Goal: Task Accomplishment & Management: Manage account settings

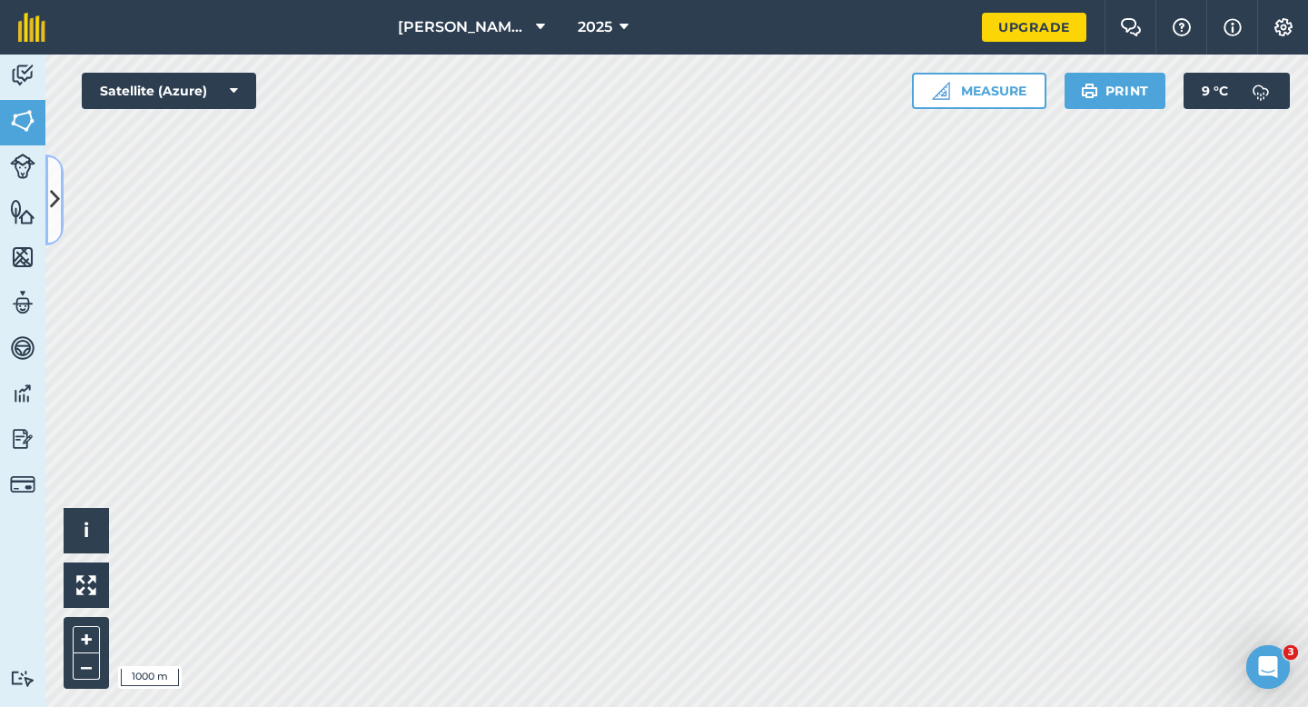
click at [60, 202] on button at bounding box center [54, 199] width 18 height 91
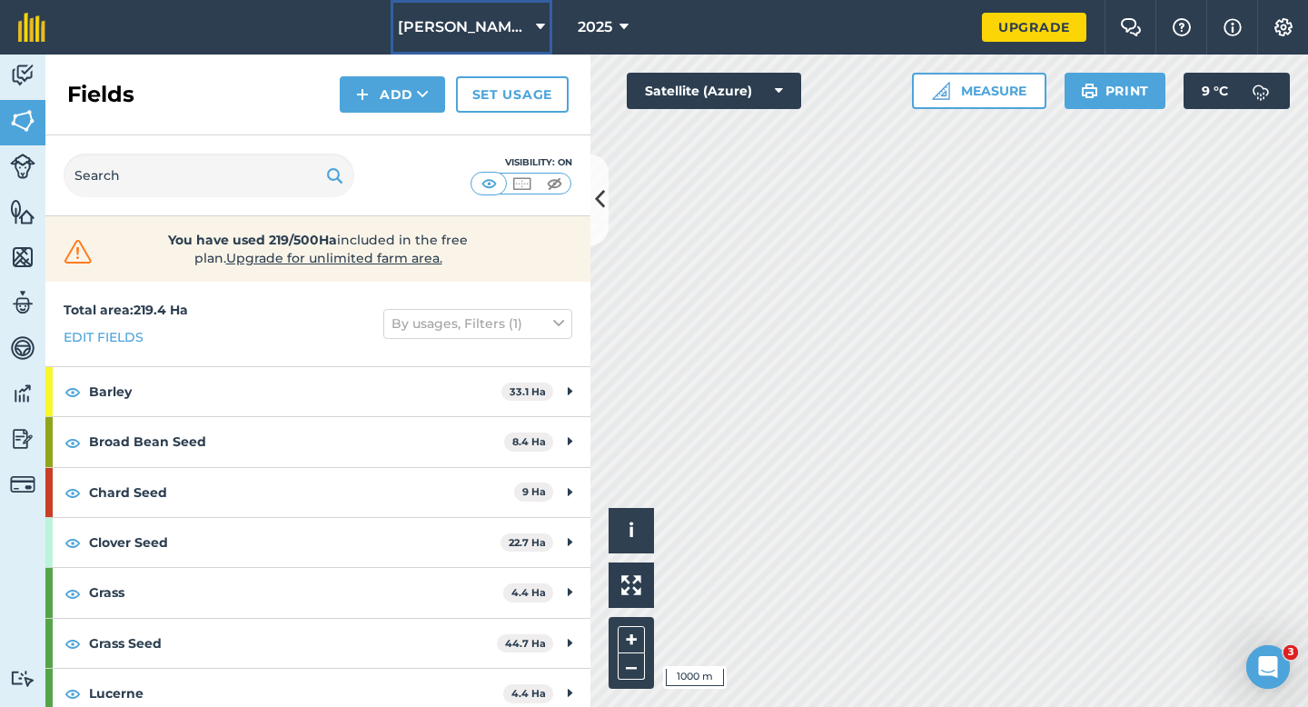
click at [505, 37] on span "[PERSON_NAME] Farming LTD" at bounding box center [463, 27] width 131 height 22
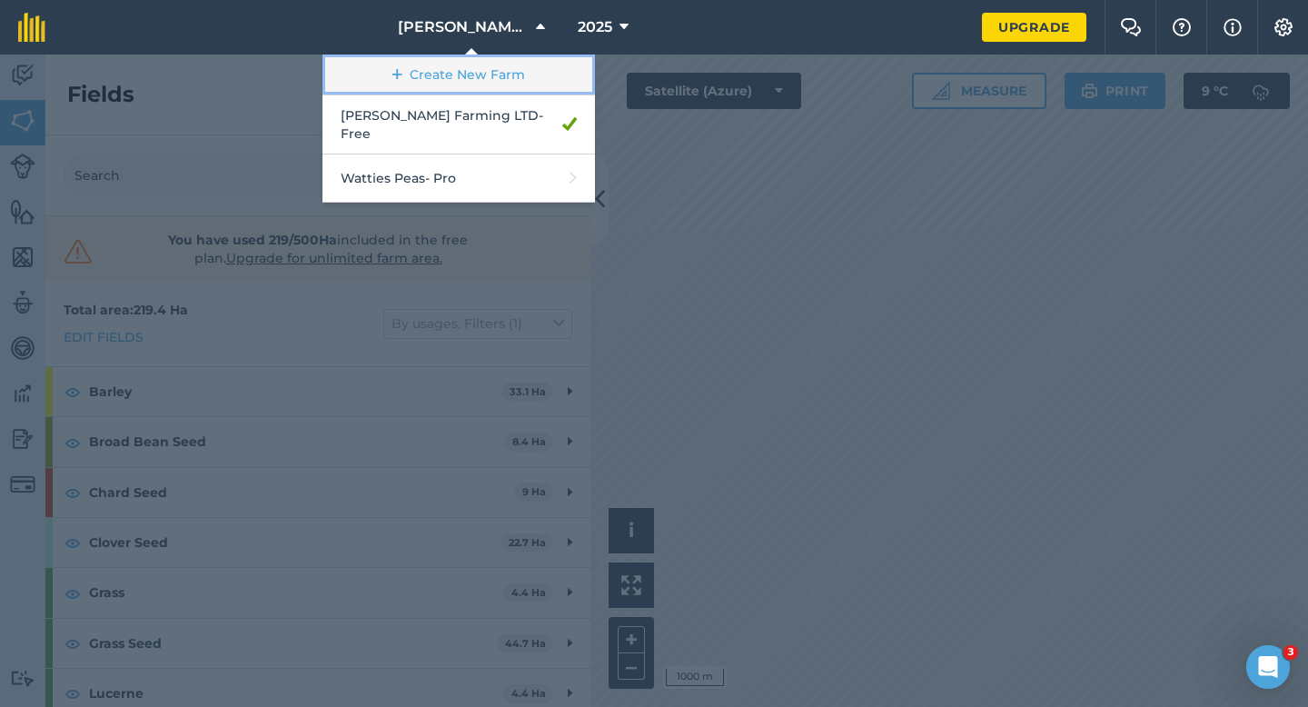
click at [504, 82] on link "Create New Farm" at bounding box center [458, 74] width 272 height 41
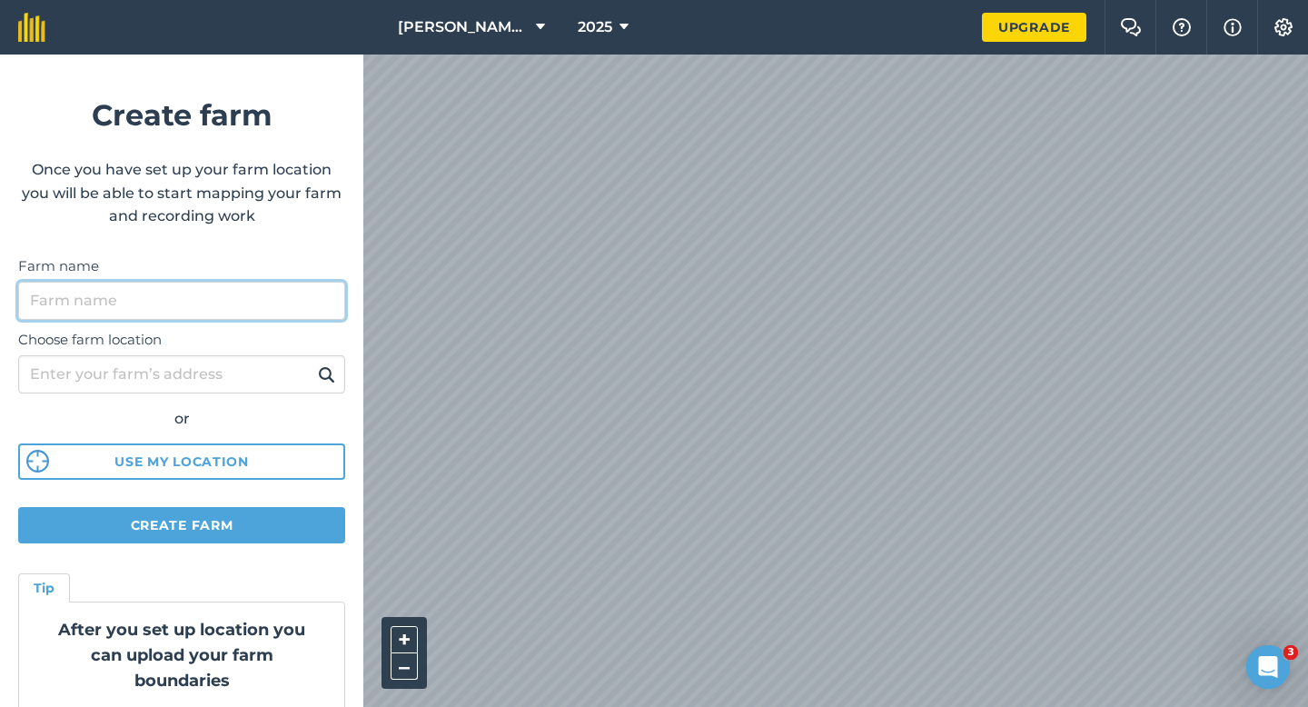
click at [265, 290] on input "Farm name" at bounding box center [181, 301] width 327 height 38
type input "[PERSON_NAME] & Sons"
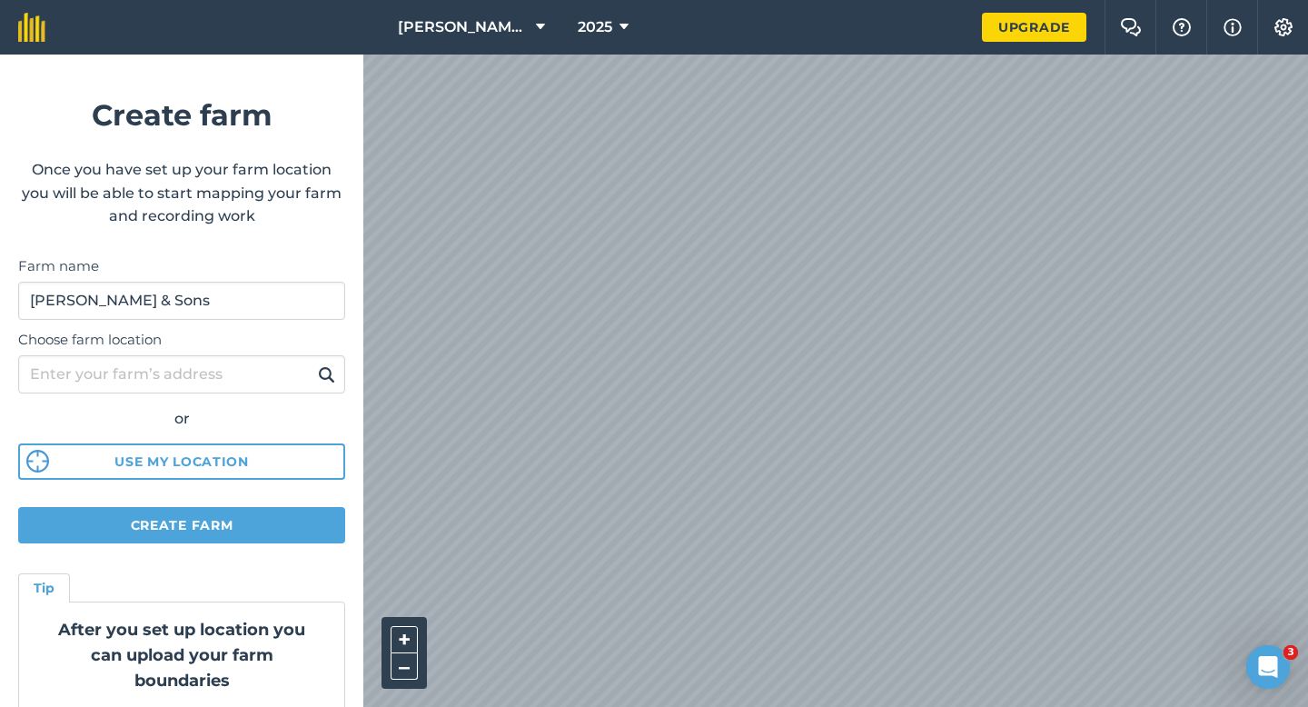
click at [784, 0] on html "[PERSON_NAME] Farming LTD 2025 Upgrade Farm Chat Help Info Settings Create farm…" at bounding box center [654, 353] width 1308 height 707
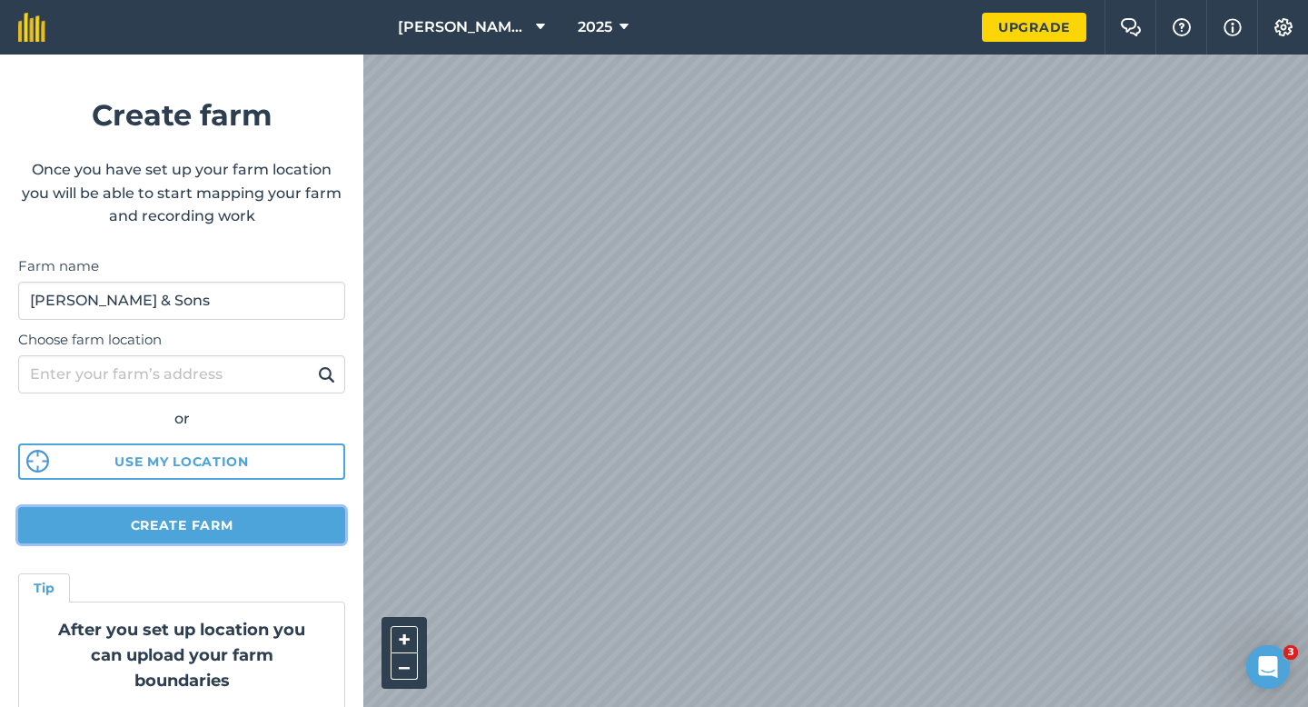
click at [284, 522] on button "Create farm" at bounding box center [181, 525] width 327 height 36
click at [315, 539] on button "Create farm" at bounding box center [181, 525] width 327 height 36
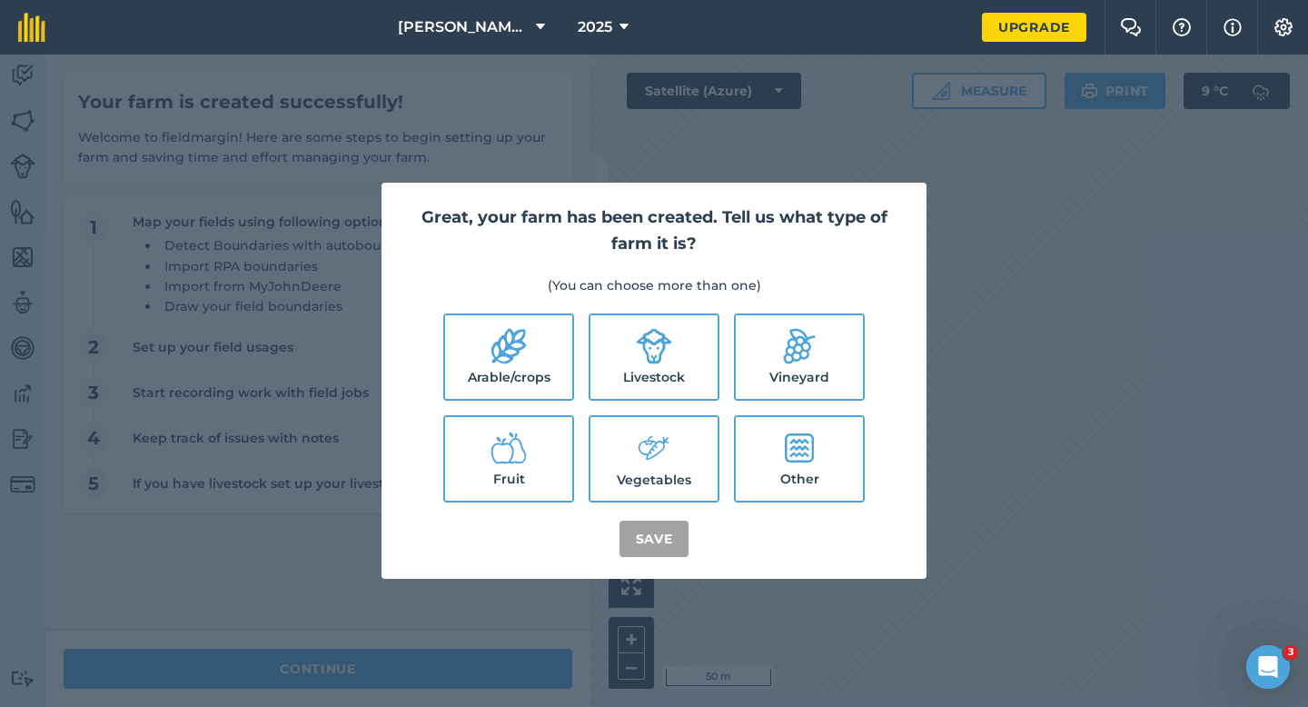
click at [512, 337] on icon at bounding box center [508, 346] width 35 height 35
checkbox input "true"
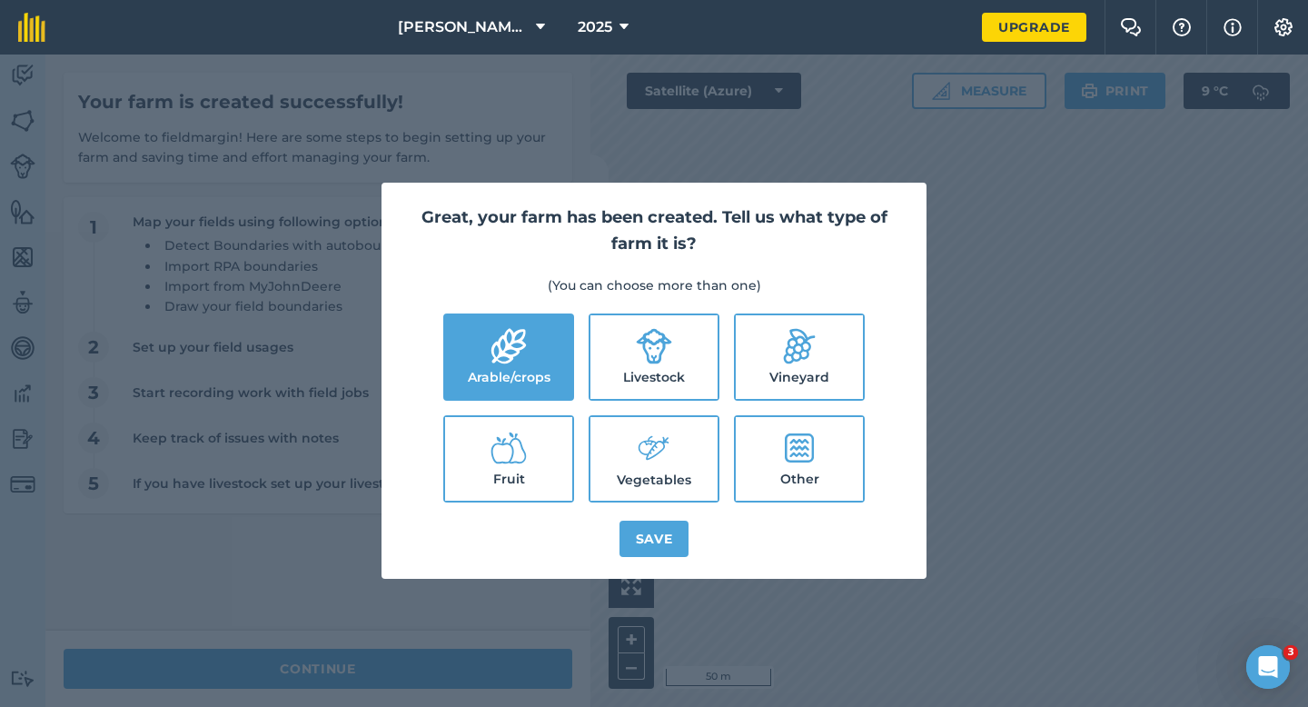
click at [638, 341] on icon at bounding box center [654, 346] width 35 height 35
checkbox input "true"
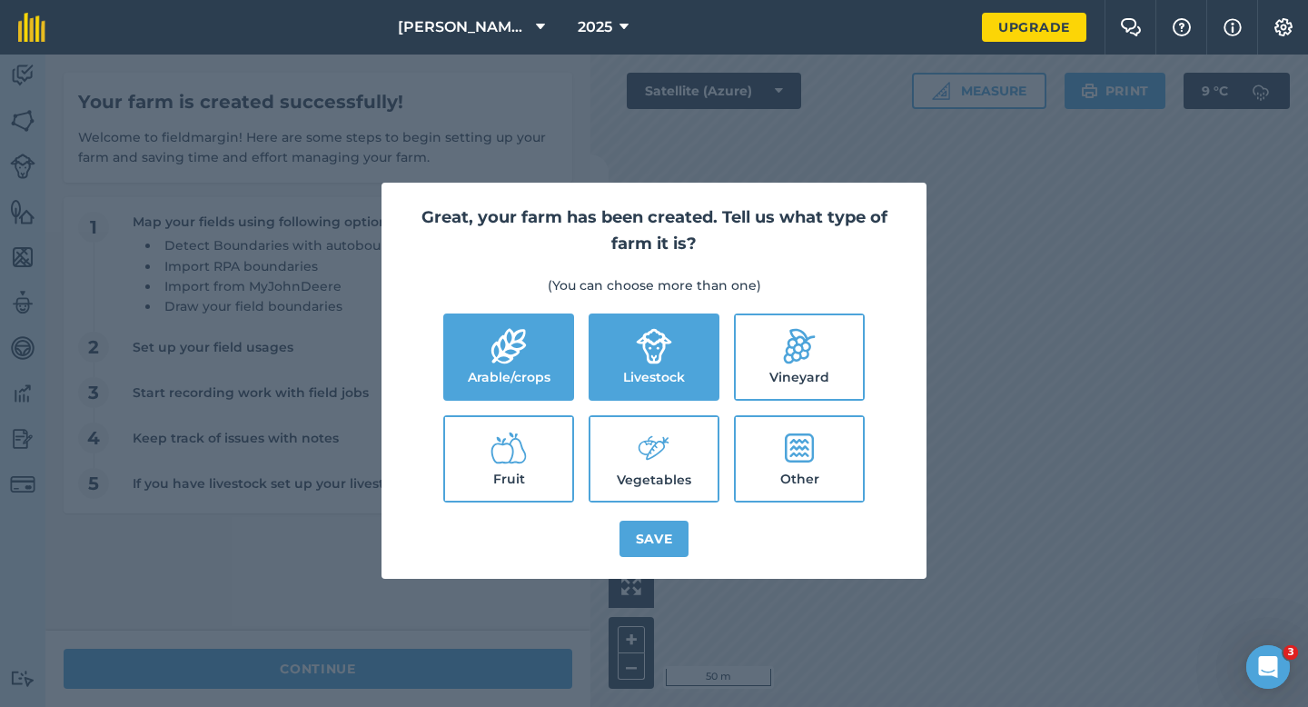
click at [653, 420] on label "Vegetables" at bounding box center [653, 459] width 127 height 84
checkbox input "true"
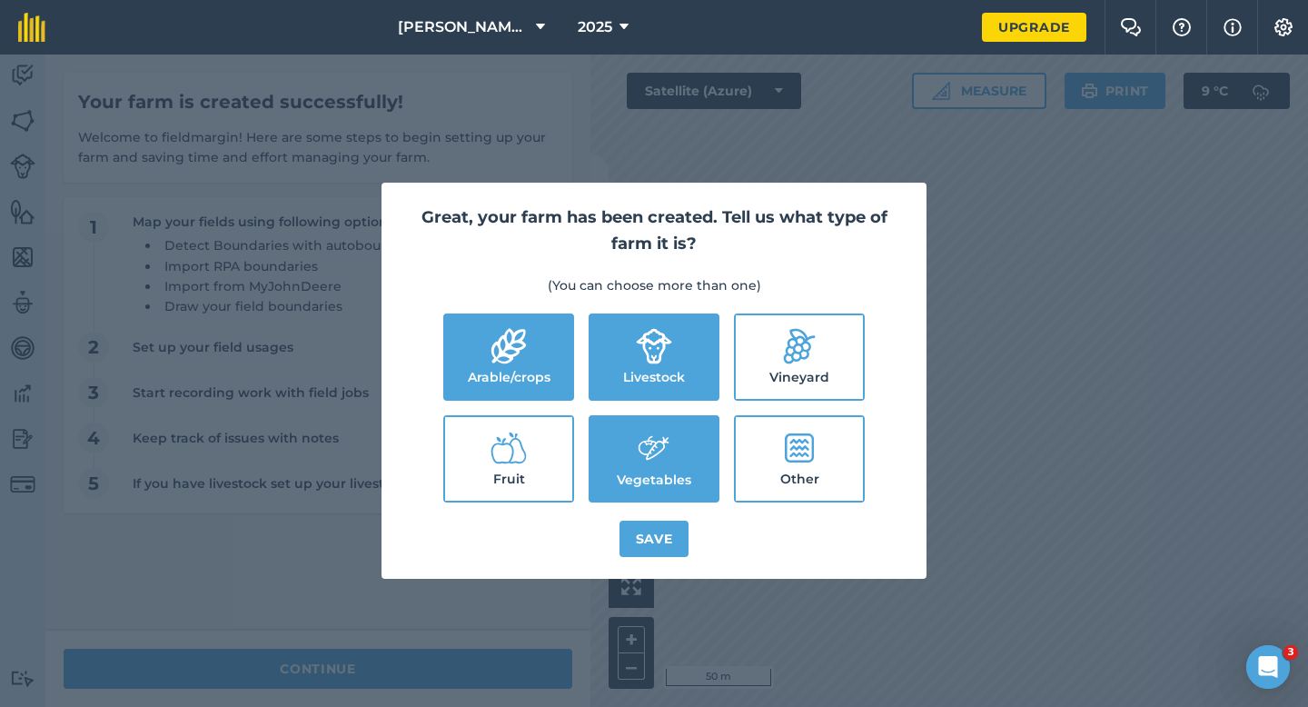
click at [653, 502] on div "Great, your farm has been created. Tell us what type of farm it is? (You can ch…" at bounding box center [653, 381] width 545 height 396
click at [653, 530] on button "Save" at bounding box center [654, 538] width 70 height 36
click at [448, 651] on div "Great, your farm has been created. Tell us what type of farm it is? (You can ch…" at bounding box center [654, 380] width 1308 height 652
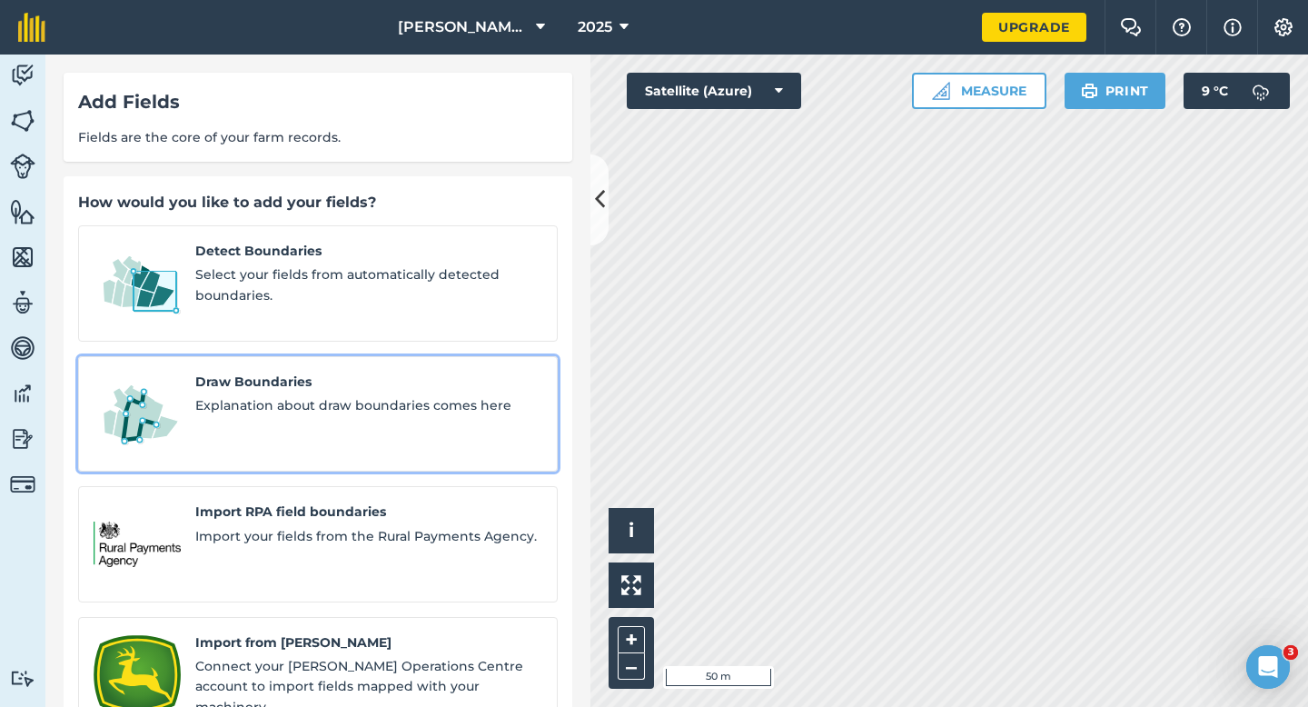
click at [275, 418] on link "Draw Boundaries Explanation about draw boundaries comes here" at bounding box center [318, 414] width 480 height 116
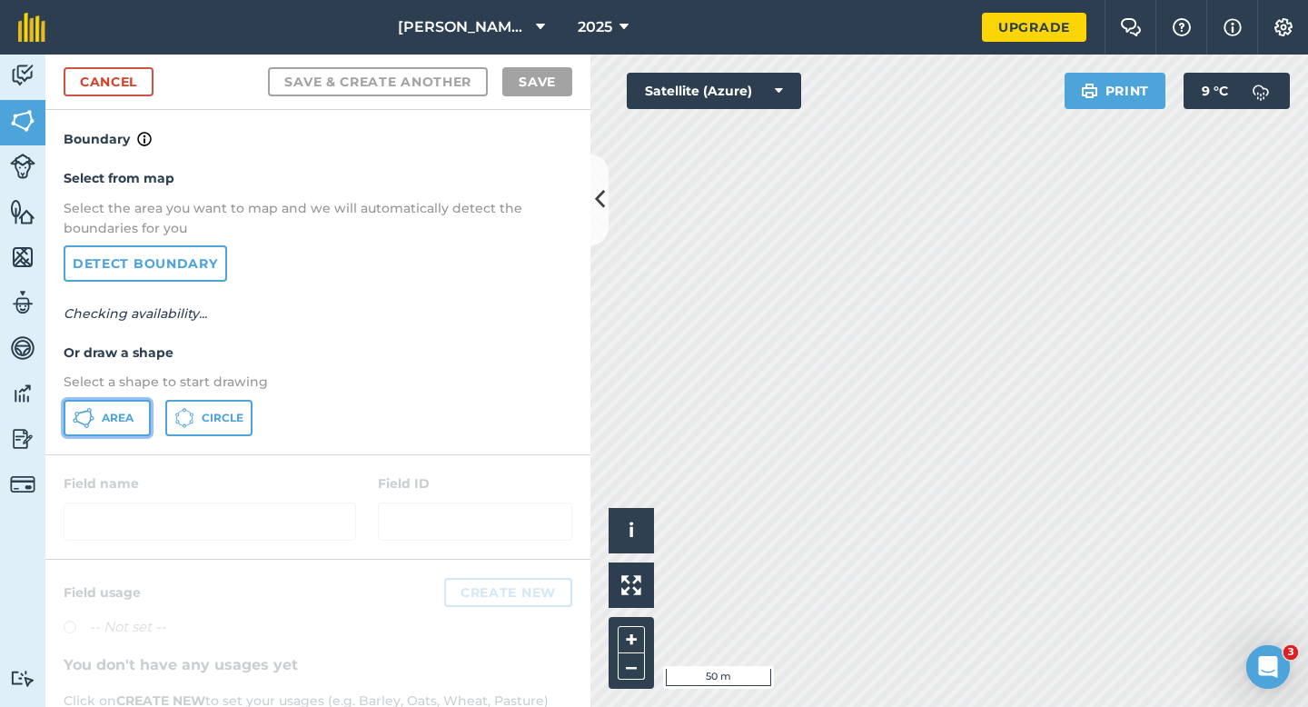
click at [123, 424] on button "Area" at bounding box center [107, 418] width 87 height 36
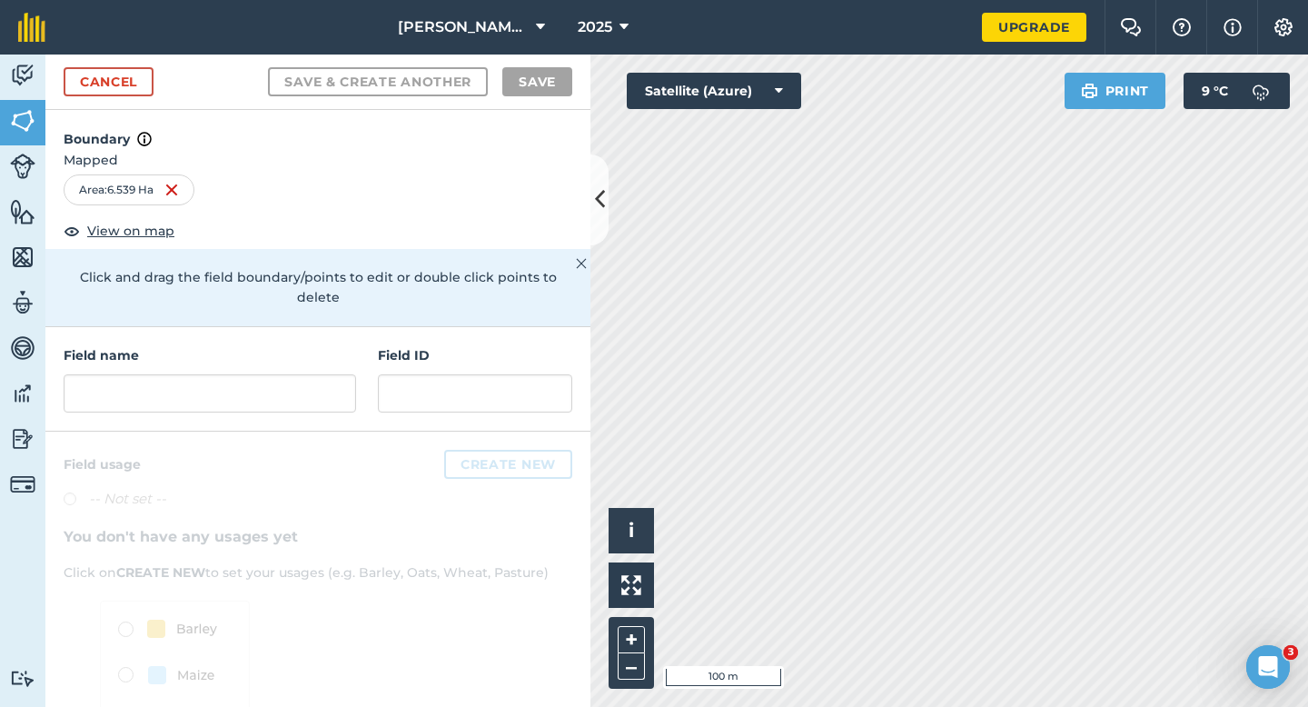
click at [255, 374] on div at bounding box center [210, 393] width 292 height 38
click at [256, 374] on input "text" at bounding box center [210, 393] width 292 height 38
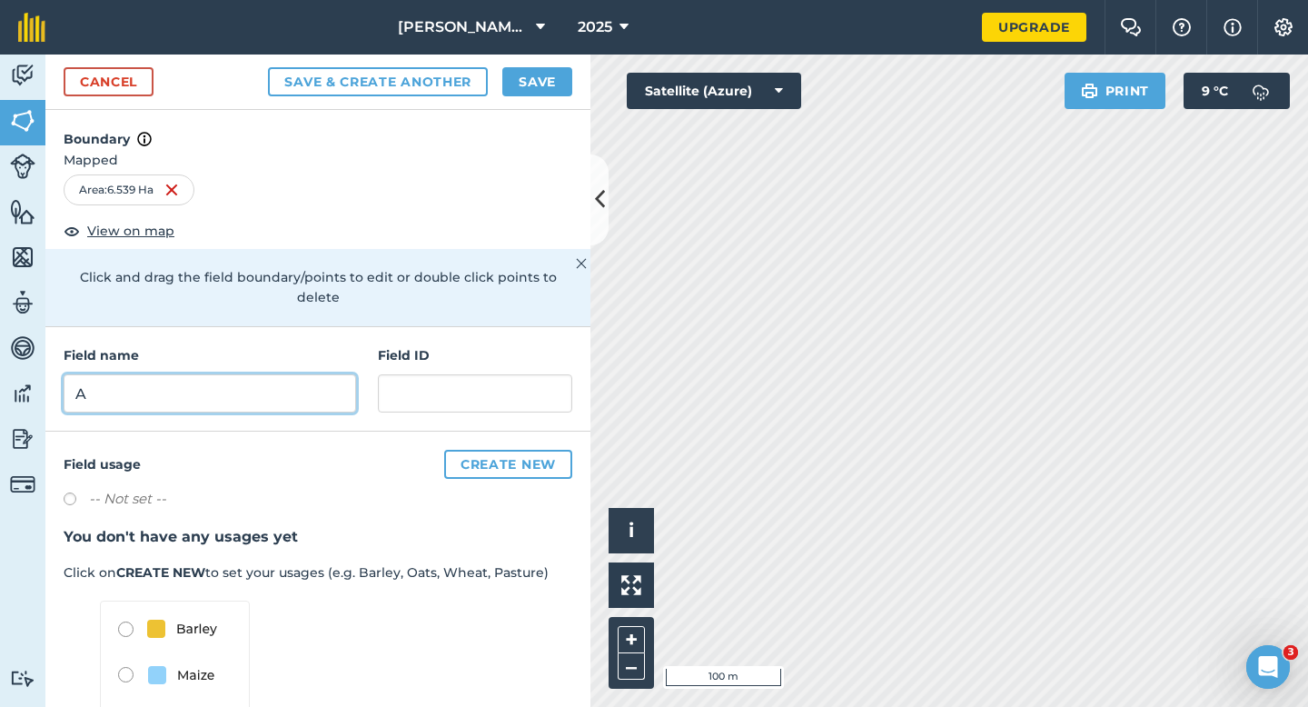
type input "A"
click at [529, 87] on button "Save" at bounding box center [537, 81] width 70 height 29
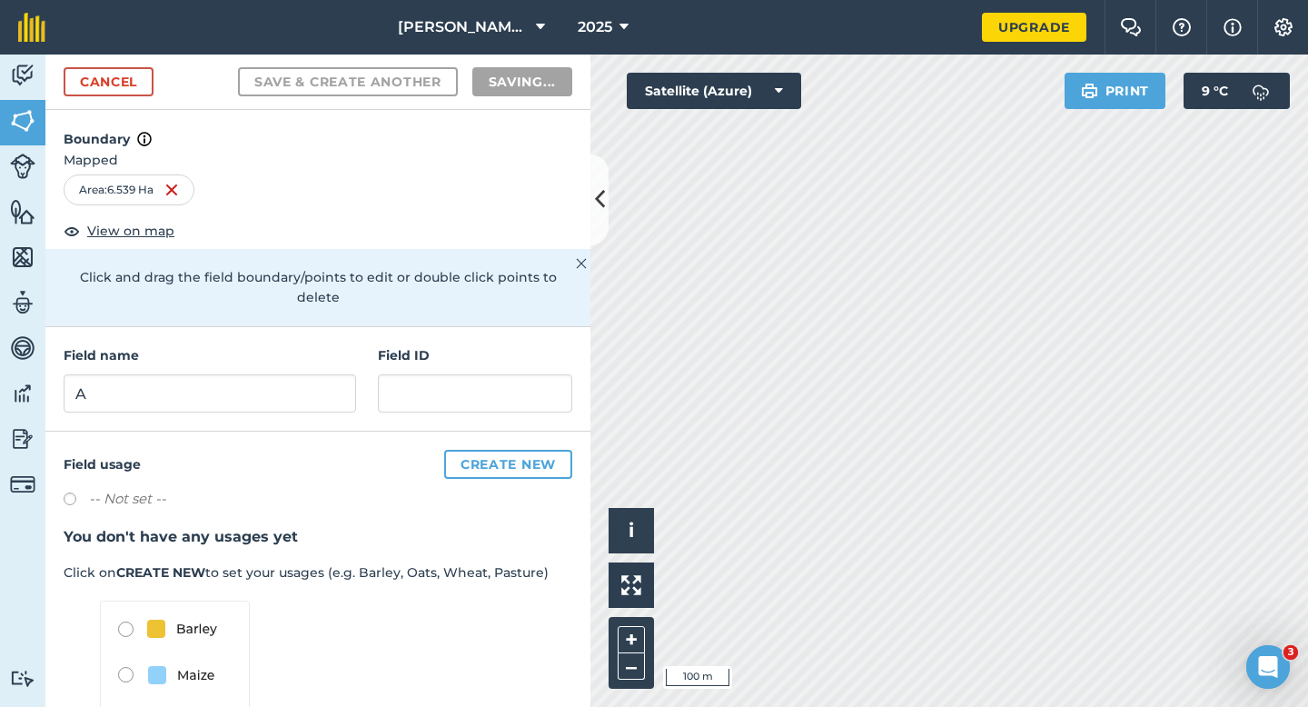
click at [559, 488] on div "-- Not set --" at bounding box center [318, 501] width 509 height 26
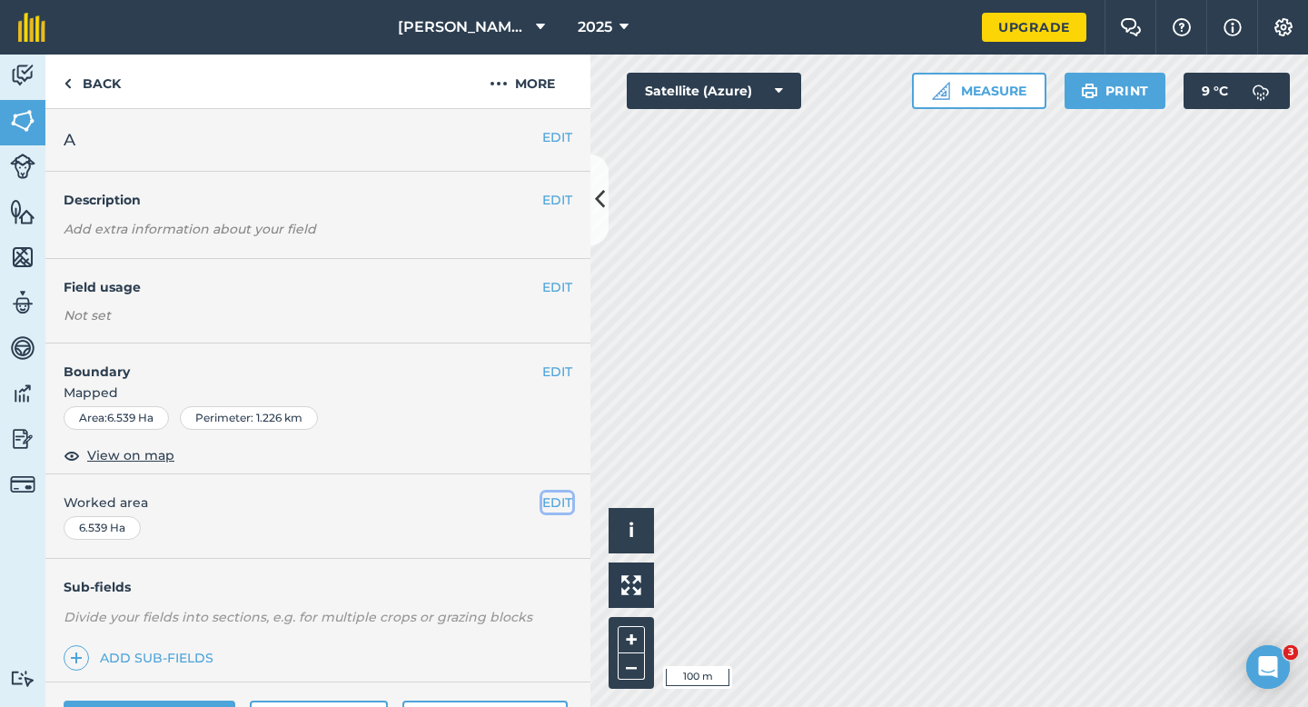
click at [559, 496] on button "EDIT" at bounding box center [557, 502] width 30 height 20
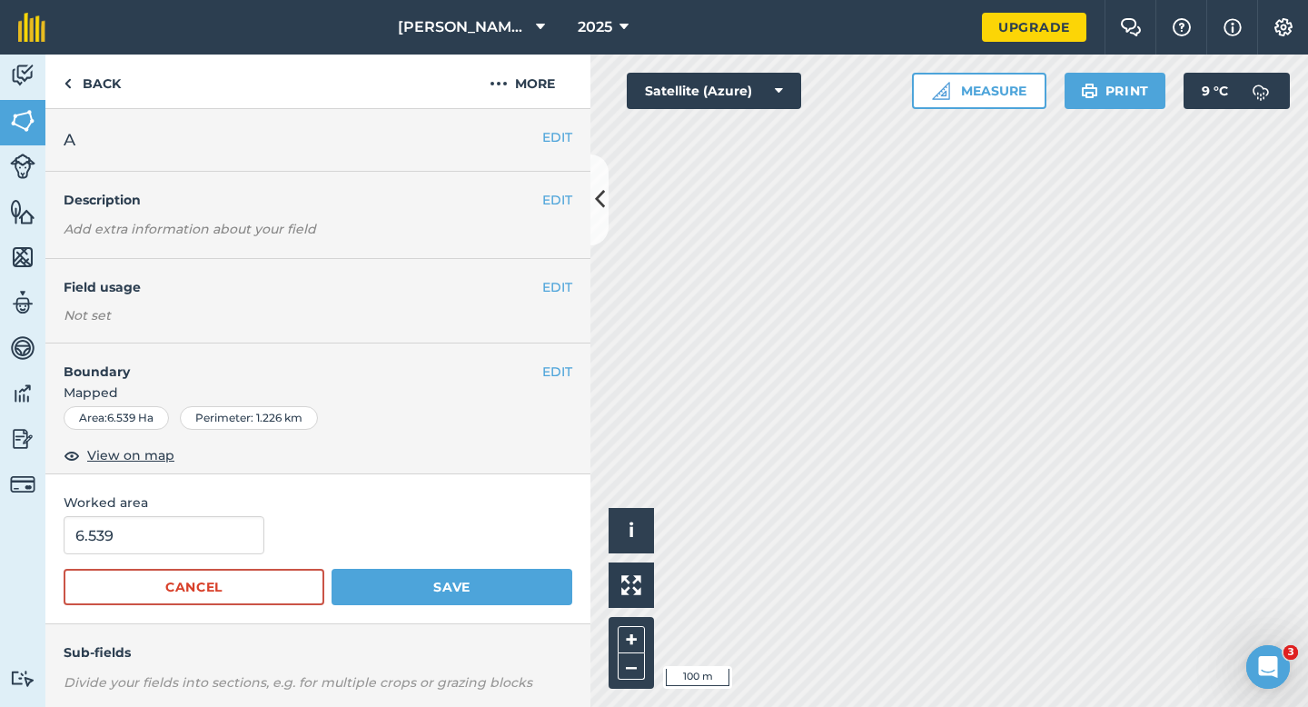
click at [189, 563] on form "6.539 Cancel Save" at bounding box center [318, 560] width 509 height 89
click at [189, 550] on input "6.539" at bounding box center [164, 535] width 201 height 38
type input "6.5"
click at [332, 569] on button "Save" at bounding box center [452, 587] width 241 height 36
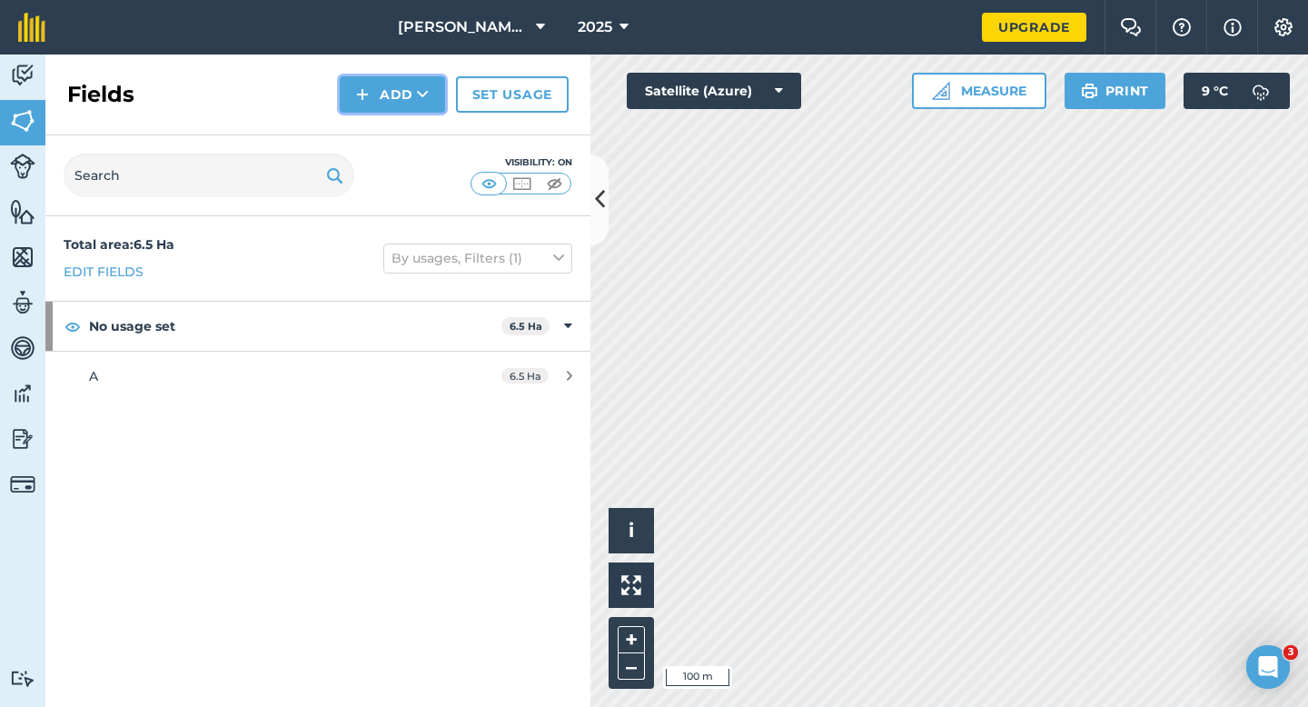
click at [356, 94] on img at bounding box center [362, 95] width 13 height 22
click at [370, 129] on link "Draw" at bounding box center [392, 135] width 100 height 40
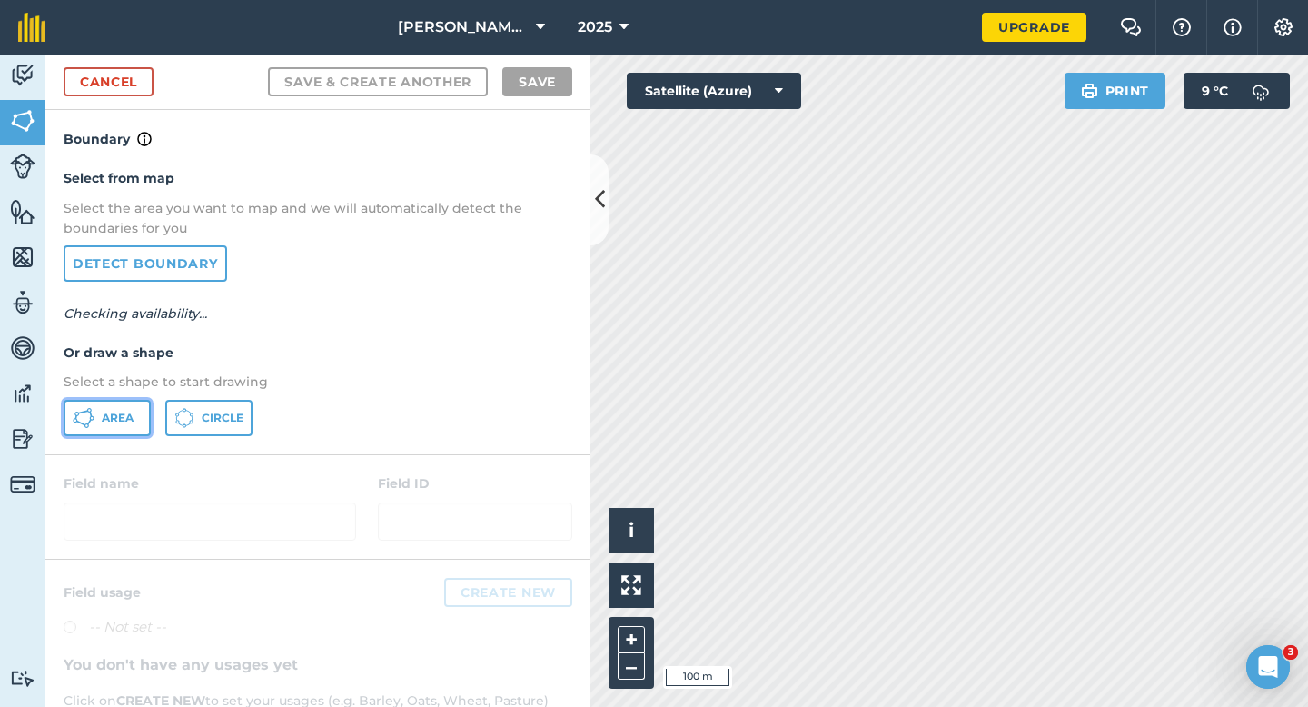
click at [131, 406] on button "Area" at bounding box center [107, 418] width 87 height 36
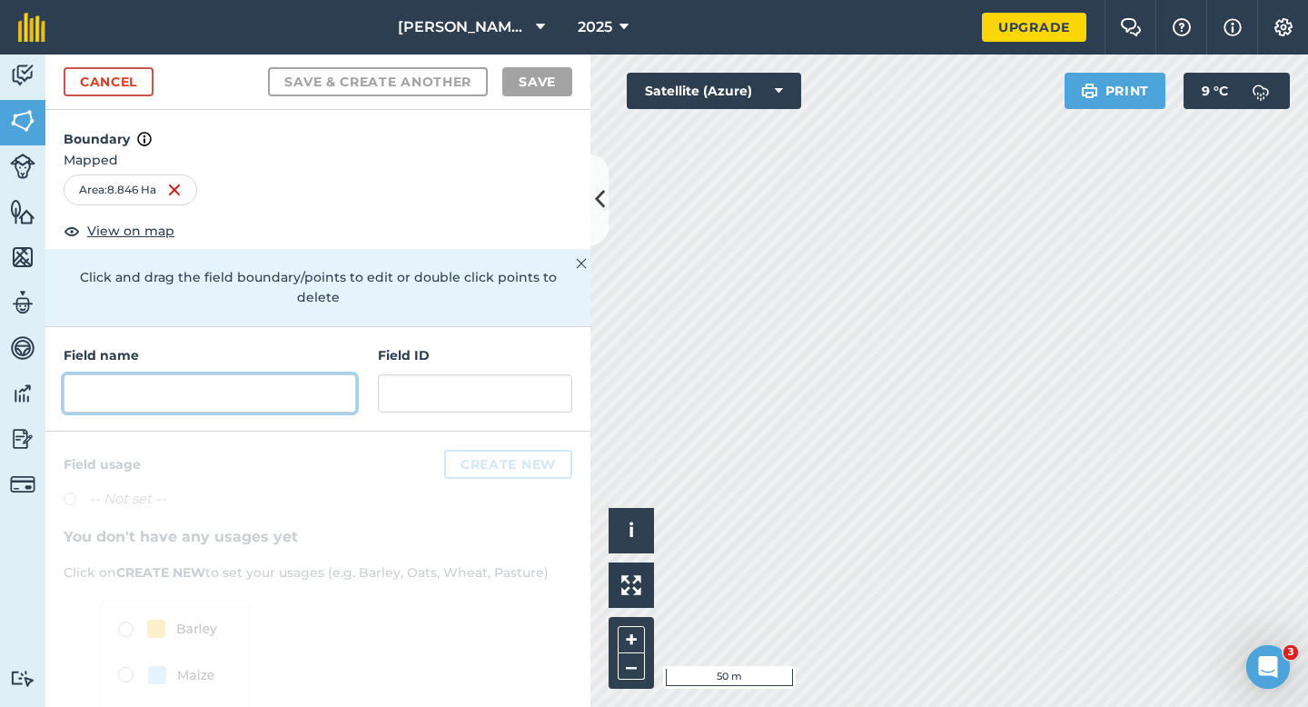
click at [304, 387] on input "text" at bounding box center [210, 393] width 292 height 38
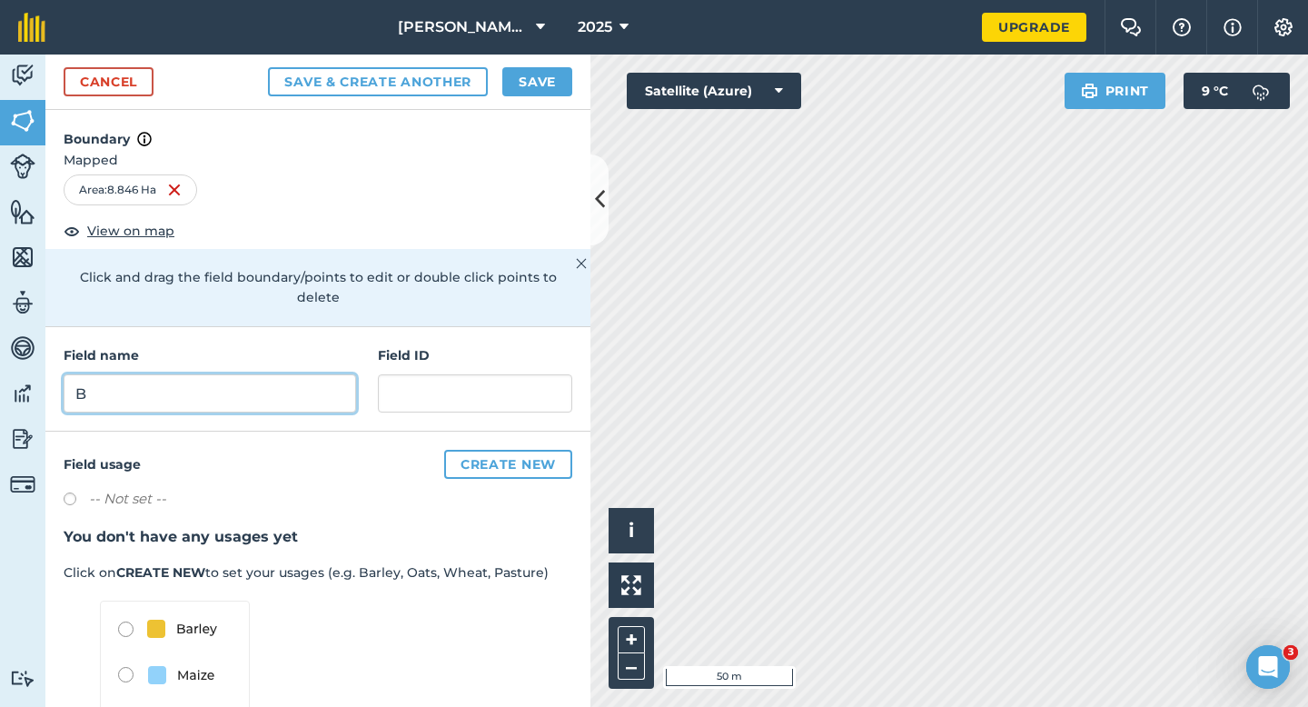
type input "B"
click at [570, 51] on button "2025" at bounding box center [602, 27] width 65 height 54
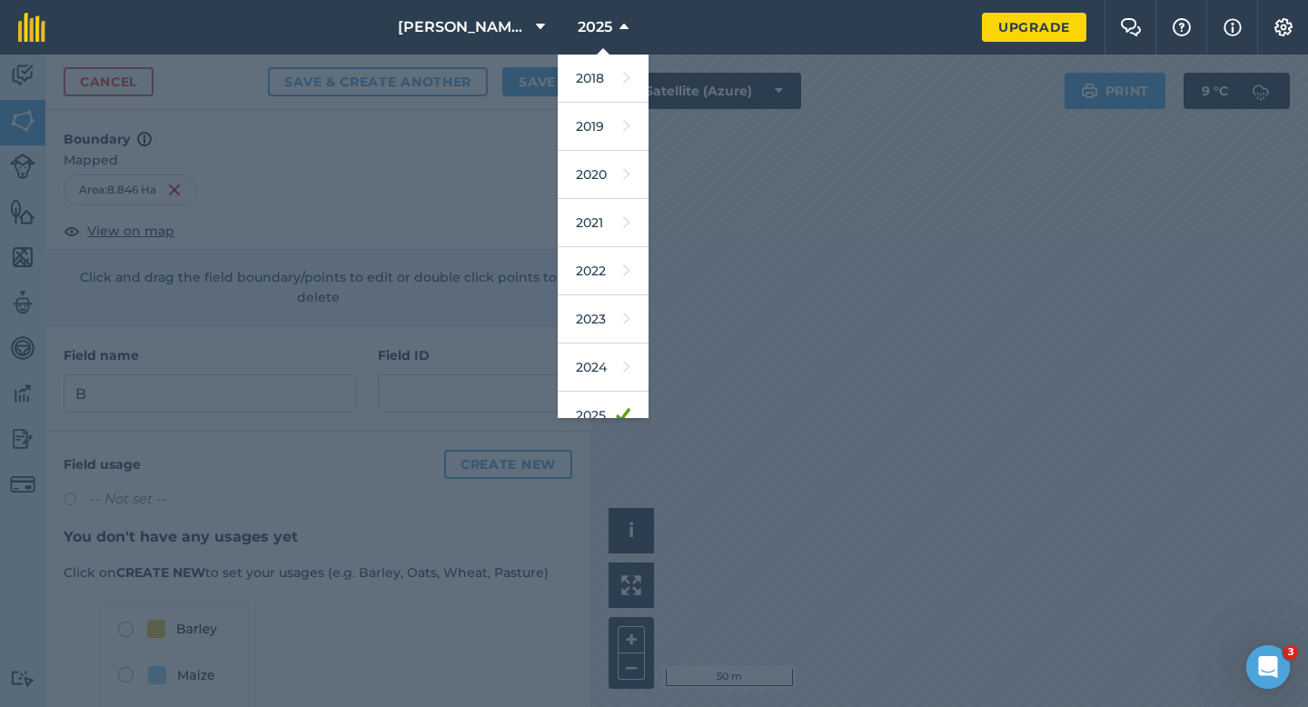
click at [504, 82] on div at bounding box center [654, 380] width 1308 height 652
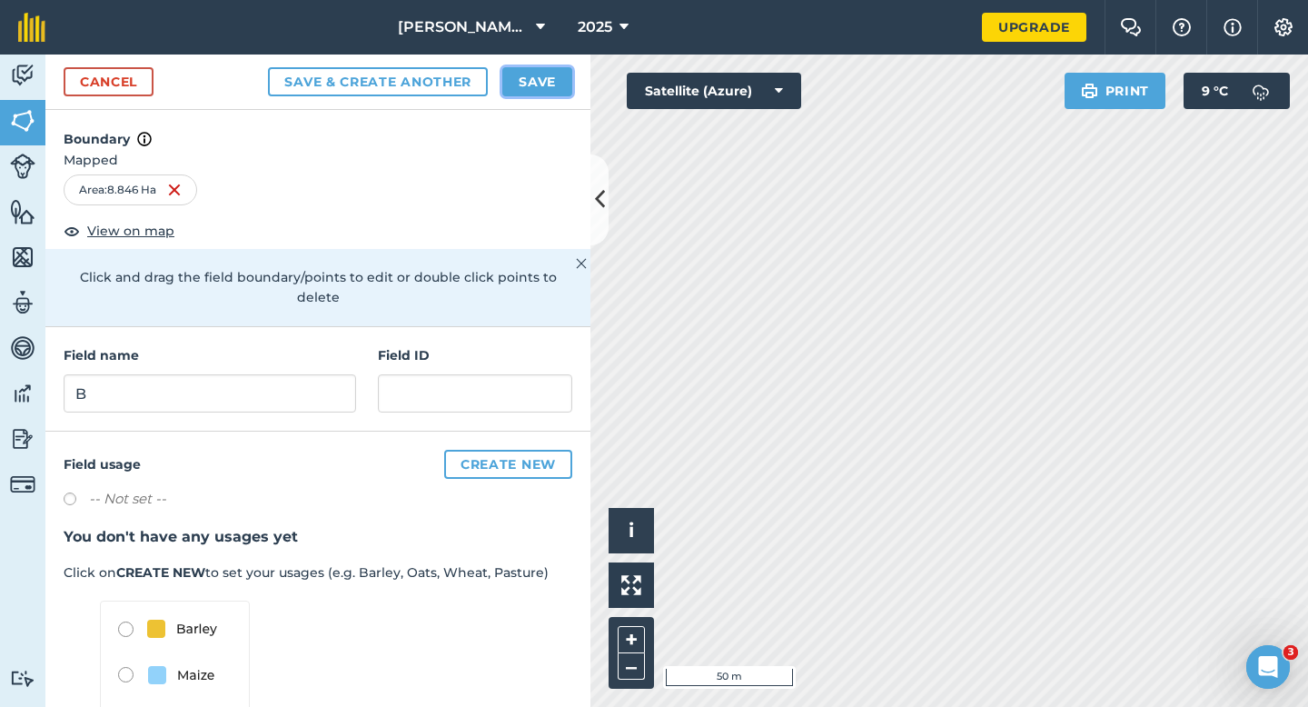
click at [520, 82] on button "Save" at bounding box center [537, 81] width 70 height 29
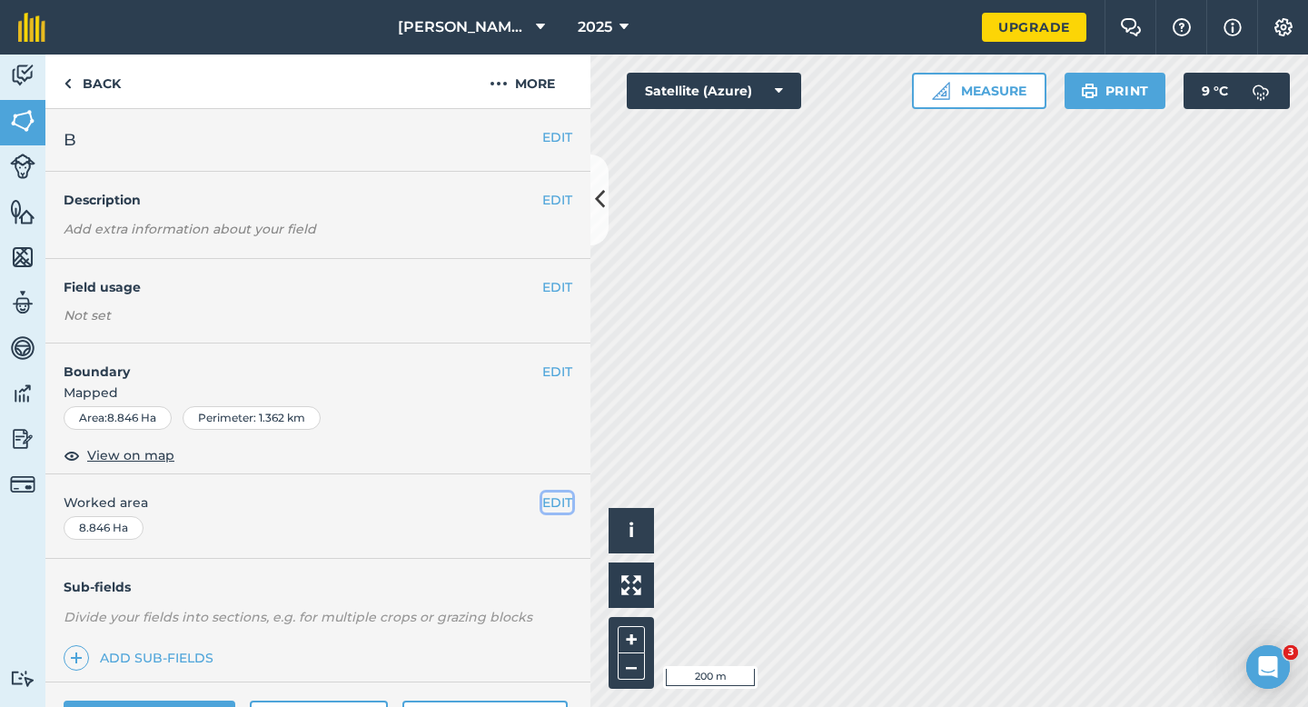
click at [563, 499] on button "EDIT" at bounding box center [557, 502] width 30 height 20
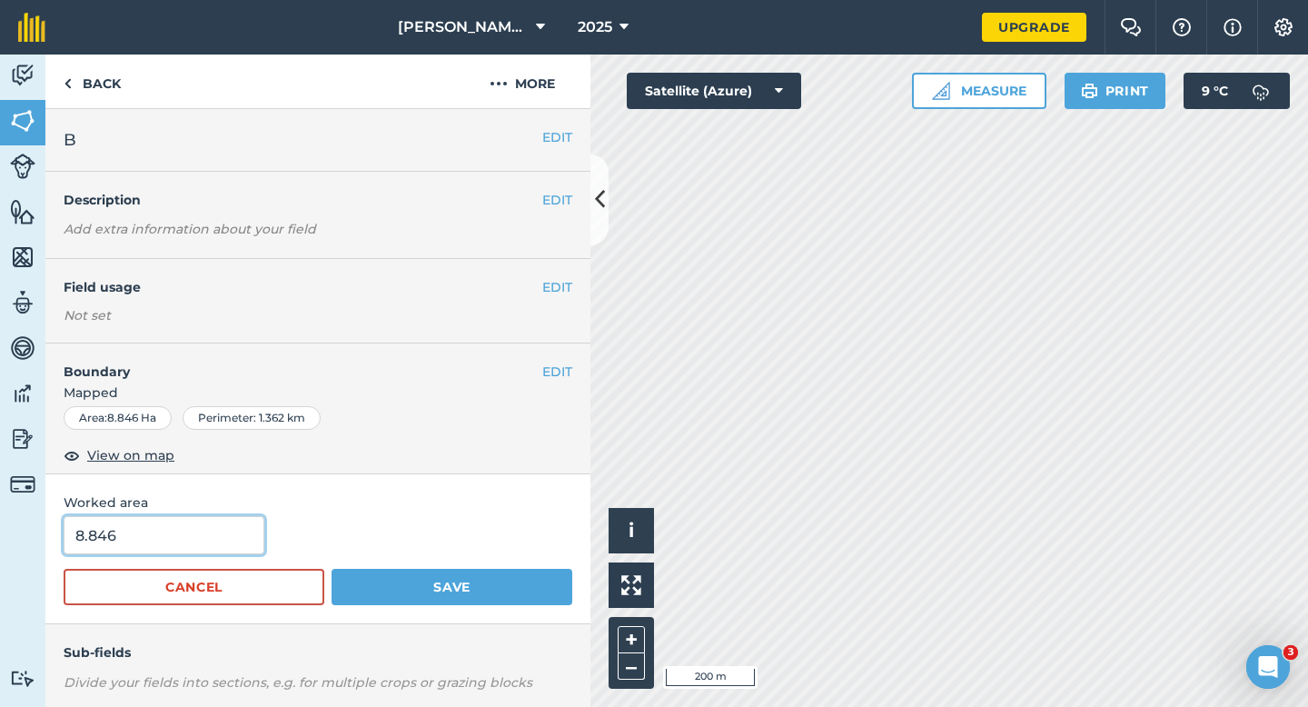
click at [246, 540] on input "8.846" at bounding box center [164, 535] width 201 height 38
type input "8.8"
click at [332, 569] on button "Save" at bounding box center [452, 587] width 241 height 36
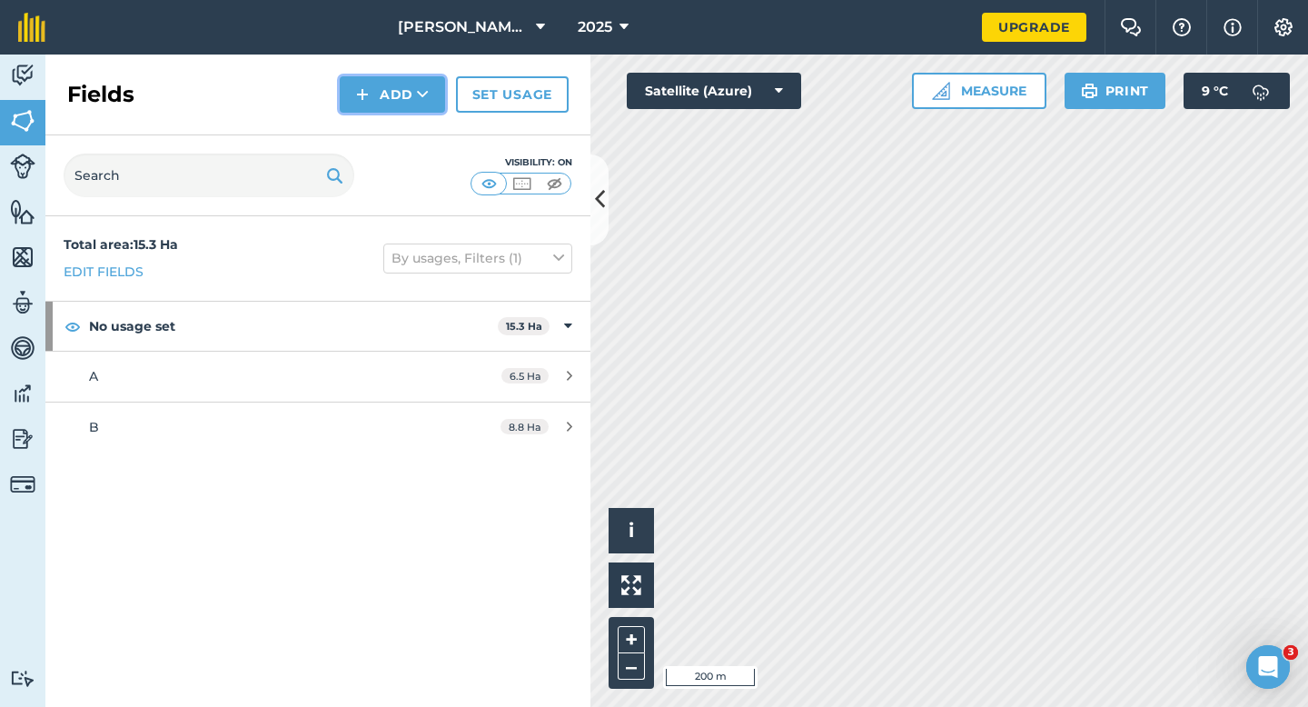
click at [377, 104] on button "Add" at bounding box center [392, 94] width 105 height 36
click at [379, 140] on link "Draw" at bounding box center [392, 135] width 100 height 40
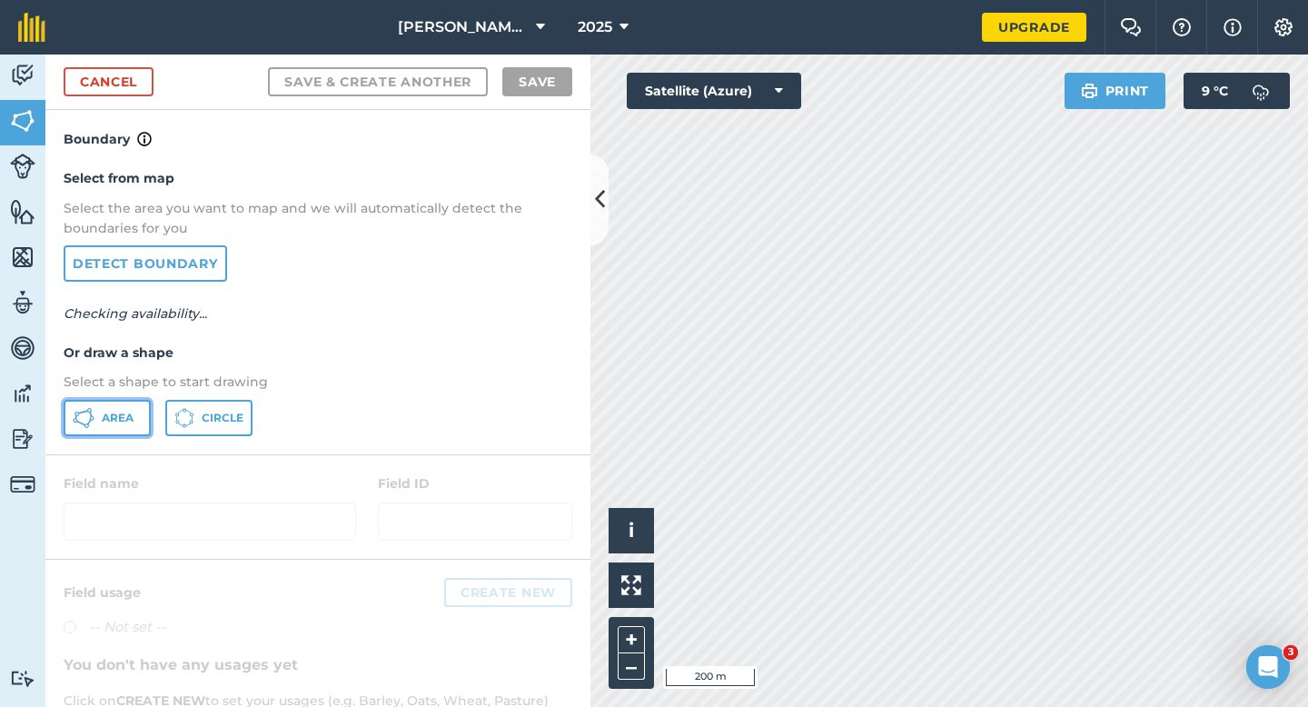
click at [124, 406] on button "Area" at bounding box center [107, 418] width 87 height 36
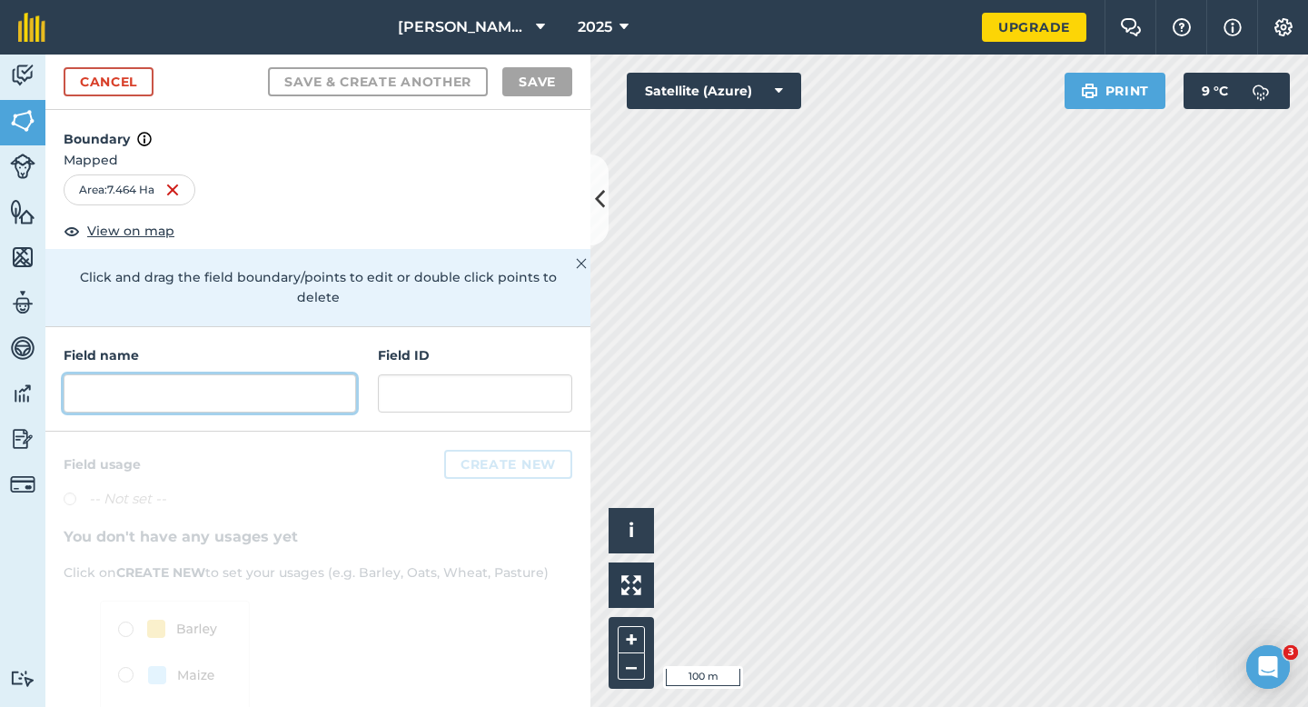
click at [274, 374] on input "text" at bounding box center [210, 393] width 292 height 38
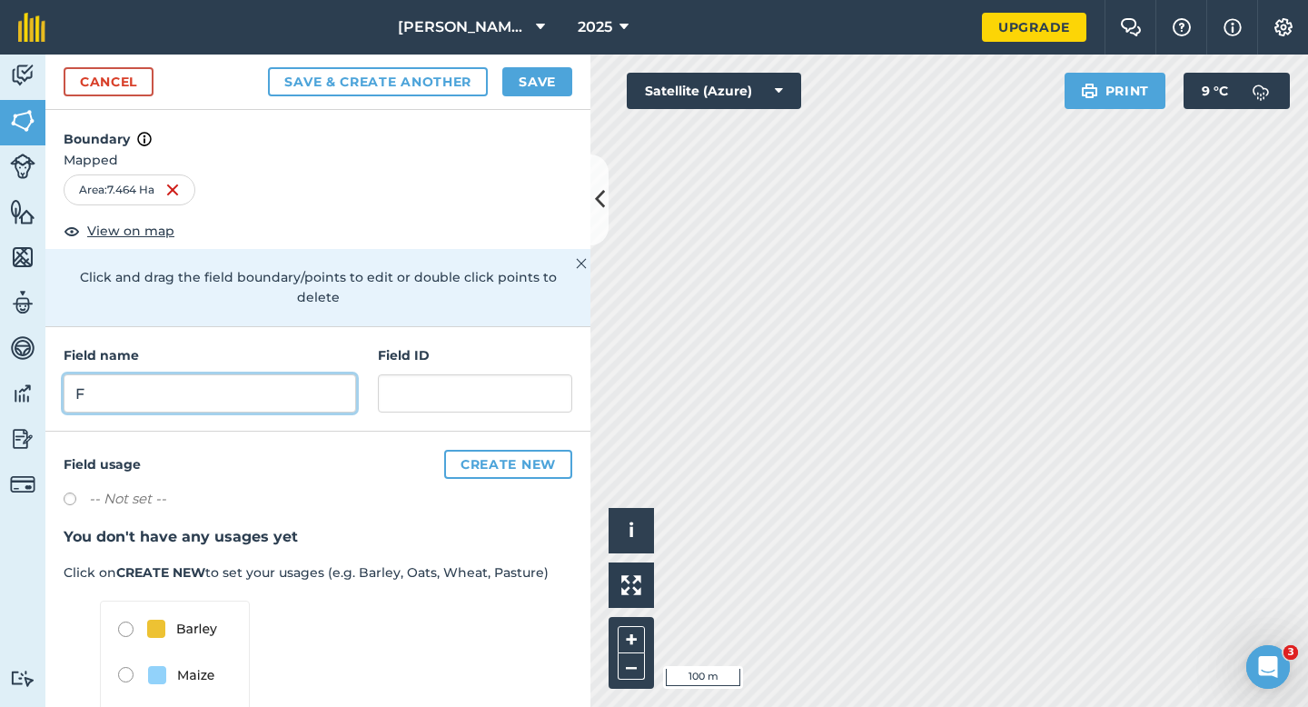
type input "F"
click at [512, 80] on button "Save" at bounding box center [537, 81] width 70 height 29
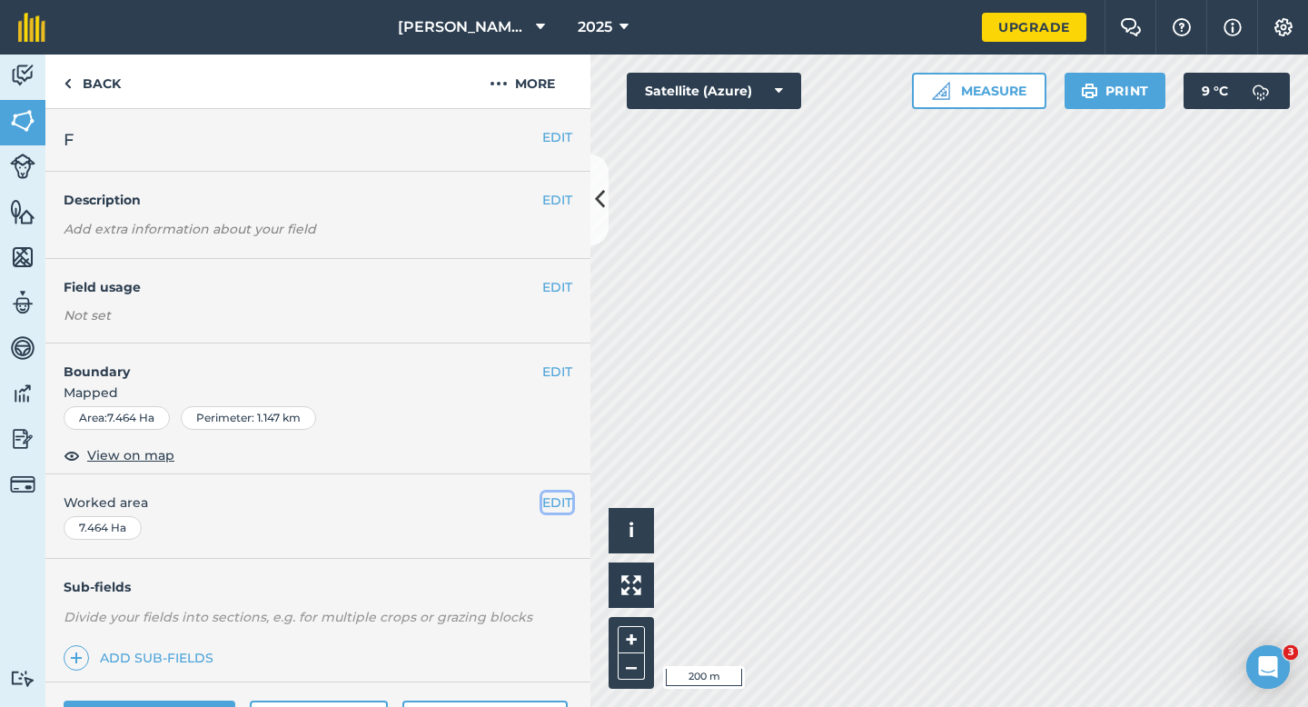
click at [550, 497] on button "EDIT" at bounding box center [557, 502] width 30 height 20
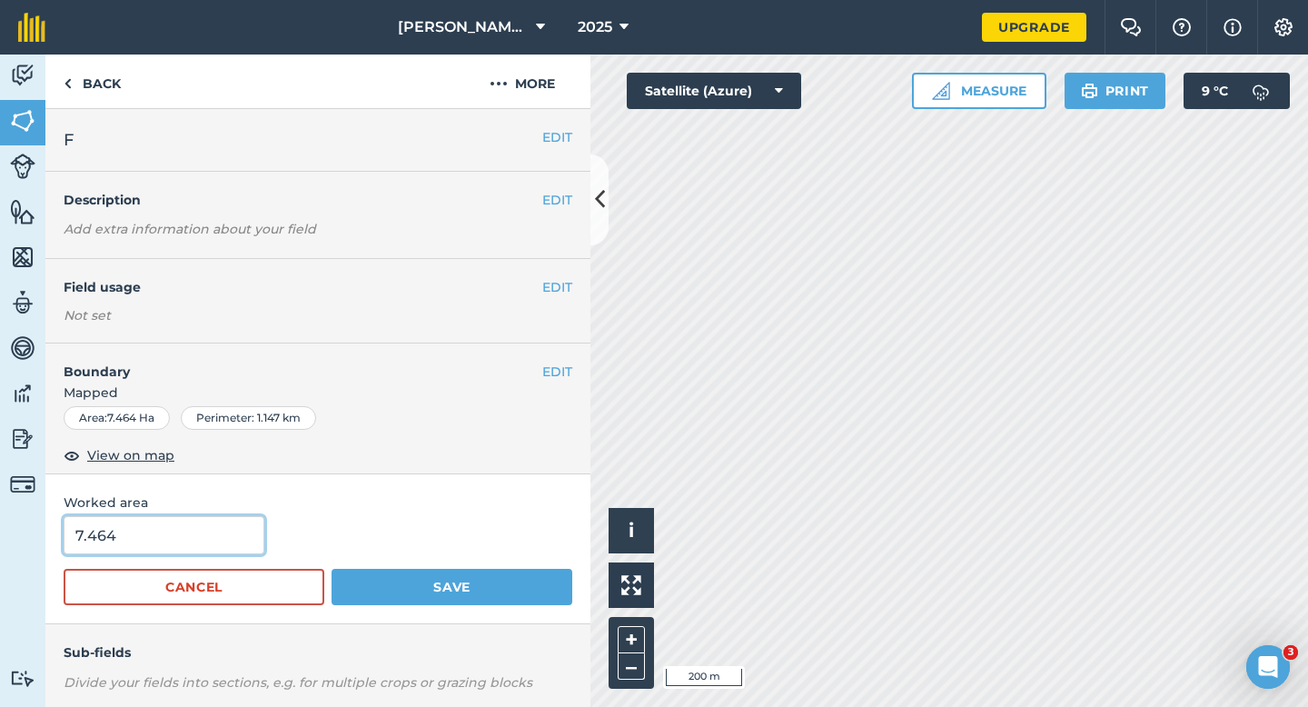
click at [210, 545] on input "7.464" at bounding box center [164, 535] width 201 height 38
type input "7.5"
click at [332, 569] on button "Save" at bounding box center [452, 587] width 241 height 36
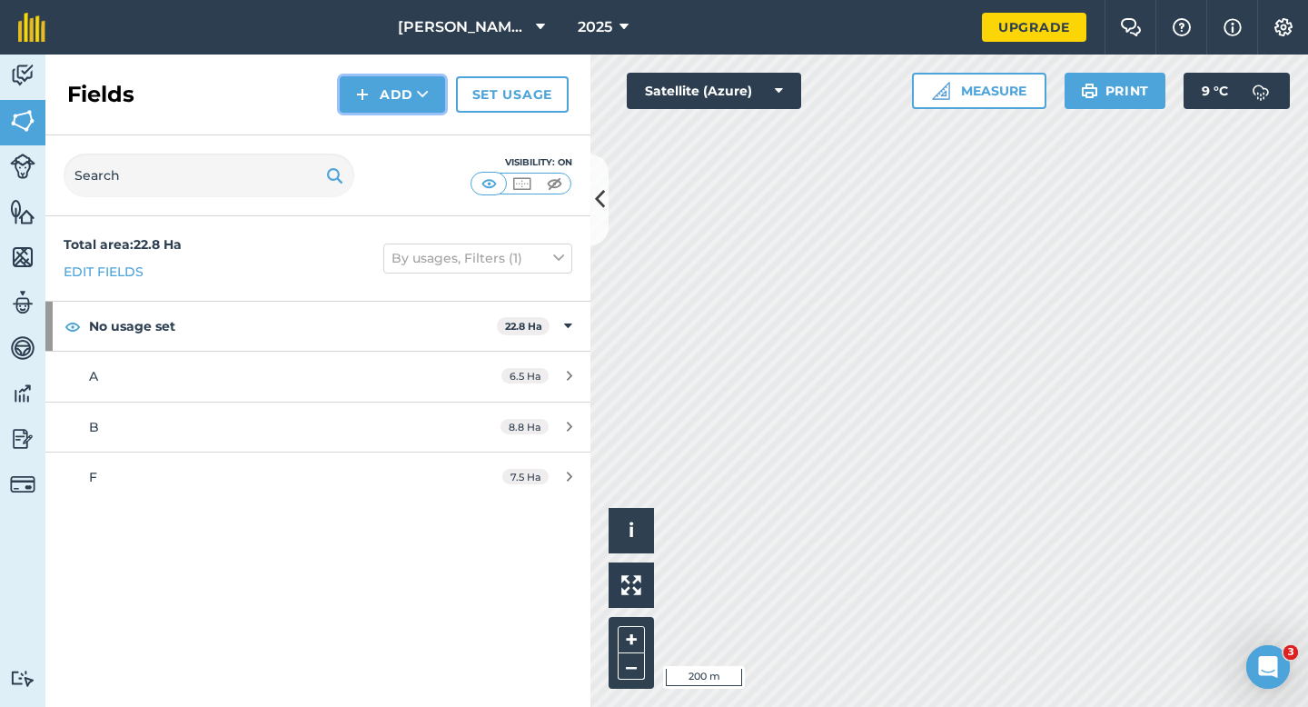
click at [397, 78] on button "Add" at bounding box center [392, 94] width 105 height 36
click at [409, 137] on link "Draw" at bounding box center [392, 135] width 100 height 40
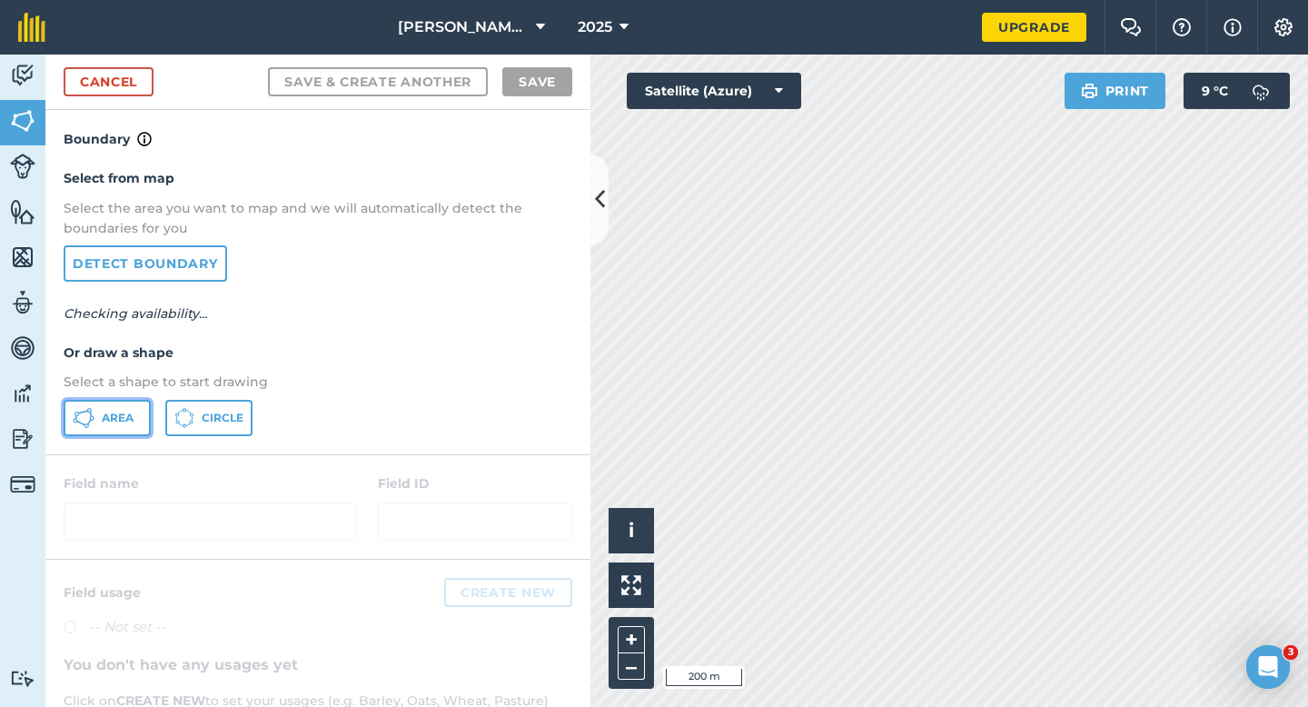
click at [132, 427] on button "Area" at bounding box center [107, 418] width 87 height 36
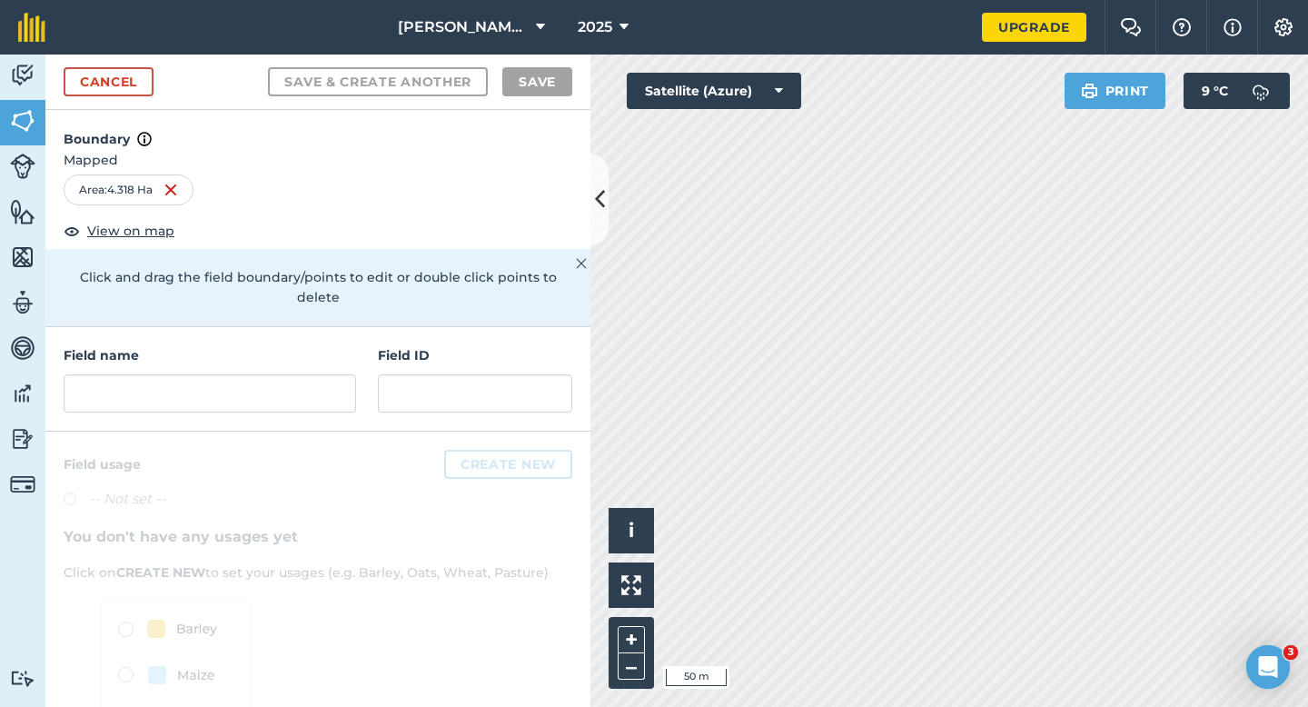
click at [266, 393] on div "Field name Field ID" at bounding box center [317, 379] width 545 height 104
click at [266, 392] on div "Field name Field ID" at bounding box center [317, 379] width 545 height 104
click at [251, 348] on div "Field name" at bounding box center [210, 378] width 292 height 67
click at [251, 385] on input "text" at bounding box center [210, 393] width 292 height 38
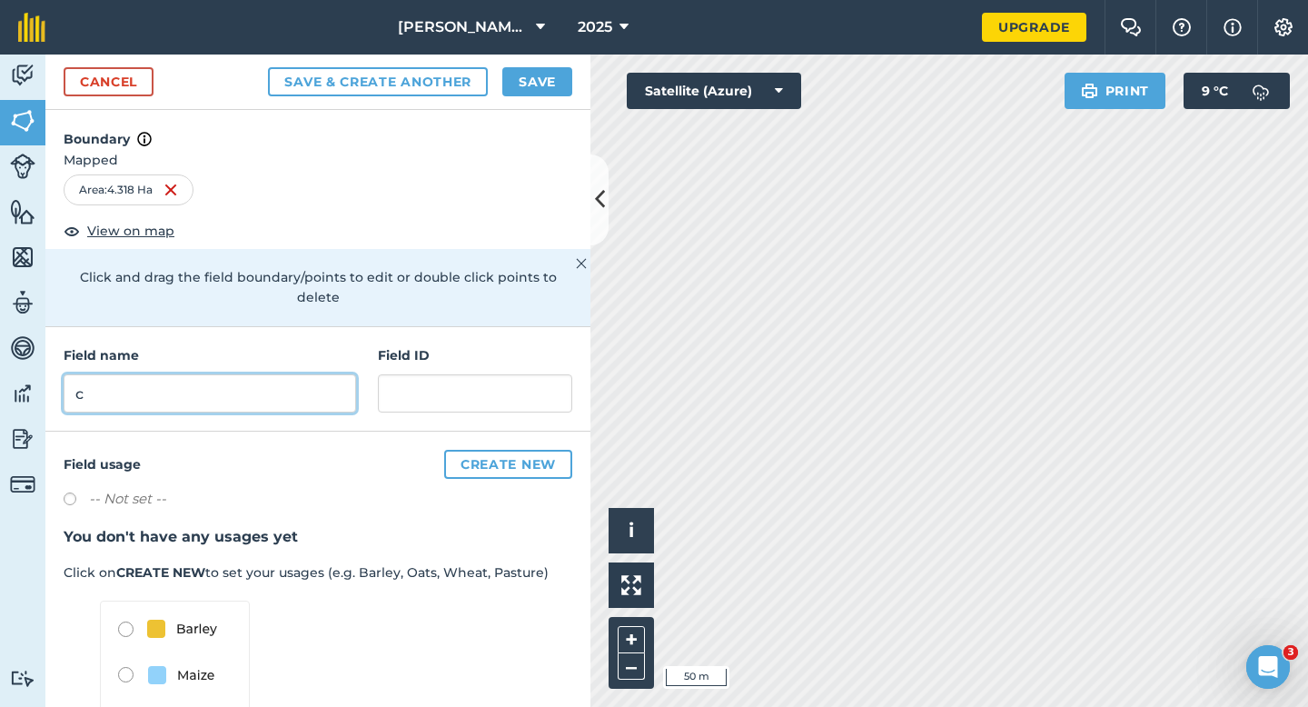
type input "c"
click at [506, 75] on button "Save" at bounding box center [537, 81] width 70 height 29
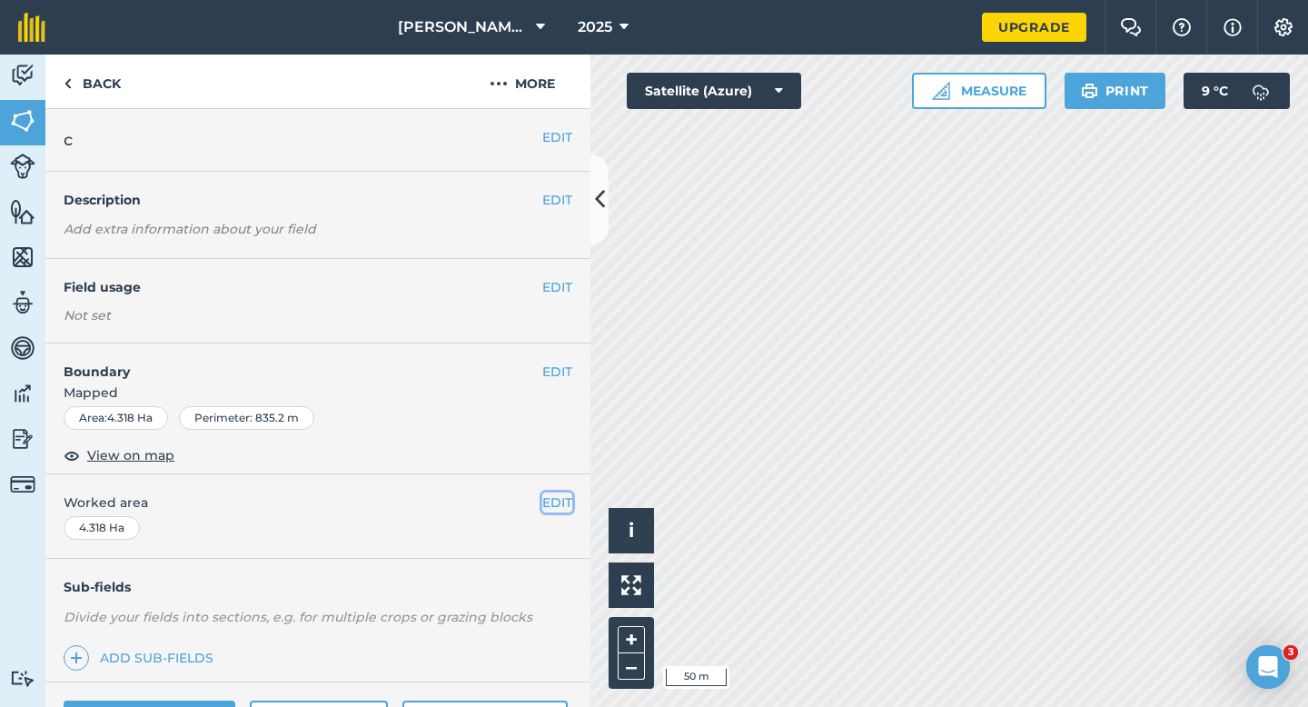
click at [558, 500] on button "EDIT" at bounding box center [557, 502] width 30 height 20
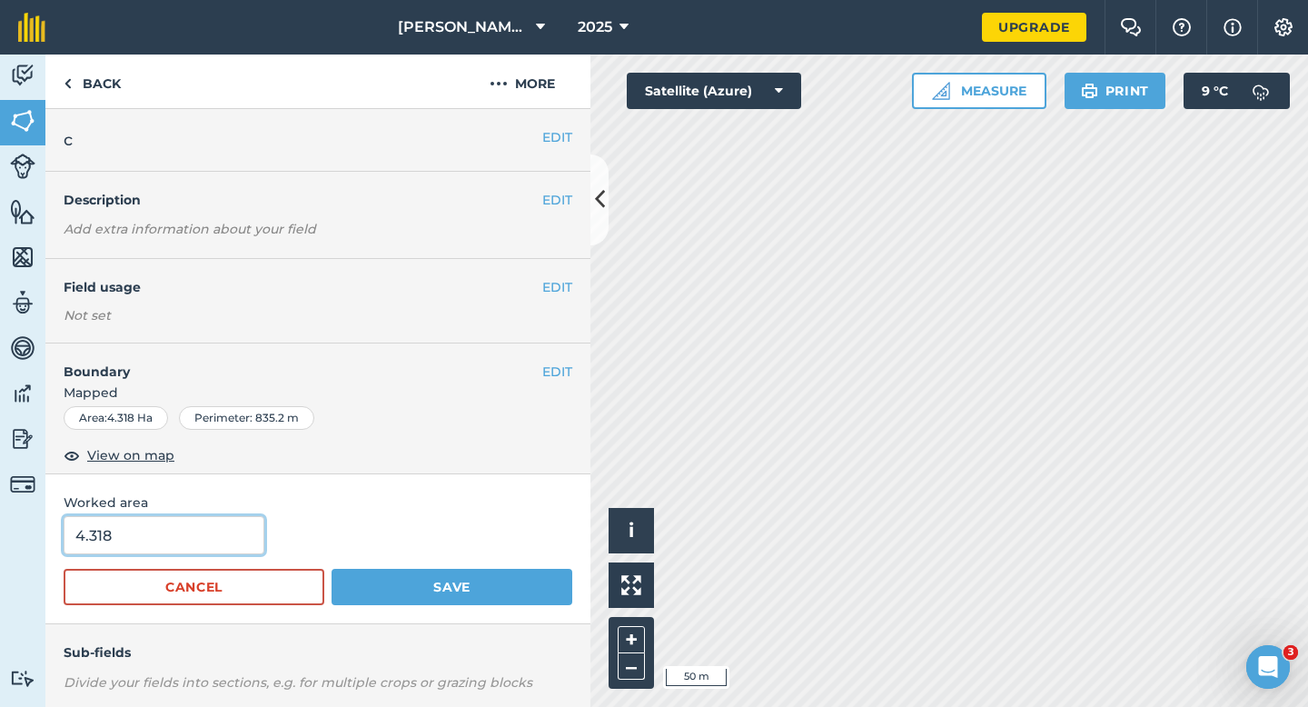
click at [213, 554] on input "4.318" at bounding box center [164, 535] width 201 height 38
type input "4"
click at [332, 569] on button "Save" at bounding box center [452, 587] width 241 height 36
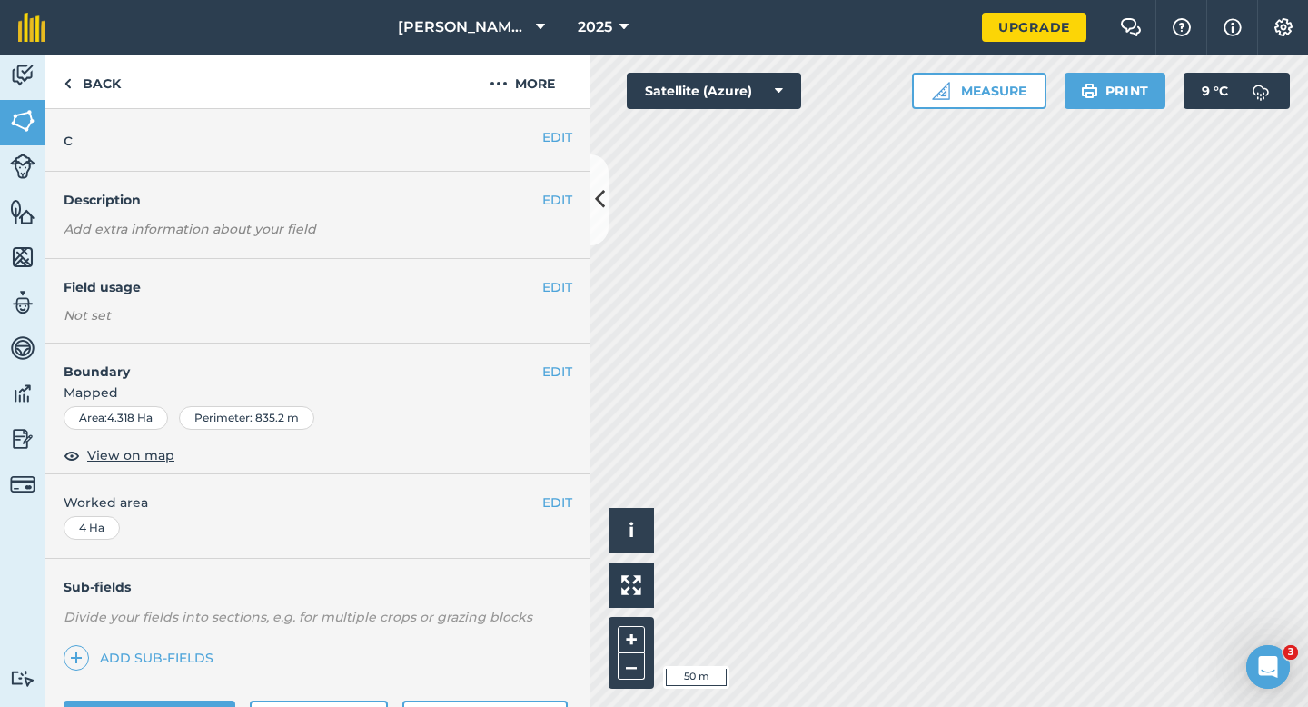
click at [560, 513] on div "EDIT Worked area 4 Ha" at bounding box center [317, 516] width 545 height 84
click at [547, 511] on button "EDIT" at bounding box center [557, 502] width 30 height 20
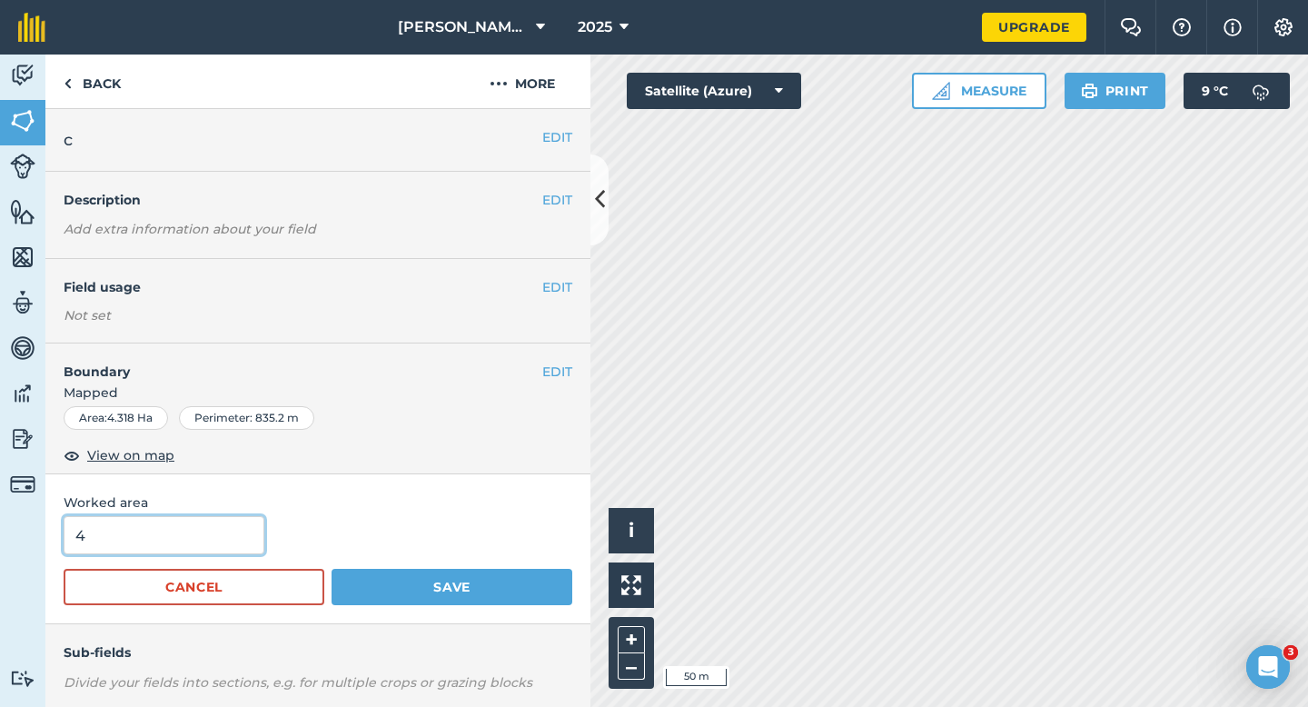
click at [201, 524] on input "4" at bounding box center [164, 535] width 201 height 38
click at [209, 546] on input "4" at bounding box center [164, 535] width 201 height 38
type input "4.4"
click at [332, 569] on button "Save" at bounding box center [452, 587] width 241 height 36
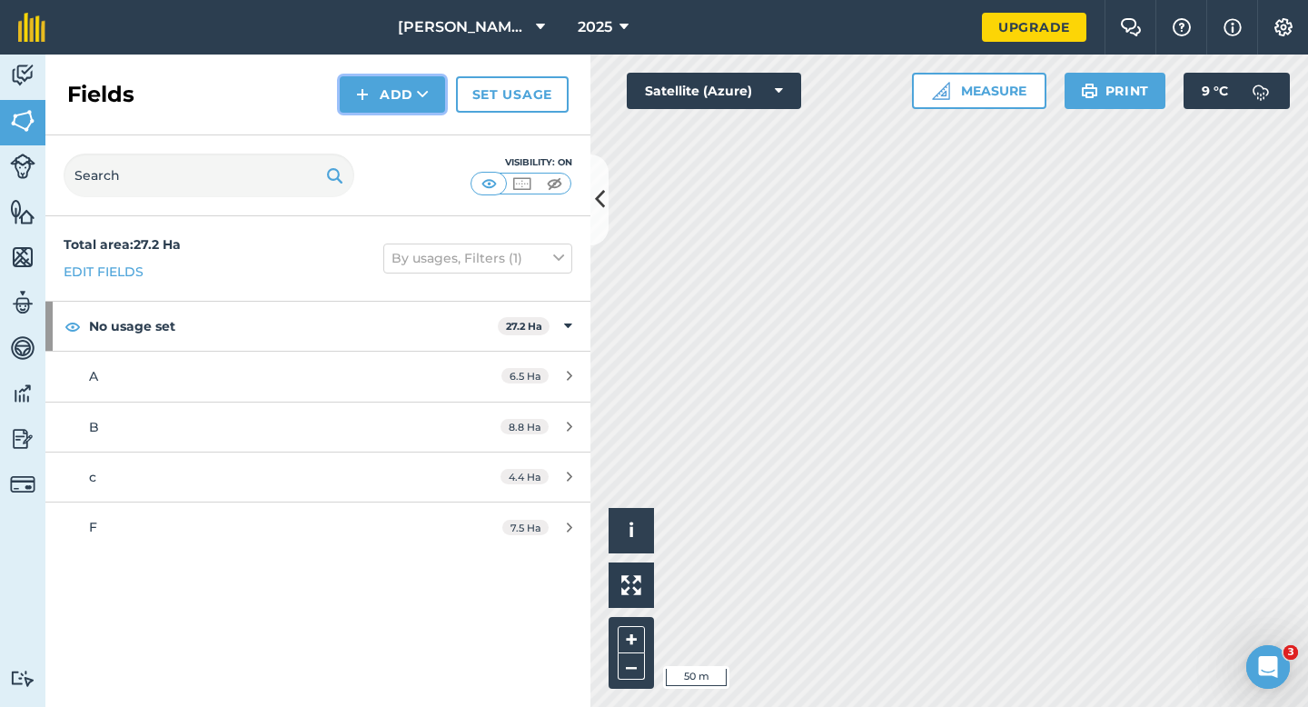
click at [409, 106] on button "Add" at bounding box center [392, 94] width 105 height 36
click at [409, 119] on link "Draw" at bounding box center [392, 135] width 100 height 40
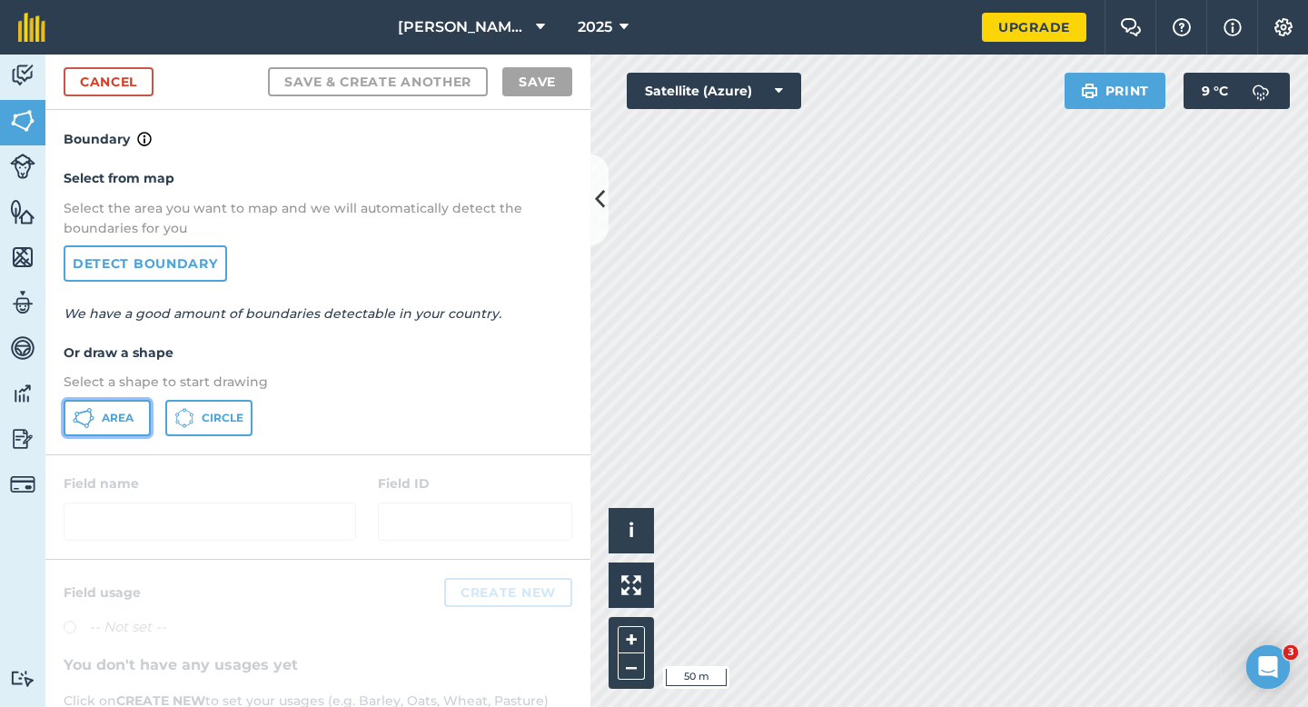
click at [140, 416] on button "Area" at bounding box center [107, 418] width 87 height 36
click at [108, 85] on link "Cancel" at bounding box center [109, 81] width 90 height 29
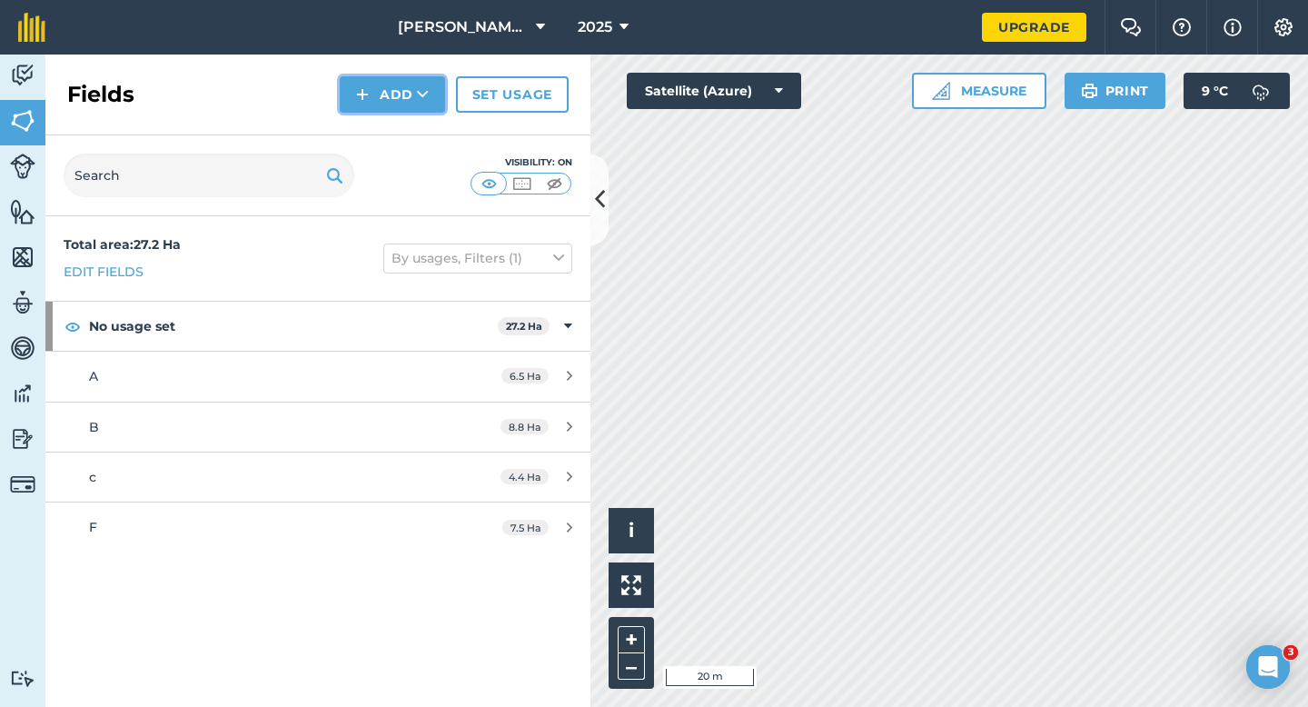
click at [372, 103] on button "Add" at bounding box center [392, 94] width 105 height 36
click at [376, 140] on link "Draw" at bounding box center [392, 135] width 100 height 40
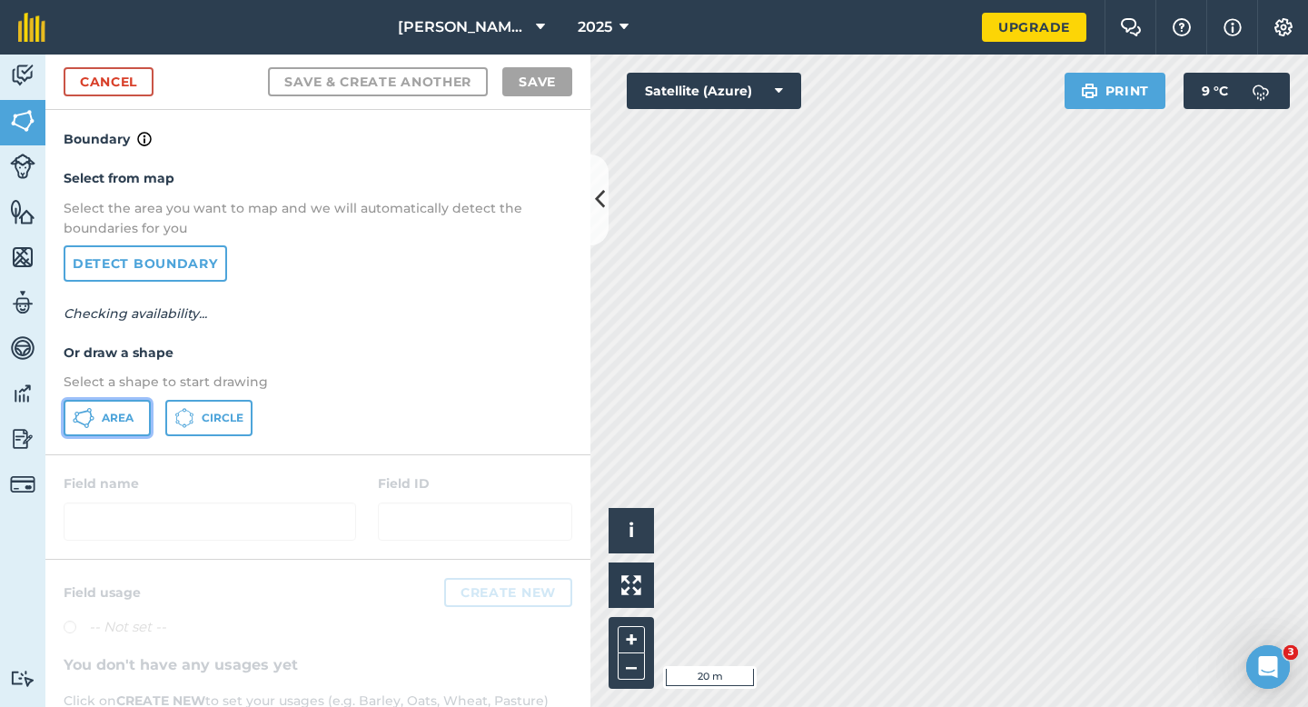
click at [140, 422] on button "Area" at bounding box center [107, 418] width 87 height 36
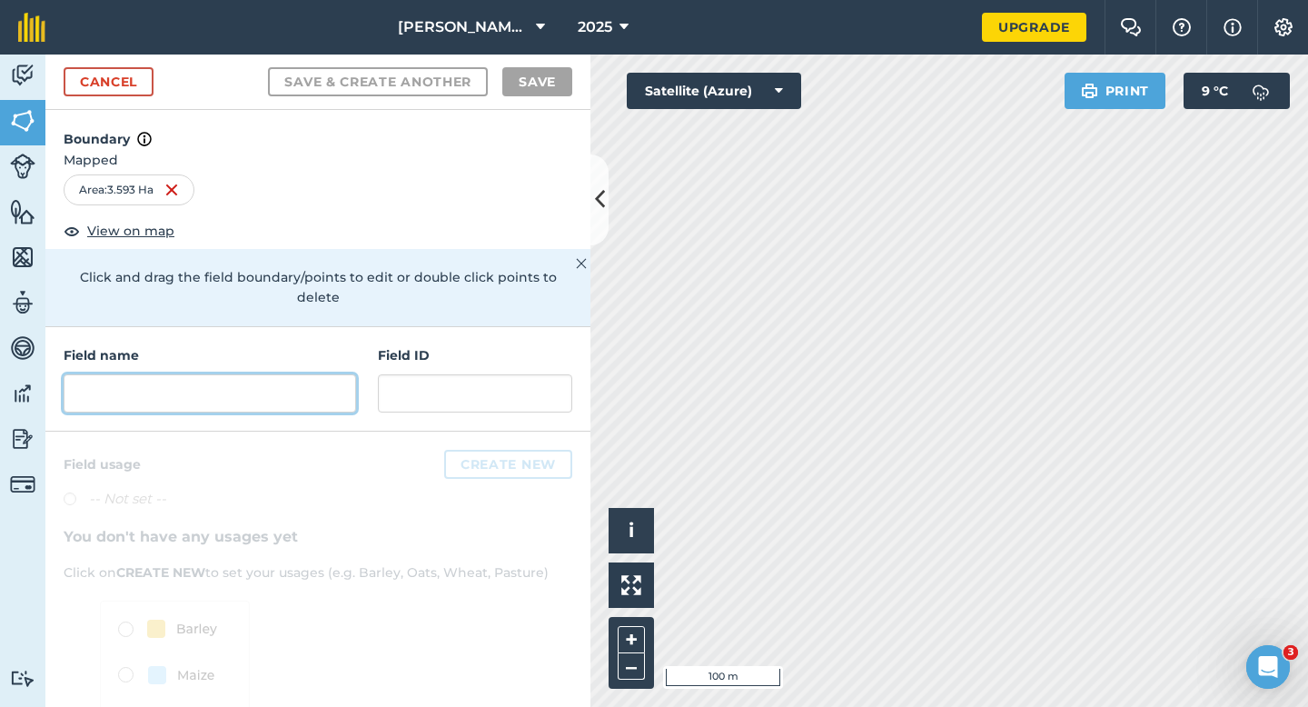
click at [320, 374] on input "text" at bounding box center [210, 393] width 292 height 38
type input "d"
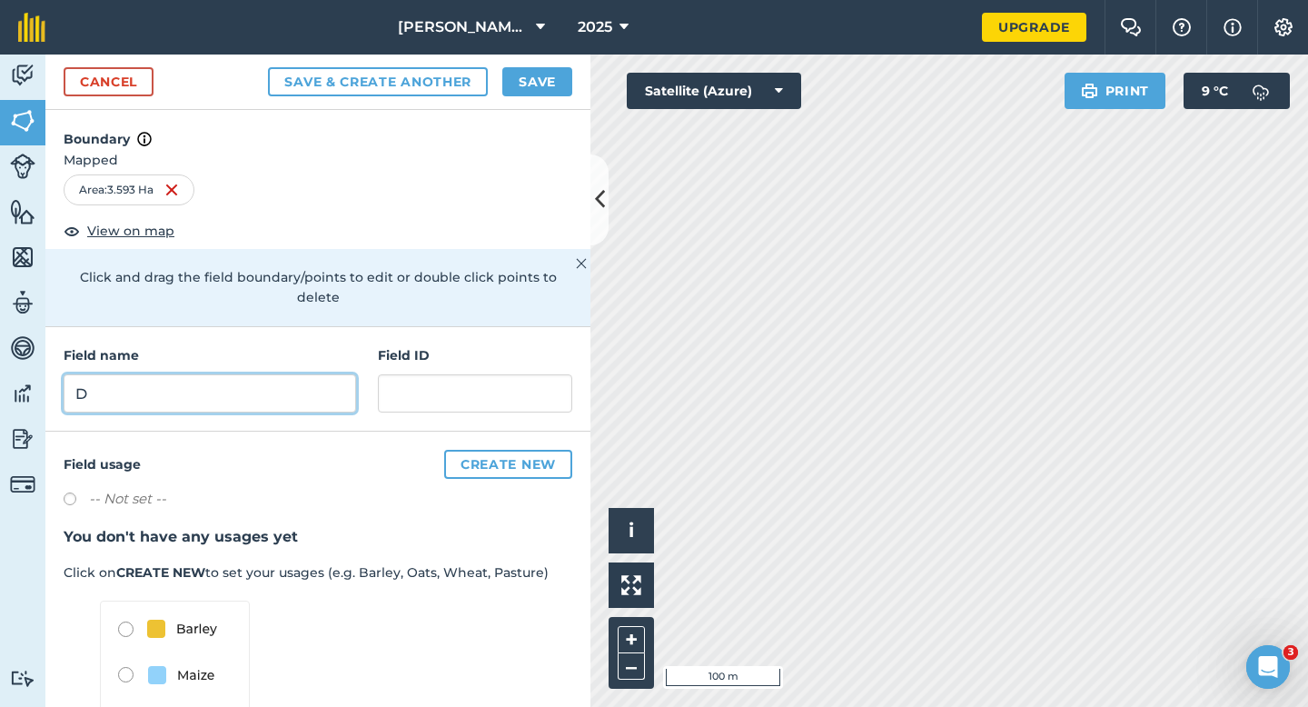
type input "D"
click at [556, 76] on button "Save" at bounding box center [537, 81] width 70 height 29
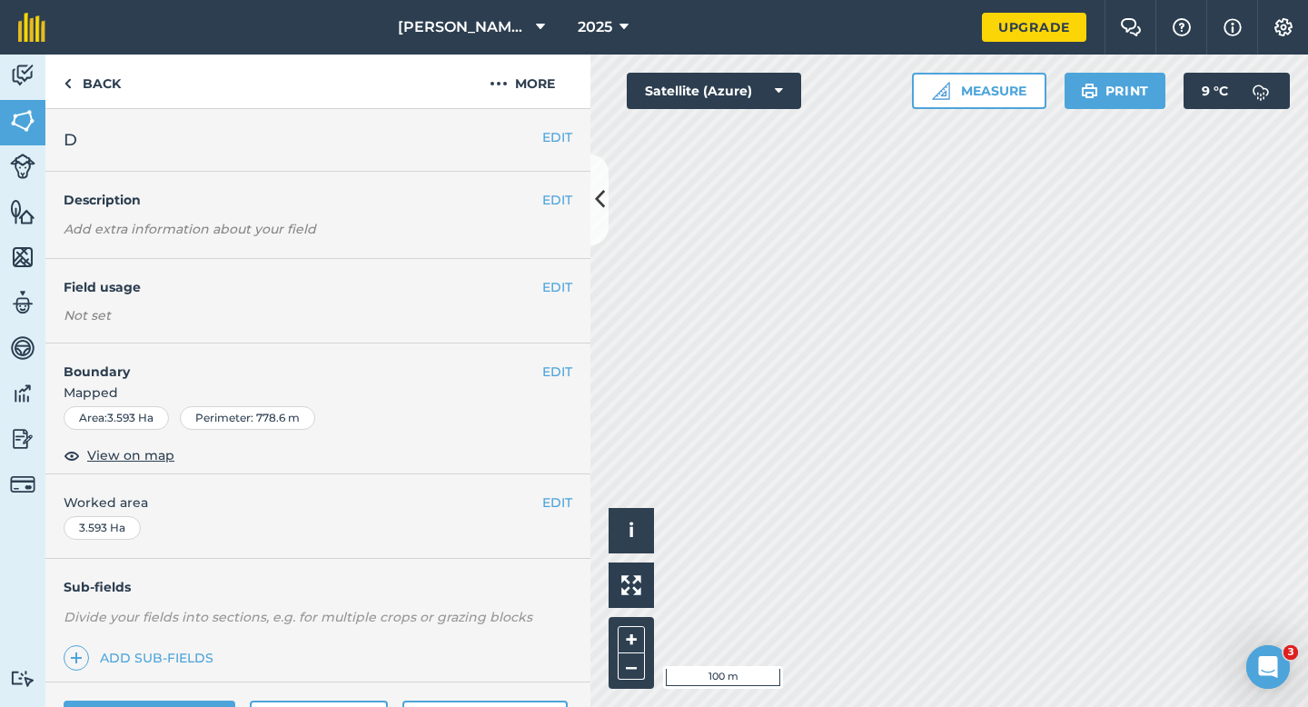
click at [552, 518] on div "EDIT Worked area 3.593 Ha" at bounding box center [317, 516] width 545 height 84
click at [555, 515] on div "EDIT Worked area 3.593 Ha" at bounding box center [317, 516] width 545 height 84
click at [555, 490] on div "EDIT Worked area 3.593 Ha" at bounding box center [317, 516] width 545 height 84
click at [576, 506] on div "EDIT Worked area 3.593 Ha" at bounding box center [317, 516] width 545 height 84
click at [564, 506] on button "EDIT" at bounding box center [557, 502] width 30 height 20
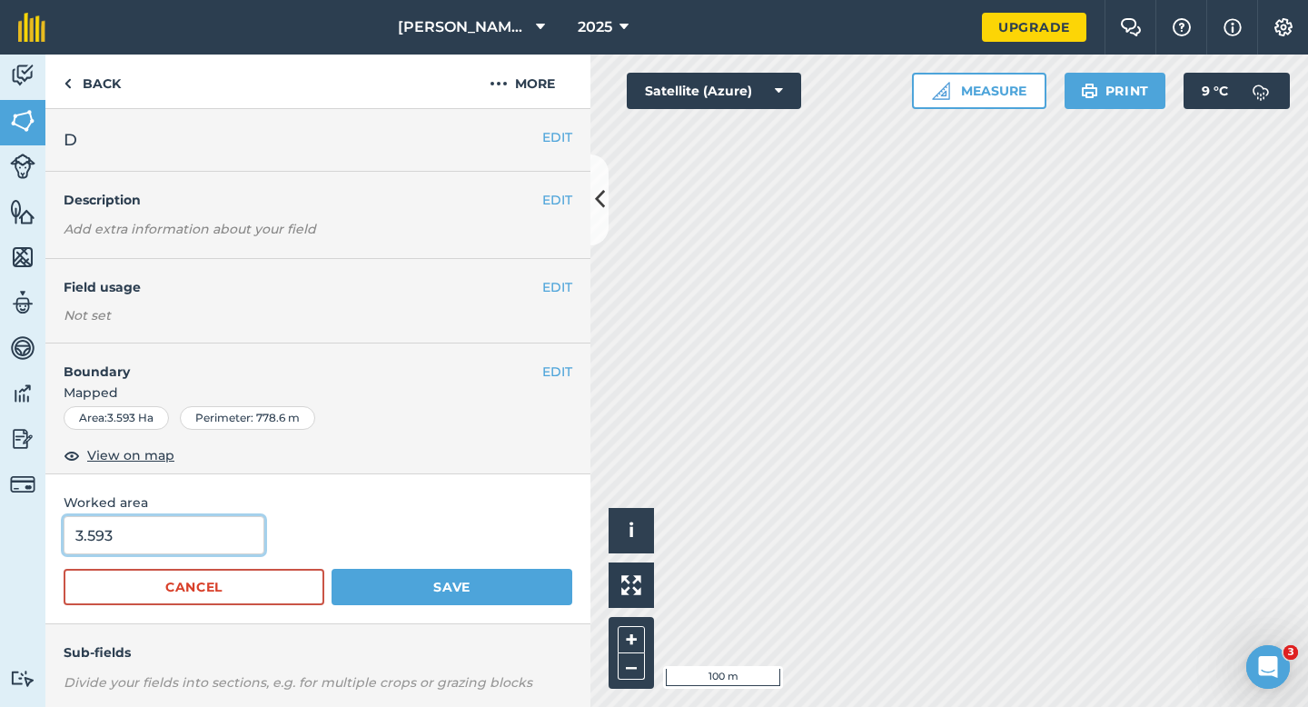
click at [177, 517] on input "3.593" at bounding box center [164, 535] width 201 height 38
click at [177, 532] on input "3.593" at bounding box center [164, 535] width 201 height 38
type input "3.4"
click at [332, 569] on button "Save" at bounding box center [452, 587] width 241 height 36
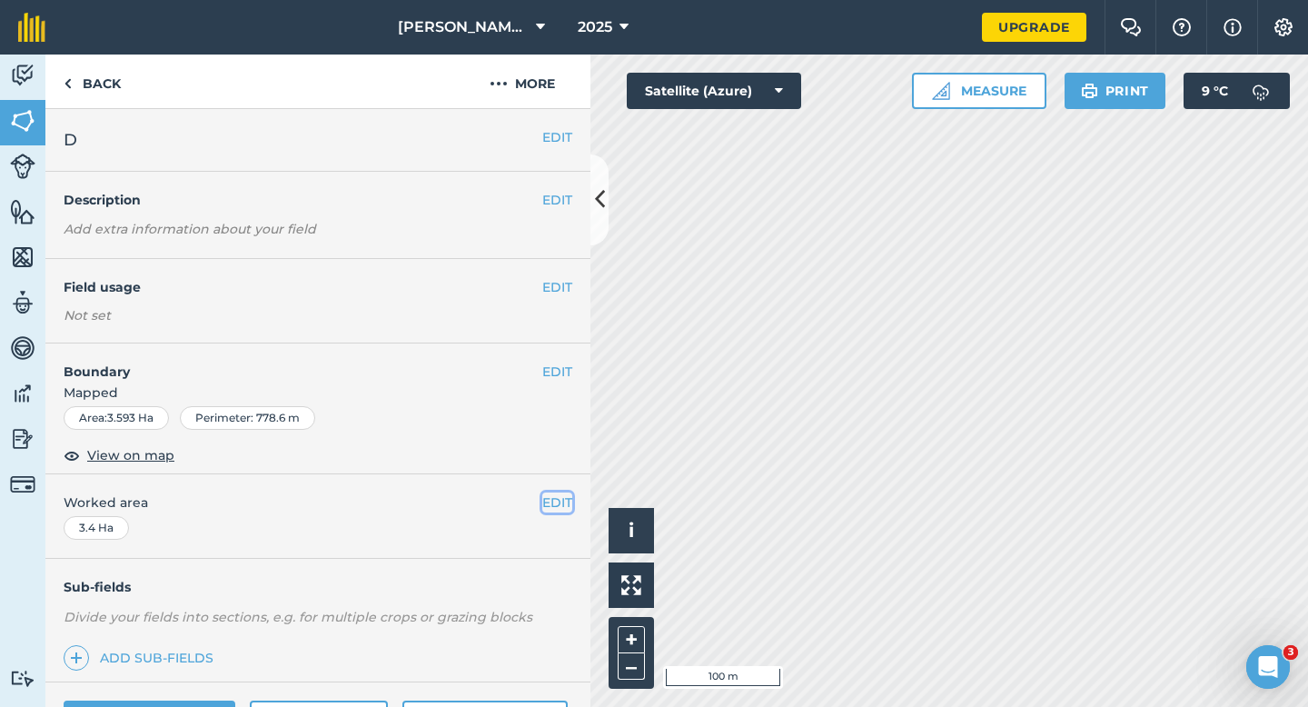
click at [556, 492] on button "EDIT" at bounding box center [557, 502] width 30 height 20
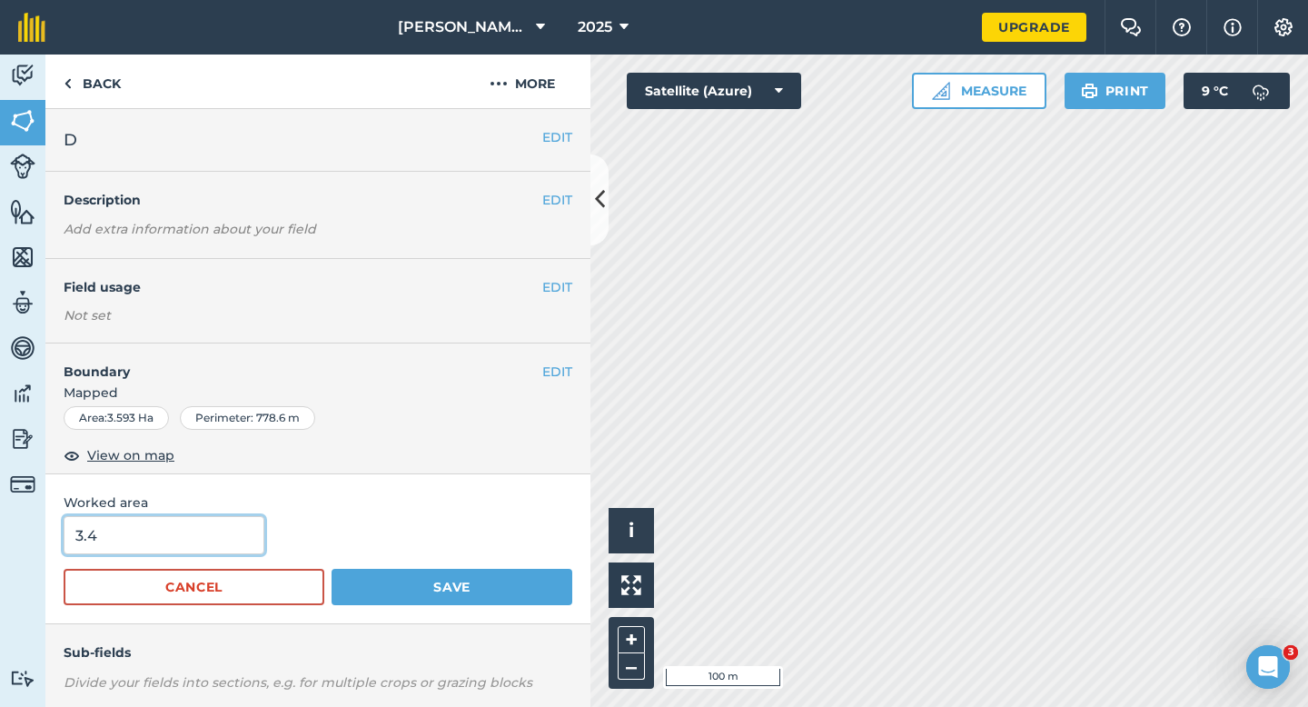
click at [242, 546] on input "3.4" at bounding box center [164, 535] width 201 height 38
type input "4"
click at [332, 569] on button "Save" at bounding box center [452, 587] width 241 height 36
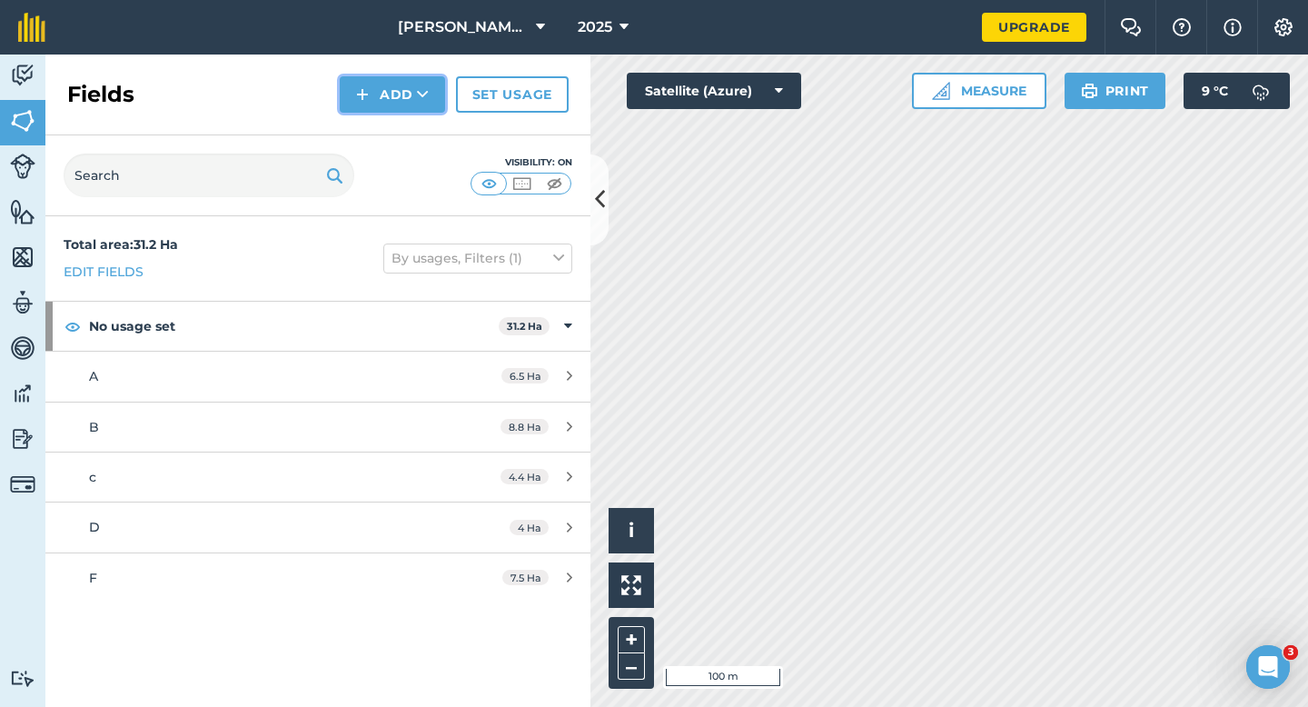
click at [387, 94] on button "Add" at bounding box center [392, 94] width 105 height 36
click at [387, 124] on link "Draw" at bounding box center [392, 135] width 100 height 40
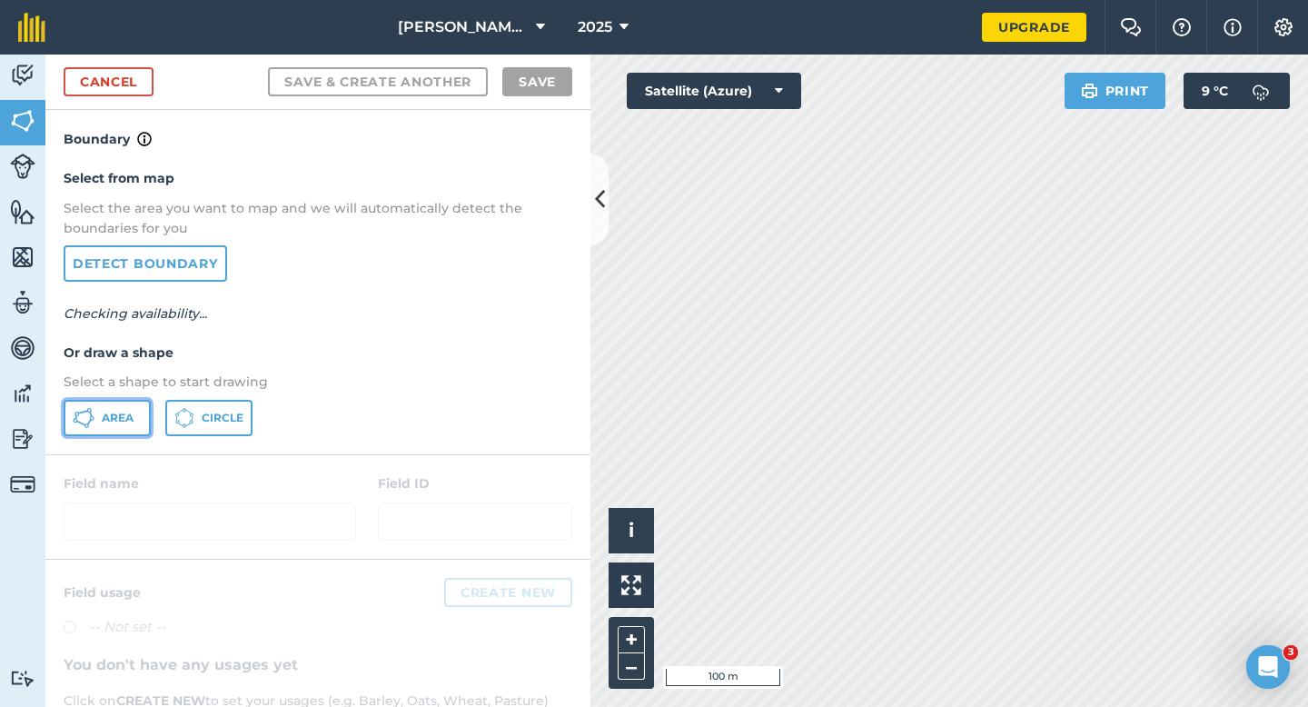
click at [134, 413] on button "Area" at bounding box center [107, 418] width 87 height 36
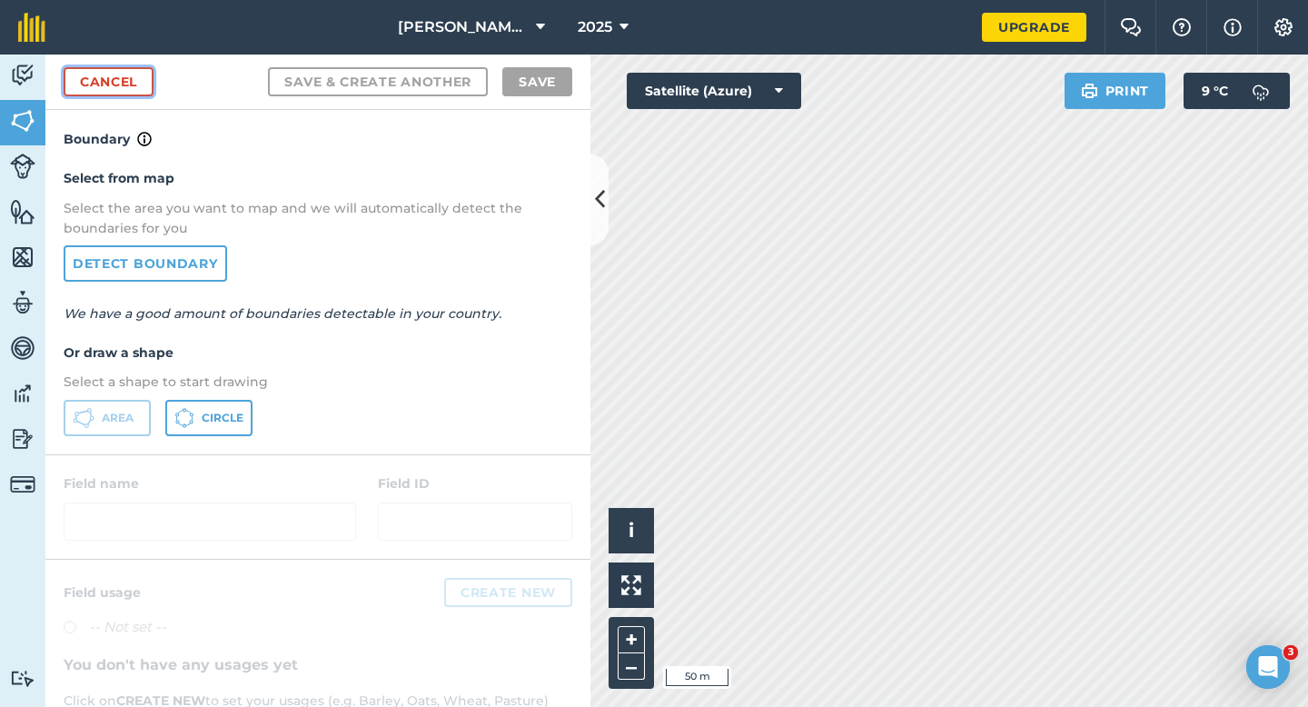
click at [144, 78] on link "Cancel" at bounding box center [109, 81] width 90 height 29
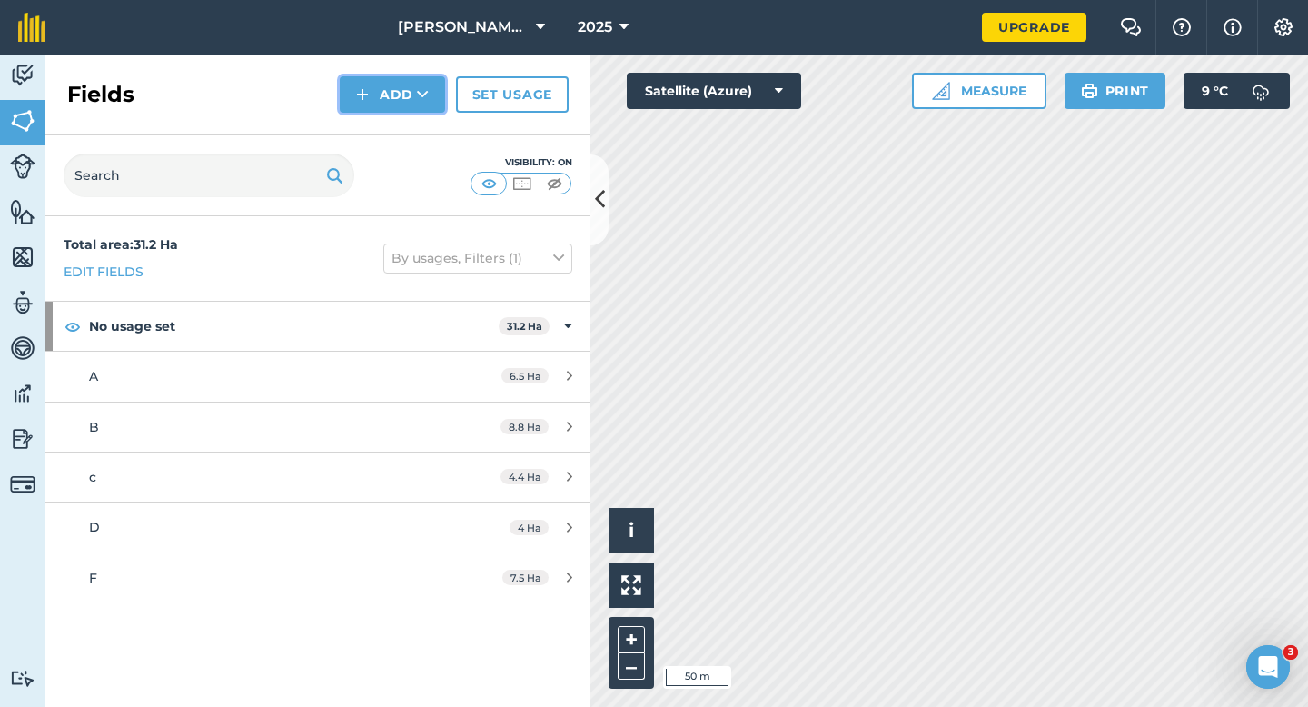
click at [380, 84] on button "Add" at bounding box center [392, 94] width 105 height 36
click at [383, 133] on link "Draw" at bounding box center [392, 135] width 100 height 40
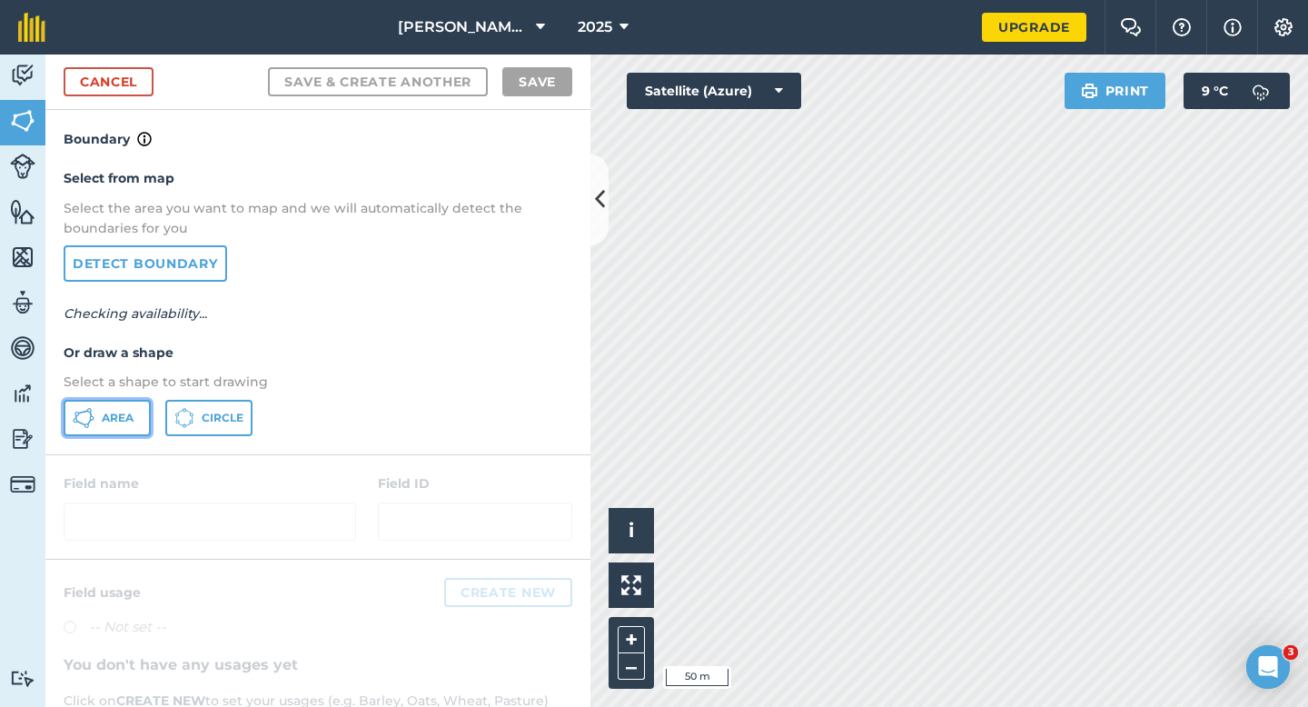
click at [112, 421] on span "Area" at bounding box center [118, 418] width 32 height 15
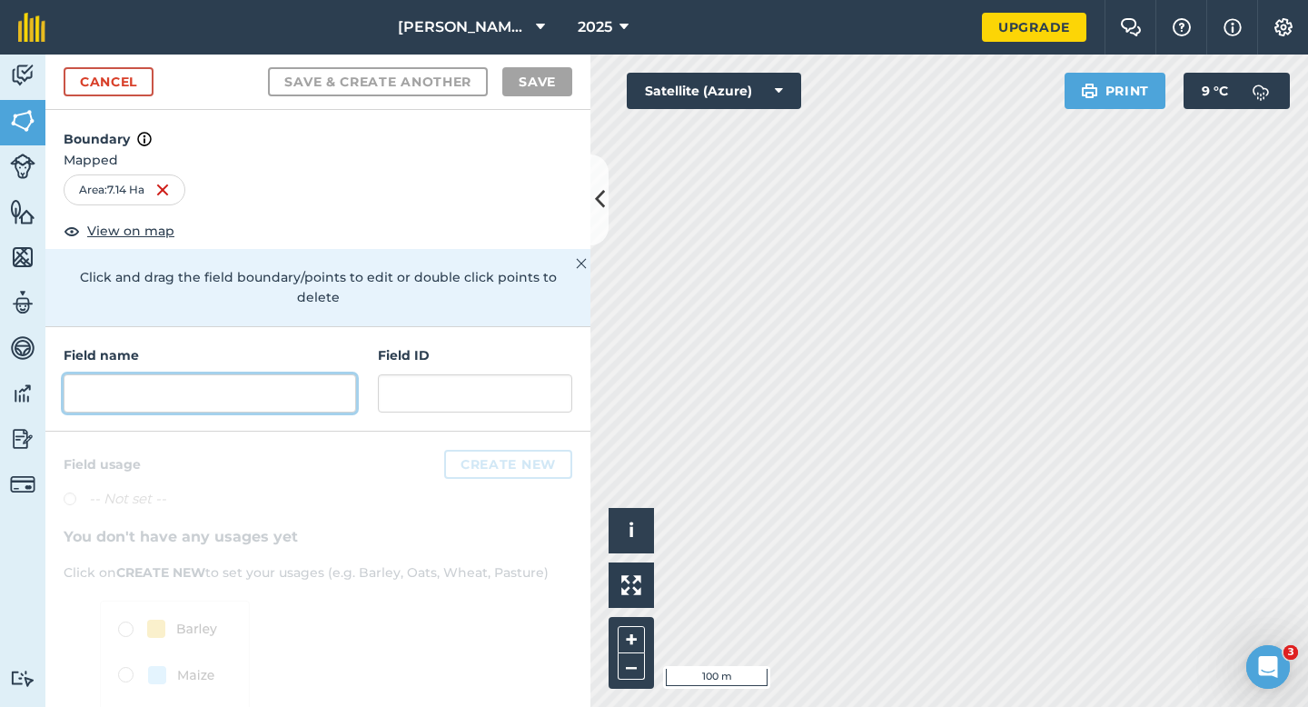
click at [341, 374] on input "text" at bounding box center [210, 393] width 292 height 38
type input "F"
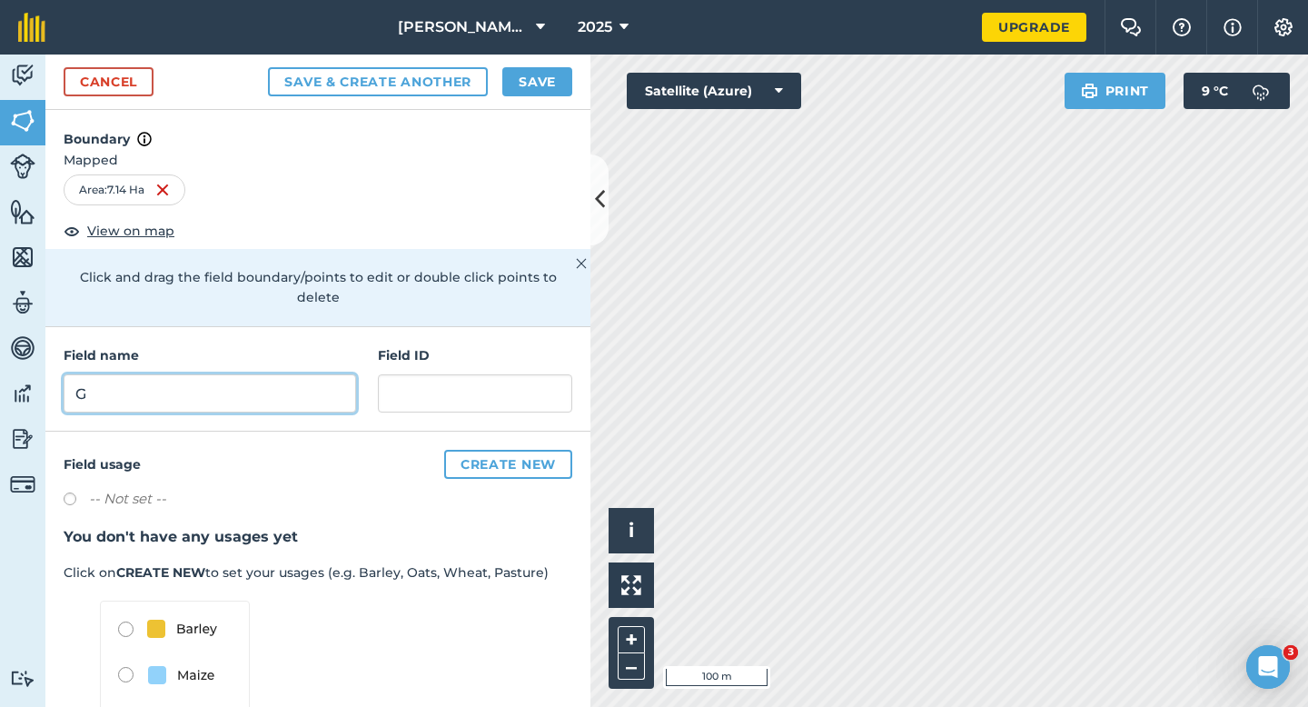
type input "G"
click at [529, 78] on button "Save" at bounding box center [537, 81] width 70 height 29
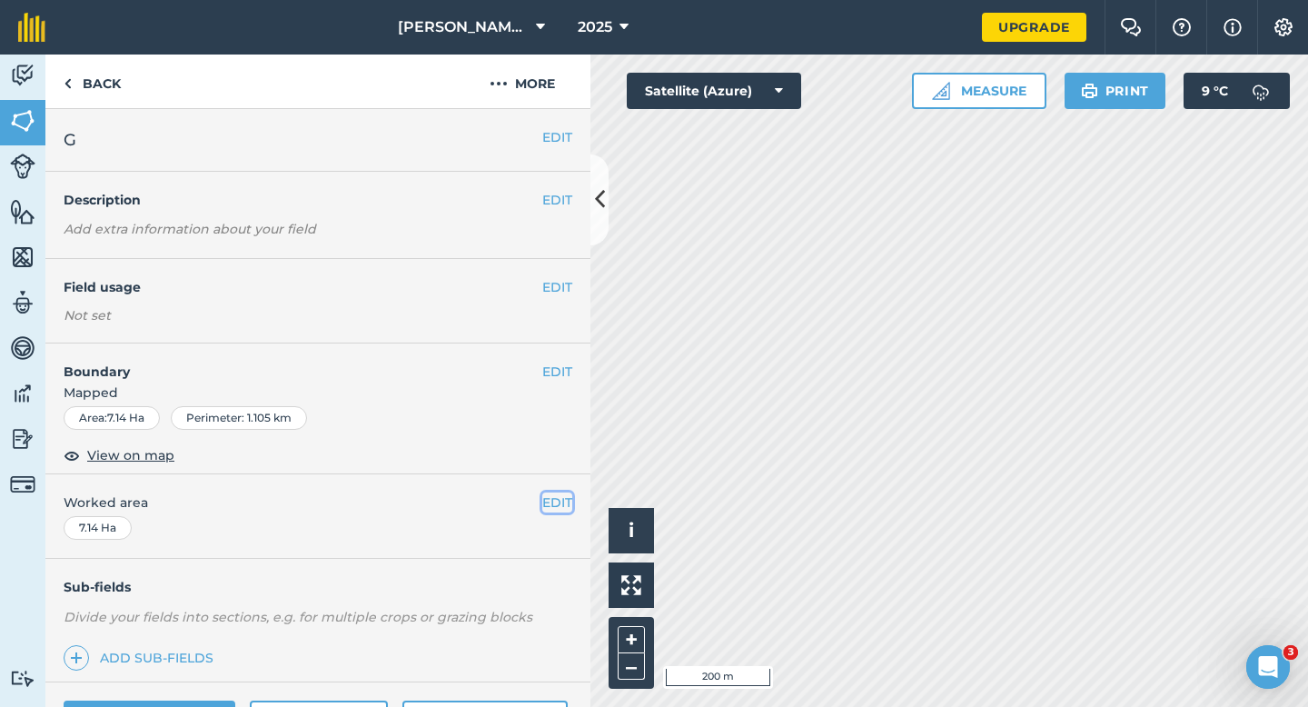
click at [545, 500] on button "EDIT" at bounding box center [557, 502] width 30 height 20
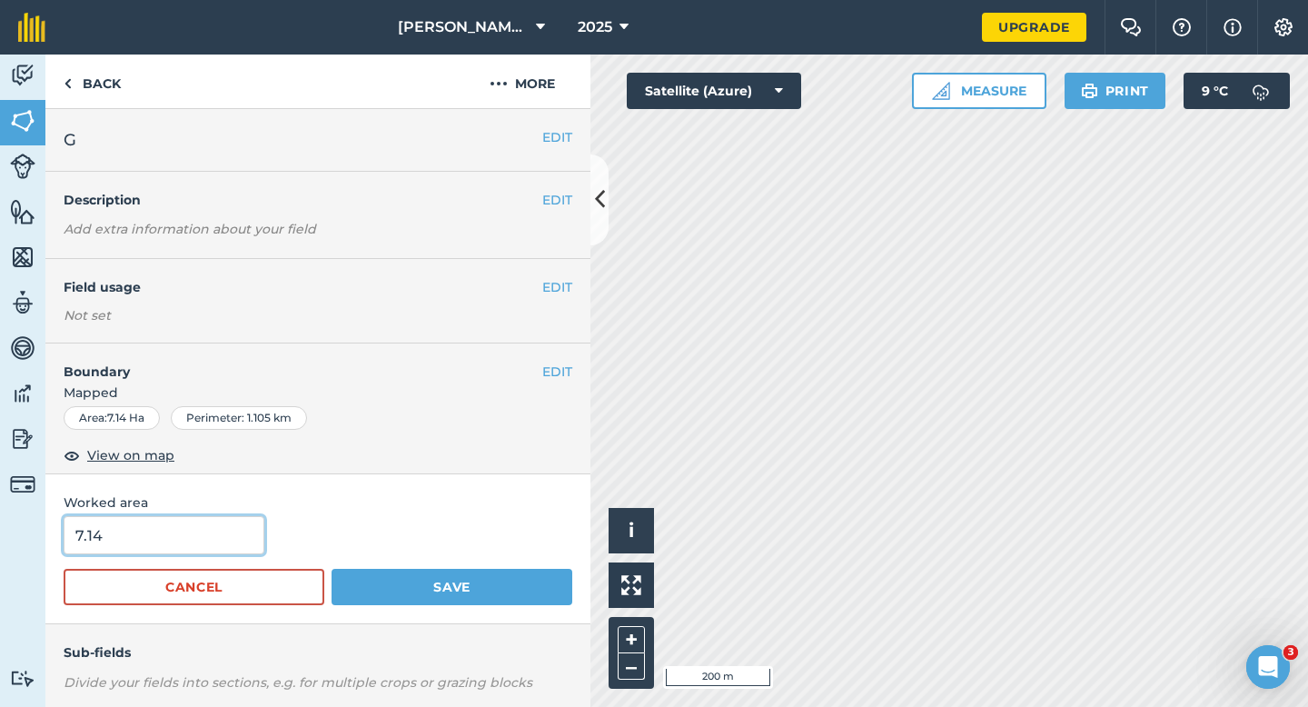
click at [193, 545] on input "7.14" at bounding box center [164, 535] width 201 height 38
type input "7"
click at [332, 569] on button "Save" at bounding box center [452, 587] width 241 height 36
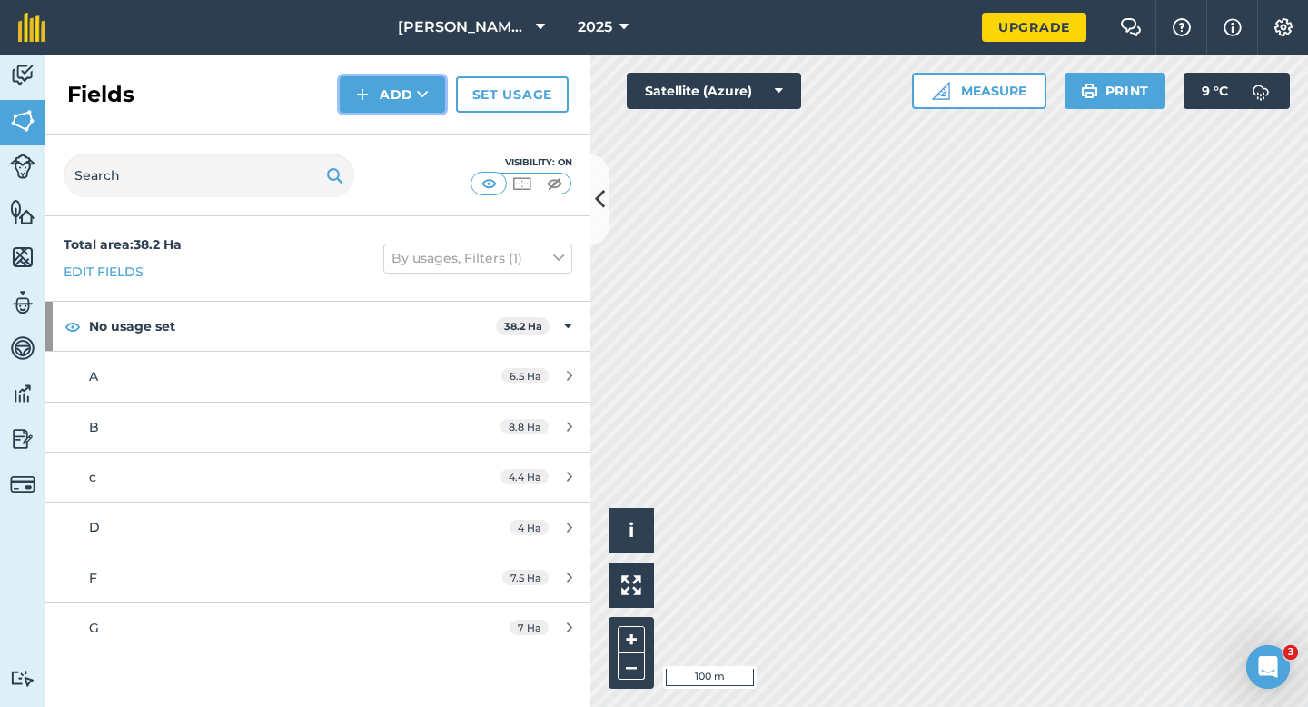
click at [442, 111] on button "Add" at bounding box center [392, 94] width 105 height 36
click at [417, 137] on link "Draw" at bounding box center [392, 135] width 100 height 40
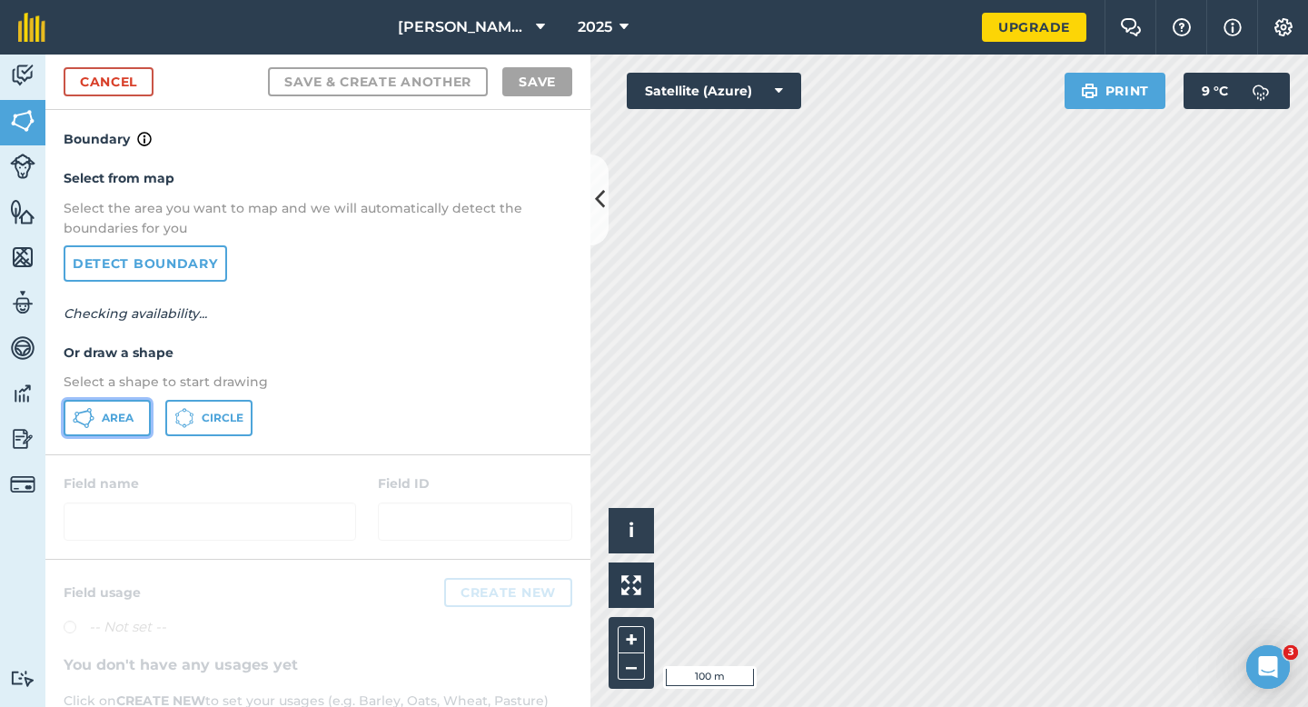
click at [142, 425] on button "Area" at bounding box center [107, 418] width 87 height 36
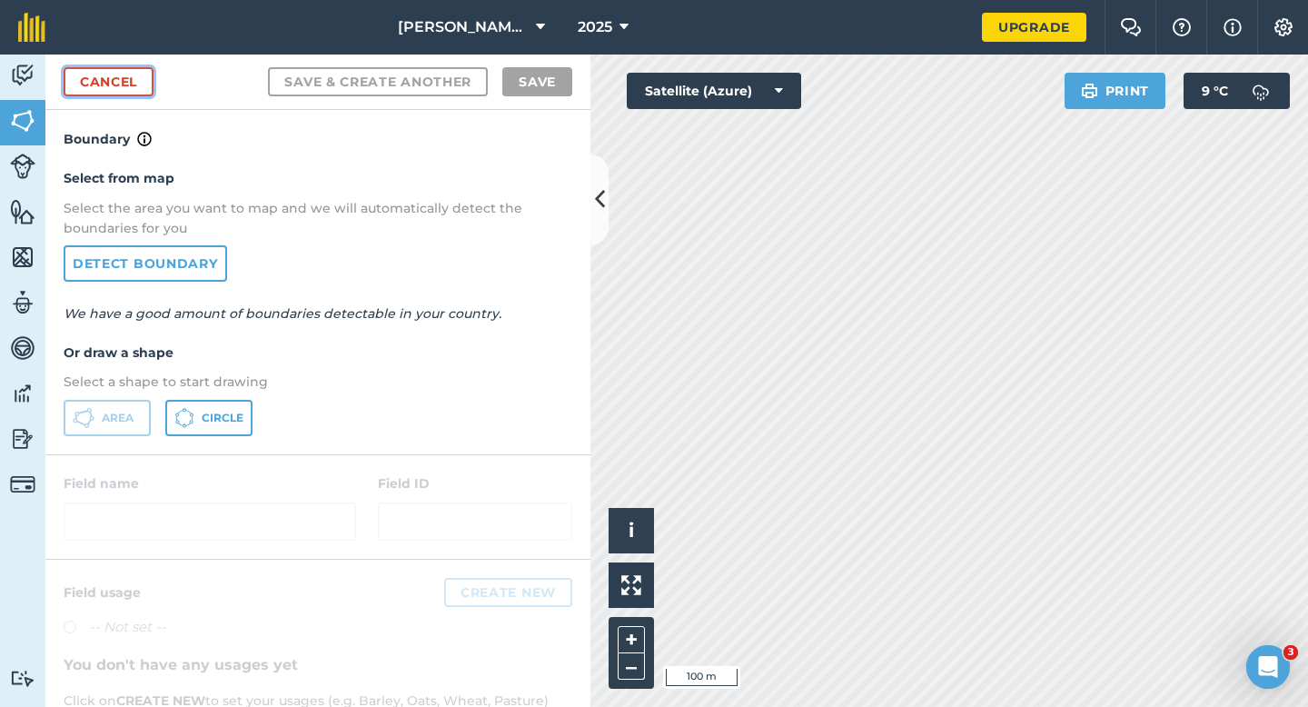
click at [134, 69] on link "Cancel" at bounding box center [109, 81] width 90 height 29
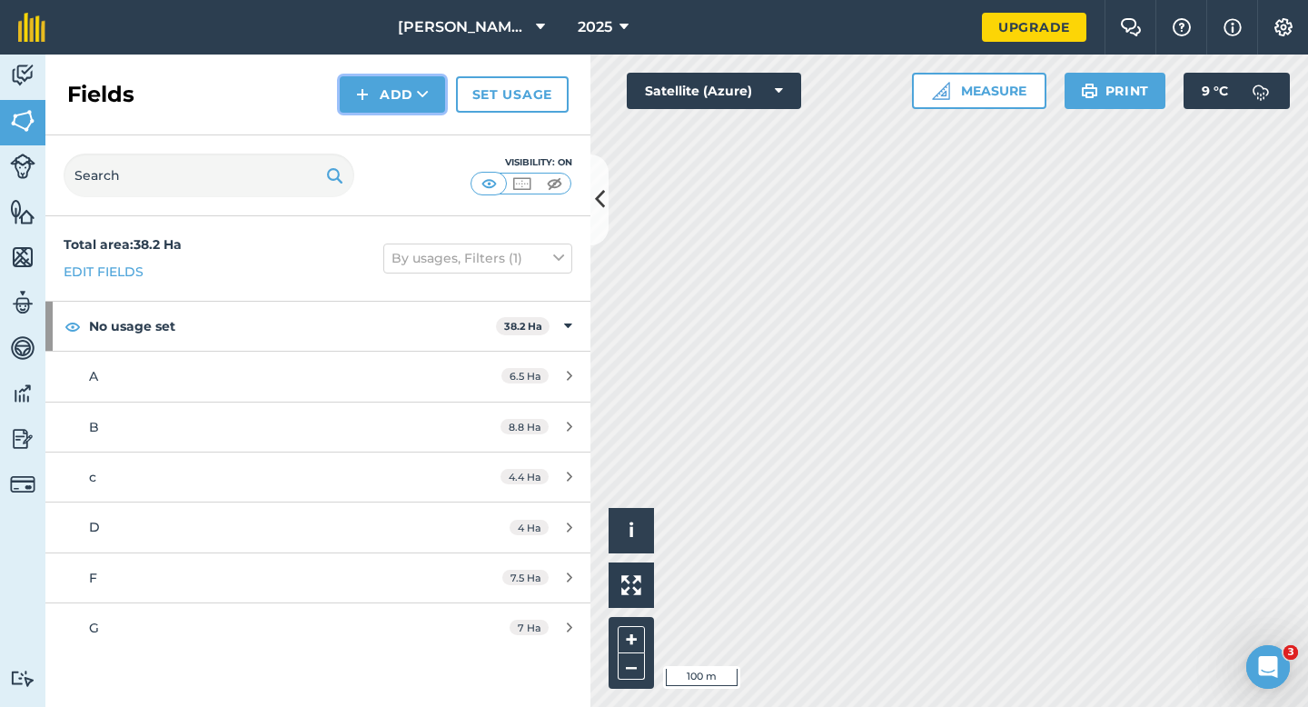
click at [366, 105] on button "Add" at bounding box center [392, 94] width 105 height 36
click at [372, 129] on link "Draw" at bounding box center [392, 135] width 100 height 40
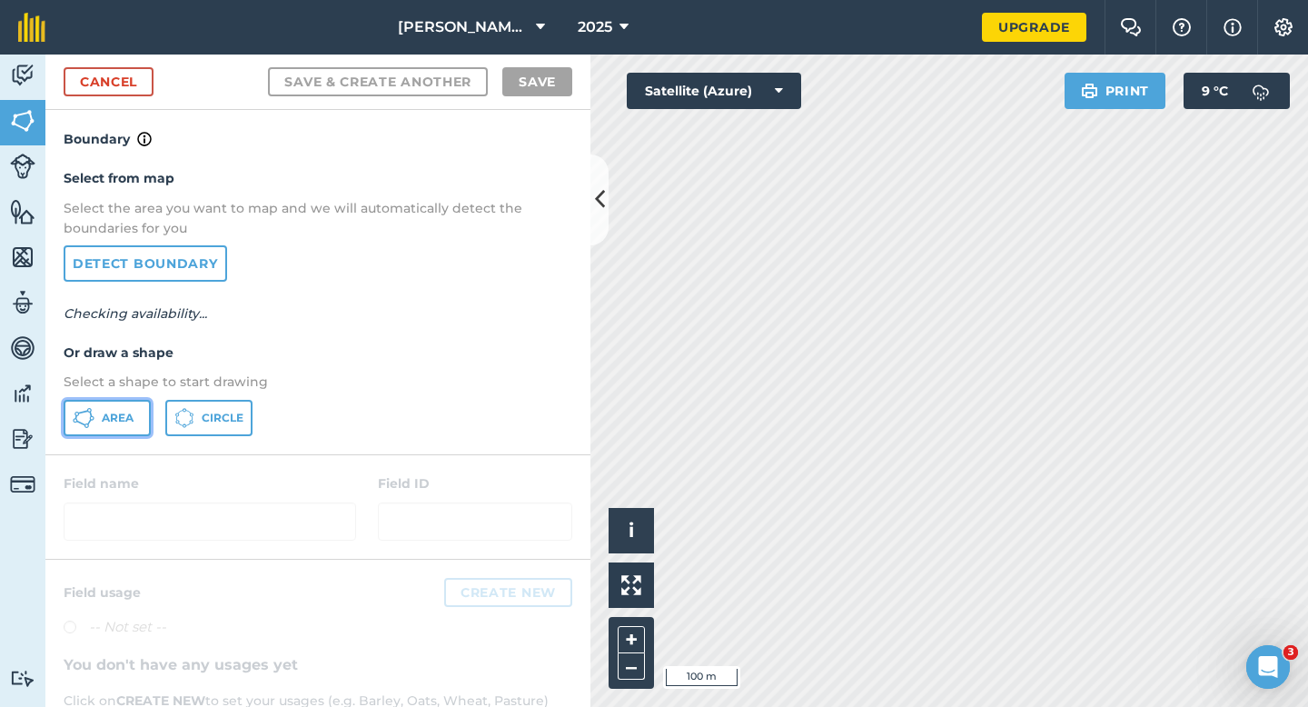
click at [124, 411] on span "Area" at bounding box center [118, 418] width 32 height 15
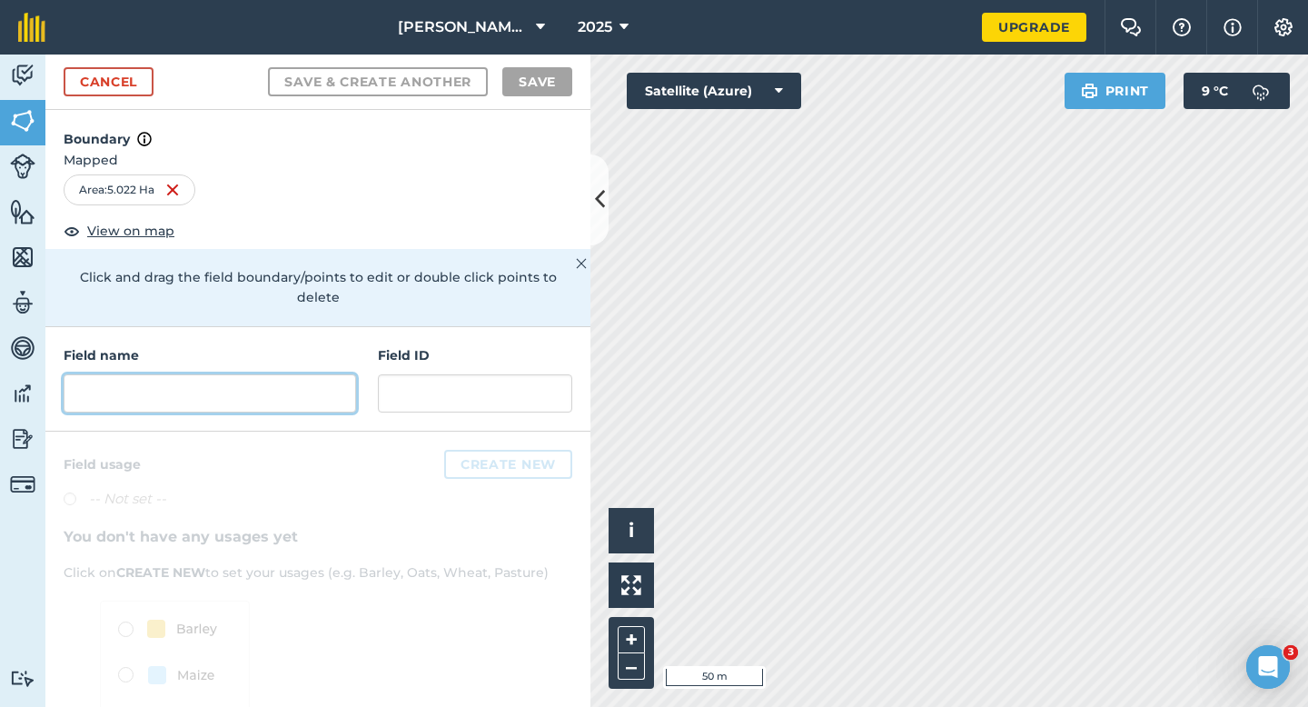
click at [321, 375] on input "text" at bounding box center [210, 393] width 292 height 38
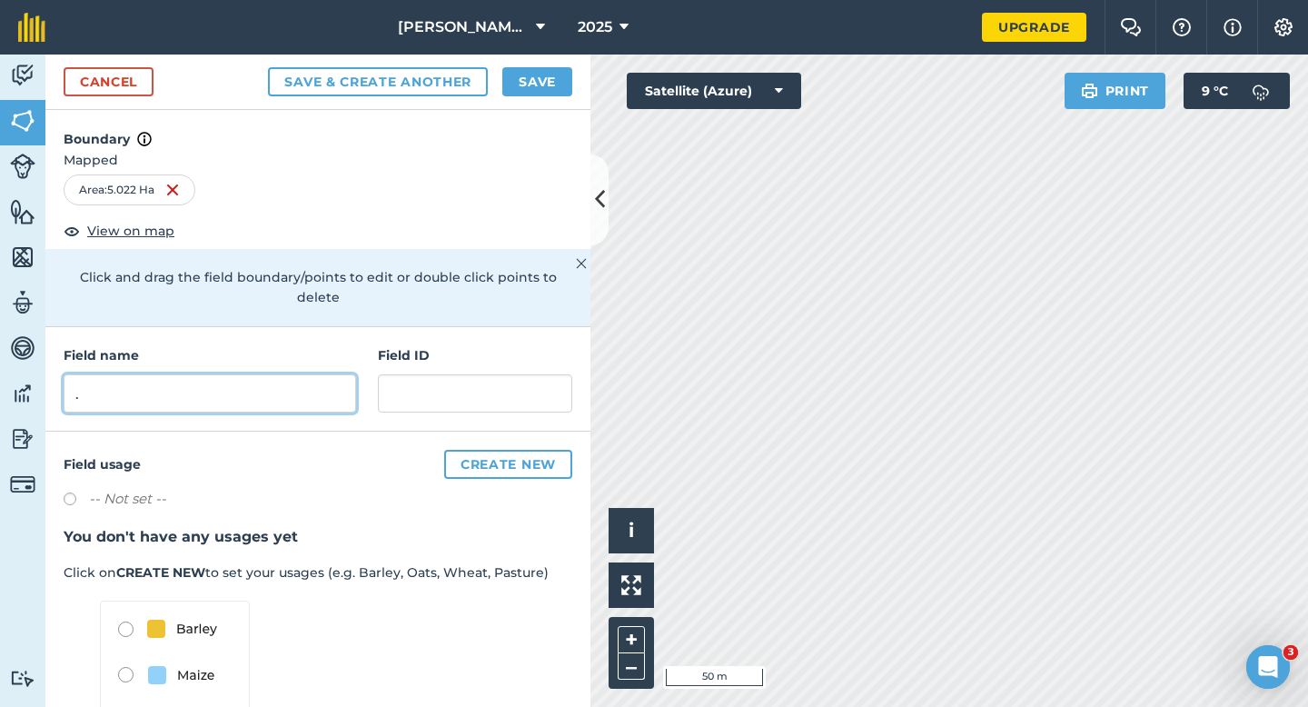
type input "."
click at [559, 79] on button "Save" at bounding box center [537, 81] width 70 height 29
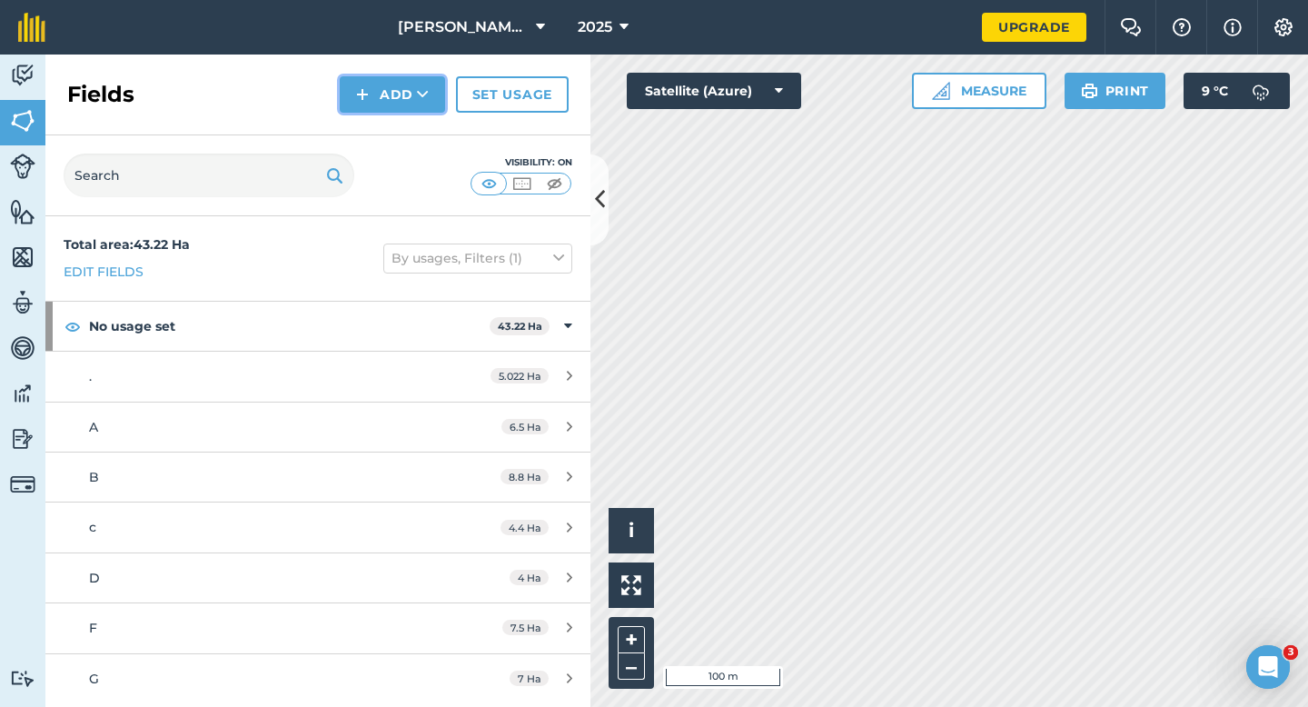
click at [435, 90] on button "Add" at bounding box center [392, 94] width 105 height 36
click at [435, 125] on link "Draw" at bounding box center [392, 135] width 100 height 40
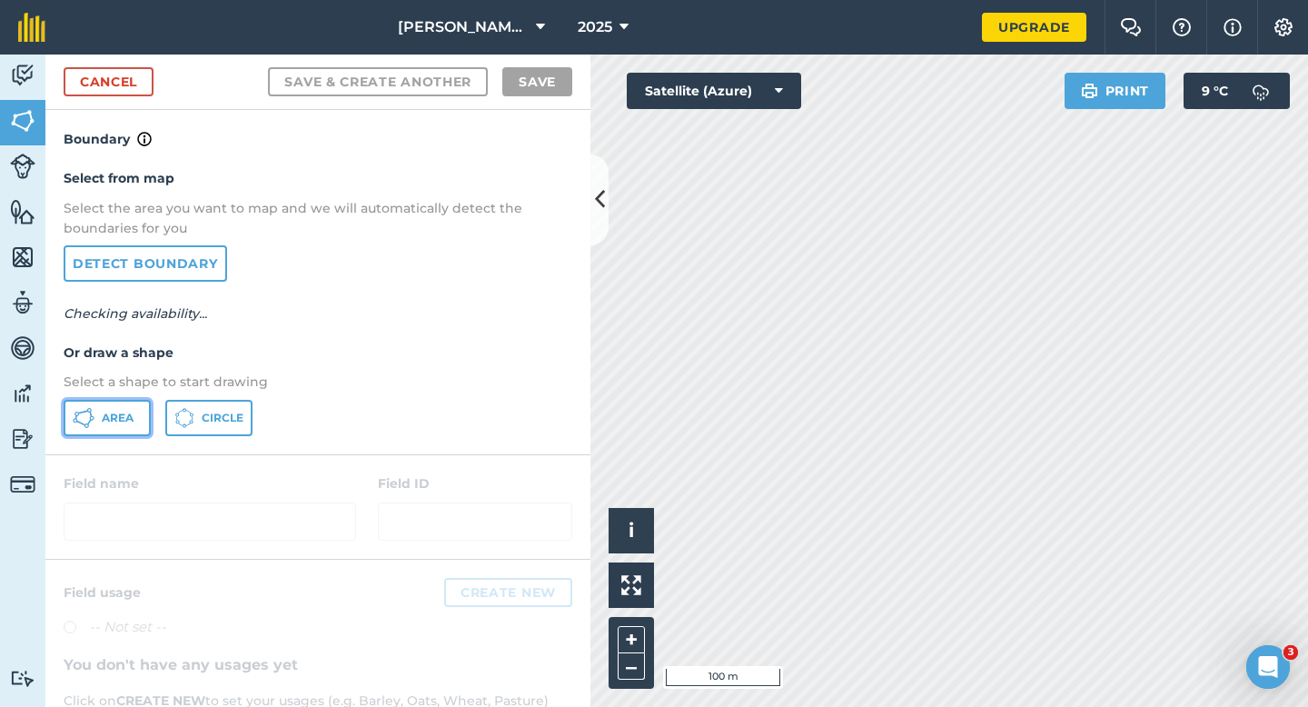
click at [111, 418] on span "Area" at bounding box center [118, 418] width 32 height 15
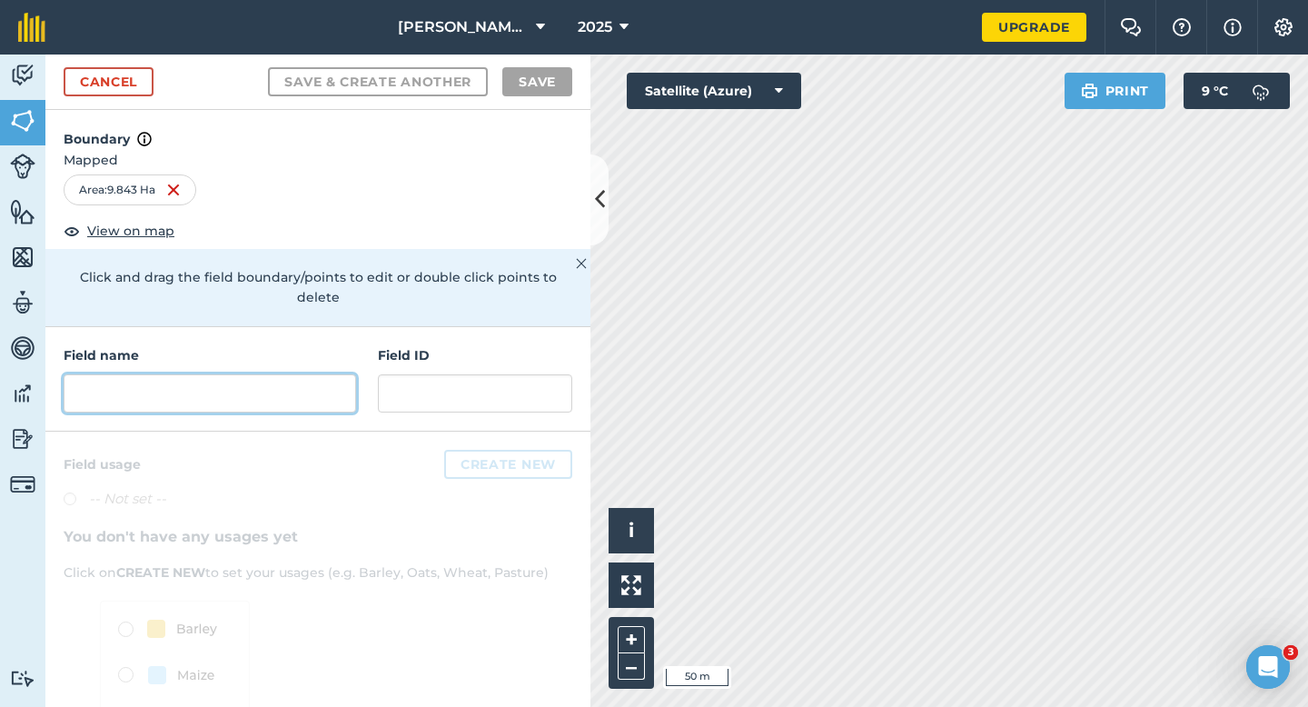
click at [292, 374] on input "text" at bounding box center [210, 393] width 292 height 38
click at [304, 374] on input "text" at bounding box center [210, 393] width 292 height 38
type input "e"
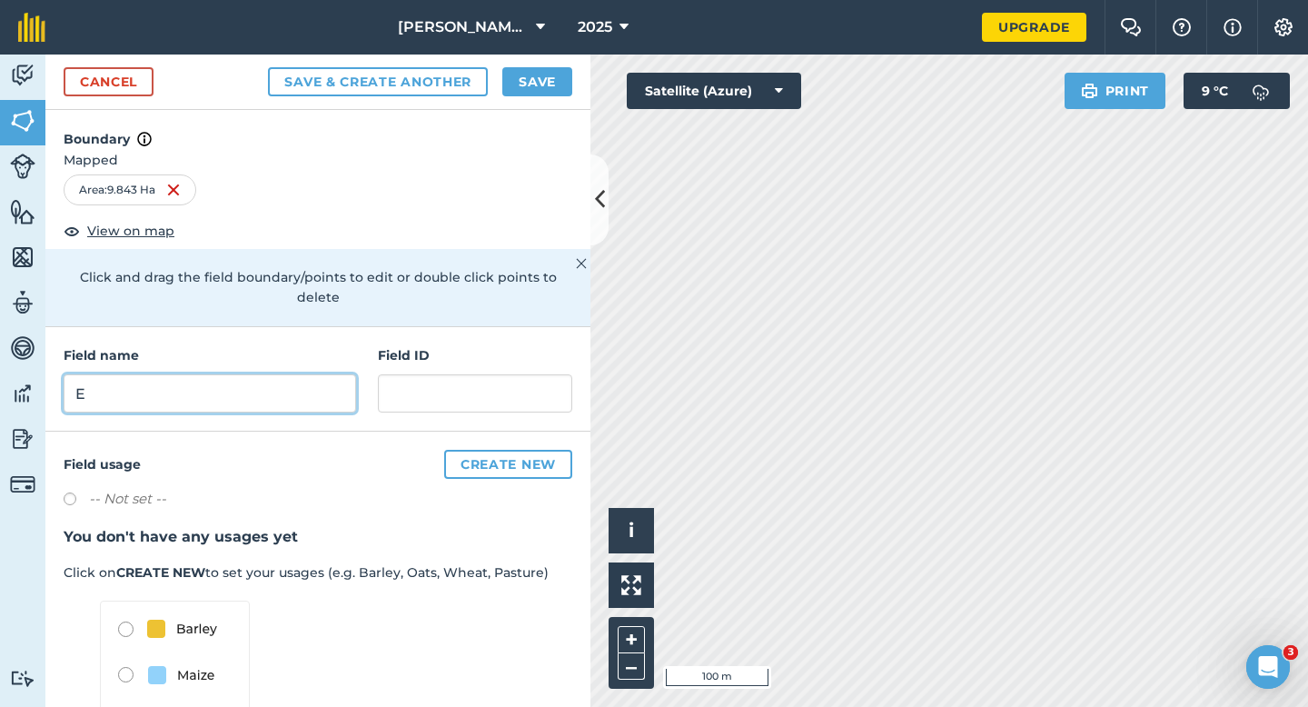
type input "E"
click at [548, 88] on button "Save" at bounding box center [537, 81] width 70 height 29
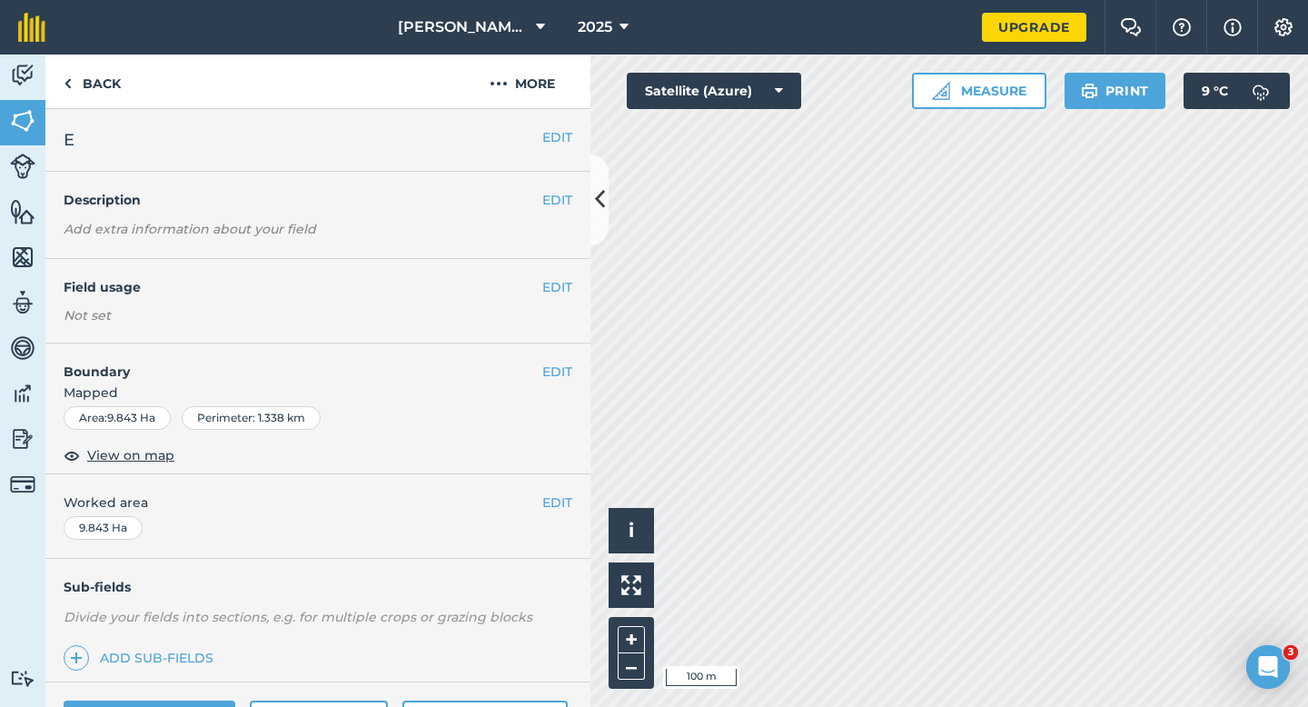
click at [543, 500] on button "EDIT" at bounding box center [557, 502] width 30 height 20
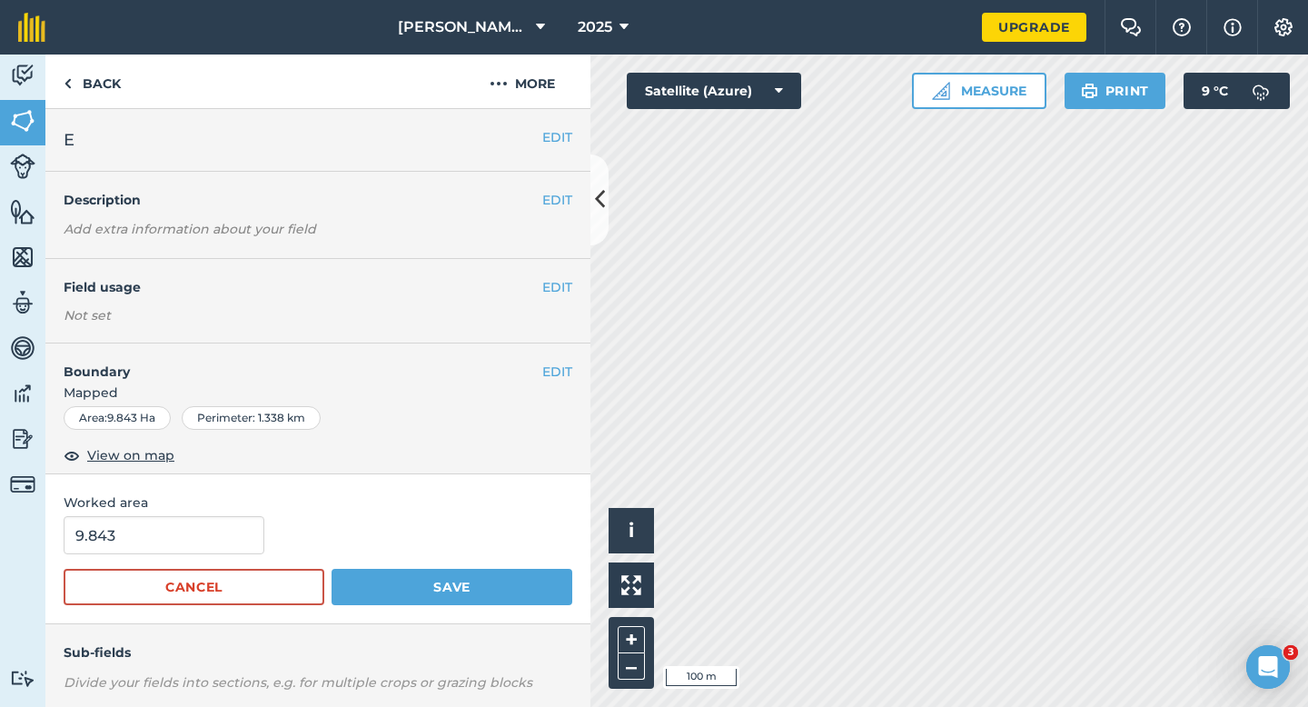
click at [183, 559] on form "9.843 Cancel Save" at bounding box center [318, 560] width 509 height 89
click at [183, 537] on input "9.843" at bounding box center [164, 535] width 201 height 38
type input "10"
click at [332, 569] on button "Save" at bounding box center [452, 587] width 241 height 36
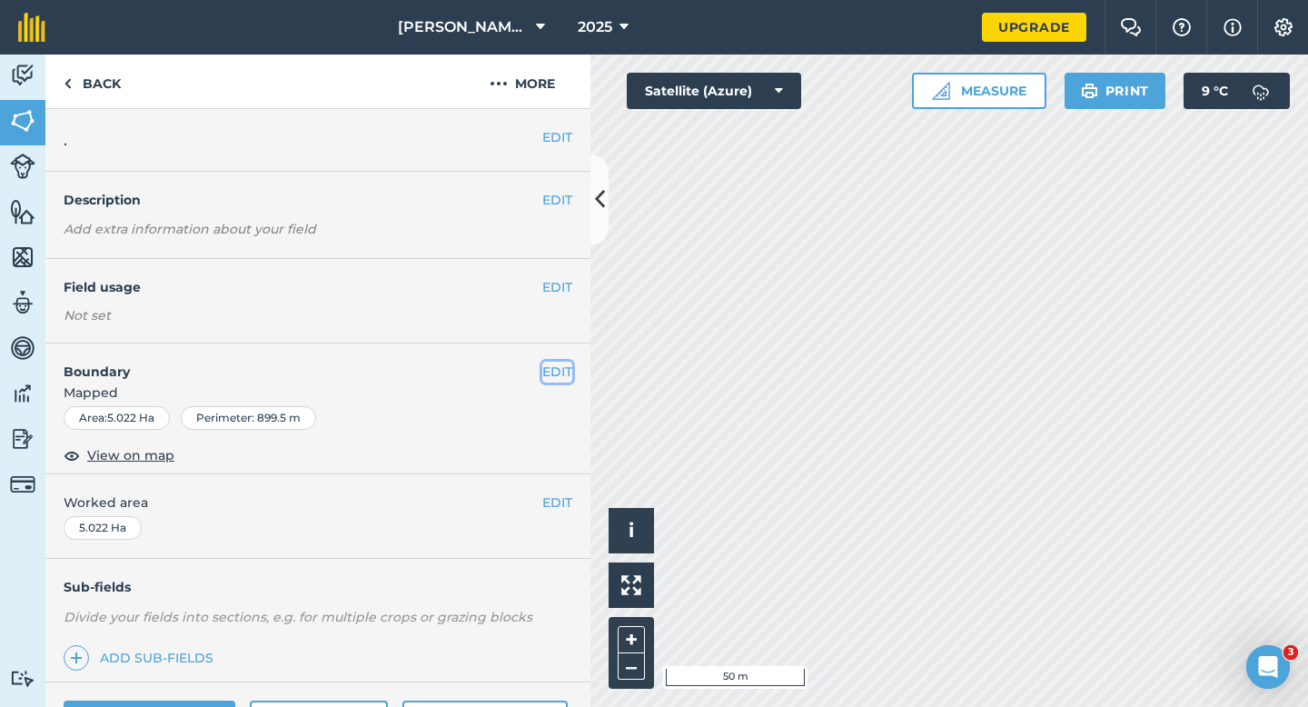
click at [549, 368] on button "EDIT" at bounding box center [557, 371] width 30 height 20
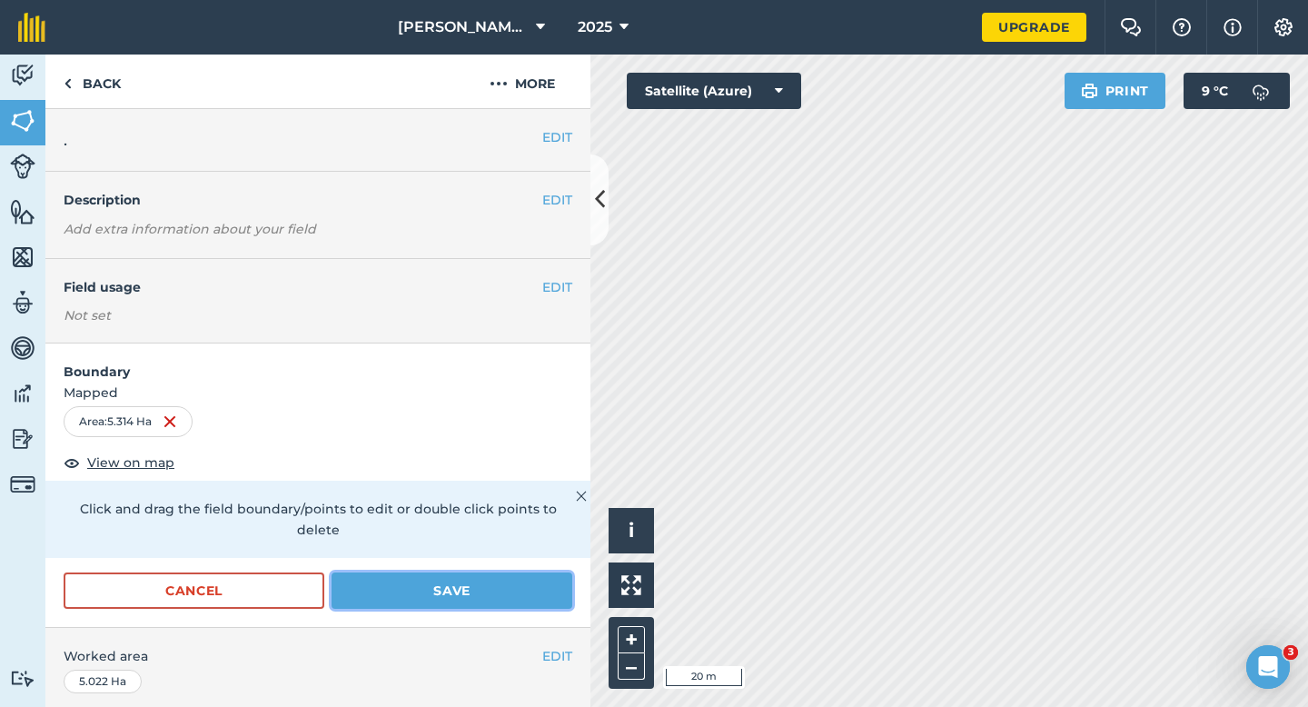
click at [463, 572] on button "Save" at bounding box center [452, 590] width 241 height 36
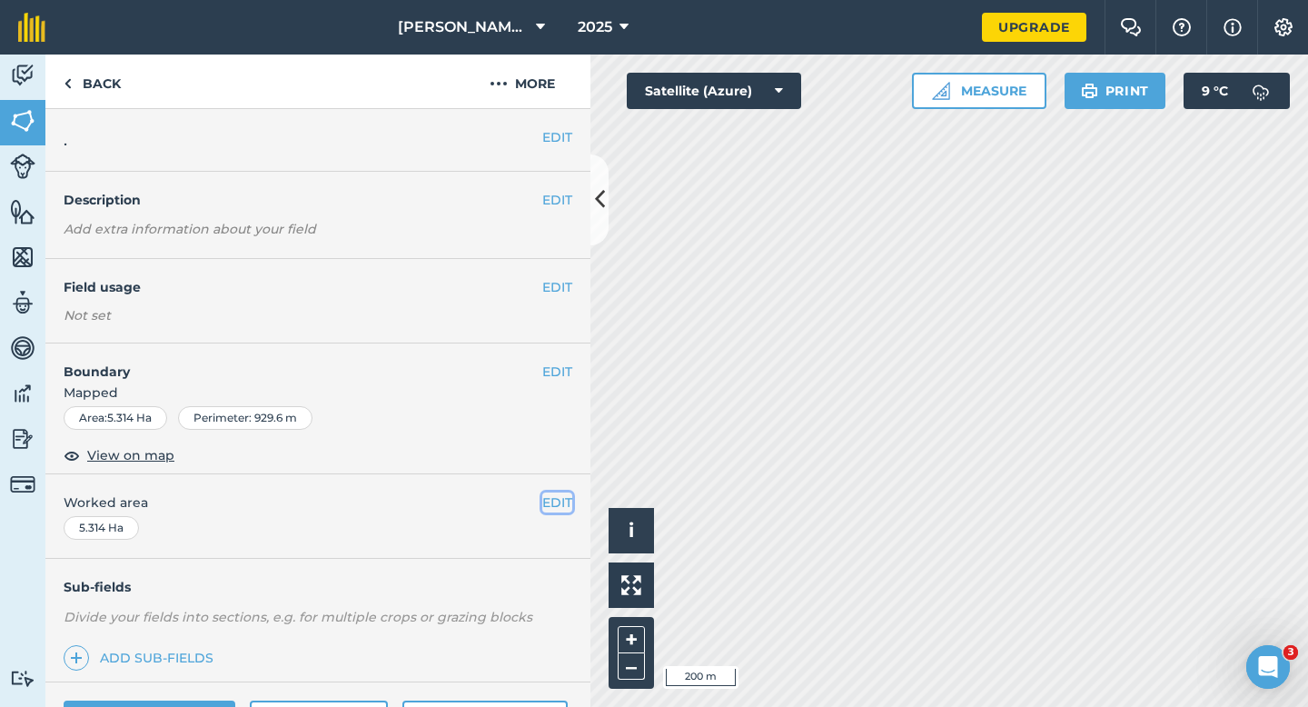
click at [554, 497] on button "EDIT" at bounding box center [557, 502] width 30 height 20
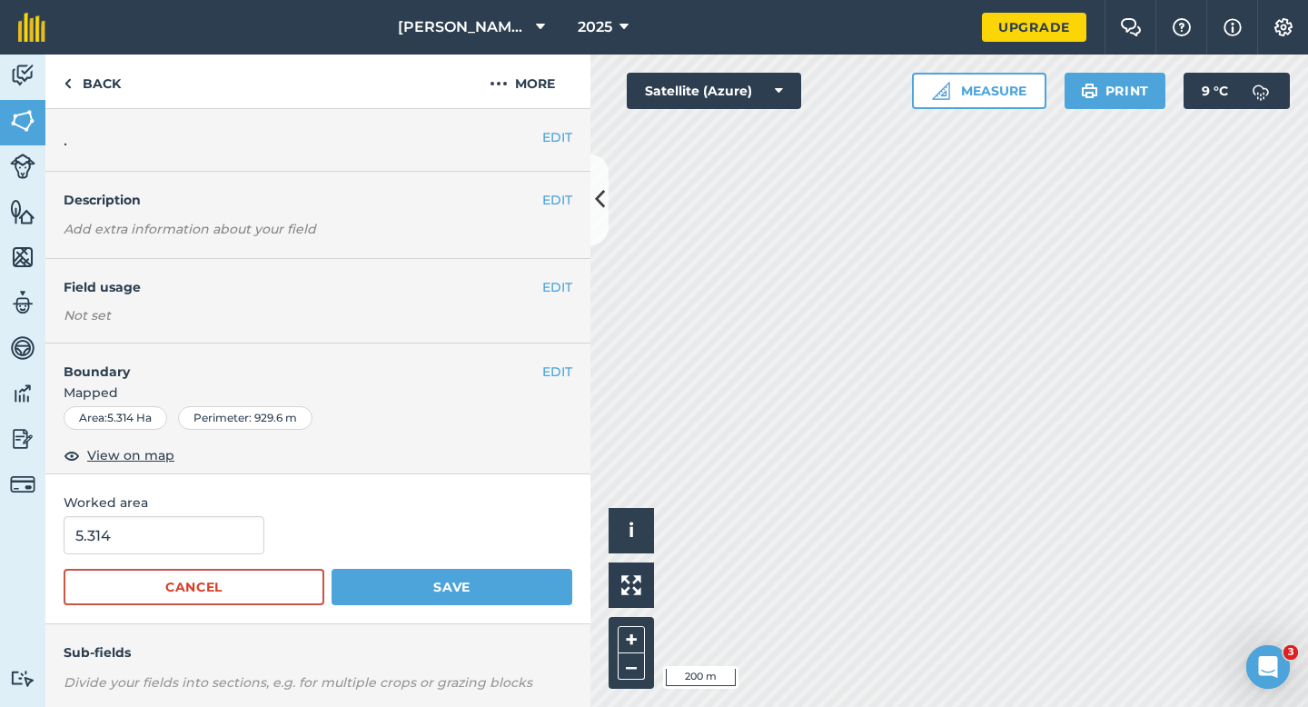
click at [212, 513] on div "Worked area 5.314 Cancel Save" at bounding box center [317, 549] width 545 height 150
click at [212, 530] on input "5.314" at bounding box center [164, 535] width 201 height 38
type input "5.5"
click at [332, 569] on button "Save" at bounding box center [452, 587] width 241 height 36
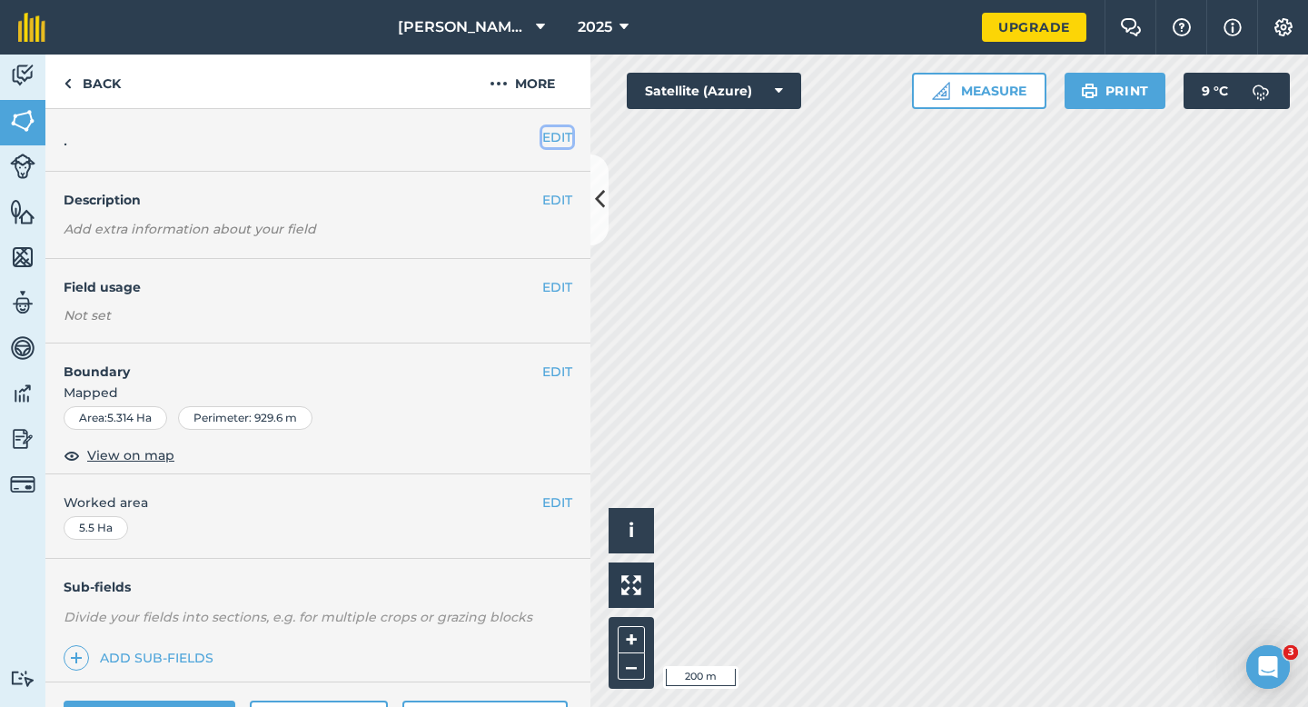
click at [556, 134] on button "EDIT" at bounding box center [557, 137] width 30 height 20
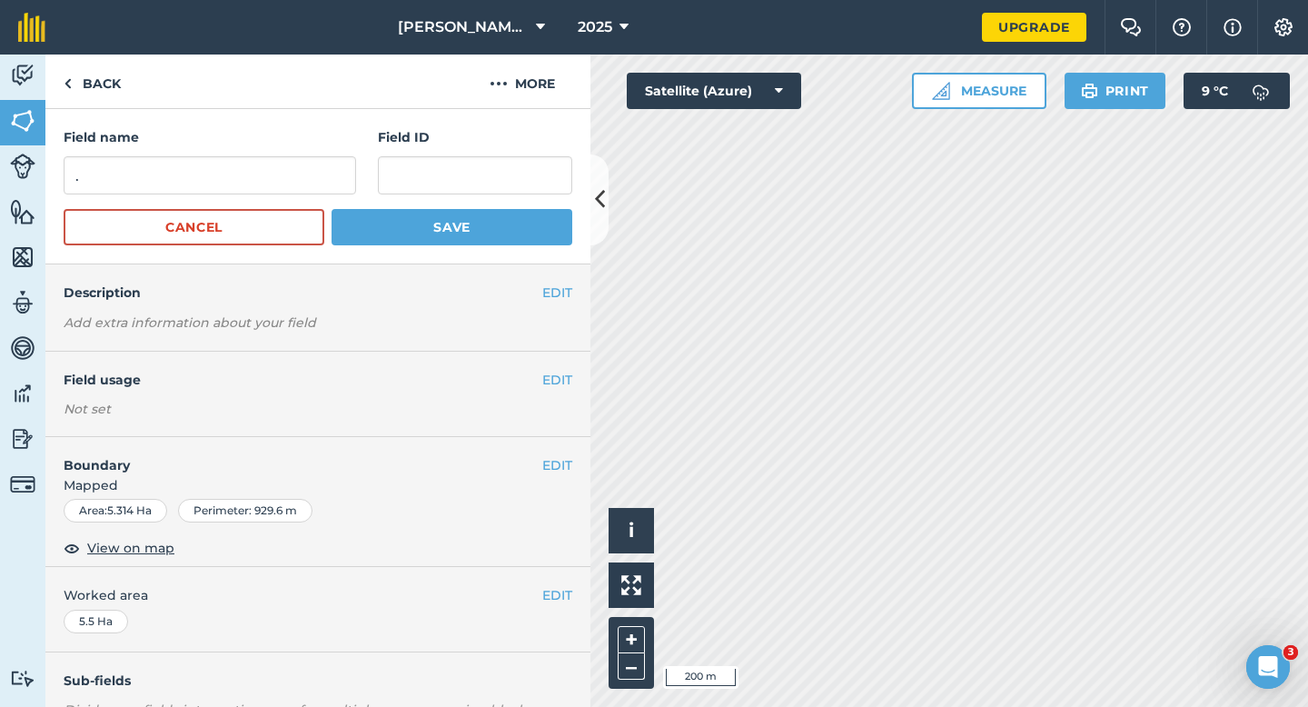
click at [368, 170] on div "Field name . Field ID" at bounding box center [318, 160] width 509 height 67
click at [342, 170] on input "." at bounding box center [210, 175] width 292 height 38
type input "H"
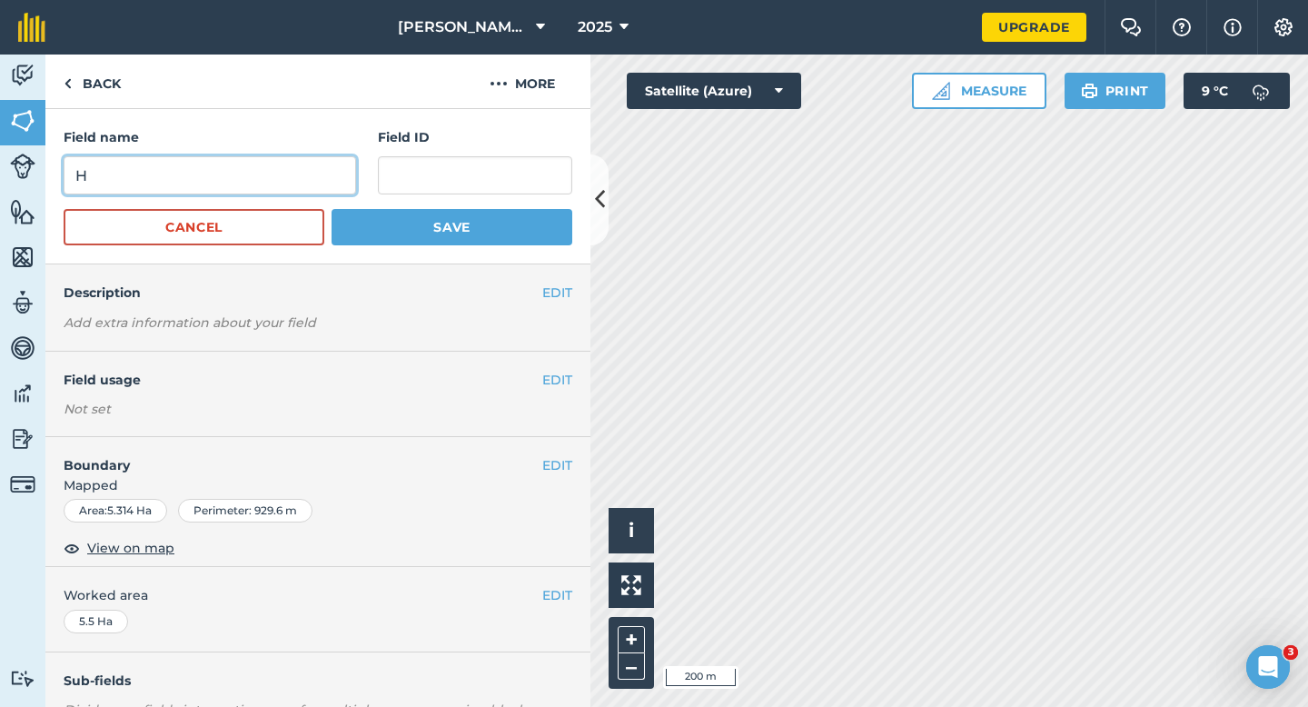
click at [332, 209] on button "Save" at bounding box center [452, 227] width 241 height 36
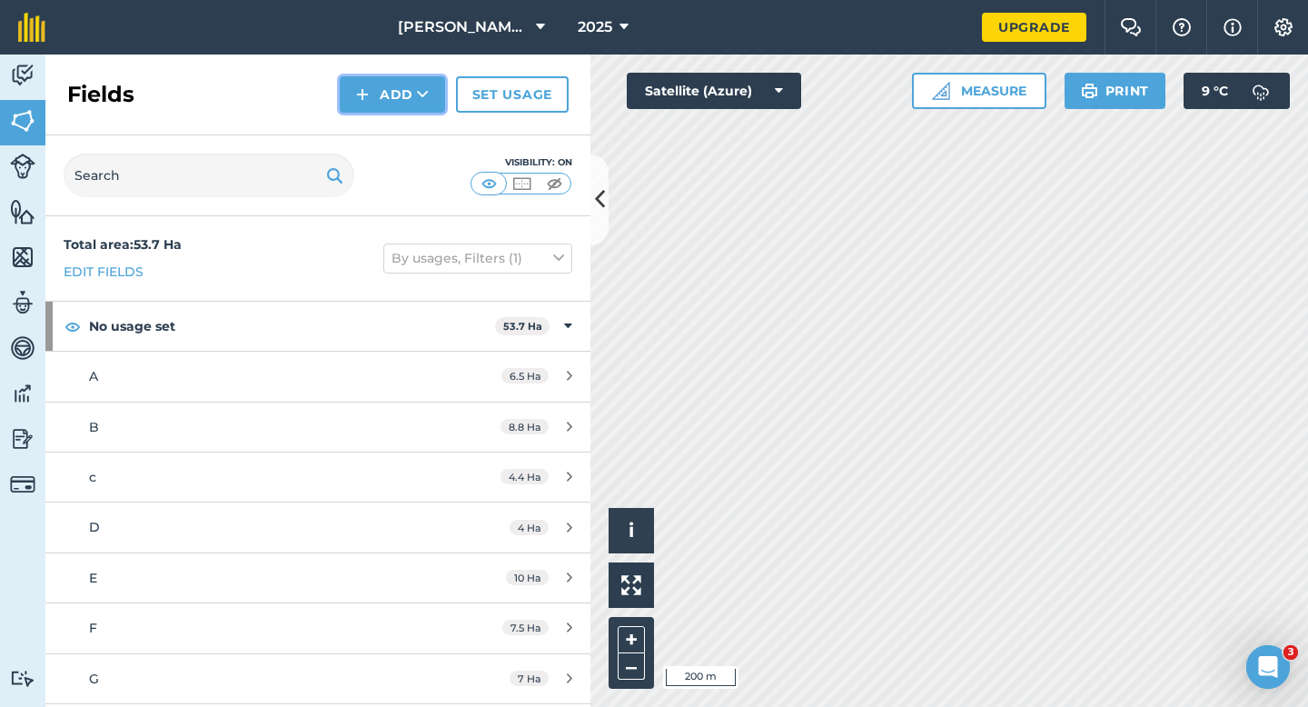
click at [370, 99] on button "Add" at bounding box center [392, 94] width 105 height 36
click at [370, 118] on link "Draw" at bounding box center [392, 135] width 100 height 40
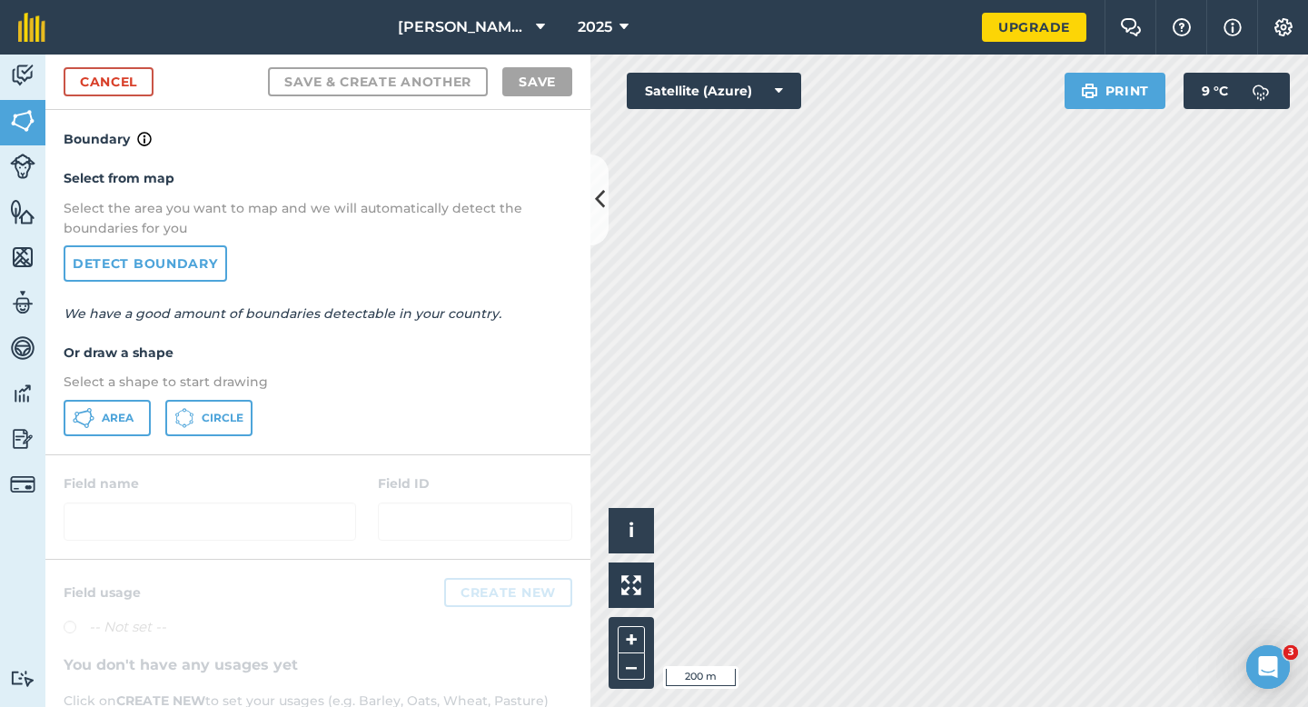
click at [114, 382] on p "Select a shape to start drawing" at bounding box center [318, 381] width 509 height 20
click at [119, 406] on button "Area" at bounding box center [107, 418] width 87 height 36
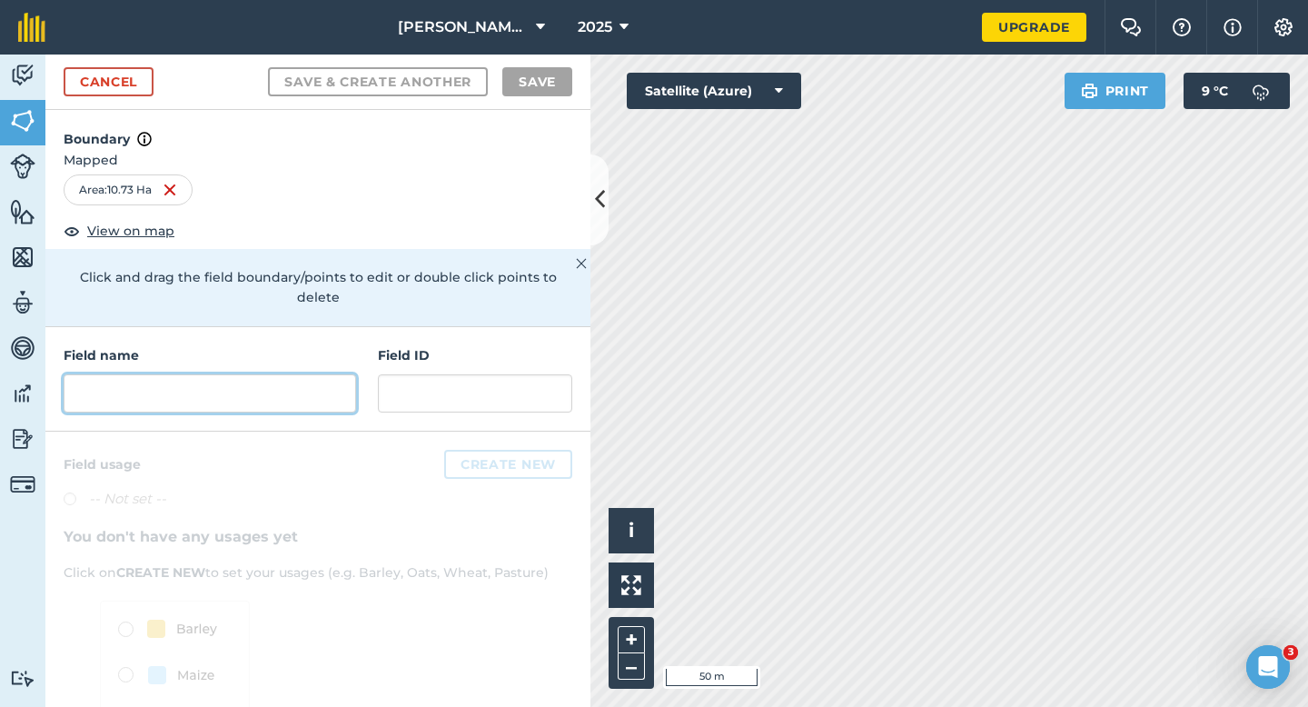
click at [282, 384] on input "text" at bounding box center [210, 393] width 292 height 38
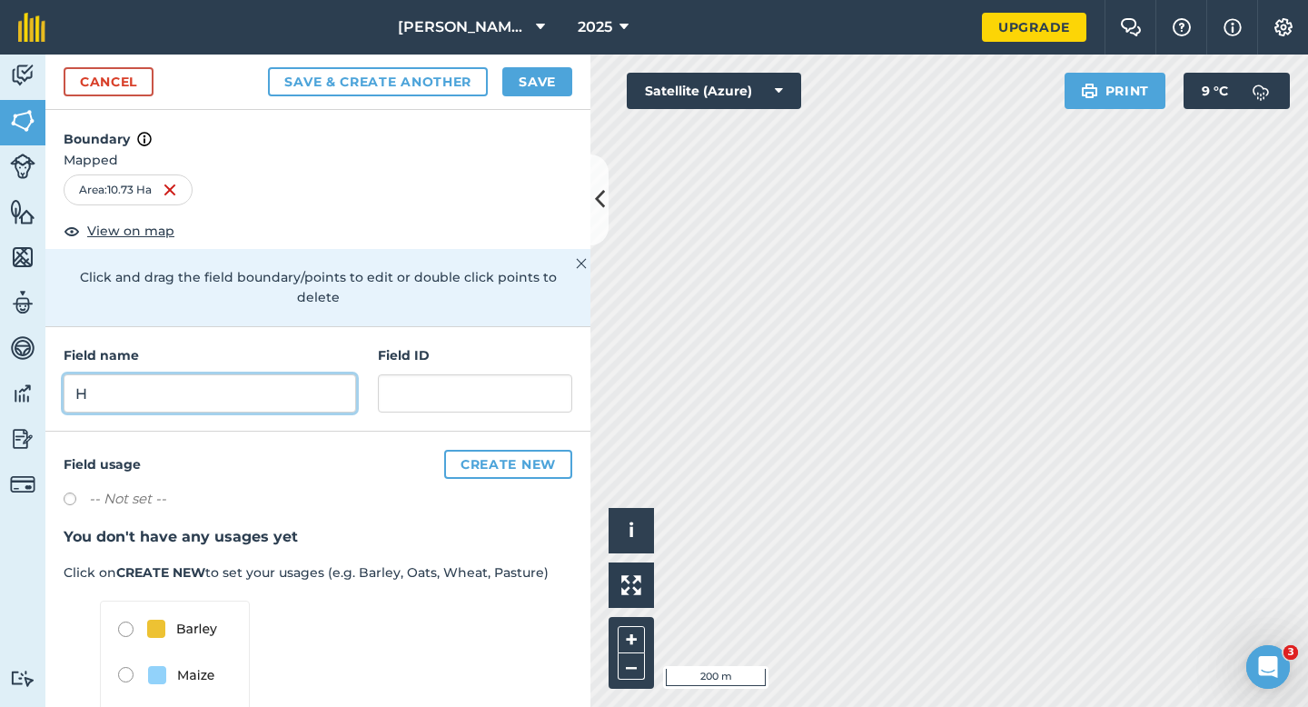
type input "H"
click at [538, 75] on button "Save" at bounding box center [537, 81] width 70 height 29
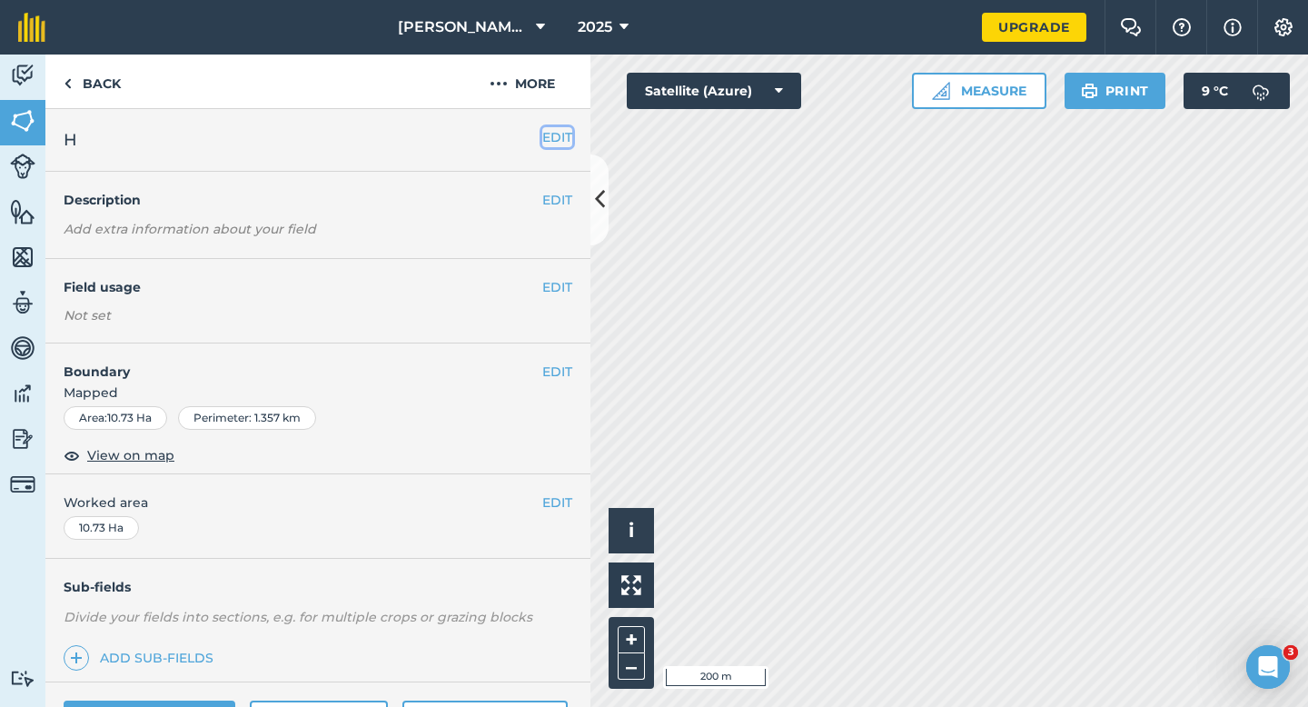
click at [561, 143] on button "EDIT" at bounding box center [557, 137] width 30 height 20
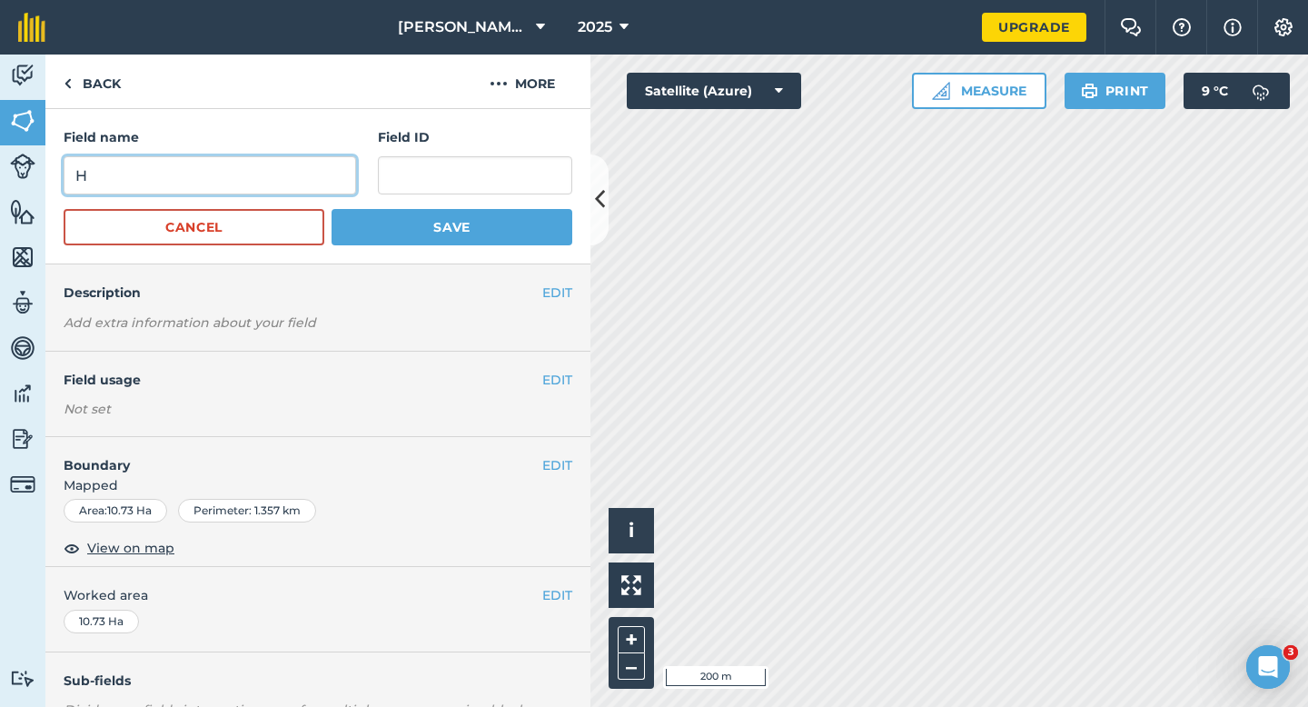
click at [289, 175] on input "H" at bounding box center [210, 175] width 292 height 38
click at [289, 175] on input "I" at bounding box center [210, 175] width 292 height 38
type input "I"
click at [332, 209] on button "Save" at bounding box center [452, 227] width 241 height 36
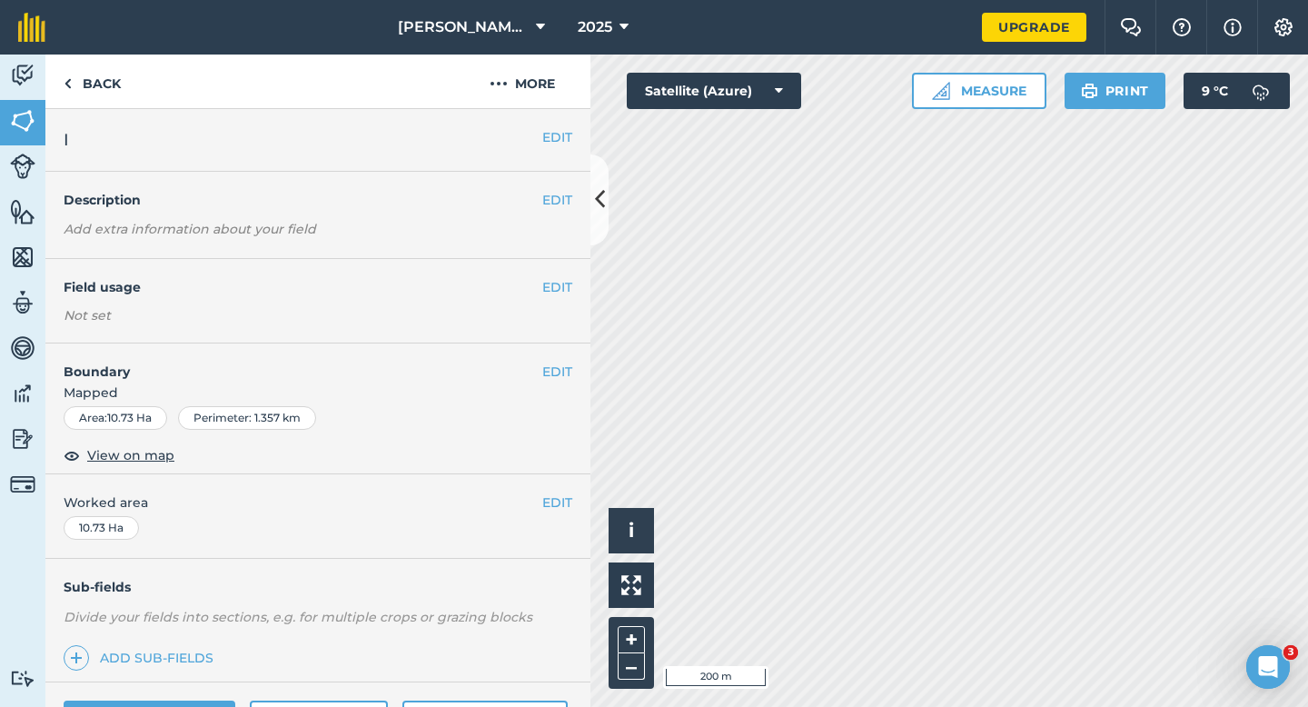
click at [559, 490] on div "EDIT Worked area 10.73 Ha" at bounding box center [317, 516] width 545 height 84
click at [559, 493] on button "EDIT" at bounding box center [557, 502] width 30 height 20
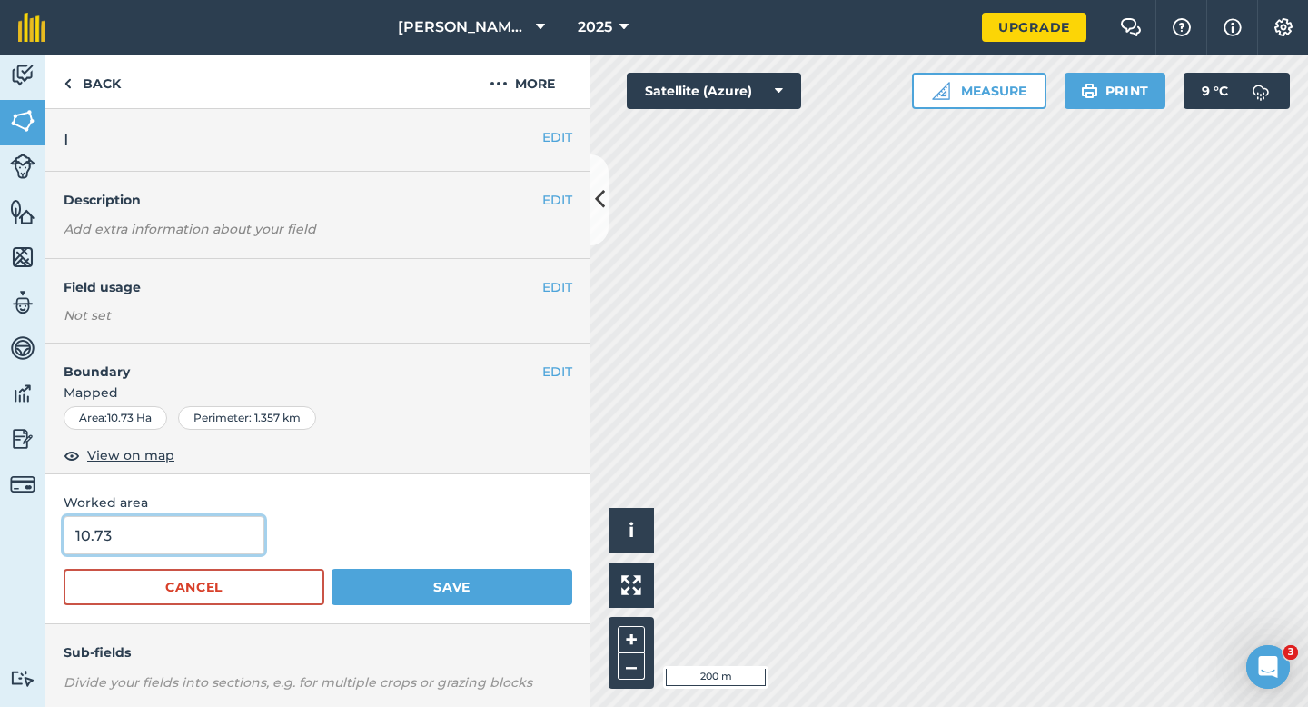
click at [225, 540] on input "10.73" at bounding box center [164, 535] width 201 height 38
type input "10.7"
click at [332, 569] on button "Save" at bounding box center [452, 587] width 241 height 36
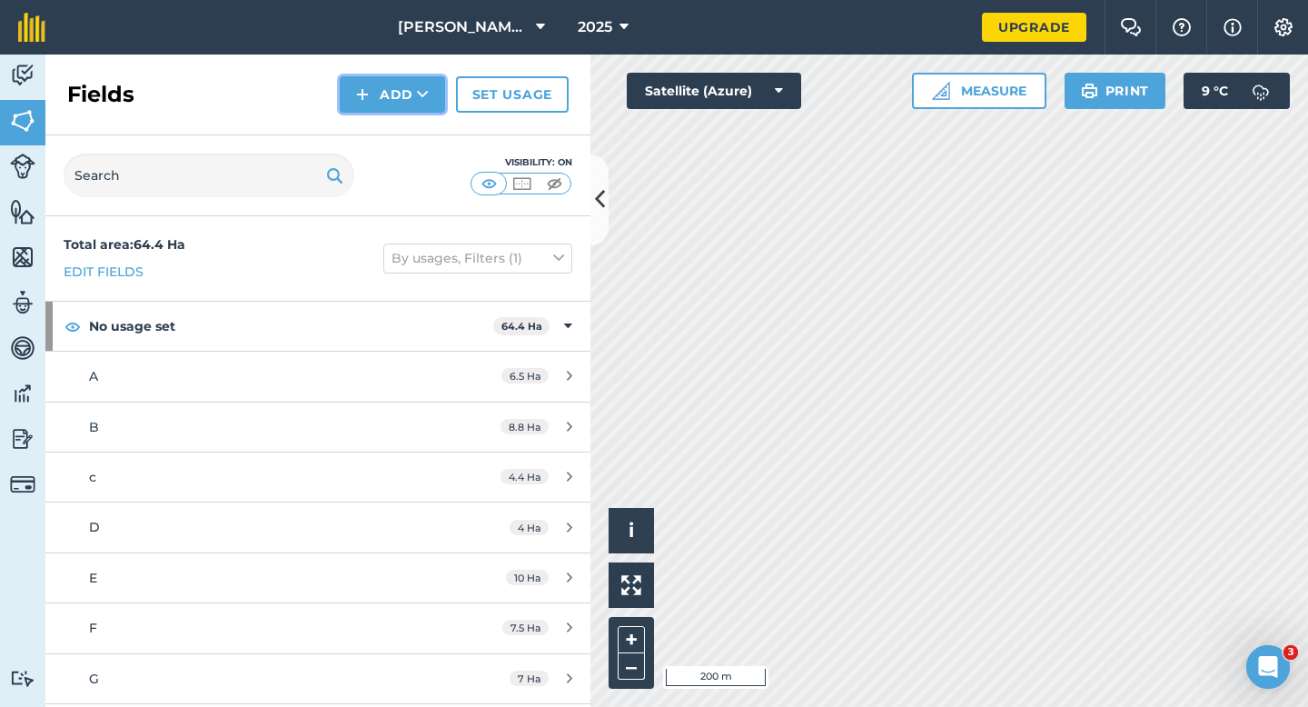
click at [385, 84] on button "Add" at bounding box center [392, 94] width 105 height 36
click at [390, 141] on link "Draw" at bounding box center [392, 135] width 100 height 40
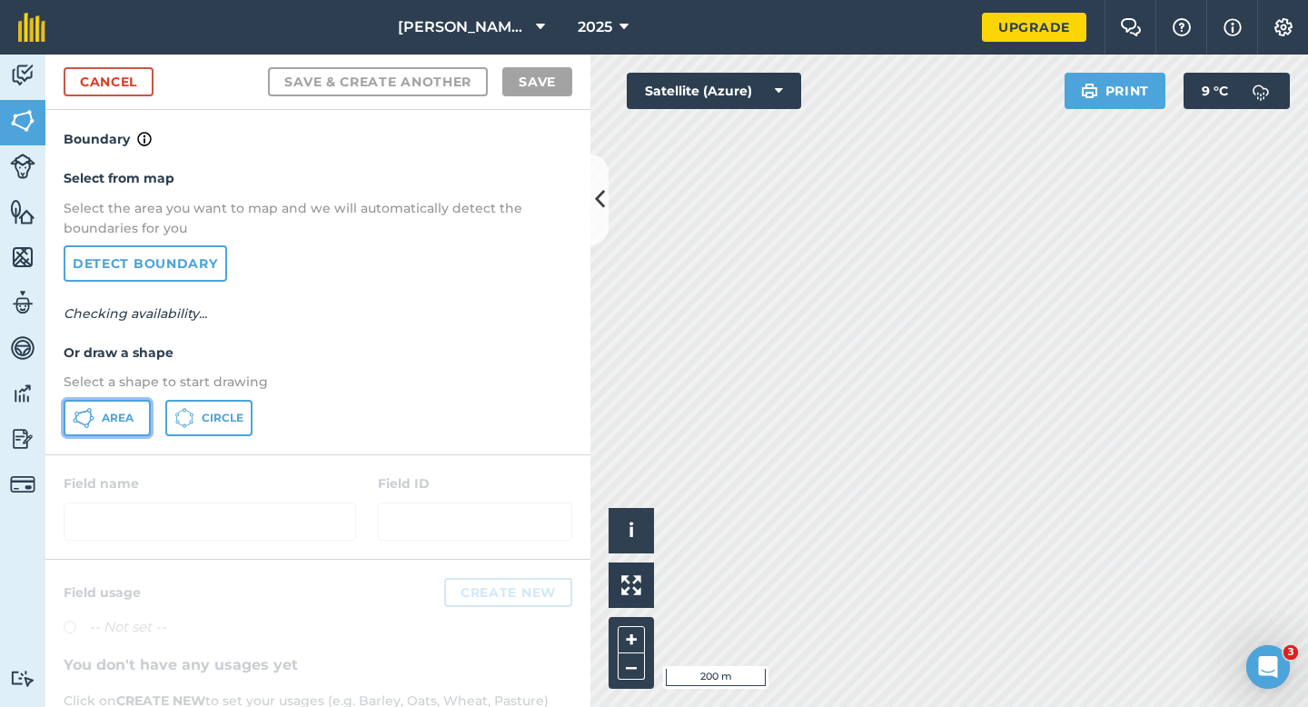
click at [147, 403] on button "Area" at bounding box center [107, 418] width 87 height 36
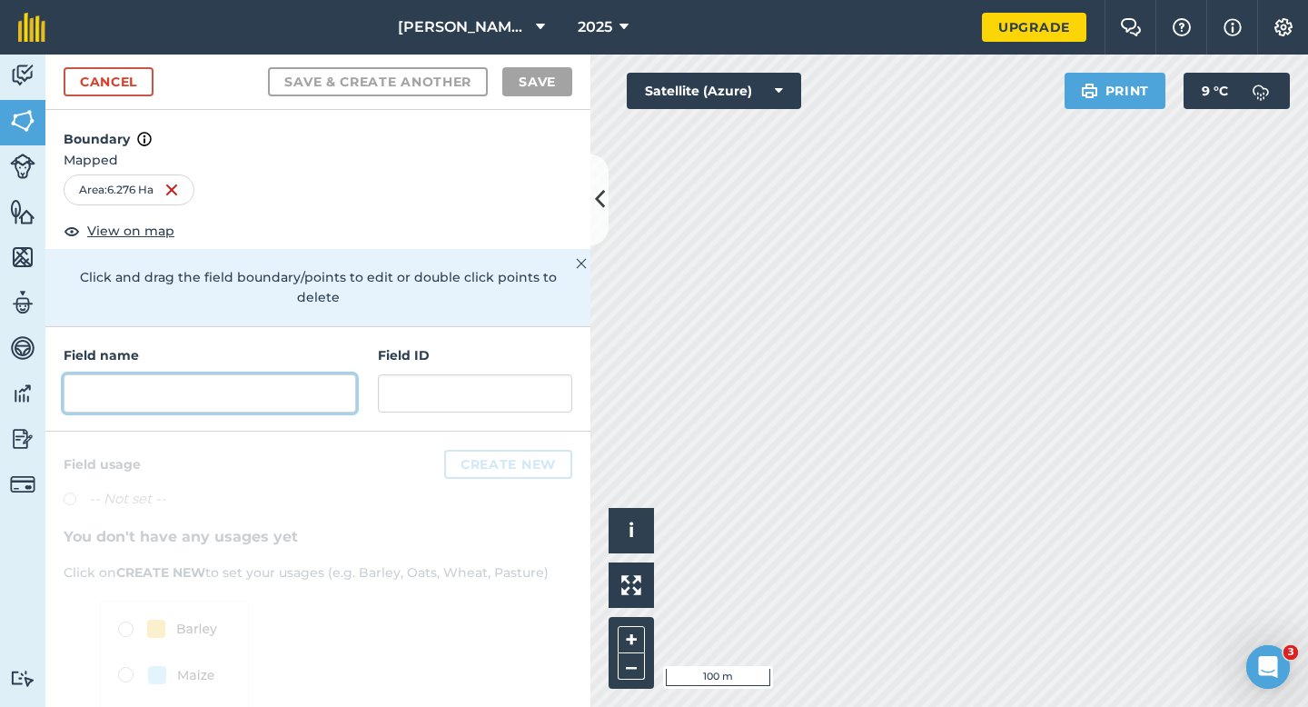
click at [324, 391] on input "text" at bounding box center [210, 393] width 292 height 38
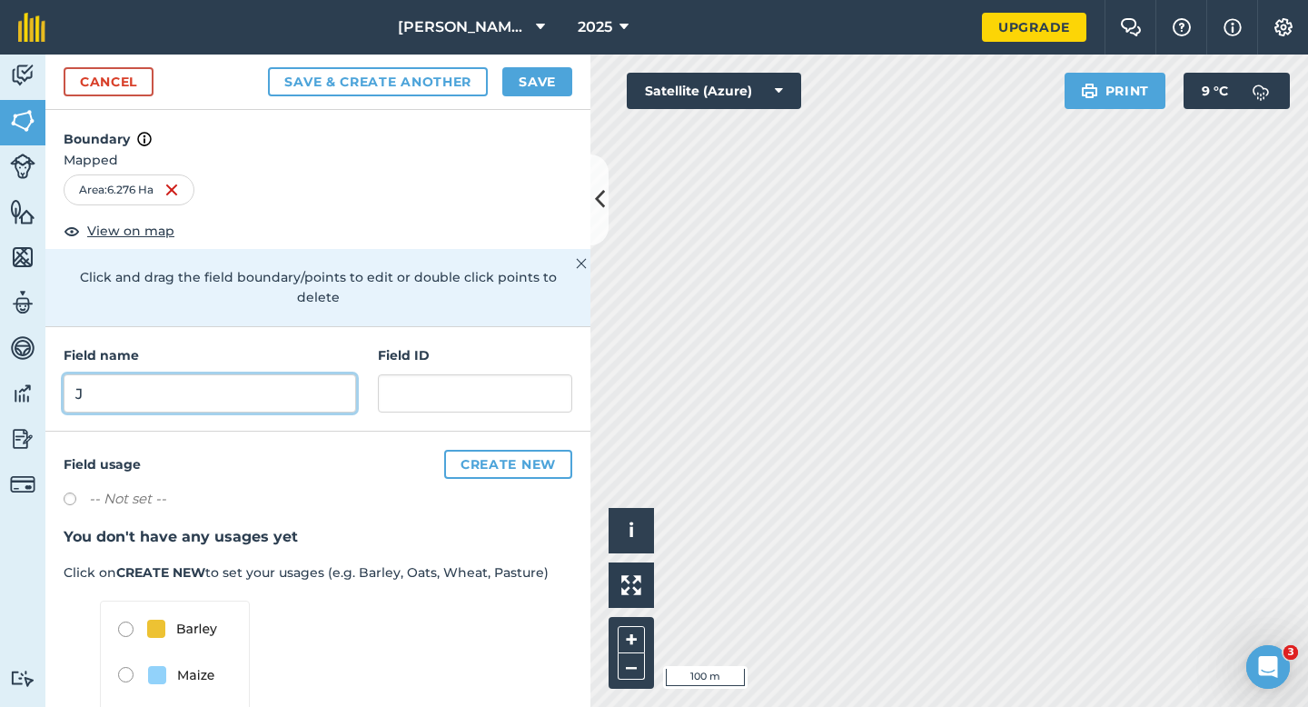
type input "J"
click at [530, 83] on button "Save" at bounding box center [537, 81] width 70 height 29
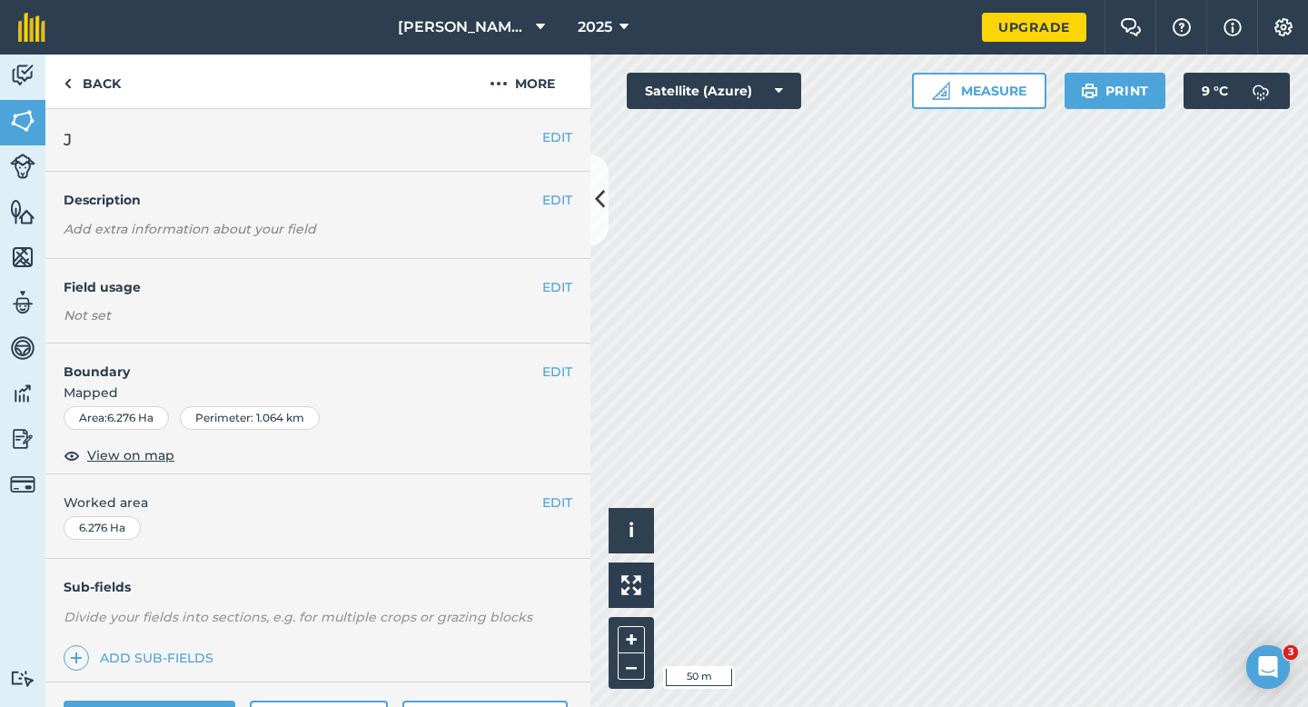
click at [565, 382] on span "Mapped" at bounding box center [317, 392] width 545 height 20
click at [566, 380] on button "EDIT" at bounding box center [557, 371] width 30 height 20
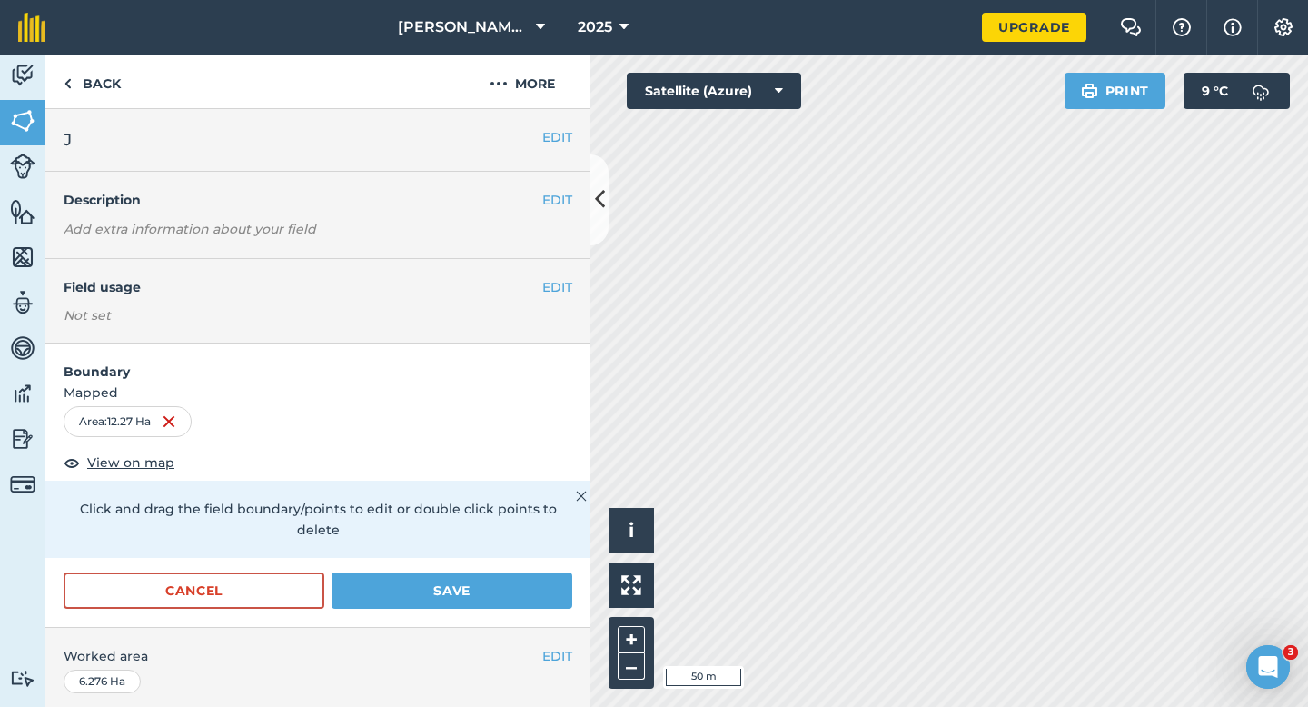
click at [470, 628] on div "EDIT Worked area 6.276 Ha" at bounding box center [317, 670] width 545 height 84
click at [471, 579] on button "Save" at bounding box center [452, 590] width 241 height 36
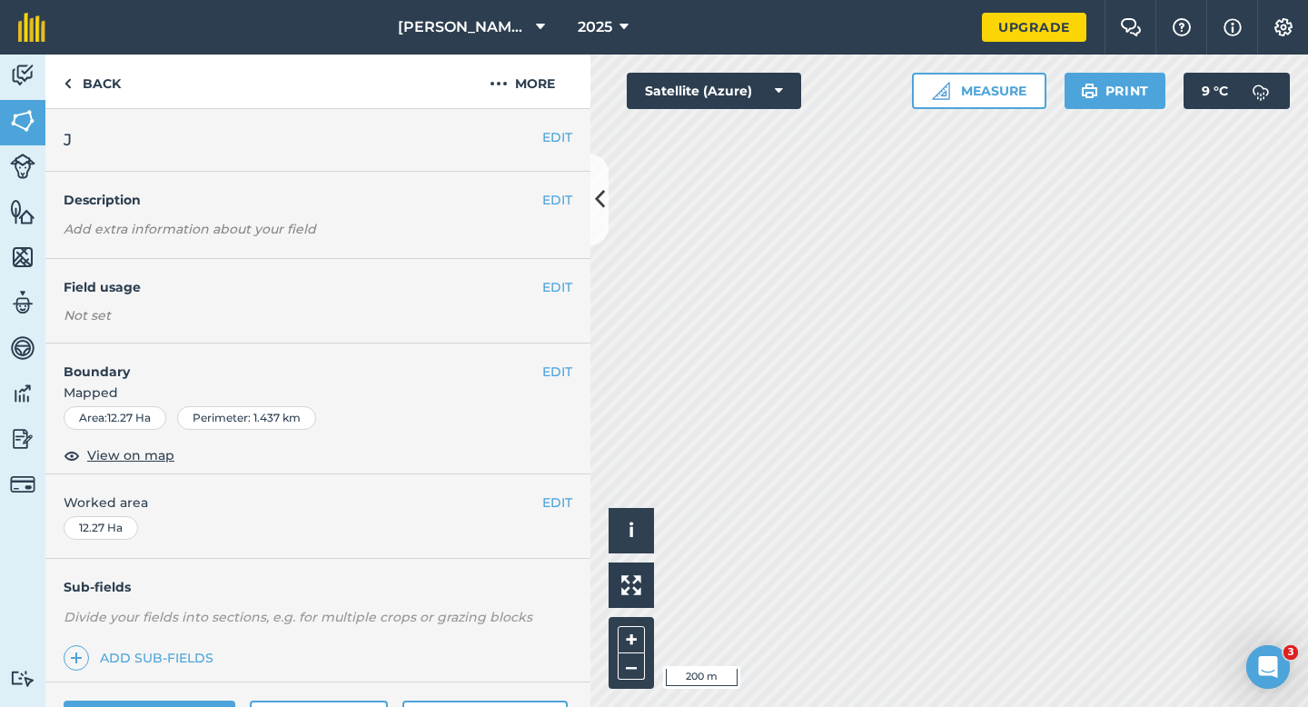
click at [579, 504] on div "EDIT Worked area 12.27 Ha" at bounding box center [317, 516] width 545 height 84
click at [559, 504] on button "EDIT" at bounding box center [557, 502] width 30 height 20
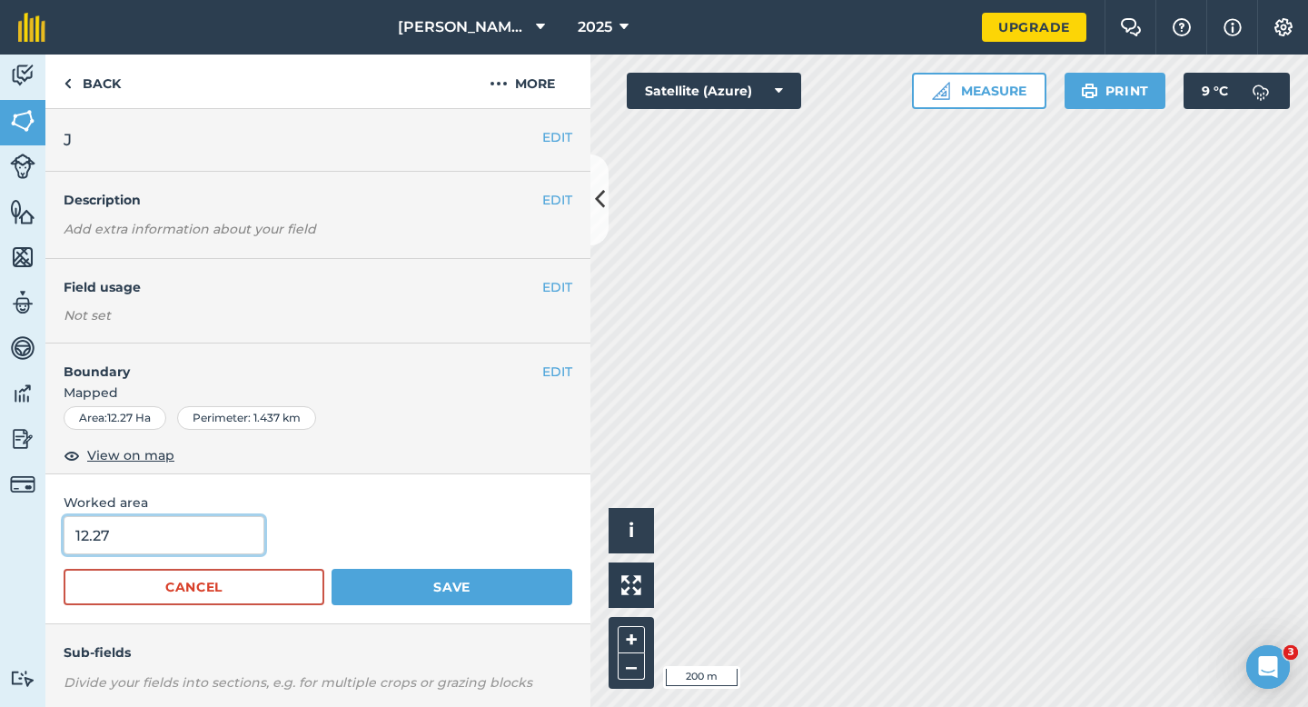
click at [193, 534] on input "12.27" at bounding box center [164, 535] width 201 height 38
type input "10.2"
click at [332, 569] on button "Save" at bounding box center [452, 587] width 241 height 36
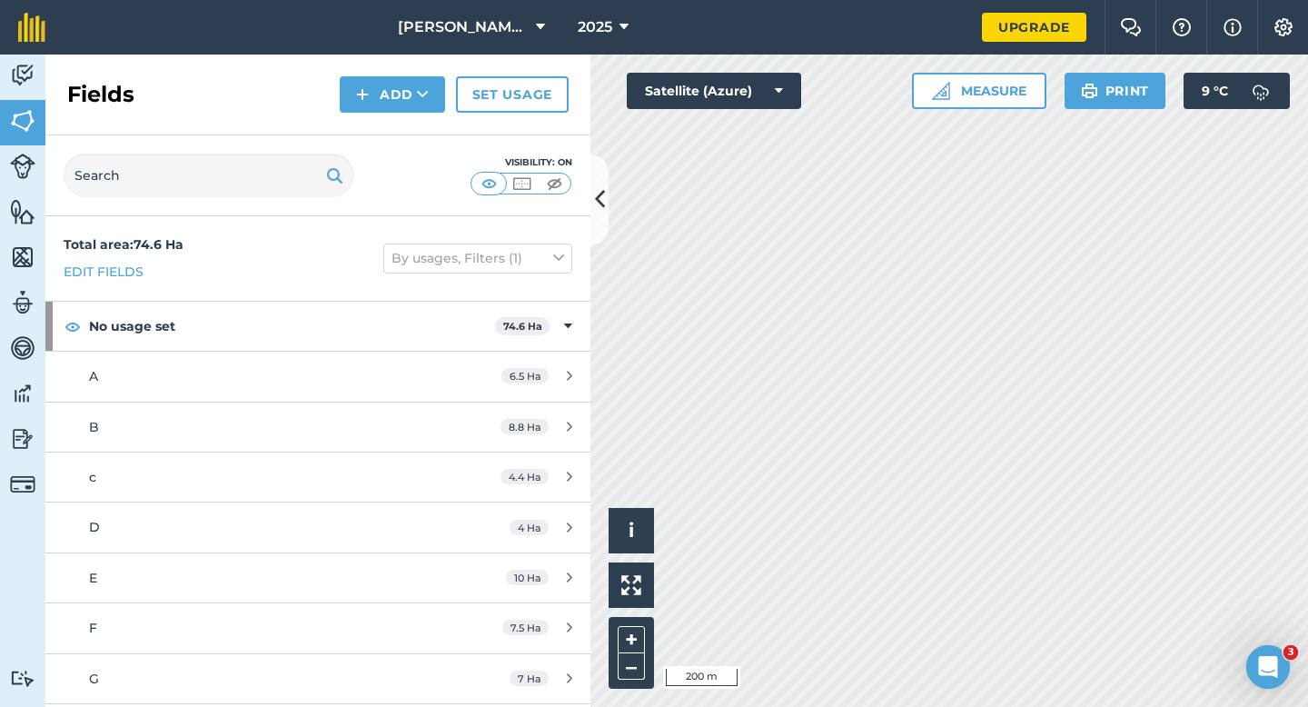
click at [431, 113] on div "Fields Add Set usage" at bounding box center [317, 94] width 545 height 81
click at [414, 111] on button "Add" at bounding box center [392, 94] width 105 height 36
click at [414, 129] on link "Draw" at bounding box center [392, 135] width 100 height 40
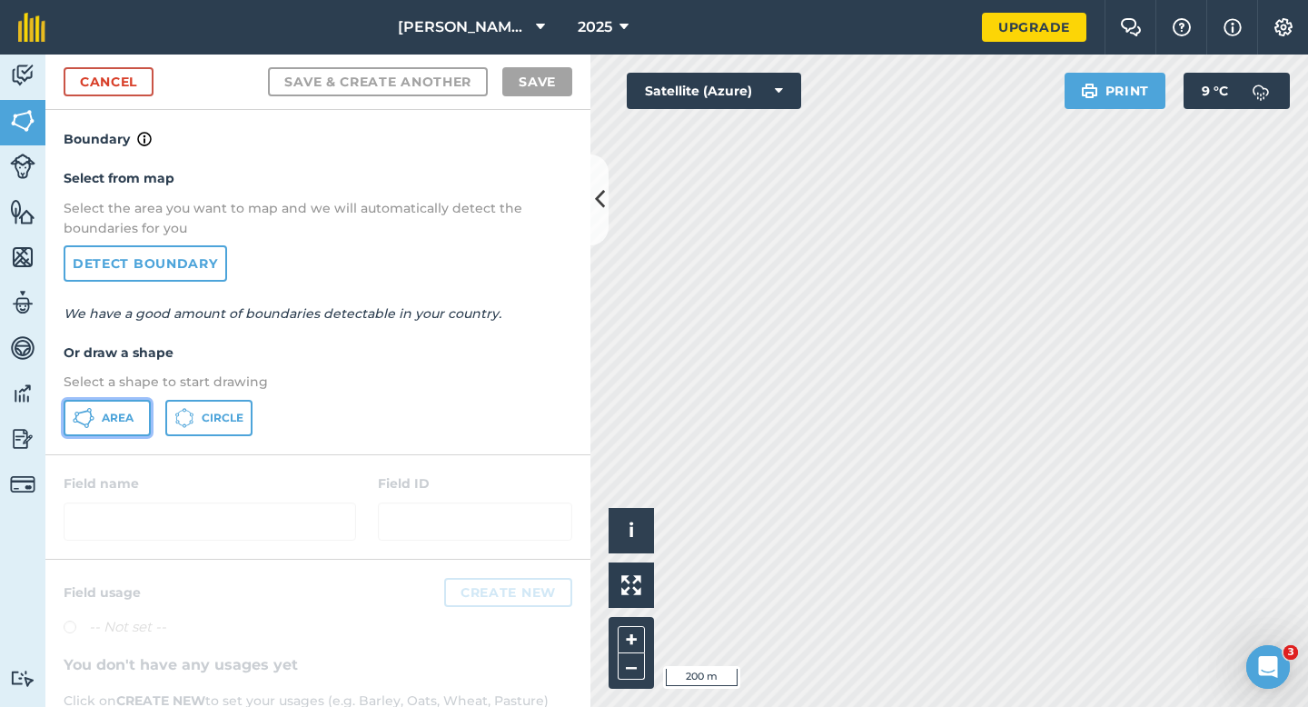
click at [126, 402] on button "Area" at bounding box center [107, 418] width 87 height 36
click at [133, 77] on link "Cancel" at bounding box center [109, 81] width 90 height 29
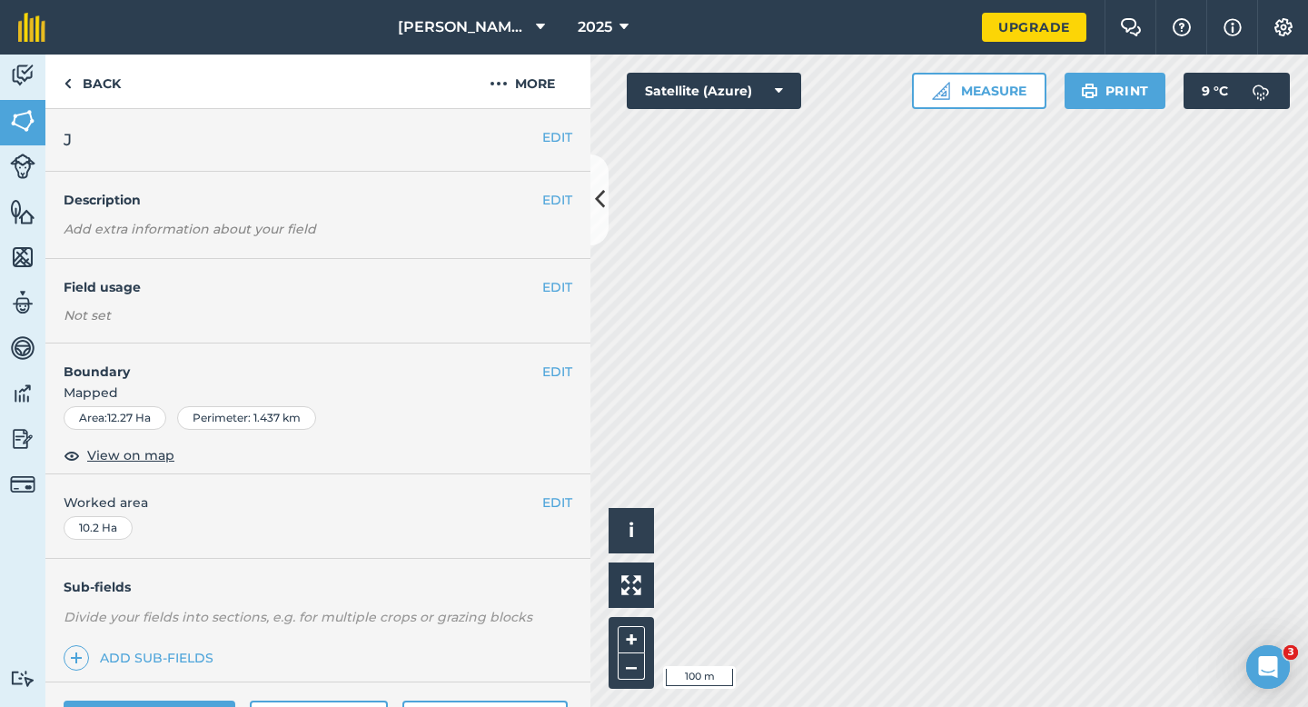
click at [552, 353] on div "EDIT Boundary Mapped Area : 12.27 Ha Perimeter : 1.437 km View on map" at bounding box center [317, 408] width 545 height 131
click at [552, 364] on button "EDIT" at bounding box center [557, 371] width 30 height 20
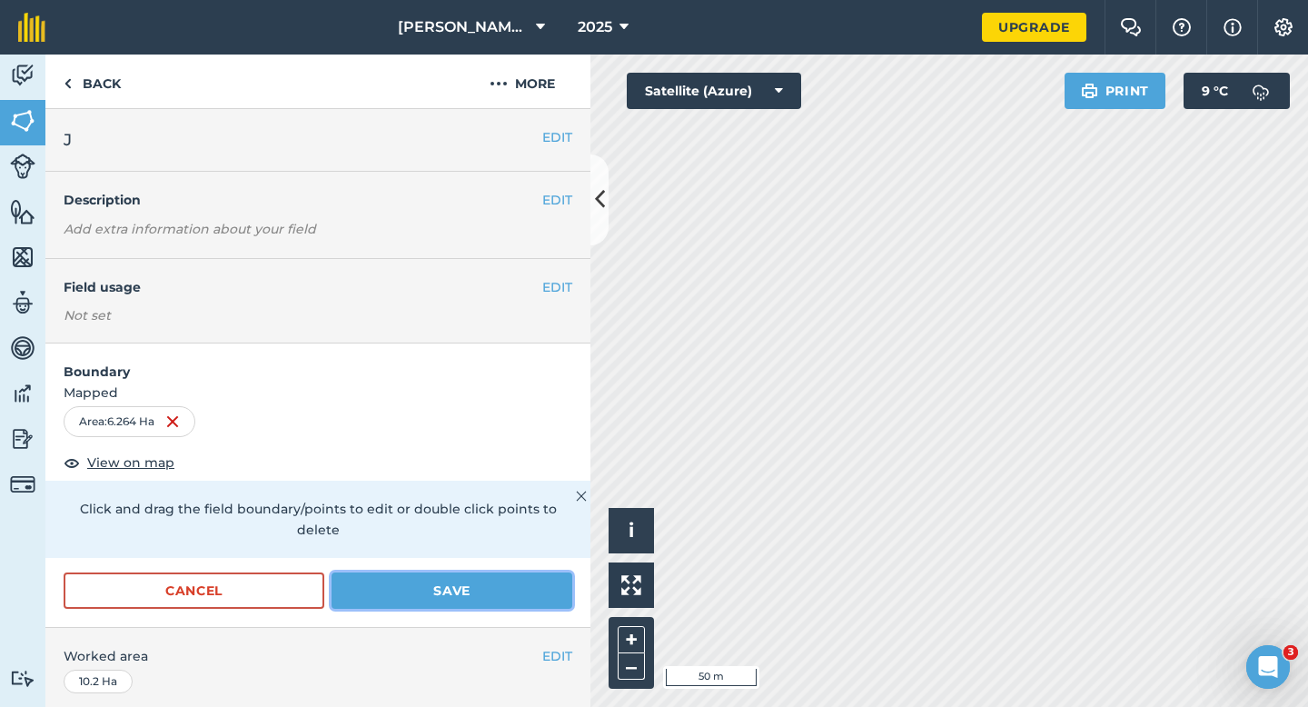
click at [540, 582] on button "Save" at bounding box center [452, 590] width 241 height 36
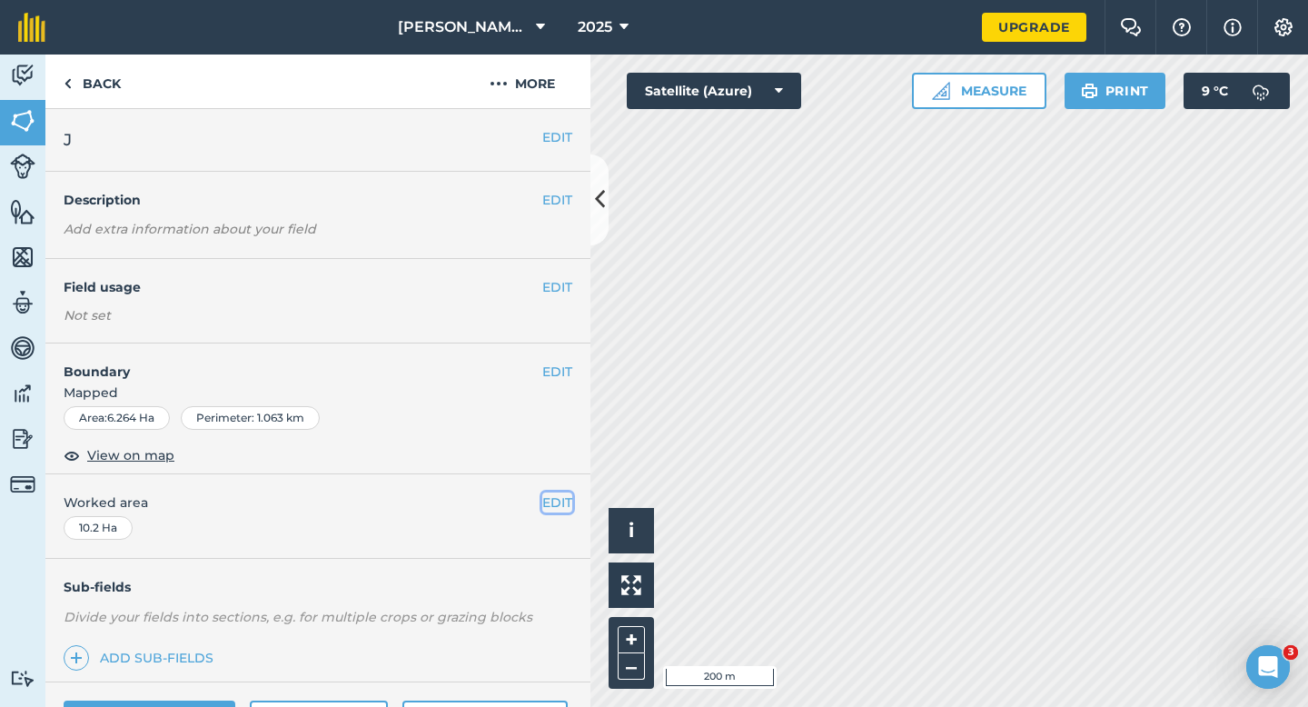
click at [564, 503] on button "EDIT" at bounding box center [557, 502] width 30 height 20
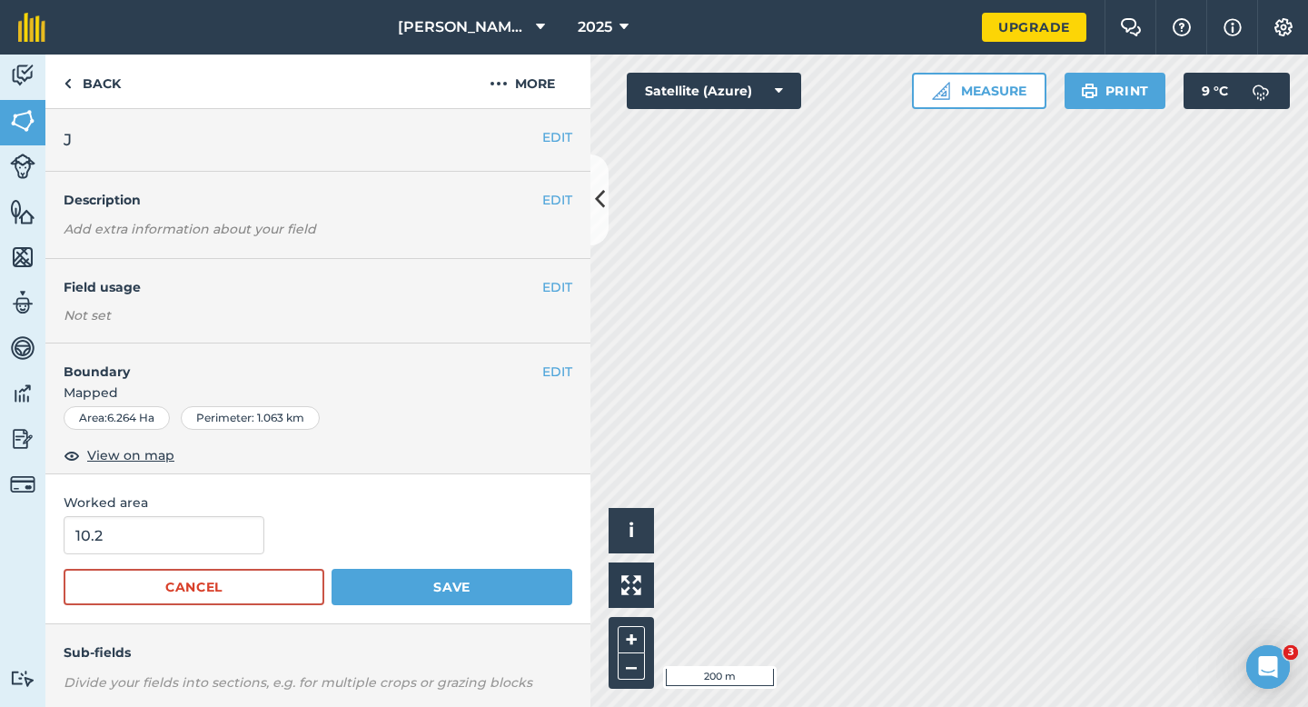
click at [208, 509] on span "Worked area" at bounding box center [318, 502] width 509 height 20
click at [208, 511] on span "Worked area" at bounding box center [318, 502] width 509 height 20
click at [208, 535] on input "10.2" at bounding box center [164, 535] width 201 height 38
type input "6.6"
click at [332, 569] on button "Save" at bounding box center [452, 587] width 241 height 36
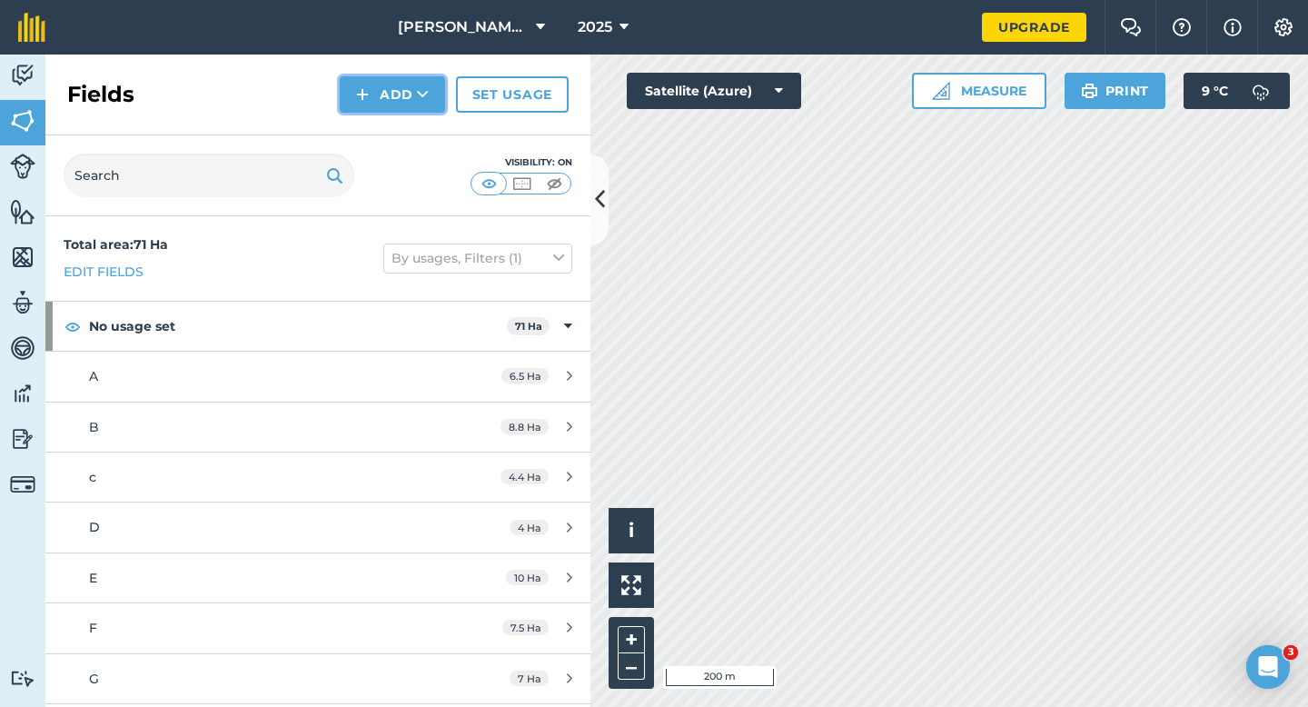
click at [390, 92] on button "Add" at bounding box center [392, 94] width 105 height 36
click at [399, 149] on link "Draw" at bounding box center [392, 135] width 100 height 40
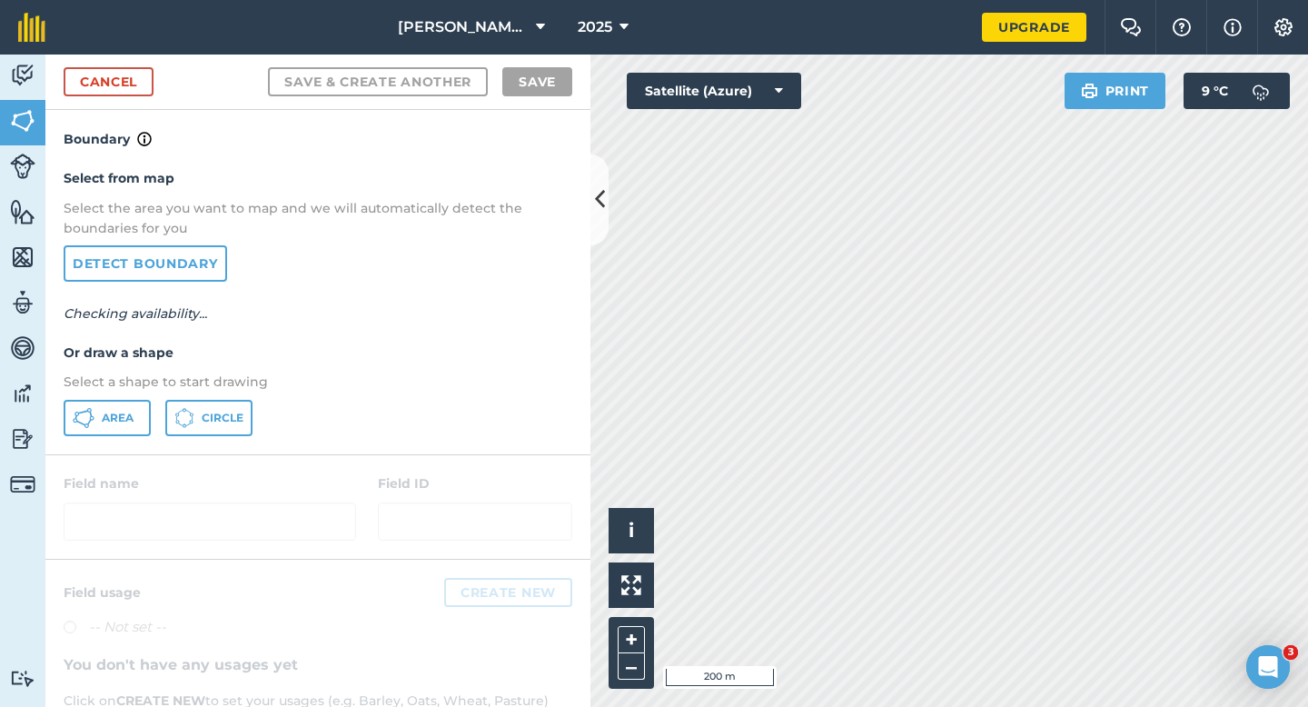
click at [163, 405] on div "Area Circle" at bounding box center [318, 418] width 509 height 36
click at [141, 405] on button "Area" at bounding box center [107, 418] width 87 height 36
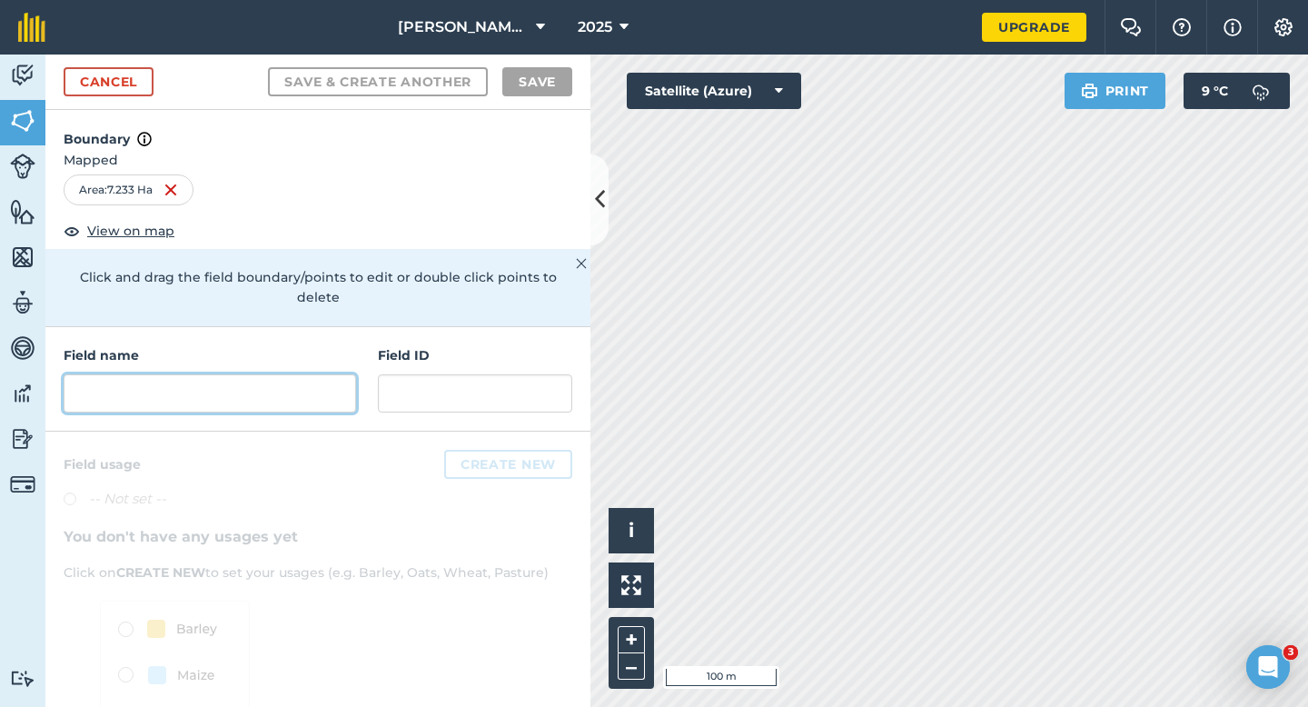
click at [308, 374] on input "text" at bounding box center [210, 393] width 292 height 38
type input "K"
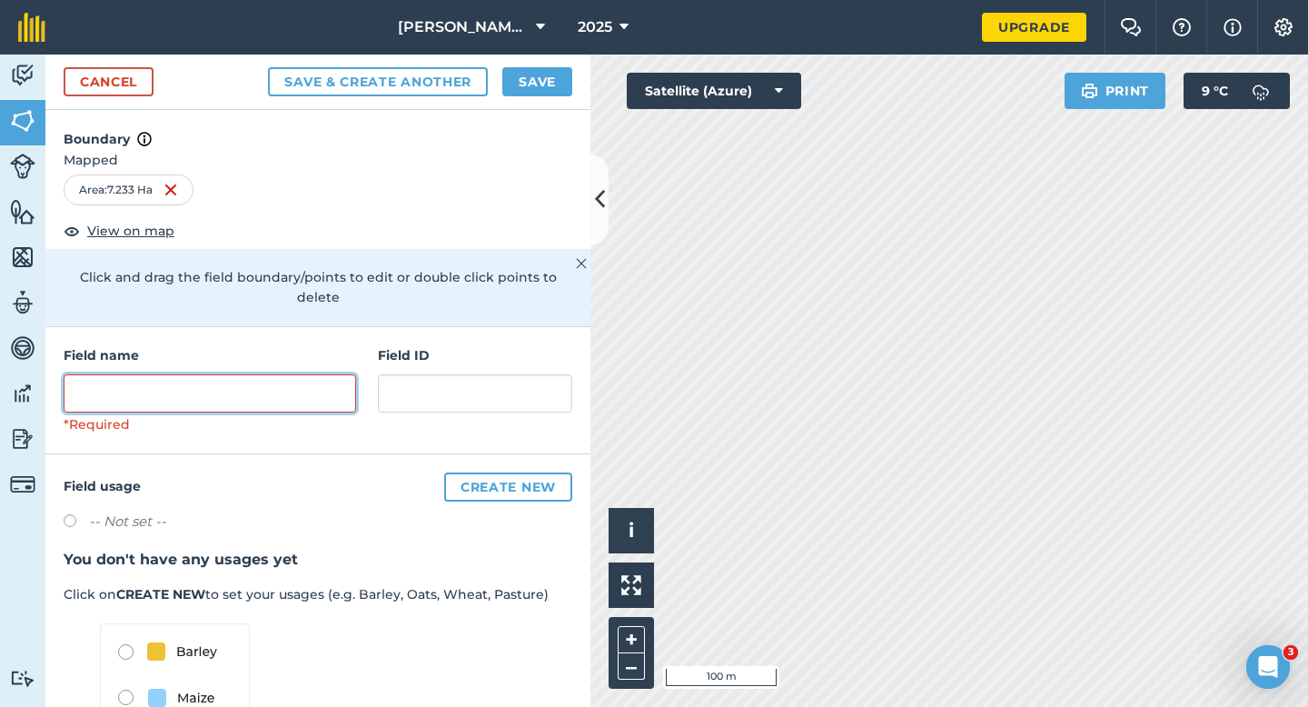
type input "J"
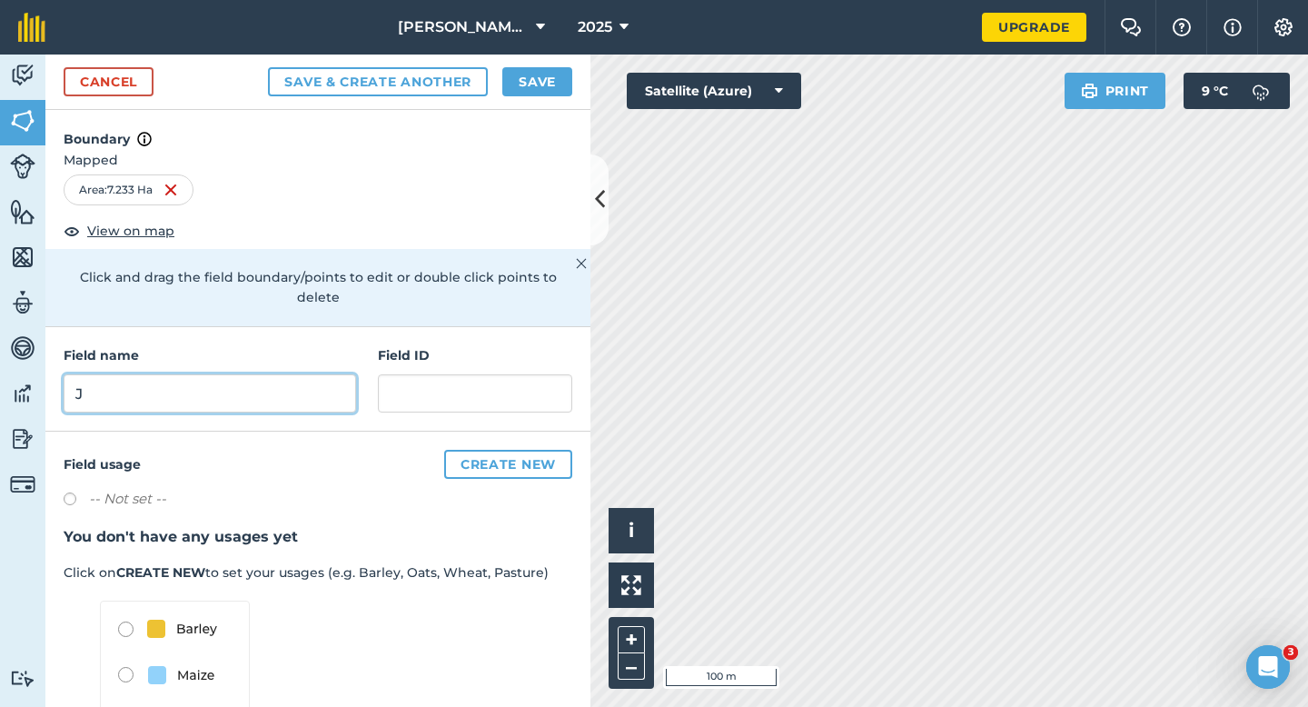
type input "J"
click at [544, 90] on button "Save" at bounding box center [537, 81] width 70 height 29
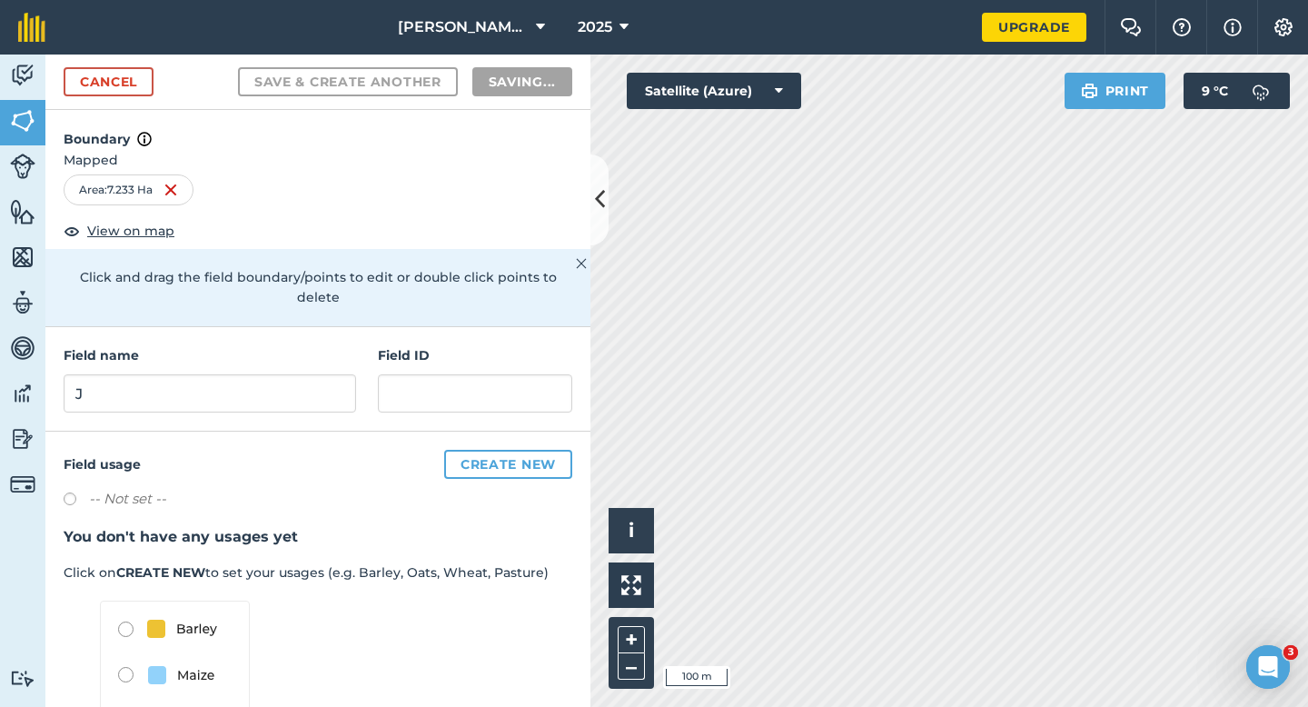
click at [554, 525] on h3 "You don't have any usages yet" at bounding box center [318, 537] width 509 height 24
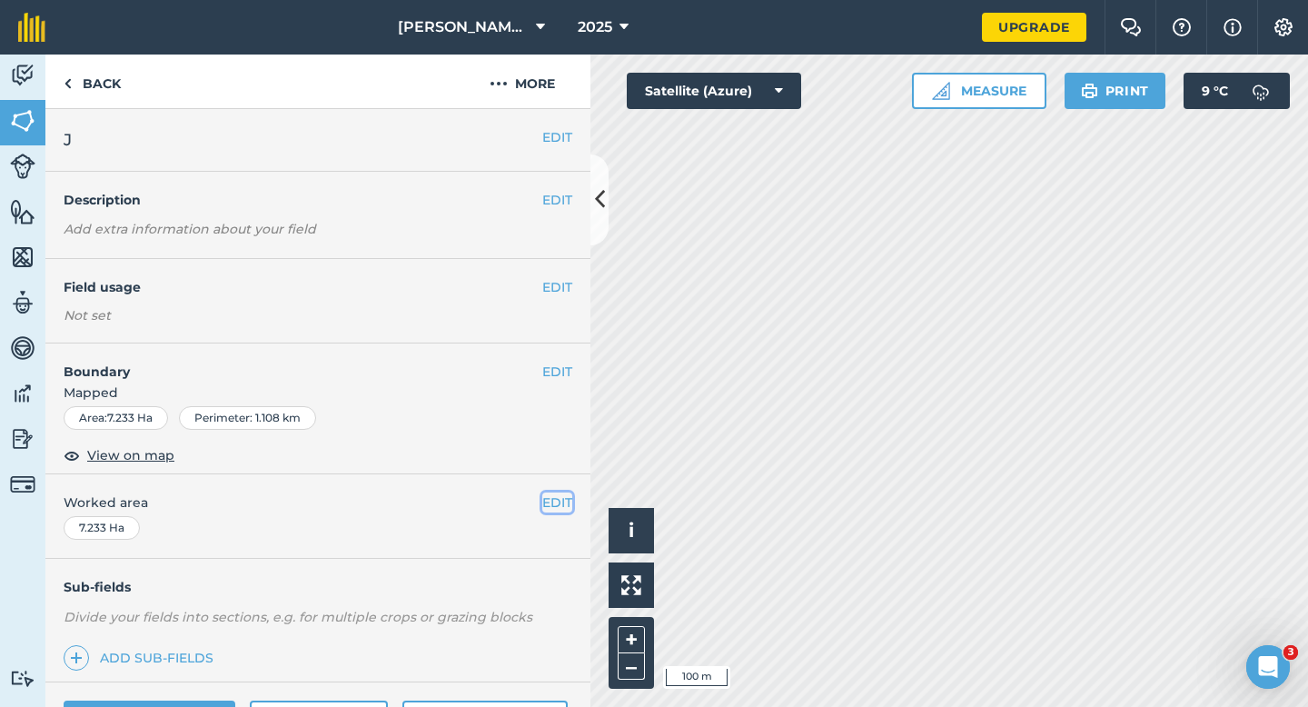
click at [558, 502] on button "EDIT" at bounding box center [557, 502] width 30 height 20
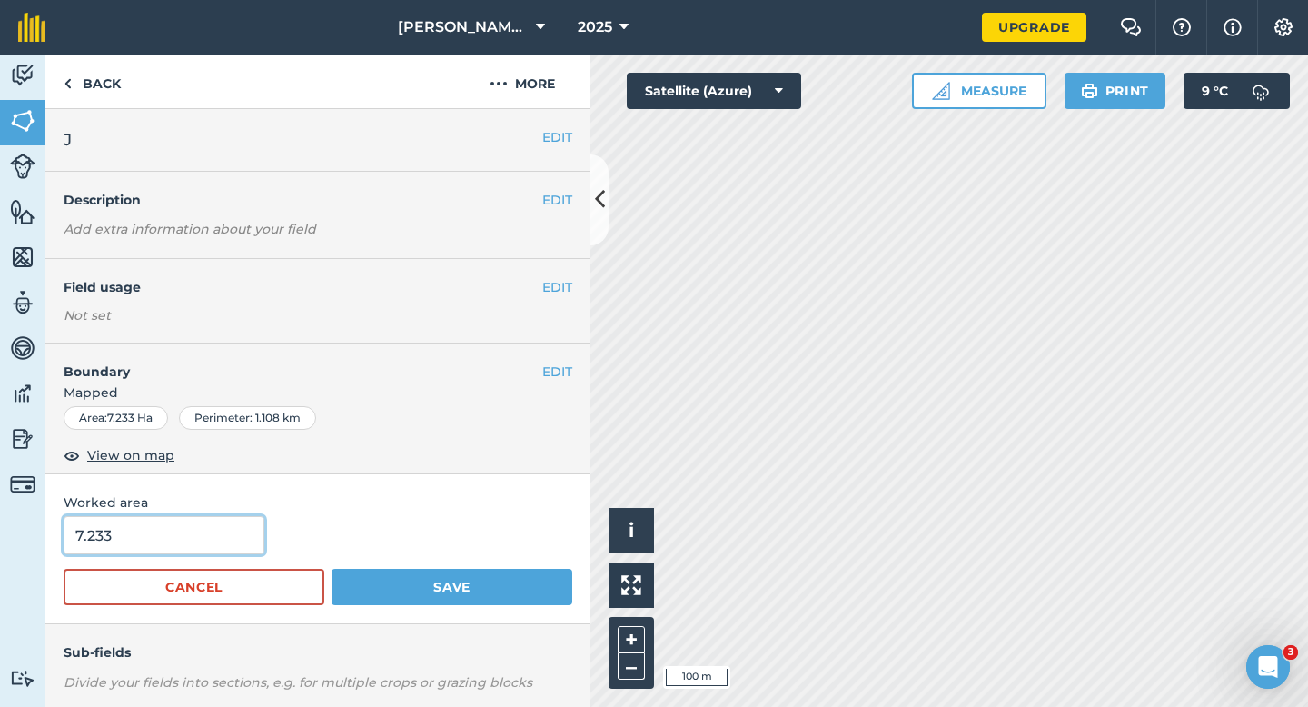
click at [189, 537] on input "7.233" at bounding box center [164, 535] width 201 height 38
type input "7.2"
click at [332, 569] on button "Save" at bounding box center [452, 587] width 241 height 36
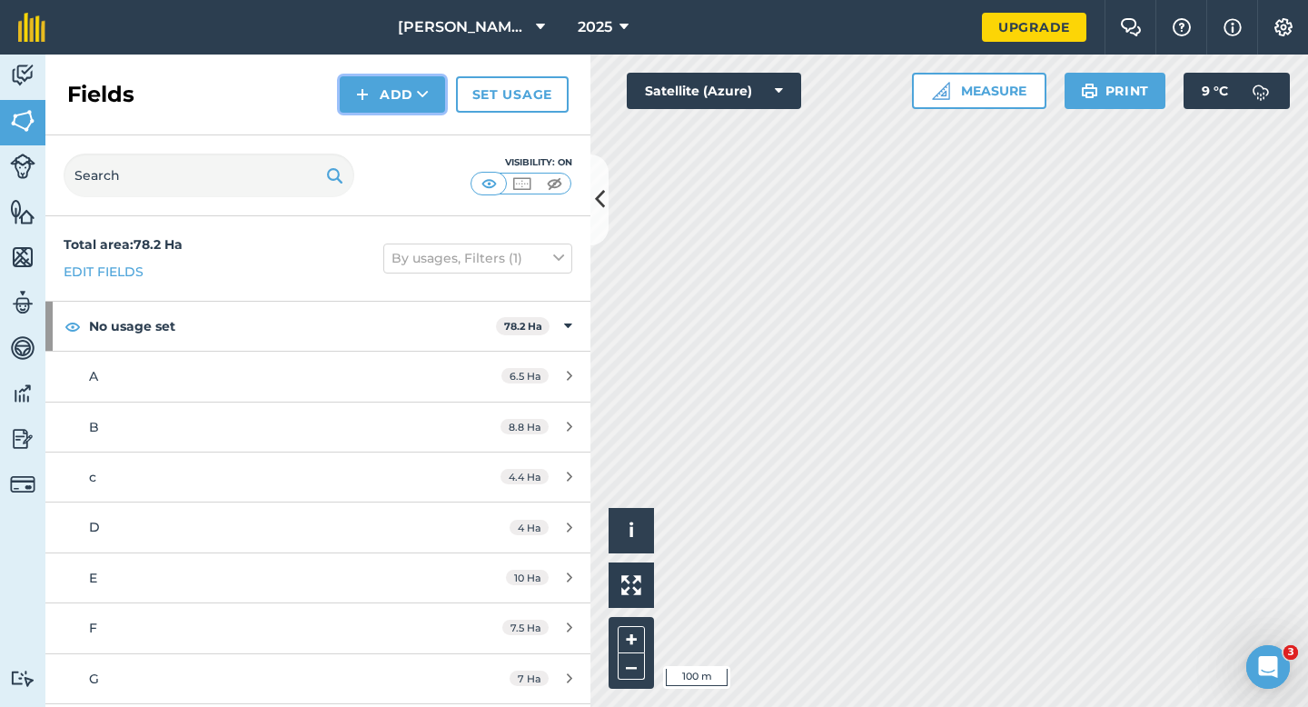
click at [381, 98] on button "Add" at bounding box center [392, 94] width 105 height 36
click at [381, 128] on link "Draw" at bounding box center [392, 135] width 100 height 40
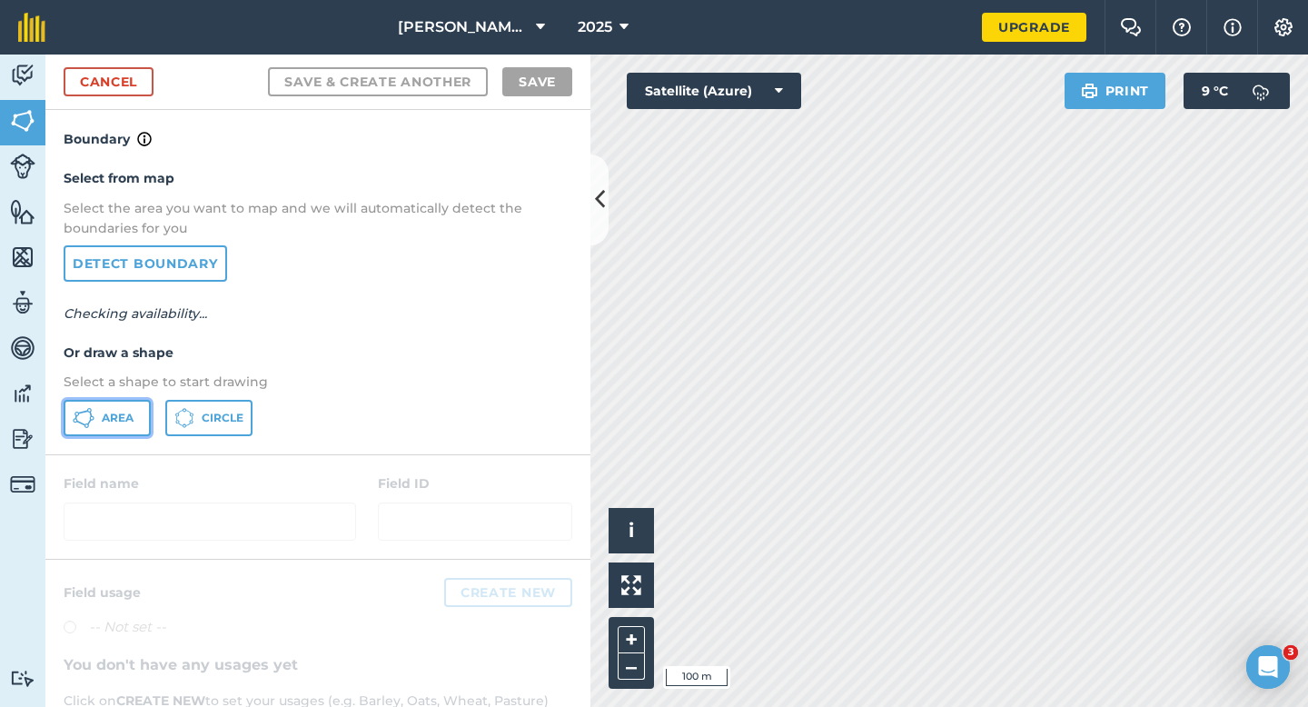
click at [114, 422] on span "Area" at bounding box center [118, 418] width 32 height 15
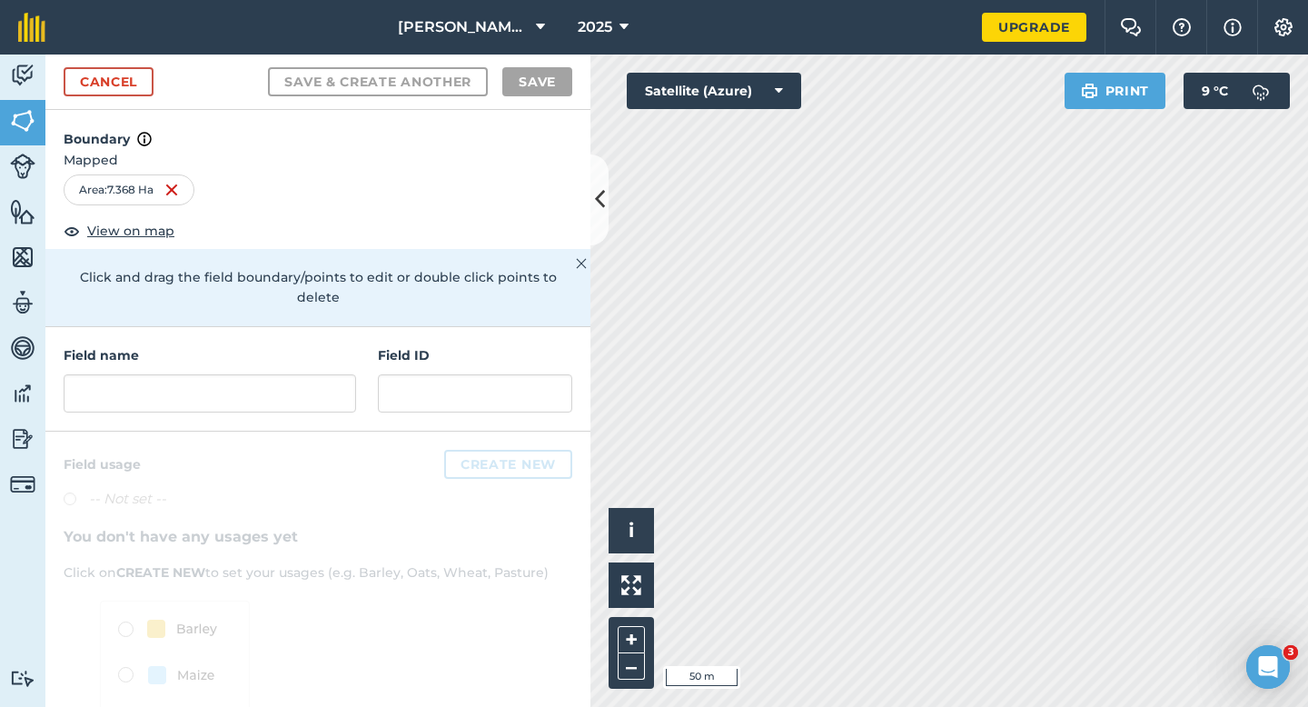
click at [201, 395] on div "Field name Field ID" at bounding box center [317, 379] width 545 height 104
click at [219, 376] on input "text" at bounding box center [210, 393] width 292 height 38
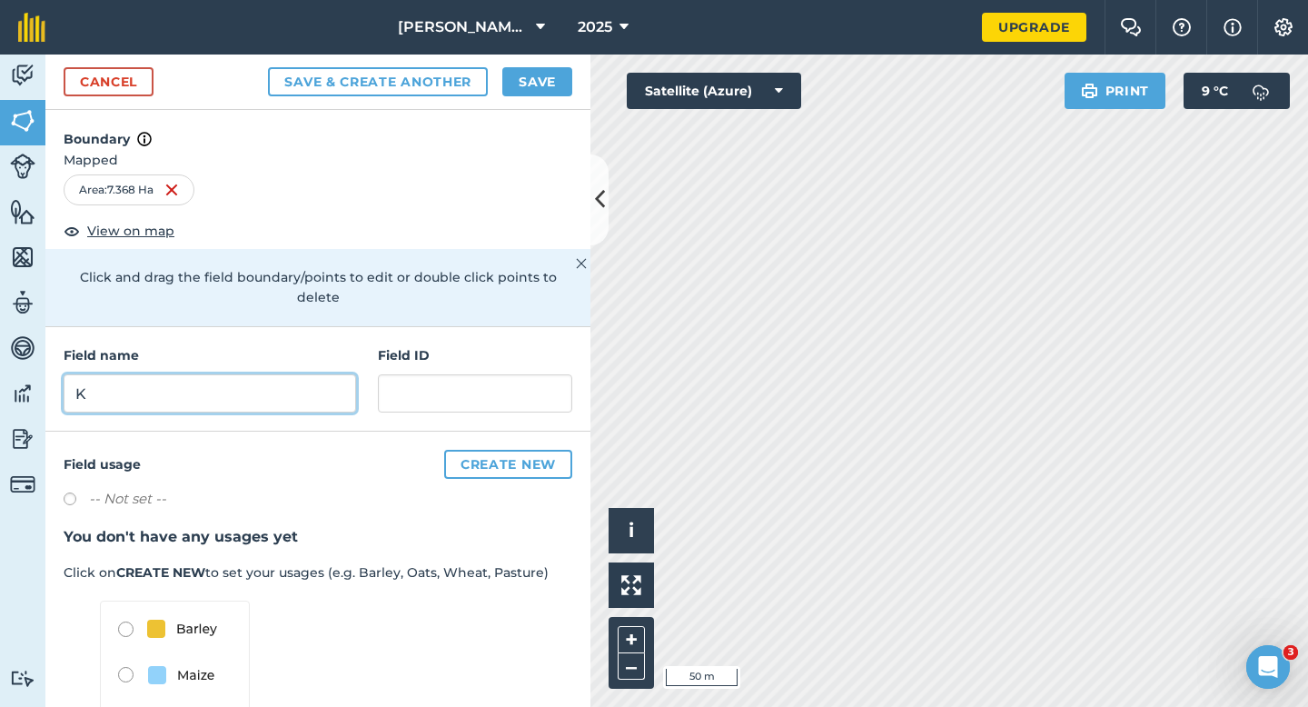
type input "K"
click at [504, 97] on div "Cancel Save & Create Another Save" at bounding box center [317, 81] width 545 height 55
click at [510, 92] on button "Save" at bounding box center [537, 81] width 70 height 29
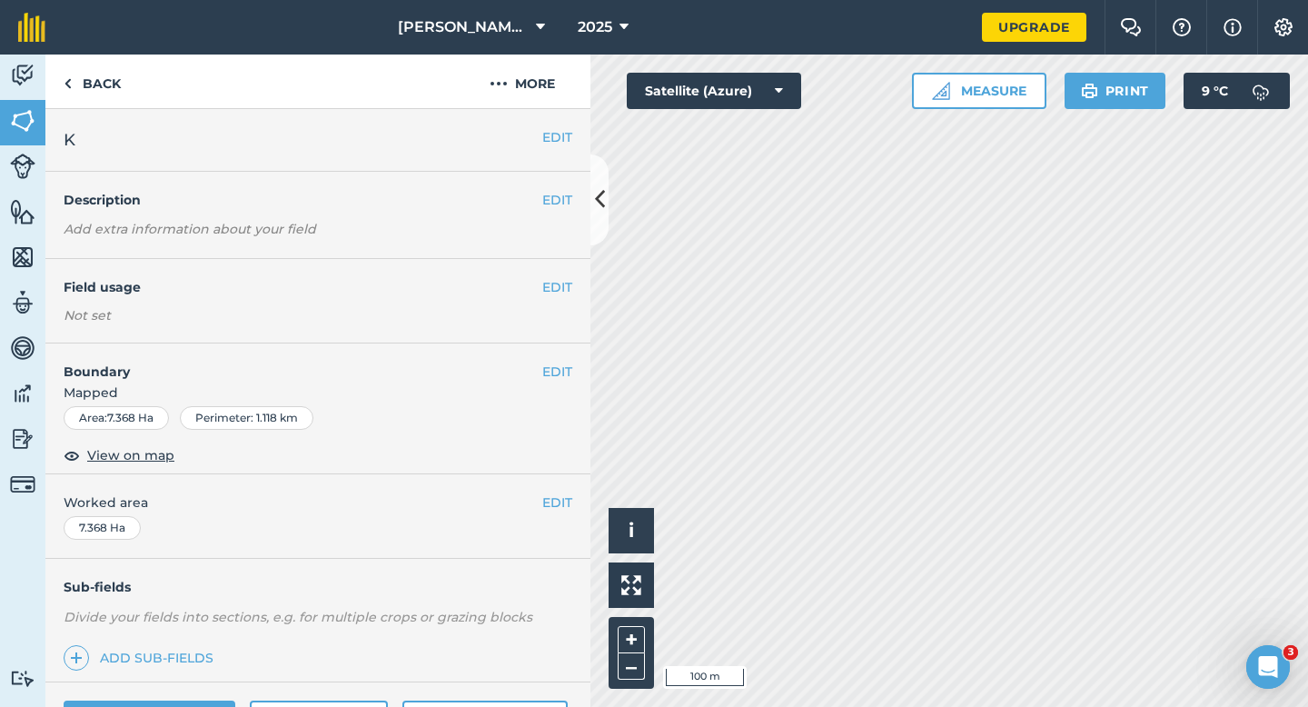
click at [539, 501] on span "Worked area" at bounding box center [318, 502] width 509 height 20
click at [567, 501] on button "EDIT" at bounding box center [557, 502] width 30 height 20
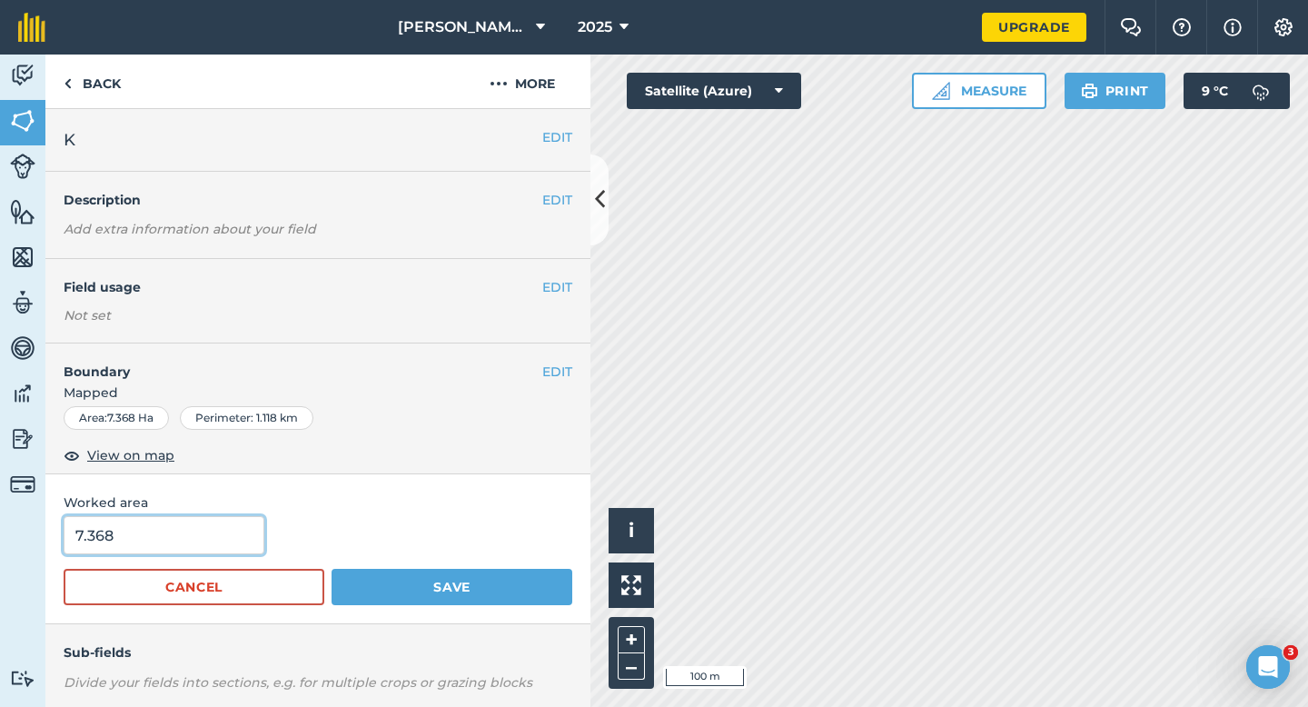
click at [155, 539] on input "7.368" at bounding box center [164, 535] width 201 height 38
type input "7.7"
click at [332, 569] on button "Save" at bounding box center [452, 587] width 241 height 36
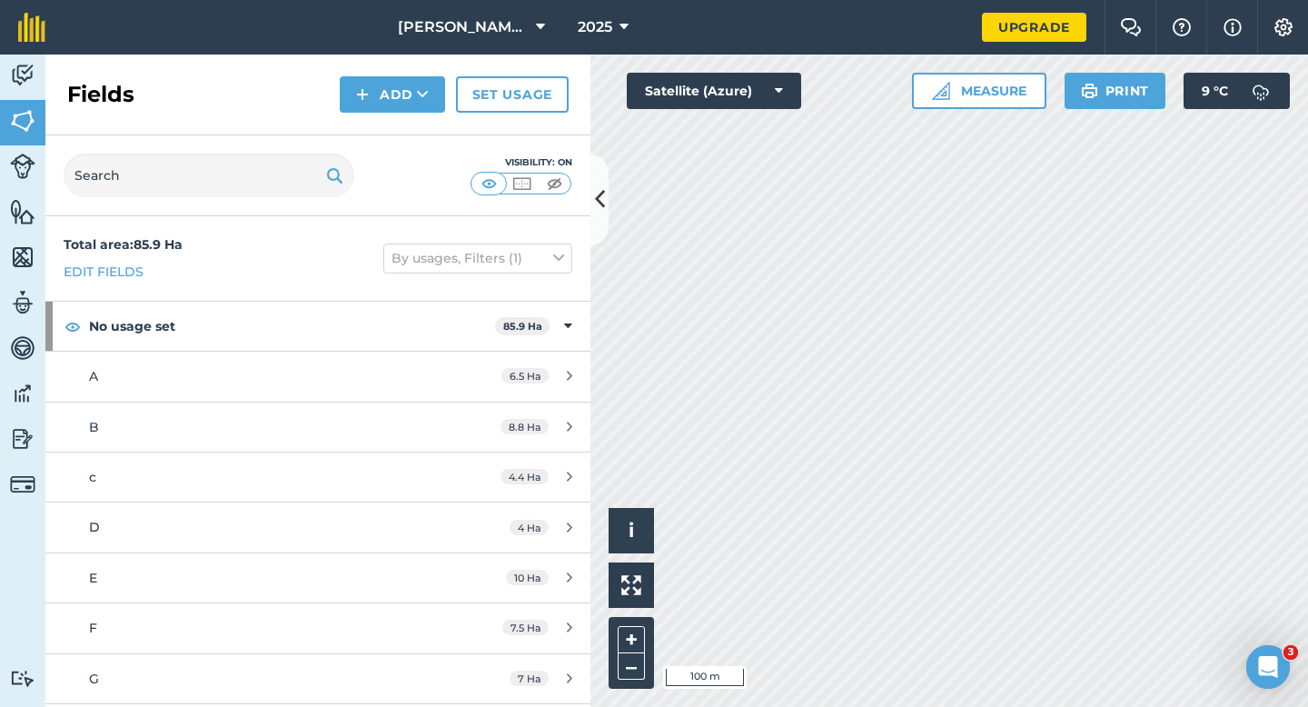
click at [395, 119] on div "Fields Add Set usage" at bounding box center [317, 94] width 545 height 81
click at [398, 114] on div "Fields Add Set usage" at bounding box center [317, 94] width 545 height 81
click at [400, 93] on button "Add" at bounding box center [392, 94] width 105 height 36
click at [400, 115] on link "Draw" at bounding box center [392, 135] width 100 height 40
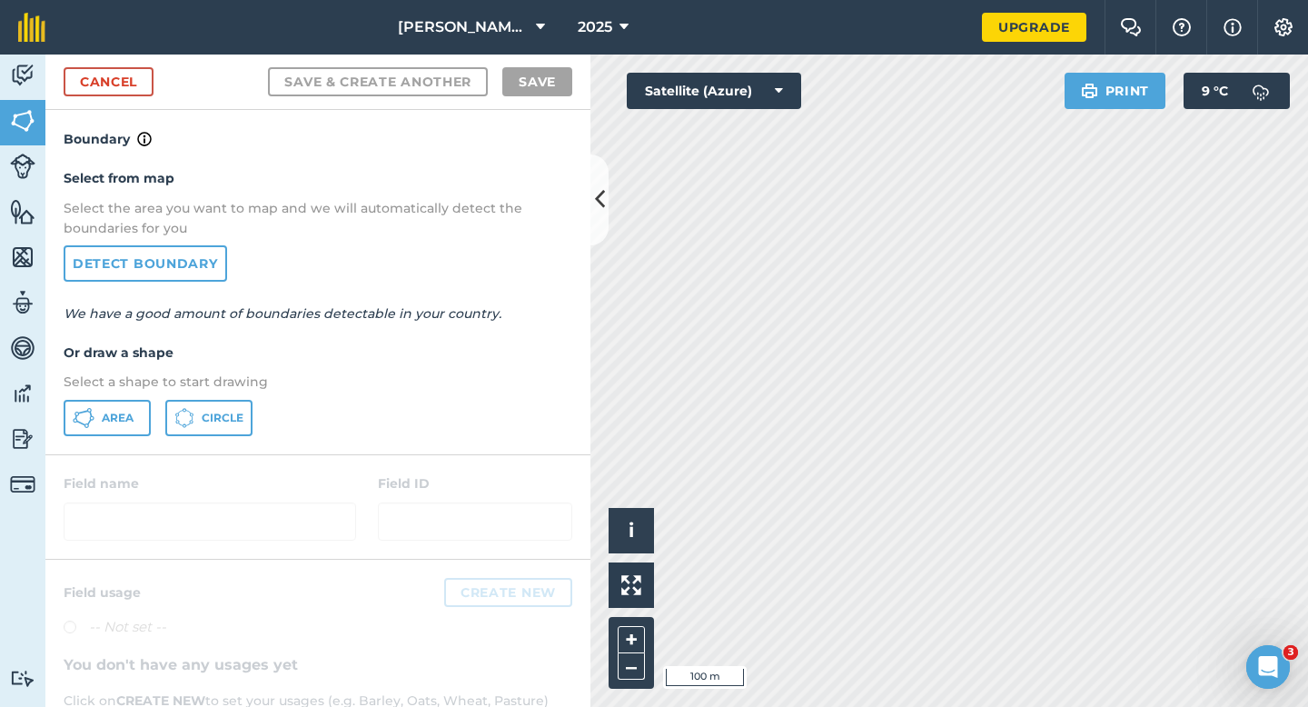
click at [165, 94] on div "Cancel Save & Create Another Save" at bounding box center [317, 81] width 545 height 55
click at [144, 80] on link "Cancel" at bounding box center [109, 81] width 90 height 29
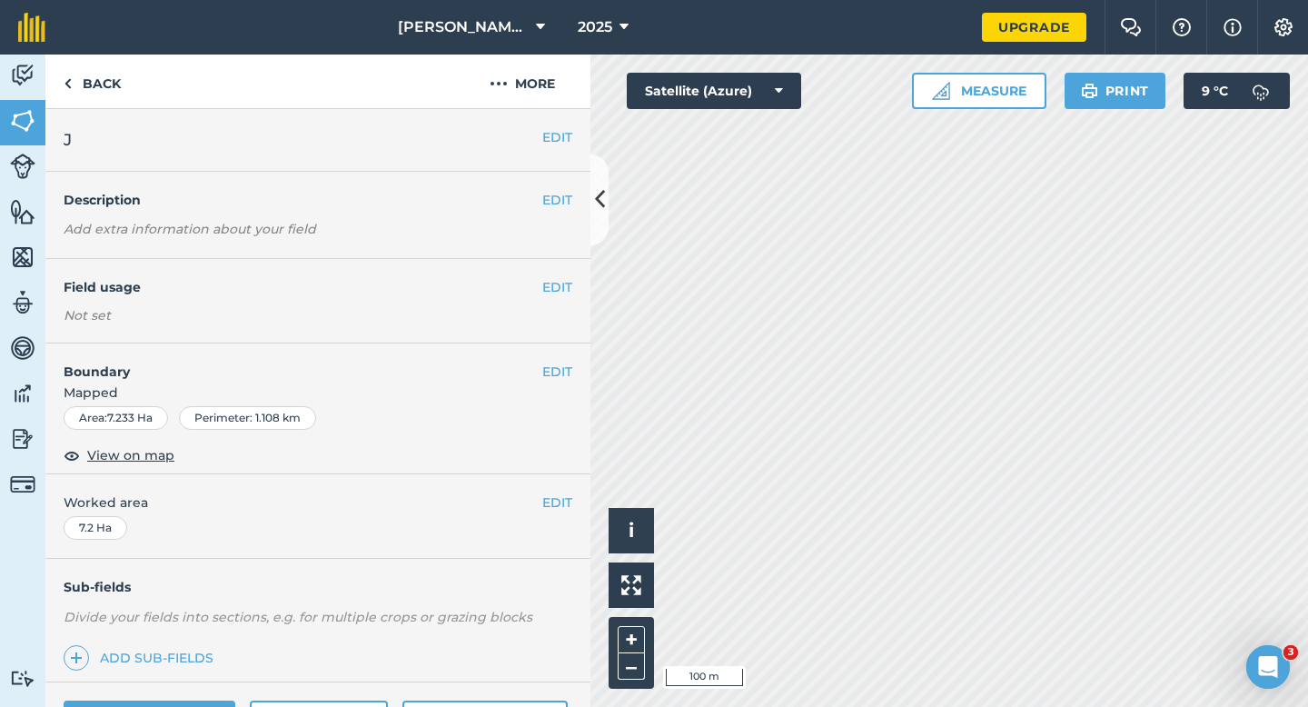
click at [539, 142] on h2 "J" at bounding box center [303, 139] width 479 height 25
click at [554, 141] on button "EDIT" at bounding box center [557, 137] width 30 height 20
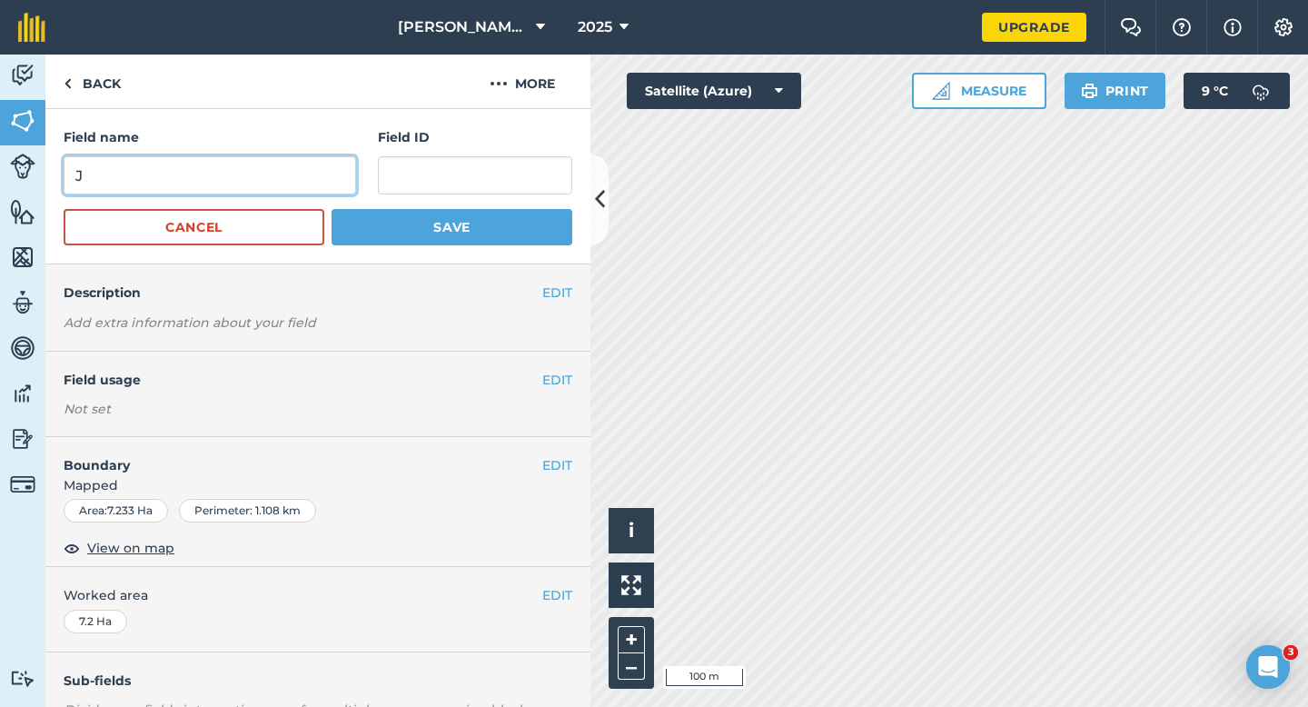
click at [265, 169] on input "J" at bounding box center [210, 175] width 292 height 38
type input "K"
click at [332, 209] on button "Save" at bounding box center [452, 227] width 241 height 36
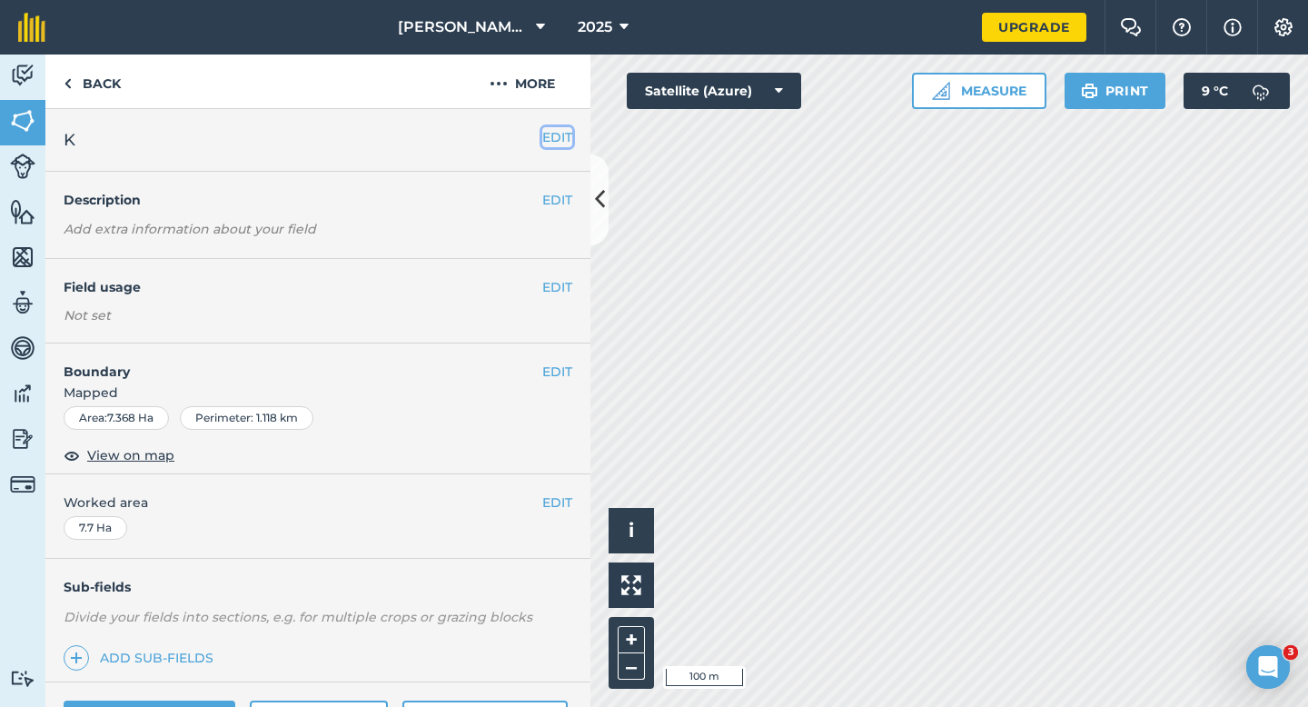
click at [550, 129] on button "EDIT" at bounding box center [557, 137] width 30 height 20
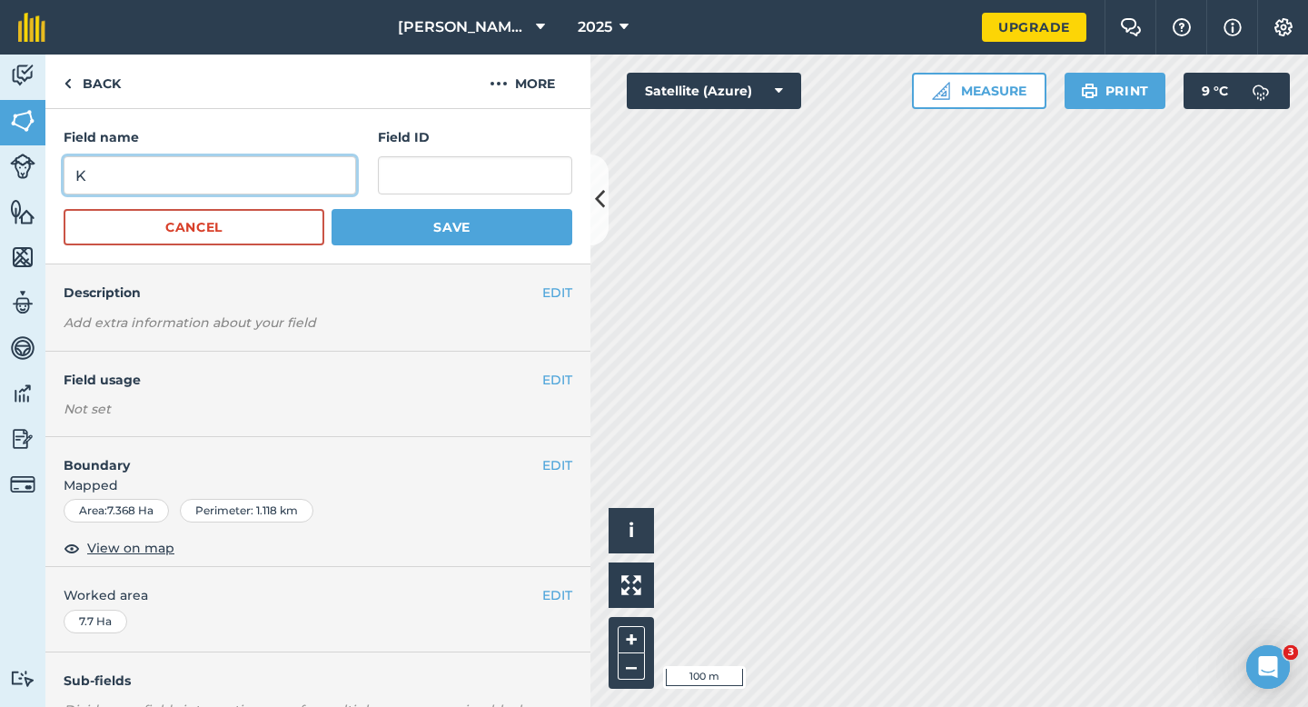
click at [331, 163] on input "K" at bounding box center [210, 175] width 292 height 38
type input "L"
click at [332, 209] on button "Save" at bounding box center [452, 227] width 241 height 36
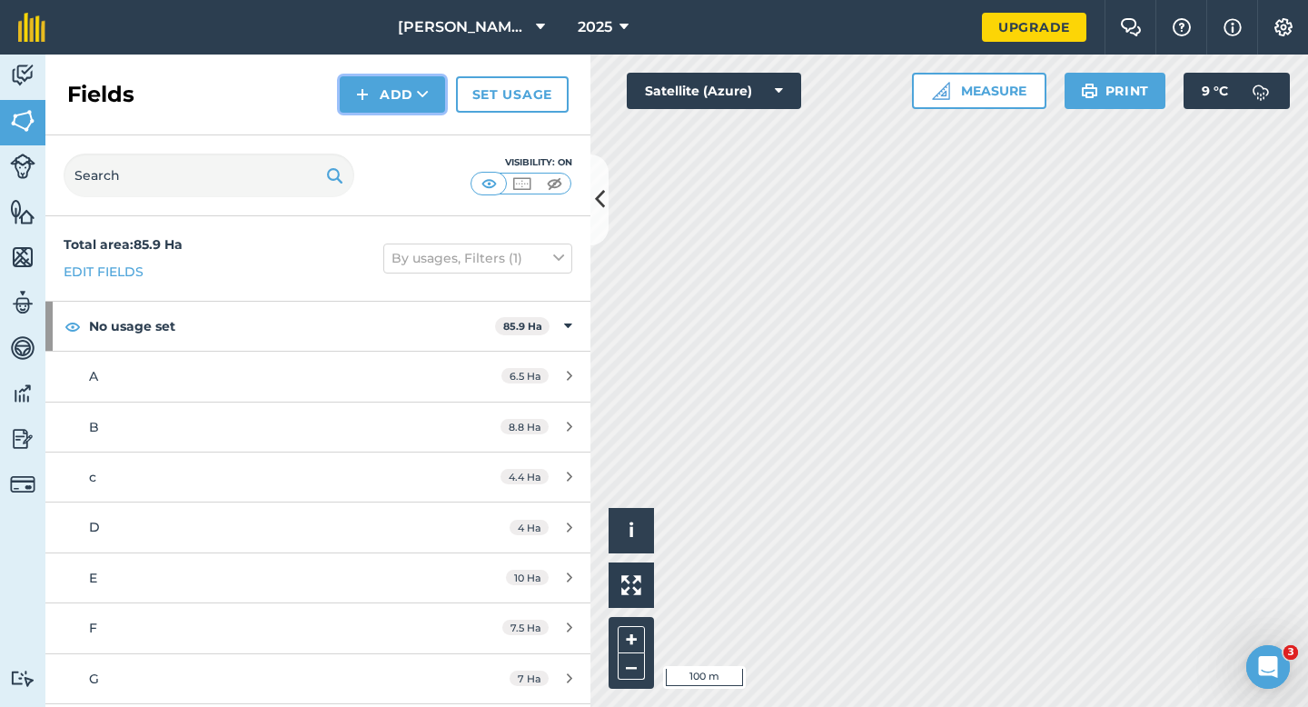
click at [381, 97] on button "Add" at bounding box center [392, 94] width 105 height 36
click at [384, 134] on link "Draw" at bounding box center [392, 135] width 100 height 40
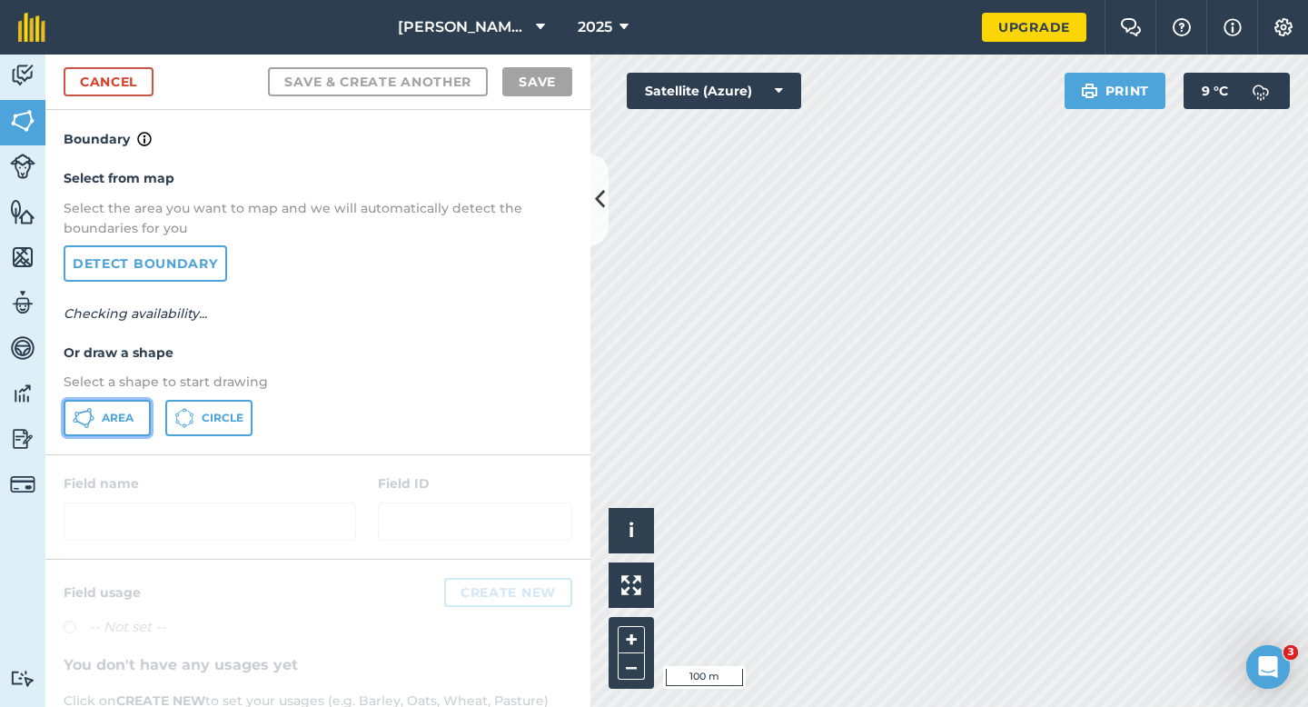
click at [132, 421] on span "Area" at bounding box center [118, 418] width 32 height 15
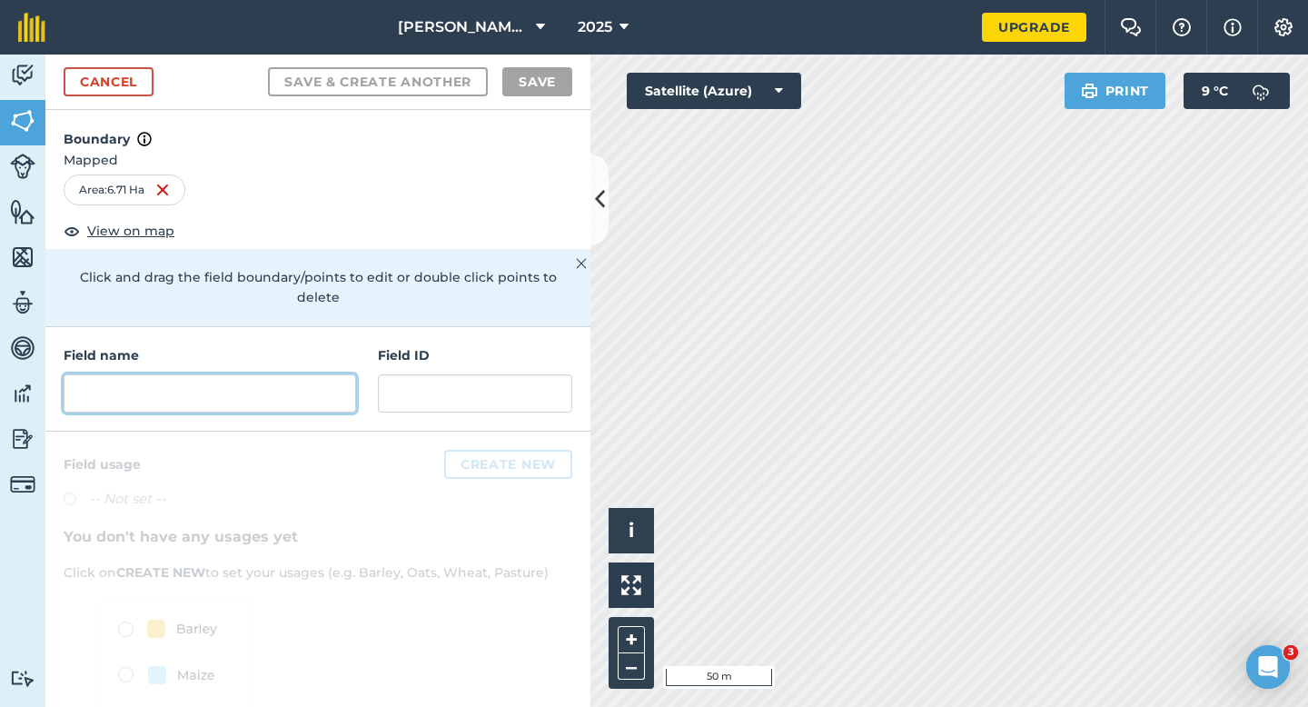
click at [332, 383] on input "text" at bounding box center [210, 393] width 292 height 38
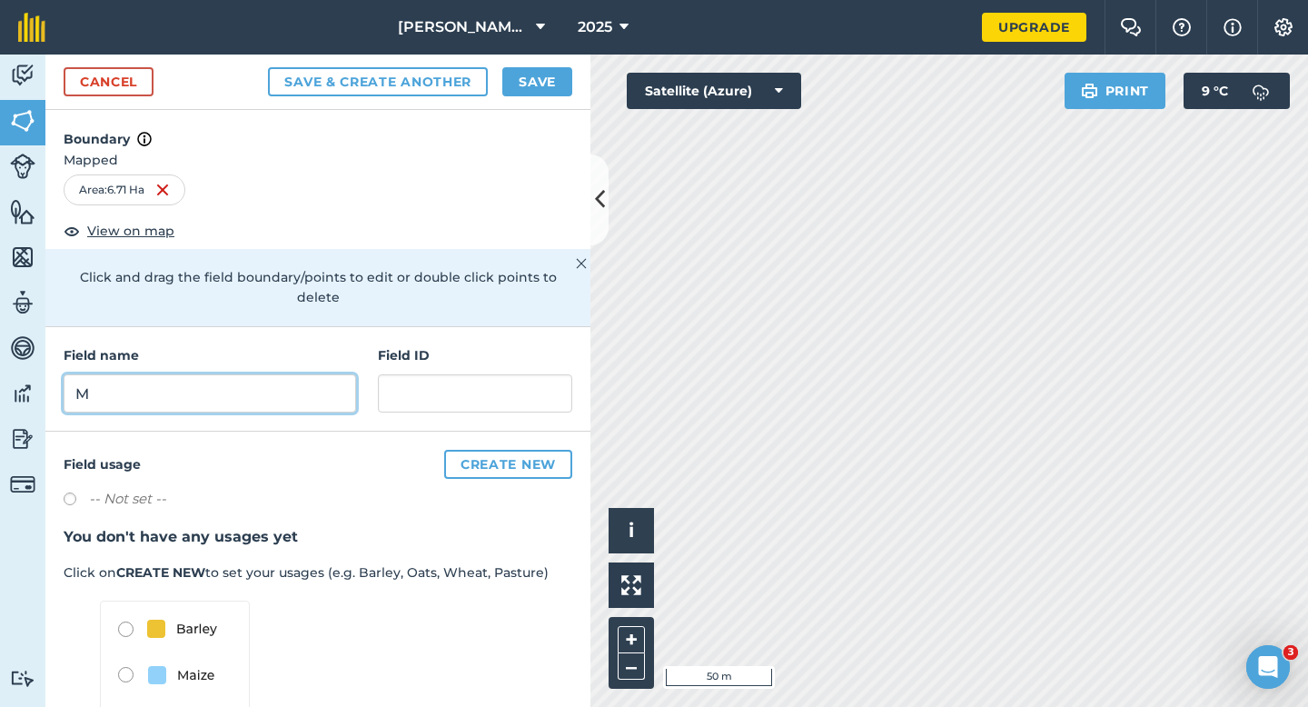
type input "M"
click at [546, 91] on button "Save" at bounding box center [537, 81] width 70 height 29
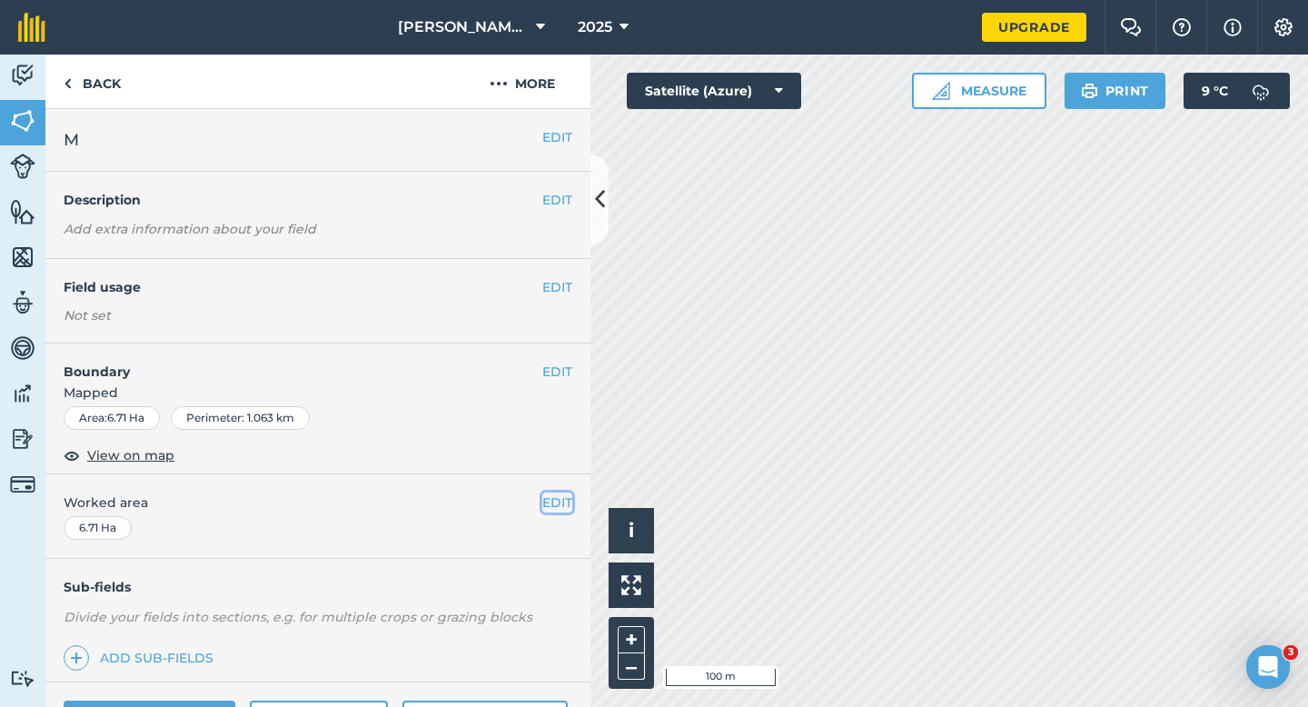
click at [564, 500] on button "EDIT" at bounding box center [557, 502] width 30 height 20
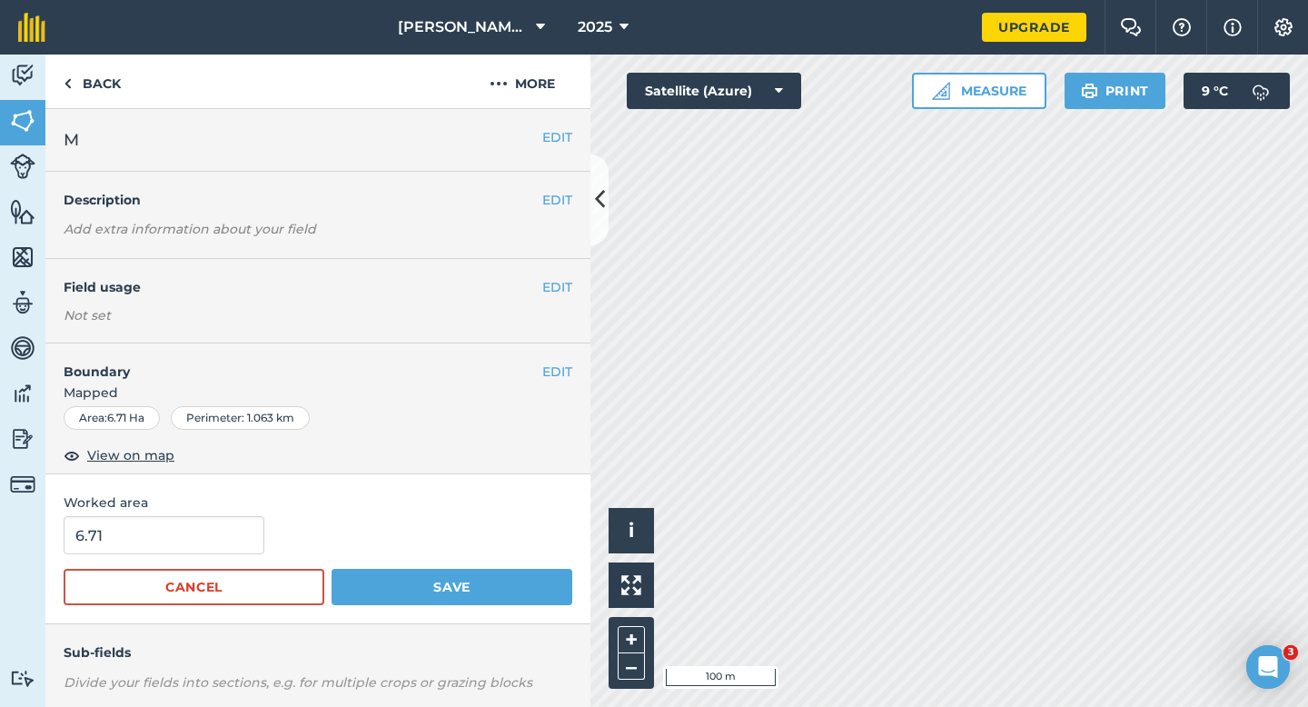
click at [200, 556] on form "6.71 Cancel Save" at bounding box center [318, 560] width 509 height 89
click at [200, 548] on input "6.71" at bounding box center [164, 535] width 201 height 38
type input "6.7"
click at [332, 569] on button "Save" at bounding box center [452, 587] width 241 height 36
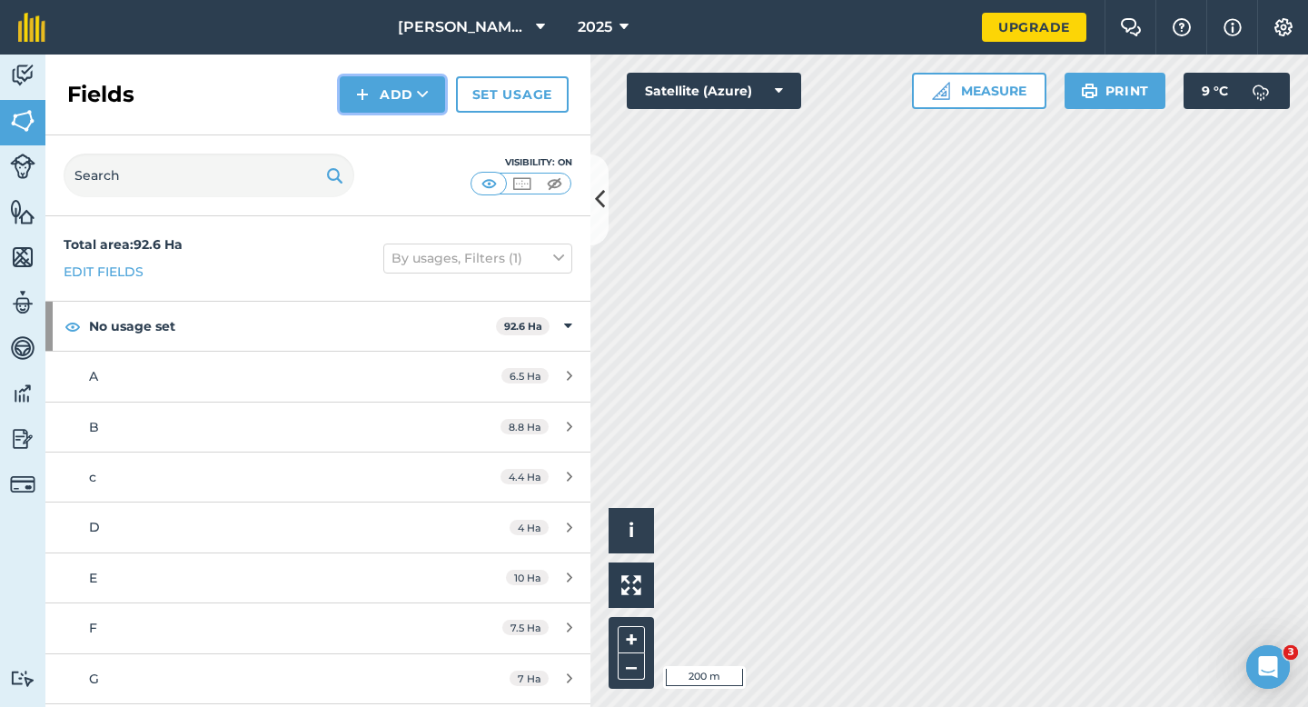
click at [382, 110] on button "Add" at bounding box center [392, 94] width 105 height 36
click at [382, 130] on link "Draw" at bounding box center [392, 135] width 100 height 40
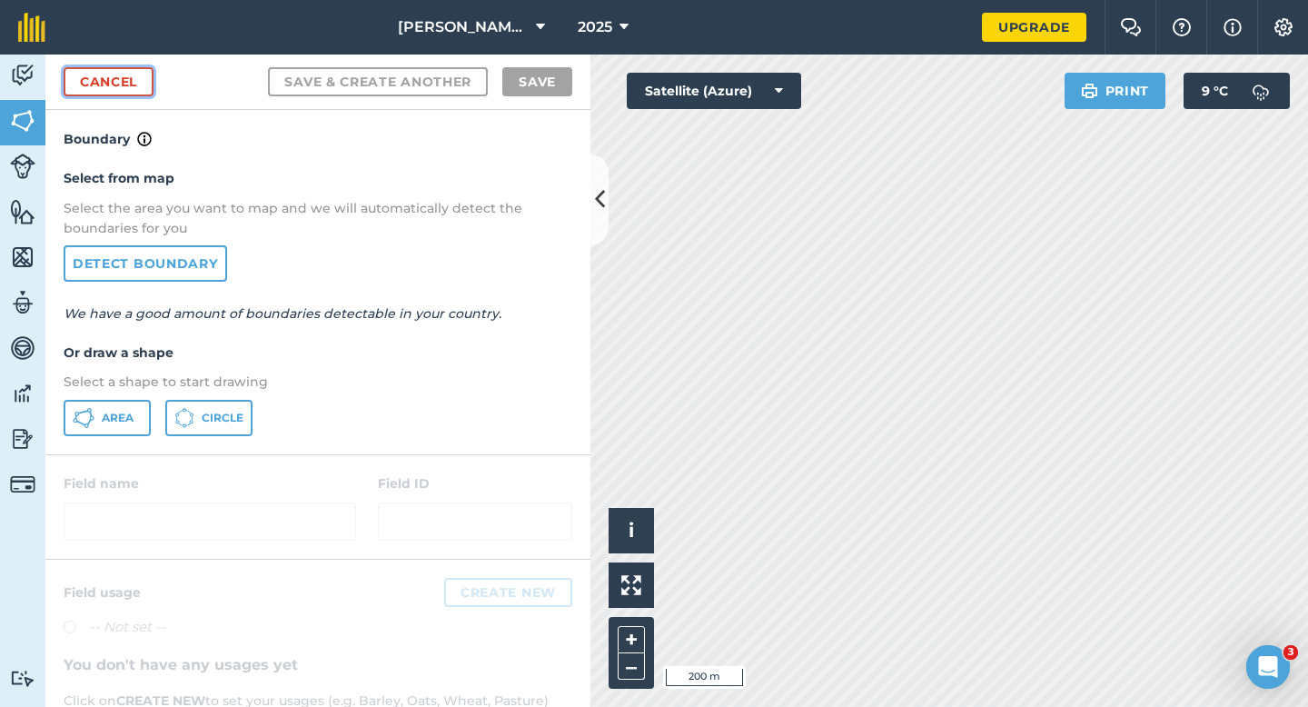
click at [126, 89] on link "Cancel" at bounding box center [109, 81] width 90 height 29
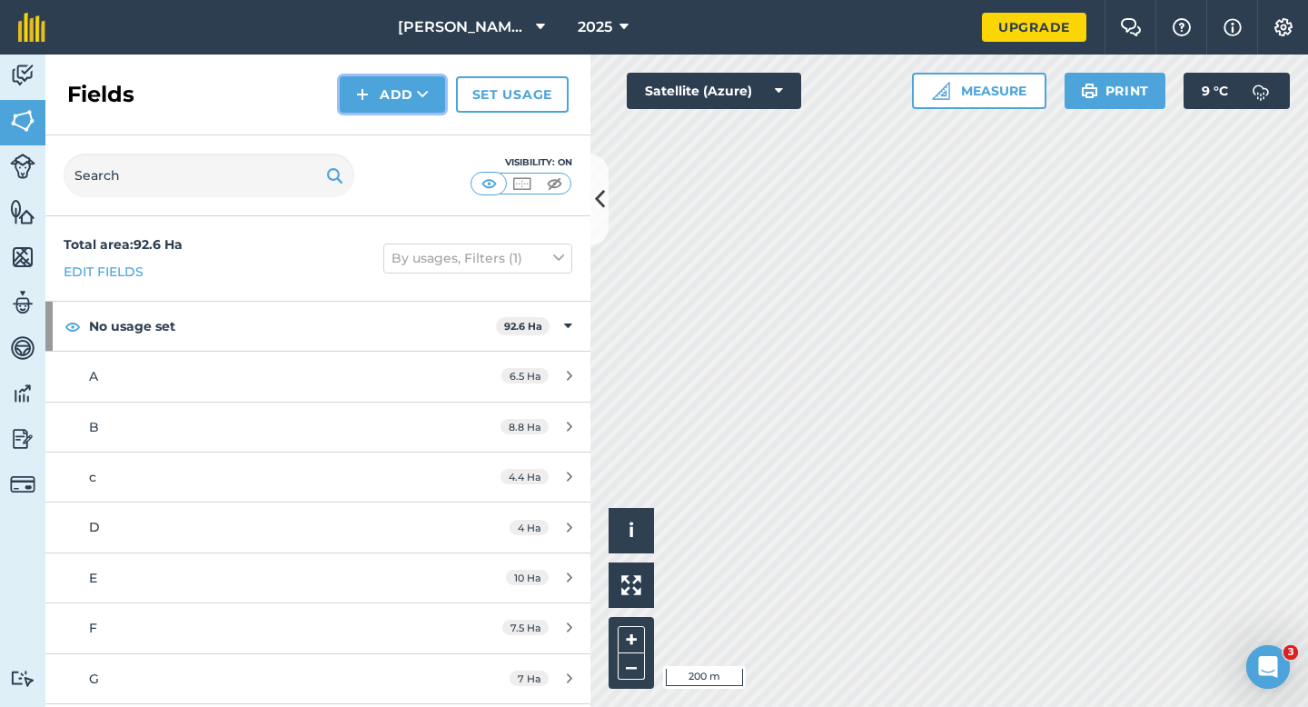
click at [378, 83] on button "Add" at bounding box center [392, 94] width 105 height 36
click at [385, 141] on link "Draw" at bounding box center [392, 135] width 100 height 40
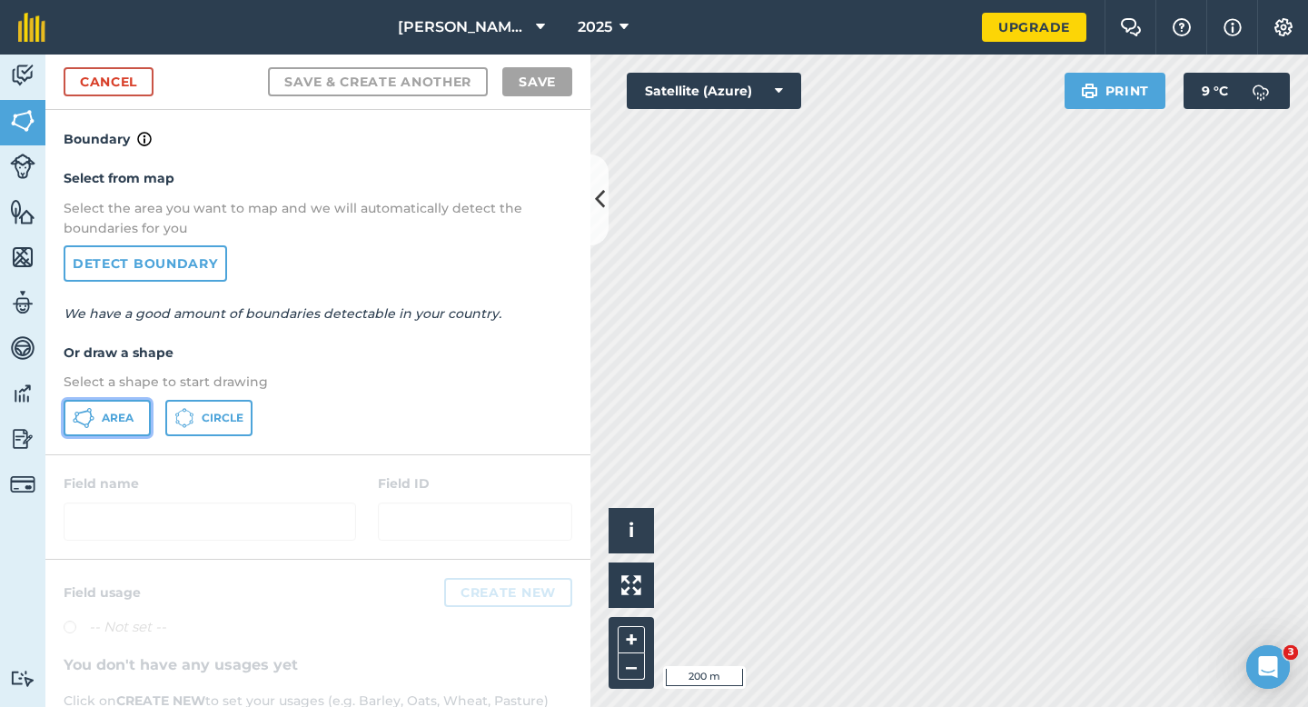
click at [104, 424] on button "Area" at bounding box center [107, 418] width 87 height 36
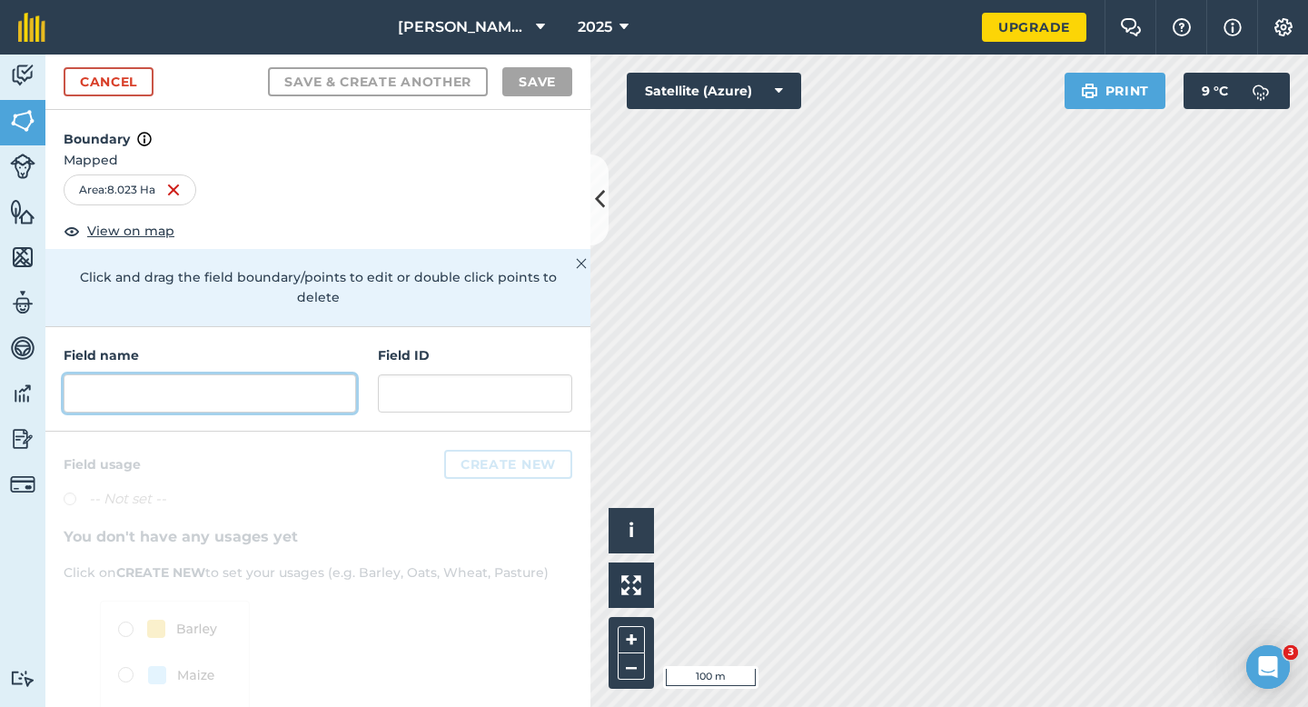
click at [333, 382] on input "text" at bounding box center [210, 393] width 292 height 38
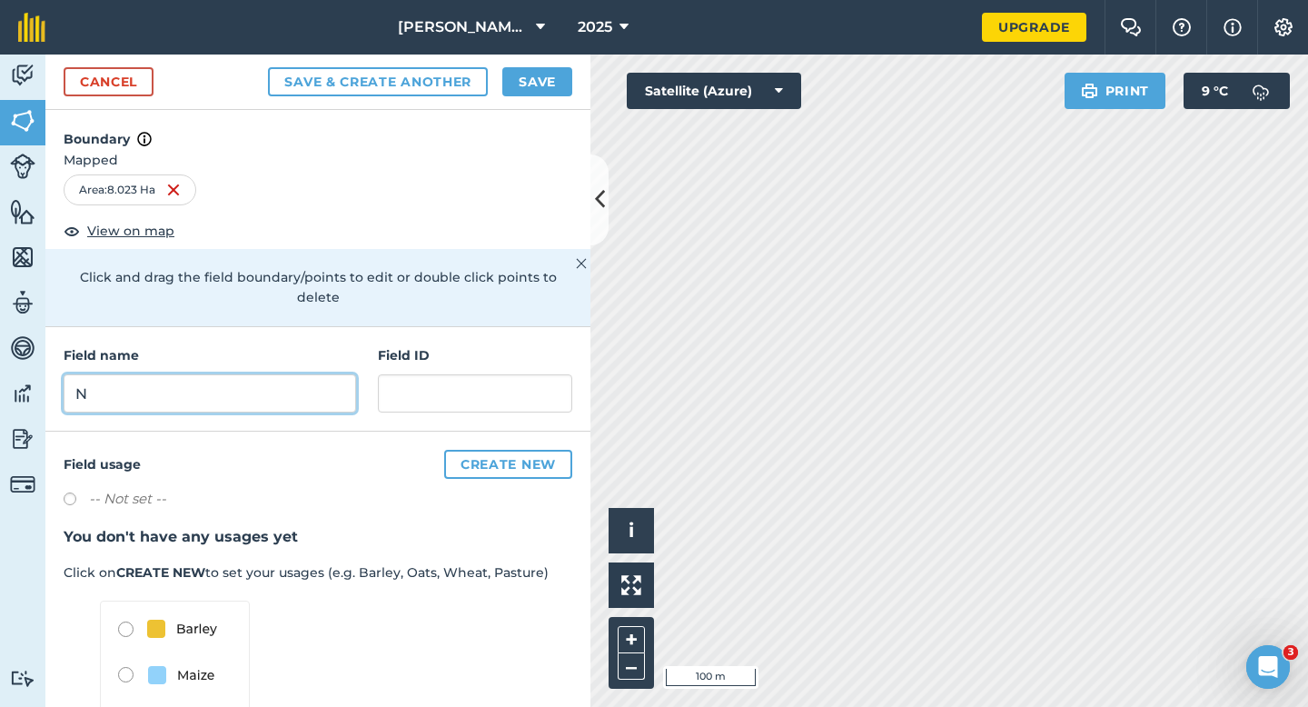
type input "N"
click at [536, 74] on button "Save" at bounding box center [537, 81] width 70 height 29
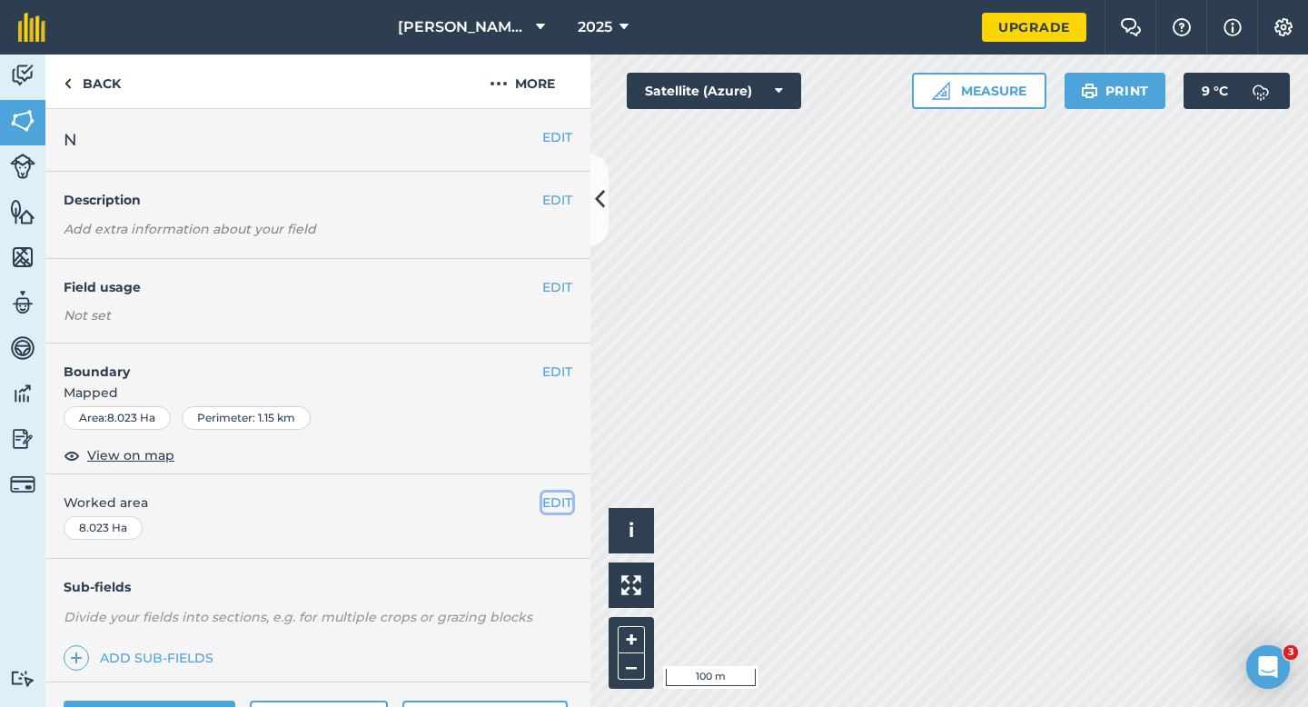
click at [559, 492] on button "EDIT" at bounding box center [557, 502] width 30 height 20
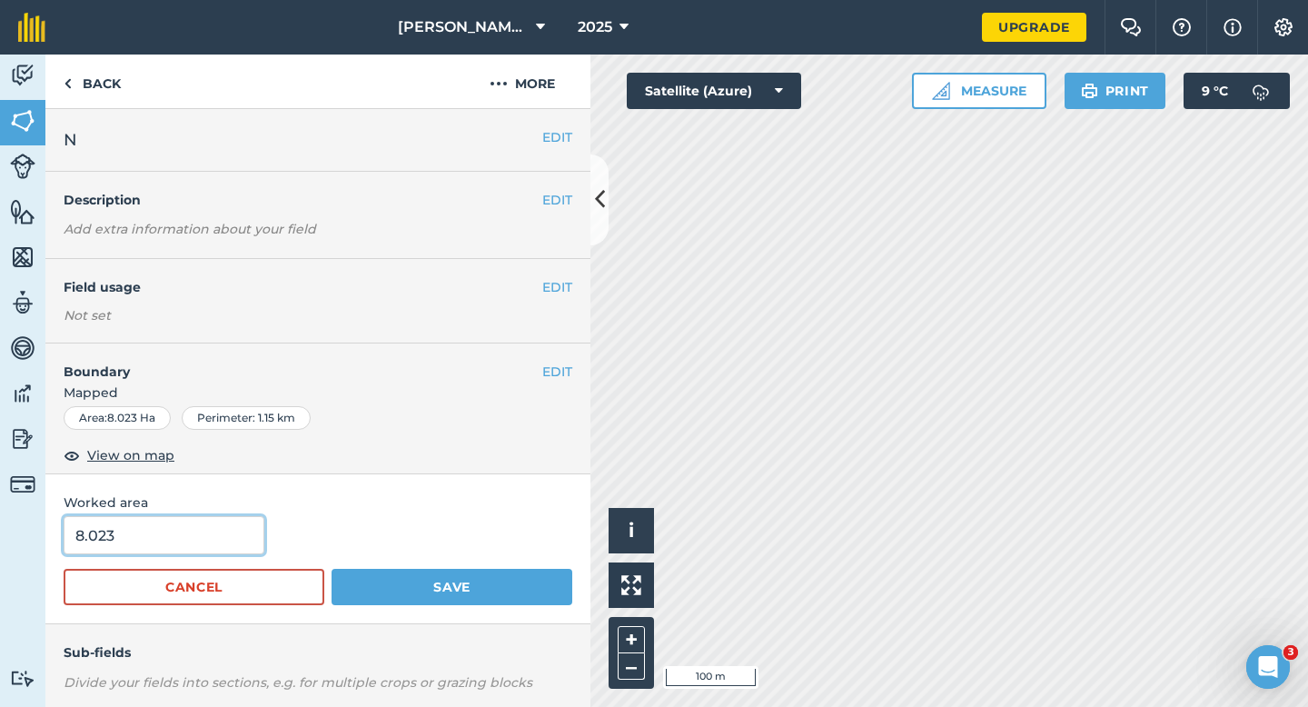
click at [180, 542] on input "8.023" at bounding box center [164, 535] width 201 height 38
type input "8"
click at [332, 569] on button "Save" at bounding box center [452, 587] width 241 height 36
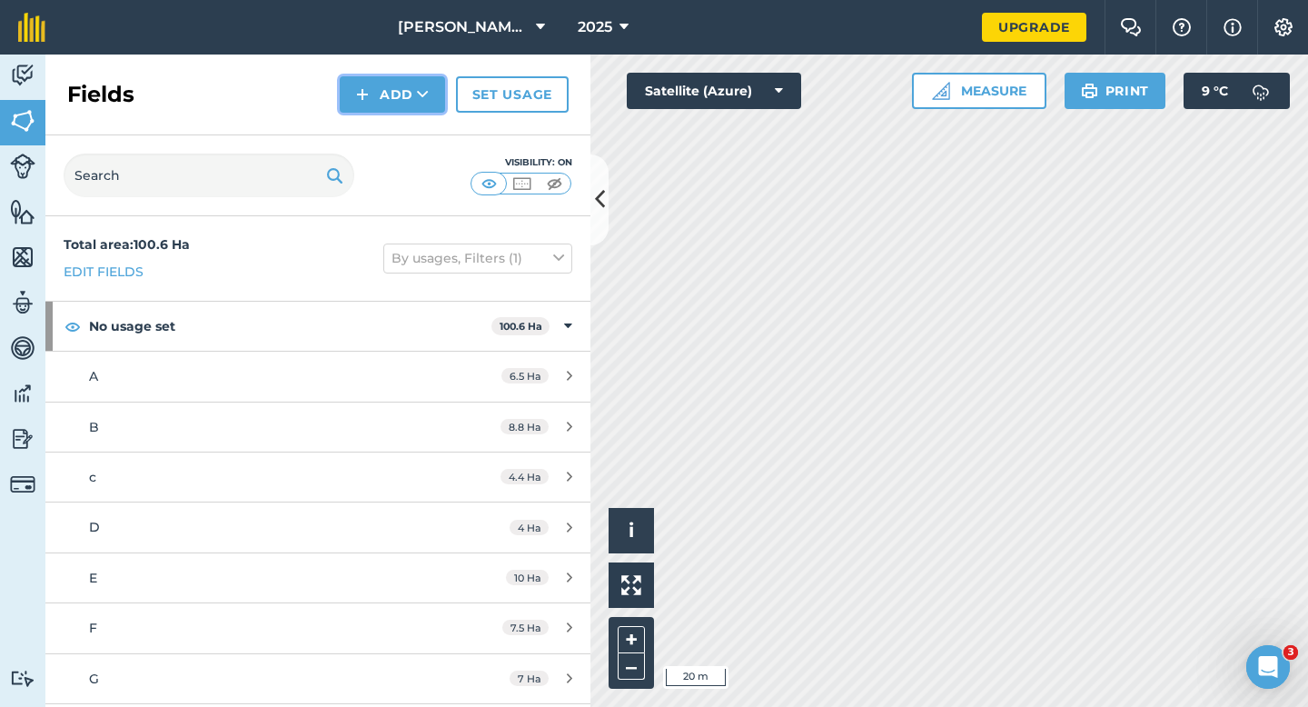
click at [366, 108] on button "Add" at bounding box center [392, 94] width 105 height 36
click at [379, 126] on link "Draw" at bounding box center [392, 135] width 100 height 40
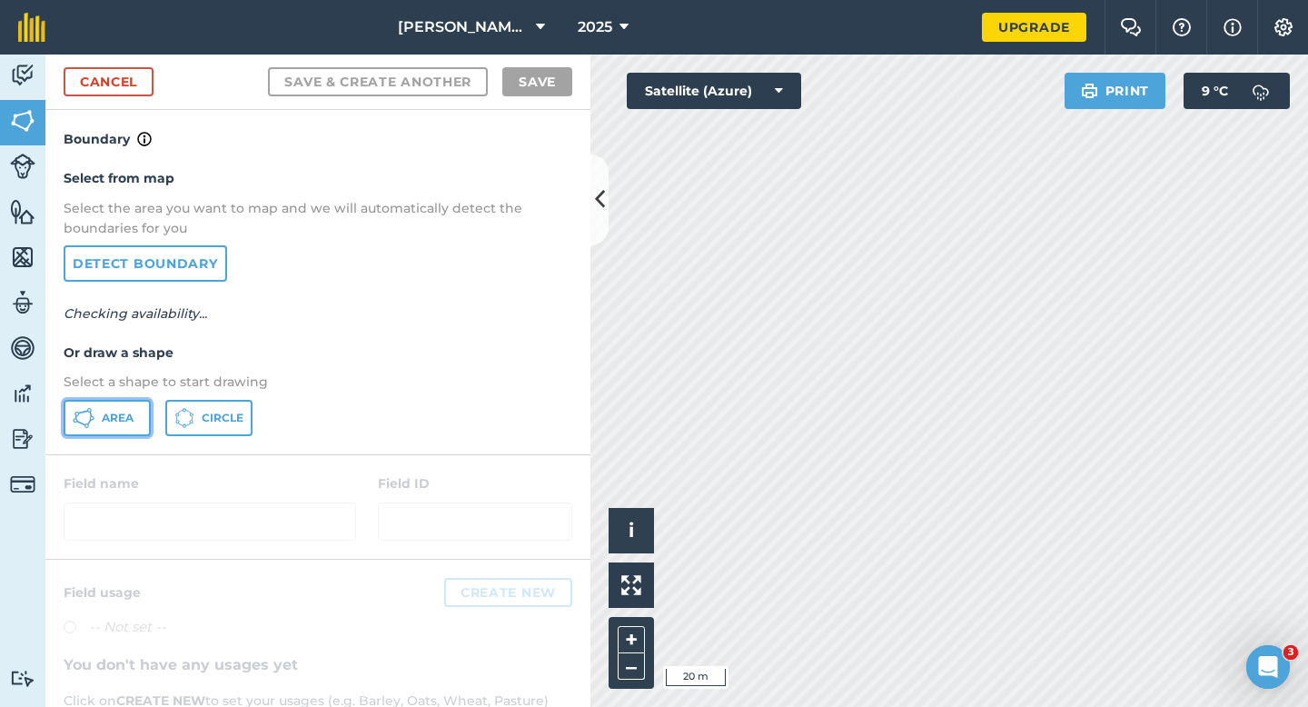
click at [124, 408] on button "Area" at bounding box center [107, 418] width 87 height 36
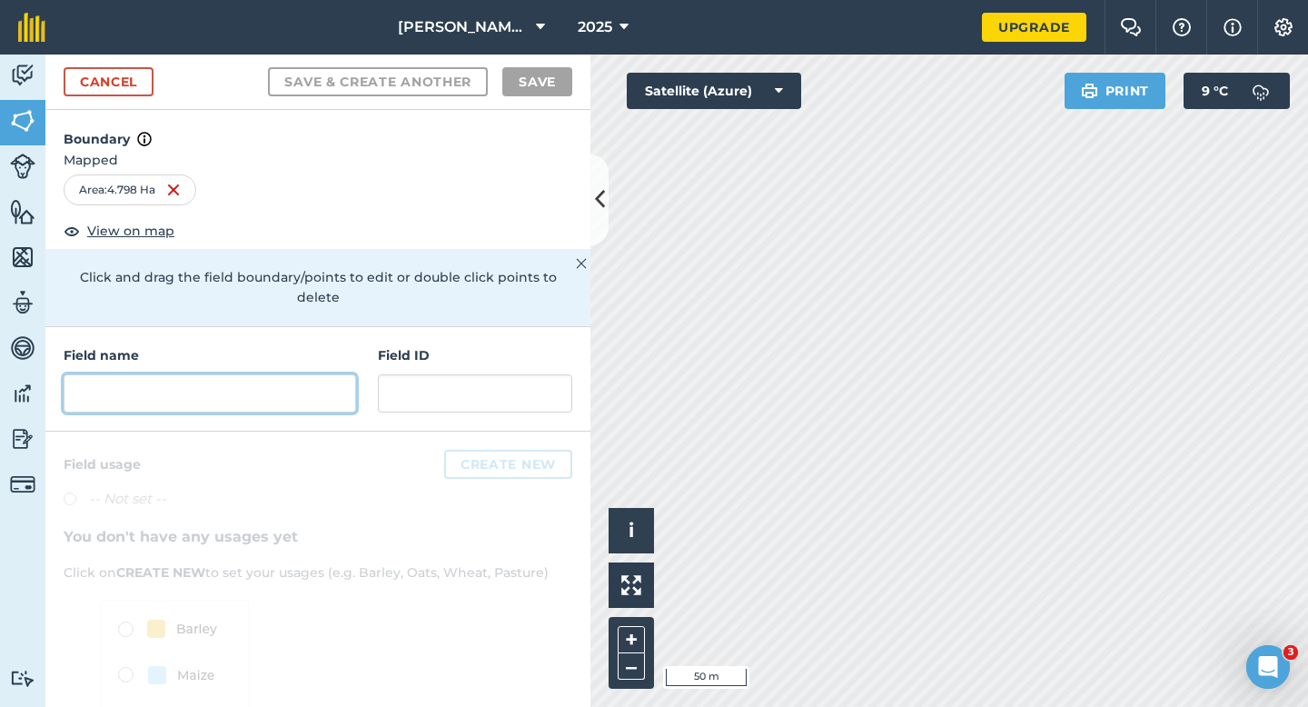
click at [341, 376] on input "text" at bounding box center [210, 393] width 292 height 38
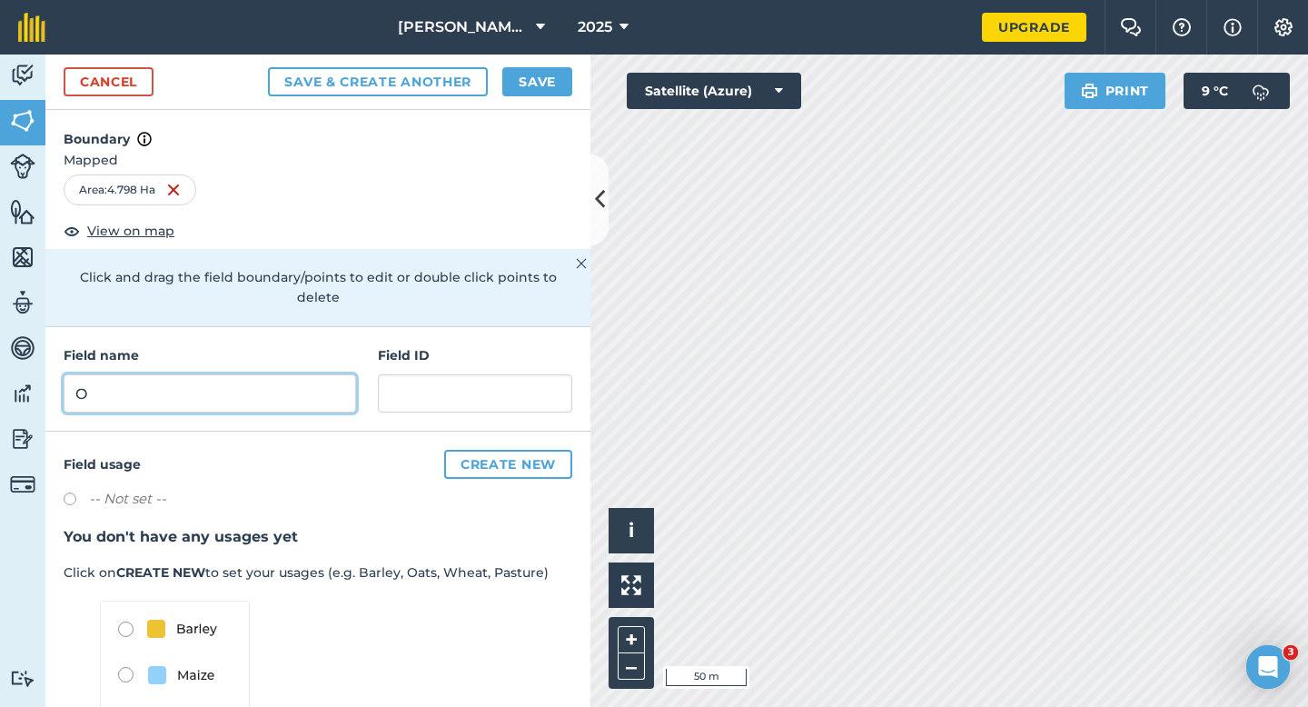
type input "O"
click at [546, 78] on button "Save" at bounding box center [537, 81] width 70 height 29
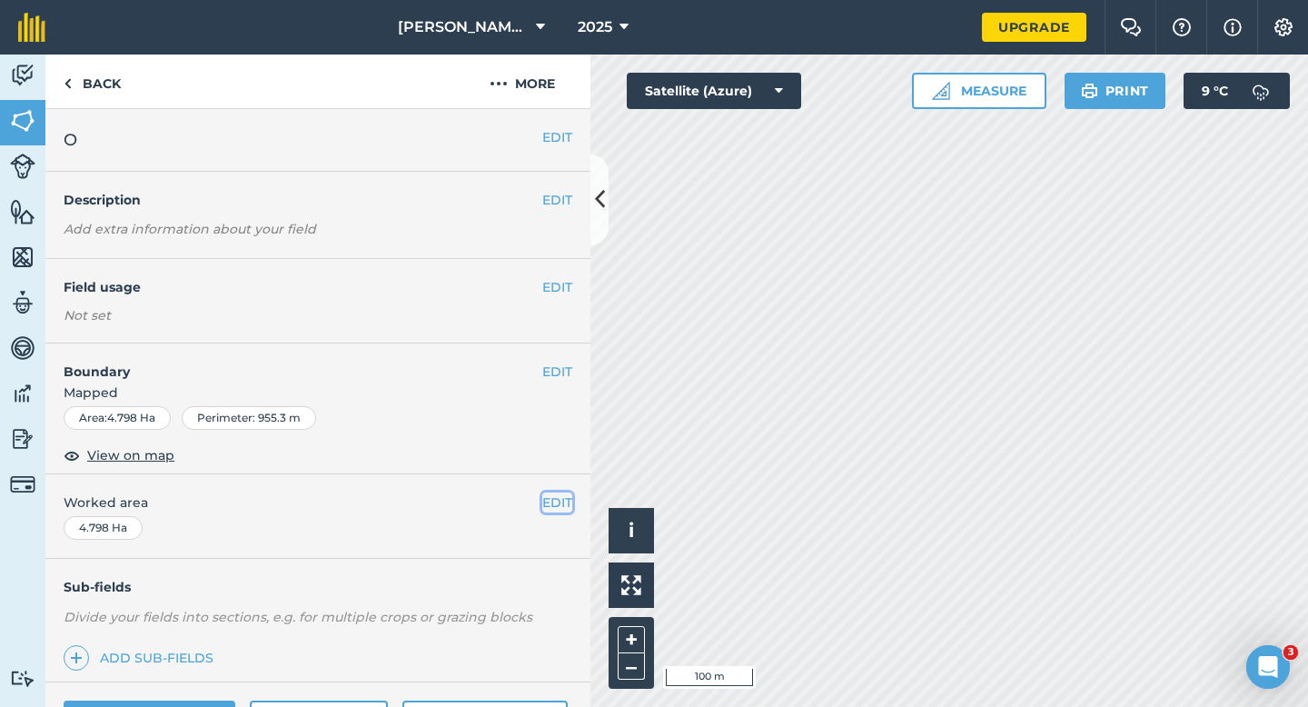
click at [547, 508] on button "EDIT" at bounding box center [557, 502] width 30 height 20
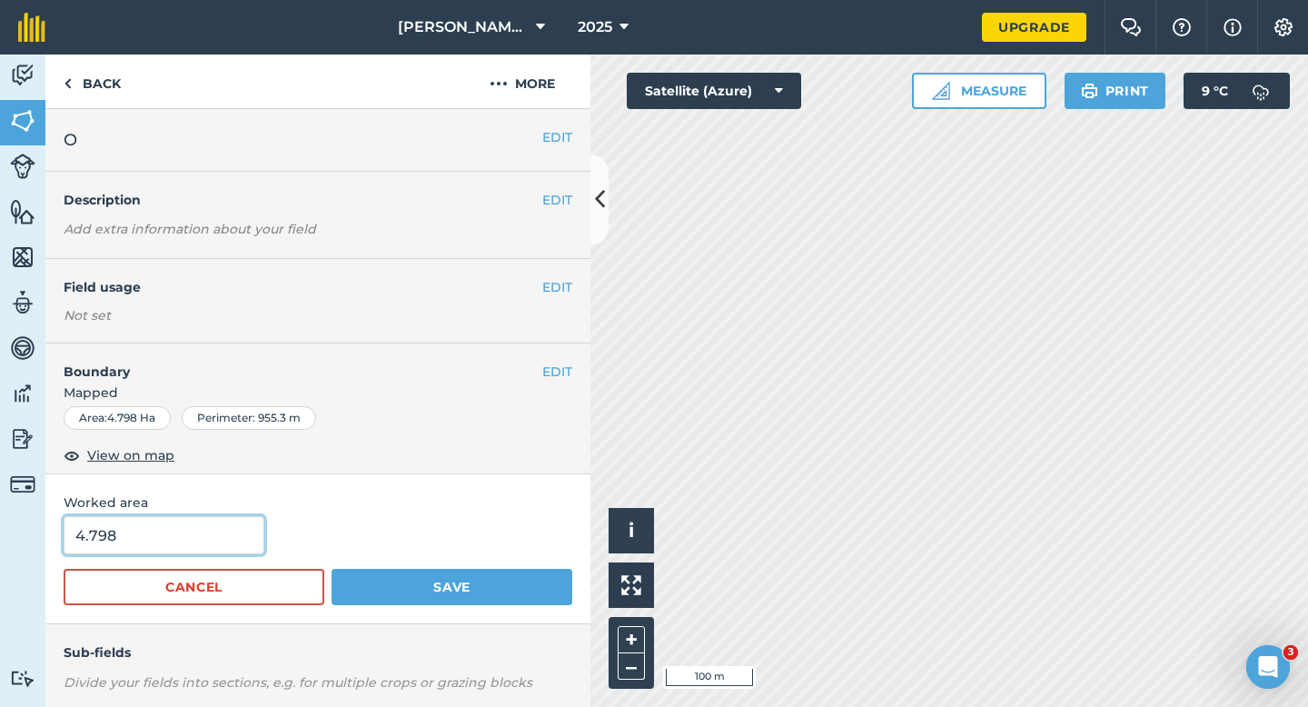
click at [156, 524] on input "4.798" at bounding box center [164, 535] width 201 height 38
type input "5"
click at [332, 569] on button "Save" at bounding box center [452, 587] width 241 height 36
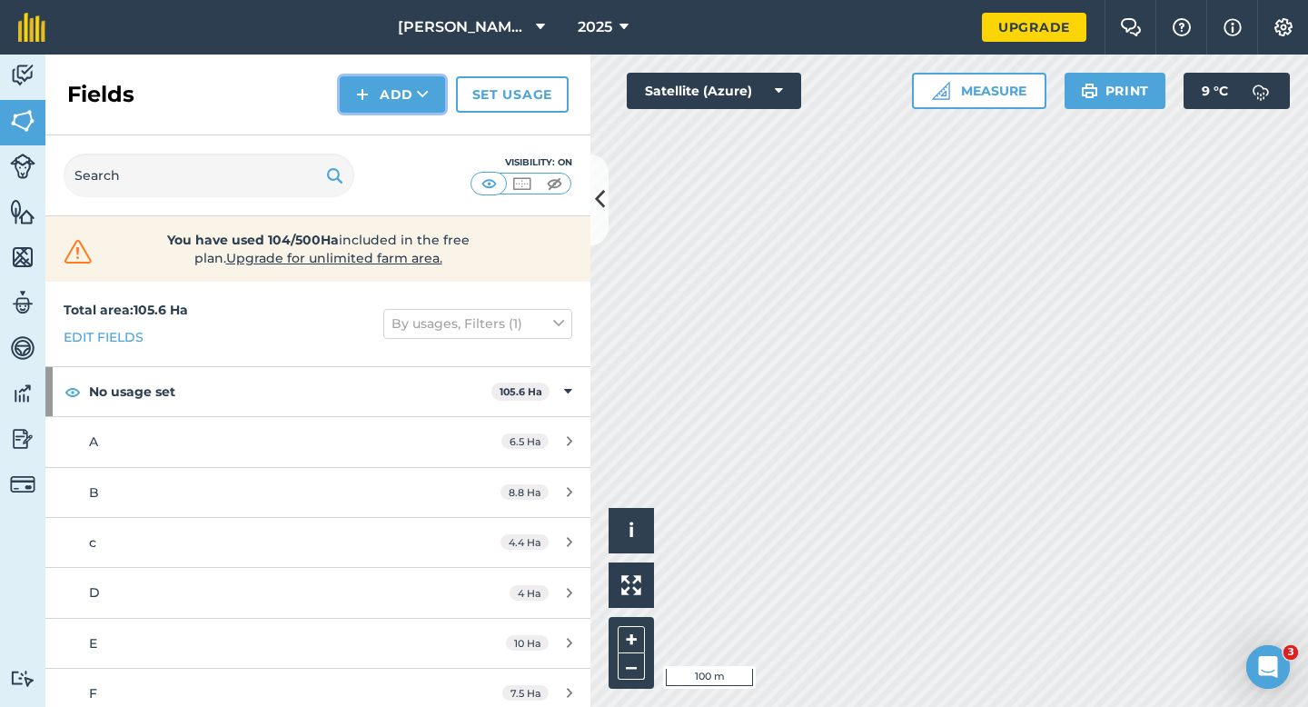
click at [385, 104] on button "Add" at bounding box center [392, 94] width 105 height 36
click at [385, 133] on link "Draw" at bounding box center [392, 135] width 100 height 40
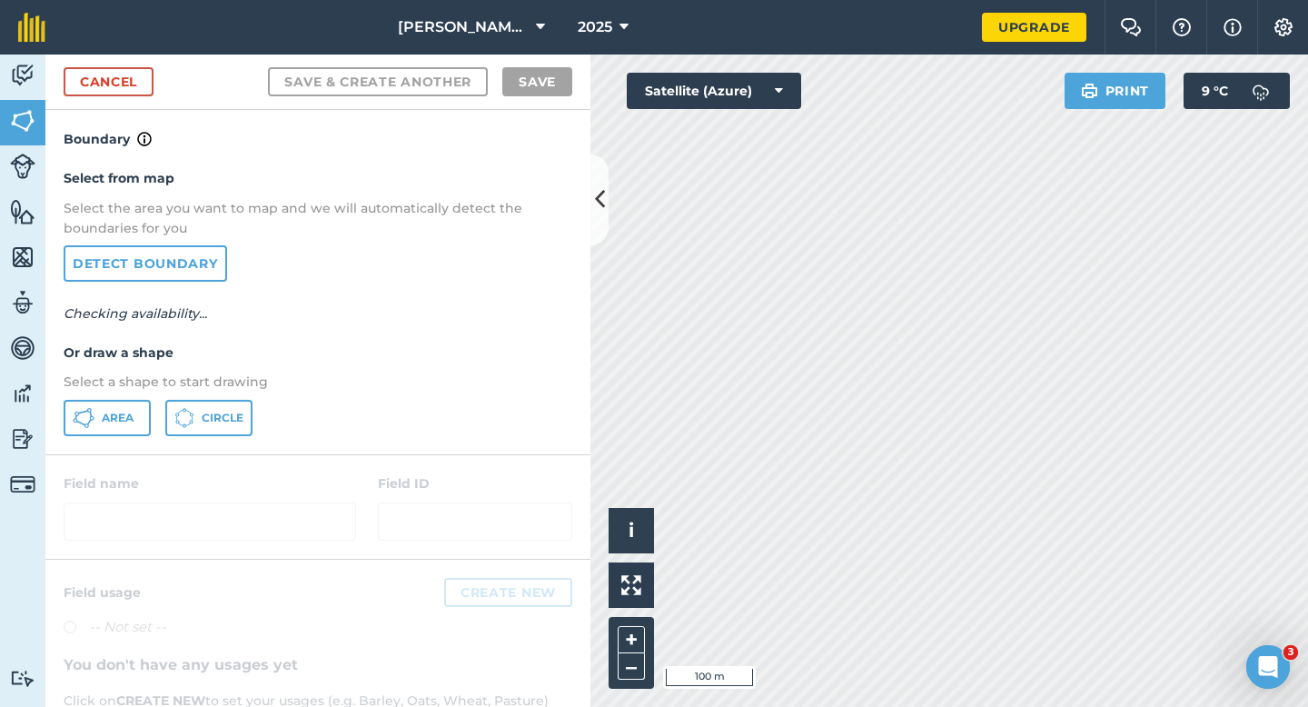
click at [127, 440] on div "Select from map Select the area you want to map and we will automatically detec…" at bounding box center [317, 301] width 545 height 303
click at [127, 429] on button "Area" at bounding box center [107, 418] width 87 height 36
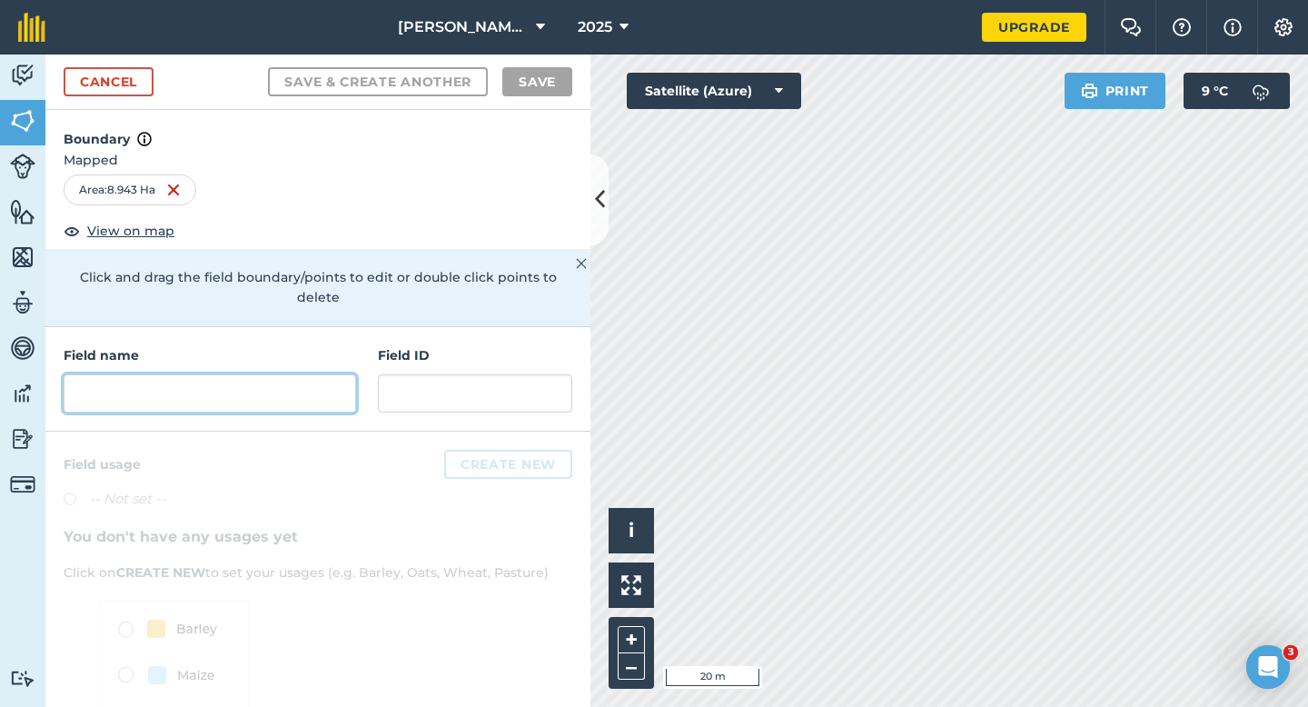
click at [276, 383] on input "text" at bounding box center [210, 393] width 292 height 38
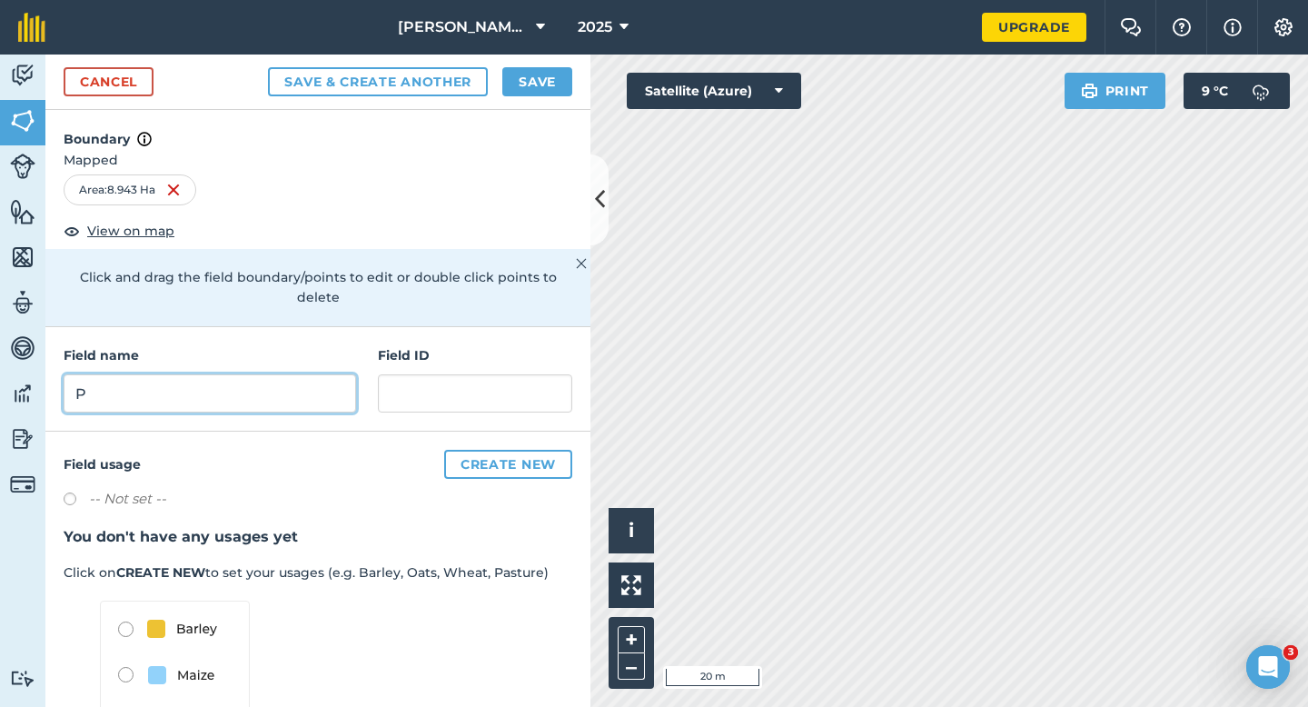
type input "P"
click at [566, 77] on button "Save" at bounding box center [537, 81] width 70 height 29
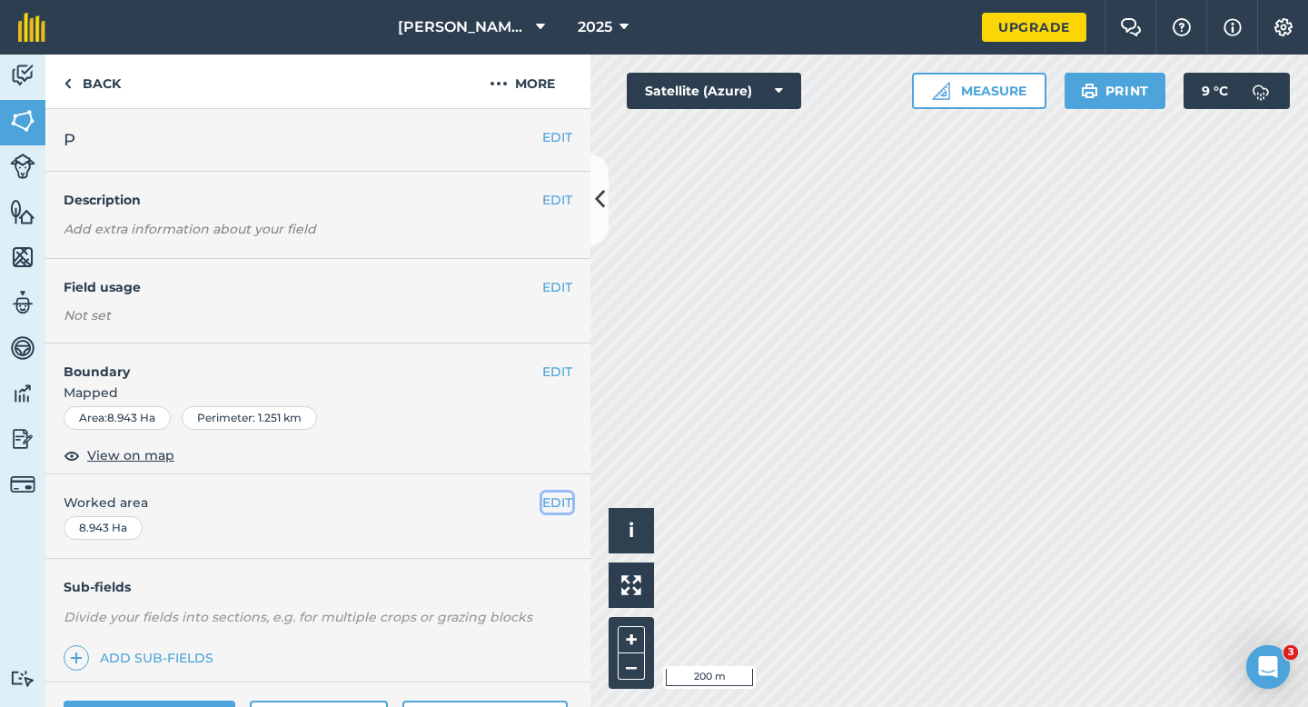
click at [566, 495] on button "EDIT" at bounding box center [557, 502] width 30 height 20
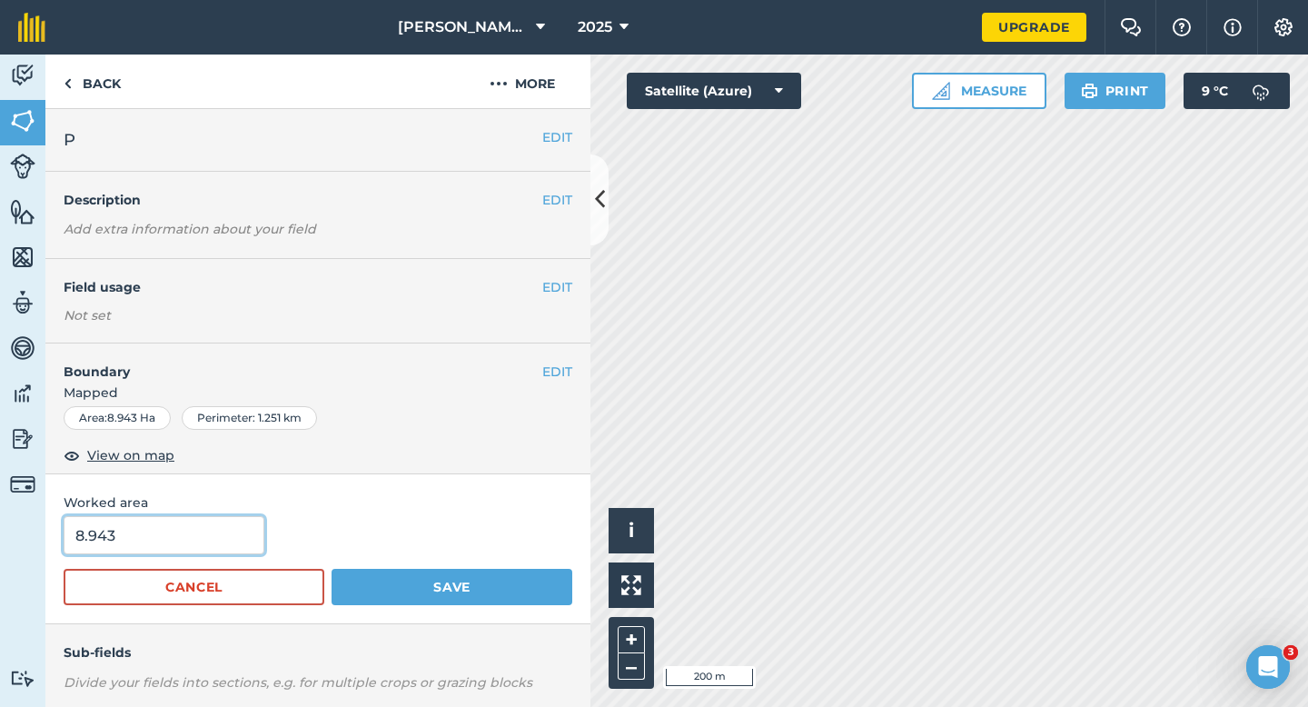
click at [250, 534] on input "8.943" at bounding box center [164, 535] width 201 height 38
type input "9"
click at [332, 569] on button "Save" at bounding box center [452, 587] width 241 height 36
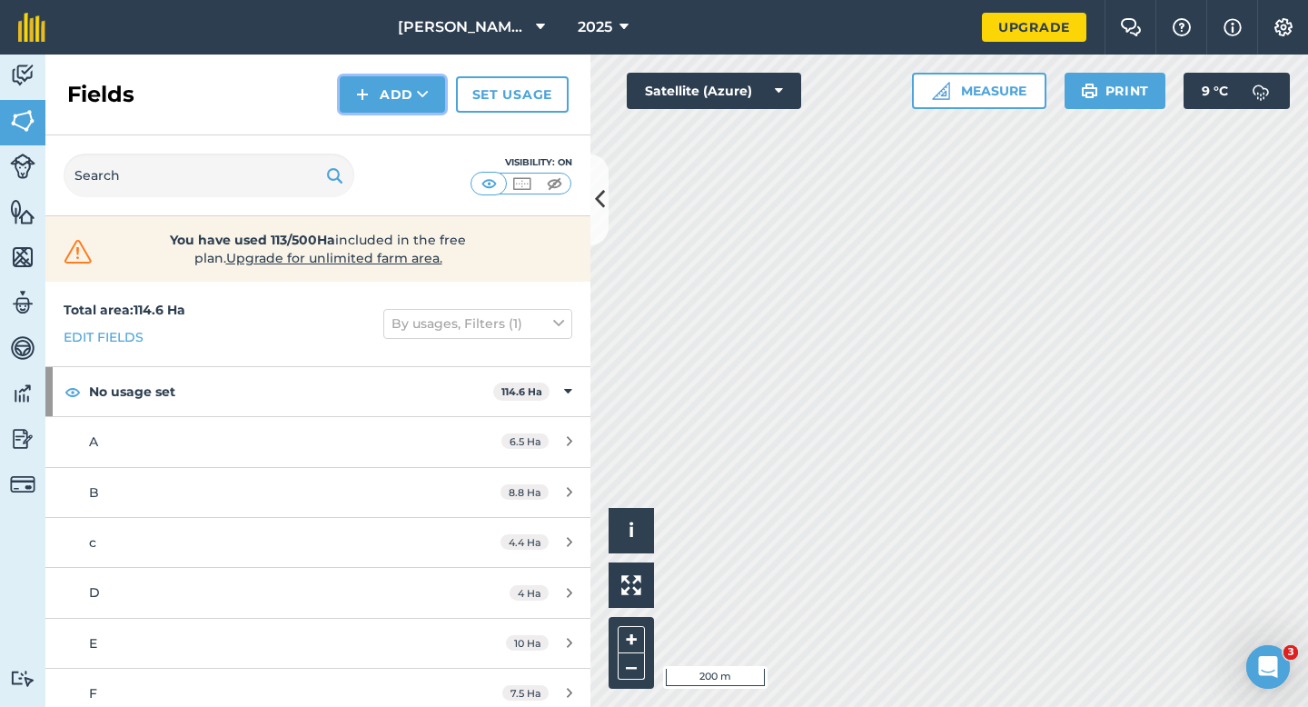
click at [374, 103] on button "Add" at bounding box center [392, 94] width 105 height 36
click at [375, 133] on link "Draw" at bounding box center [392, 135] width 100 height 40
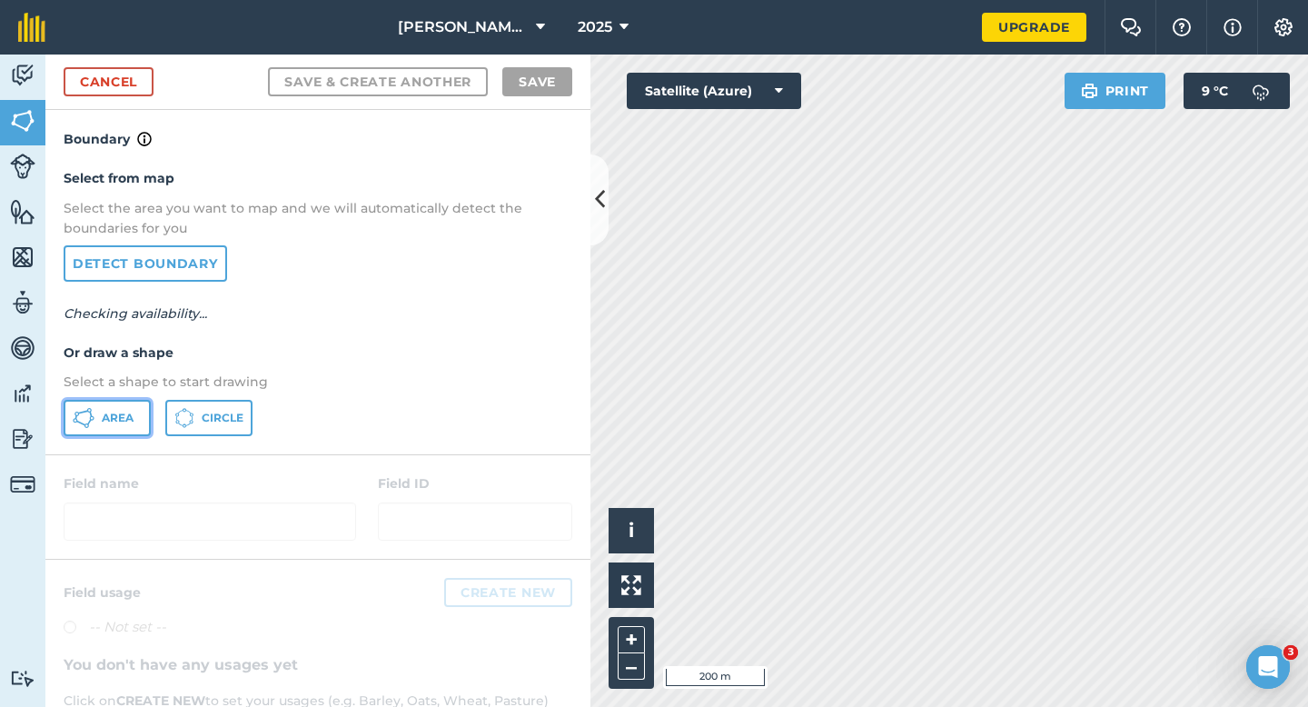
click at [126, 407] on button "Area" at bounding box center [107, 418] width 87 height 36
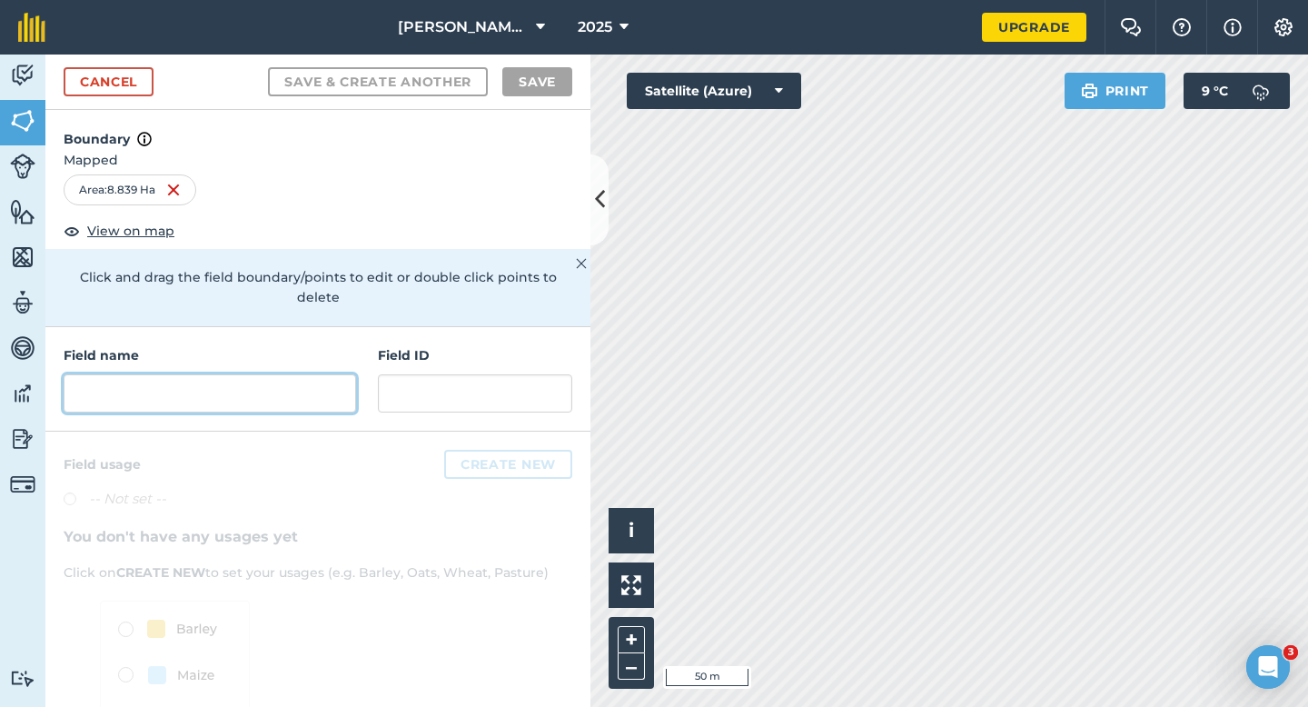
click at [249, 374] on input "text" at bounding box center [210, 393] width 292 height 38
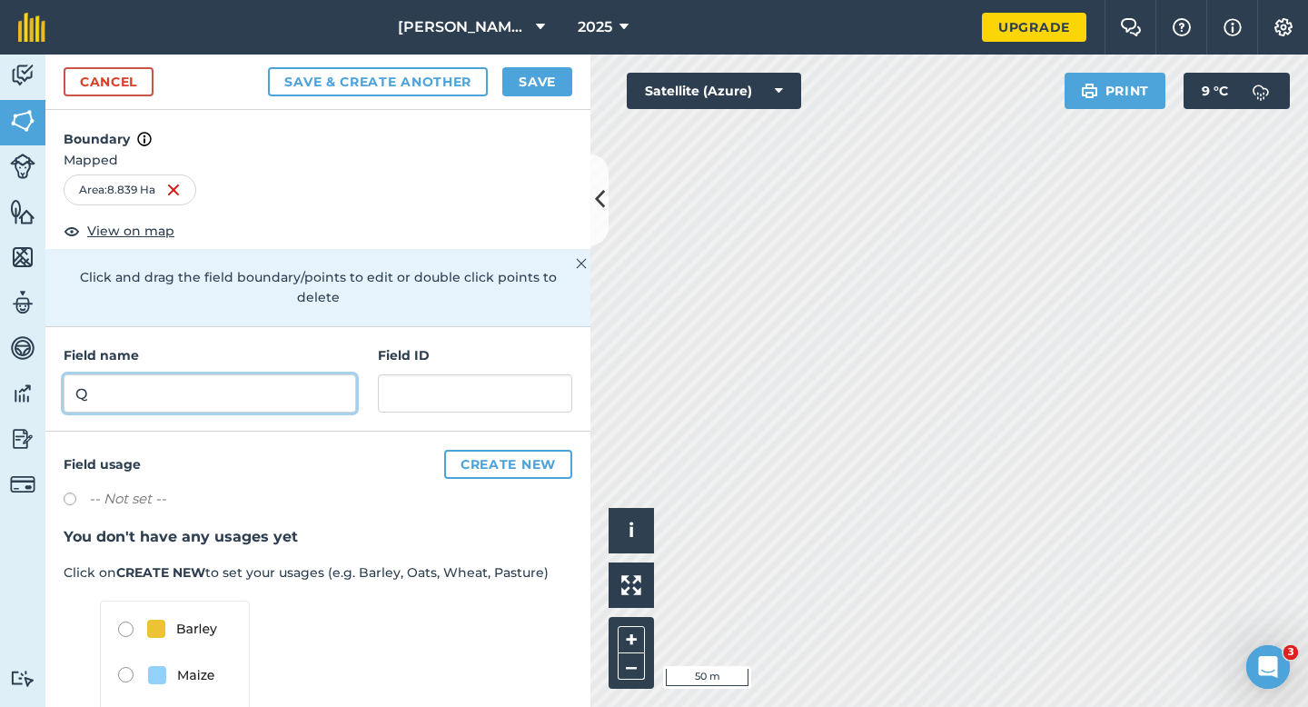
type input "Q"
click at [552, 84] on button "Save" at bounding box center [537, 81] width 70 height 29
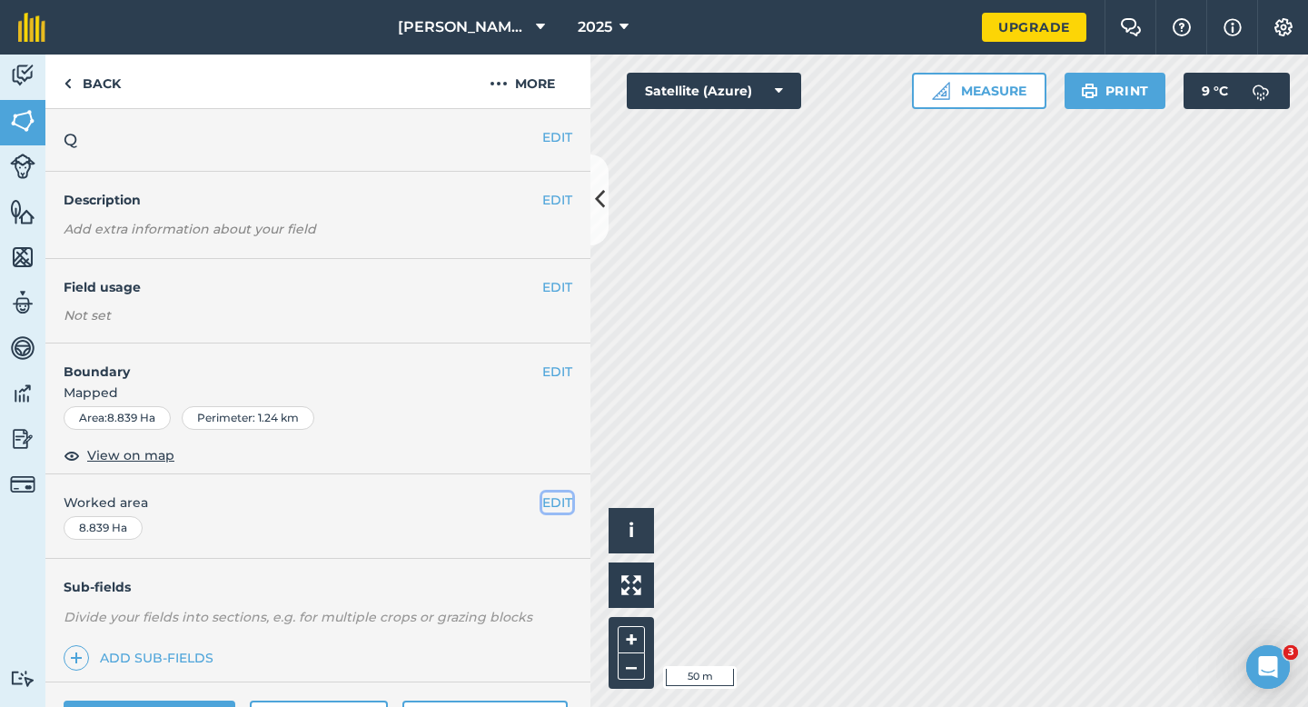
click at [549, 506] on button "EDIT" at bounding box center [557, 502] width 30 height 20
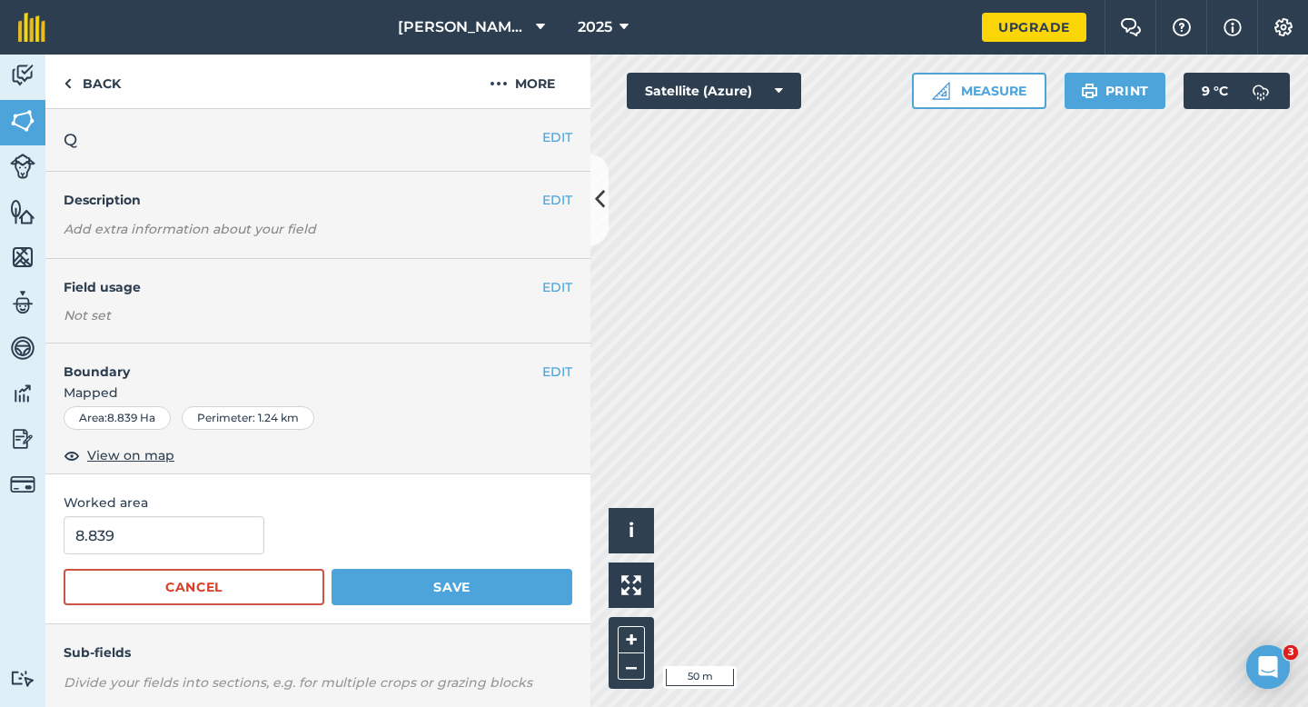
click at [246, 514] on div "Worked area 8.839 Cancel Save" at bounding box center [317, 549] width 545 height 150
type input "9"
click at [228, 539] on input "9" at bounding box center [164, 535] width 201 height 38
click at [332, 569] on button "Save" at bounding box center [452, 587] width 241 height 36
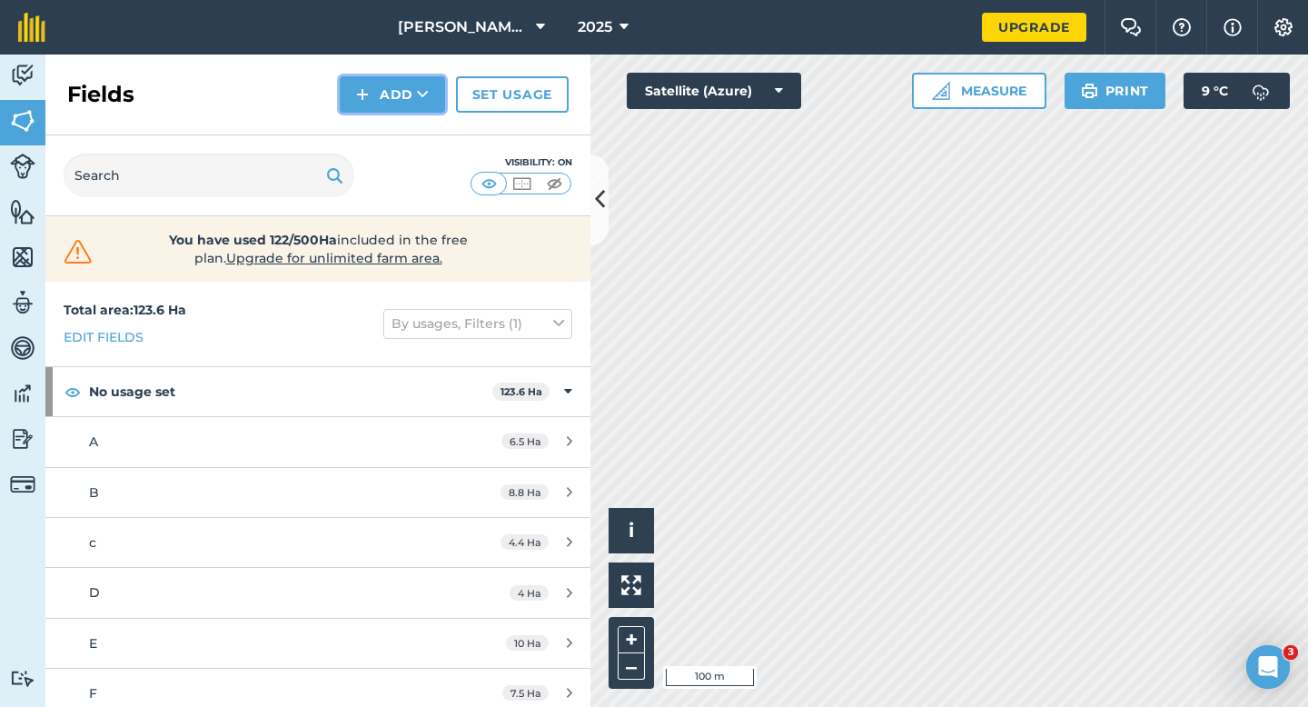
click at [391, 94] on button "Add" at bounding box center [392, 94] width 105 height 36
click at [391, 127] on link "Draw" at bounding box center [392, 135] width 100 height 40
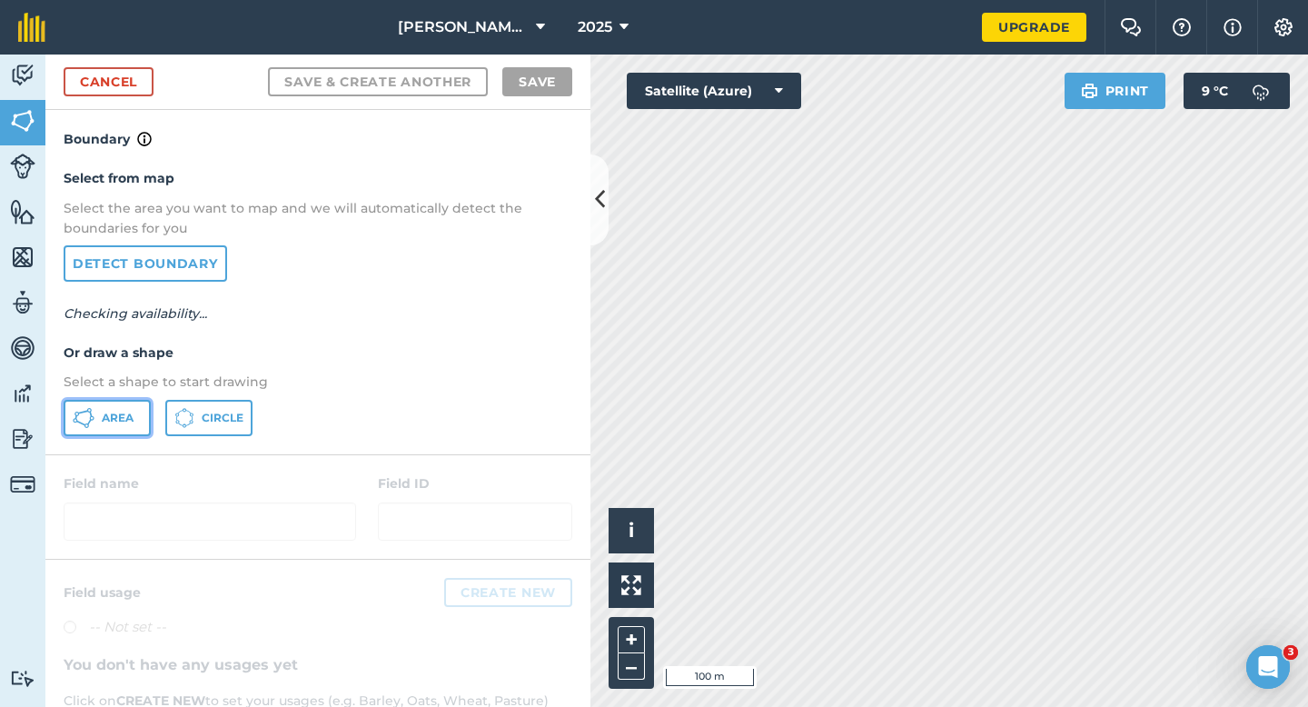
click at [100, 419] on button "Area" at bounding box center [107, 418] width 87 height 36
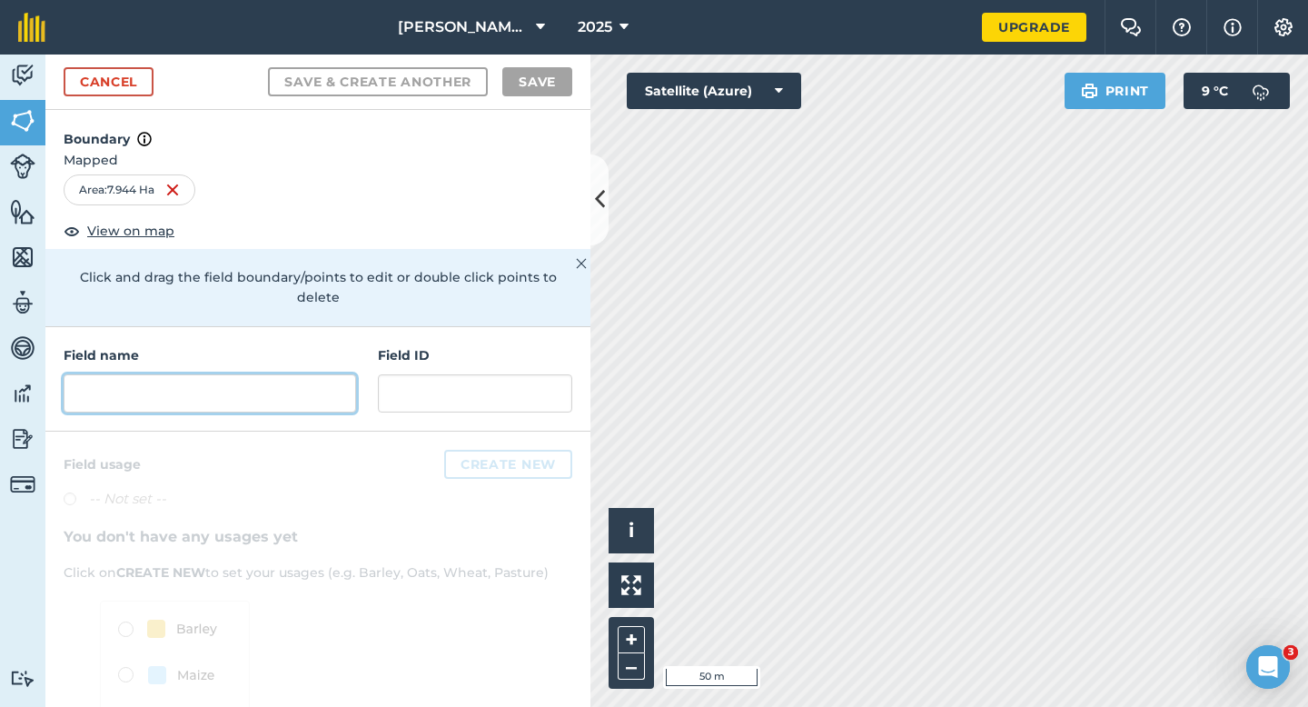
click at [294, 384] on input "text" at bounding box center [210, 393] width 292 height 38
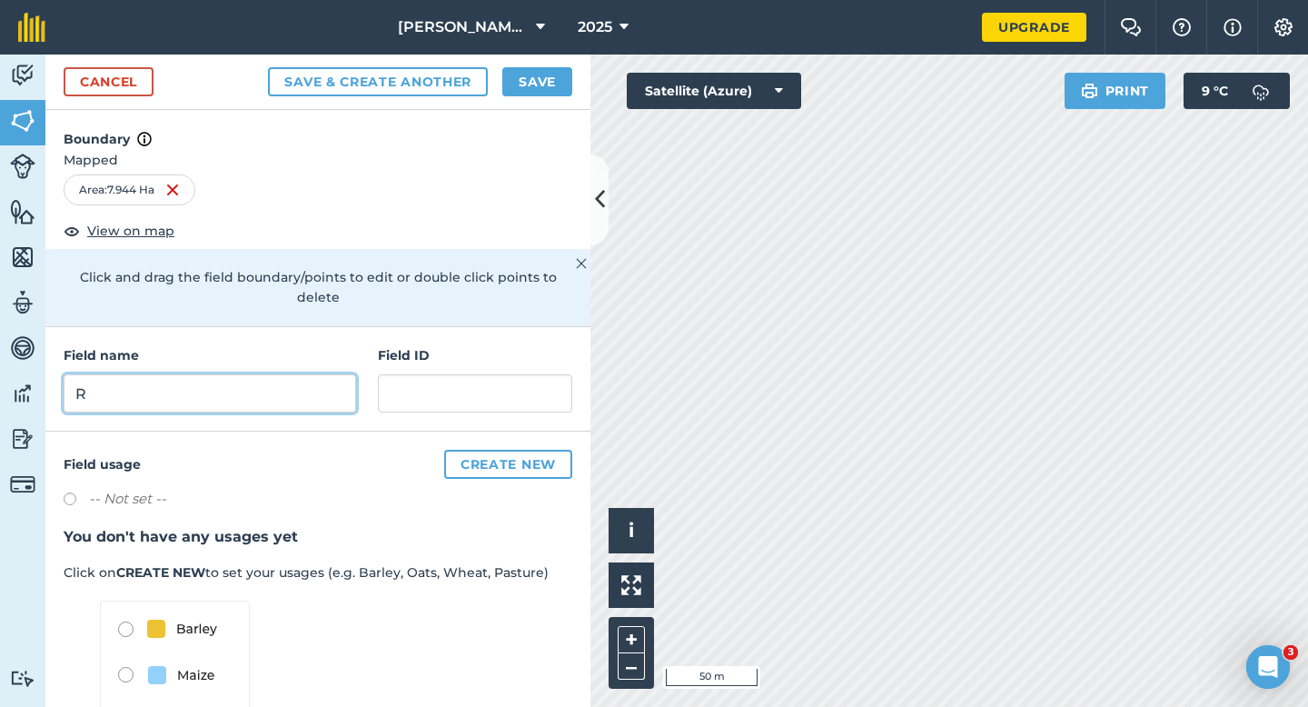
type input "R"
click at [537, 79] on button "Save" at bounding box center [537, 81] width 70 height 29
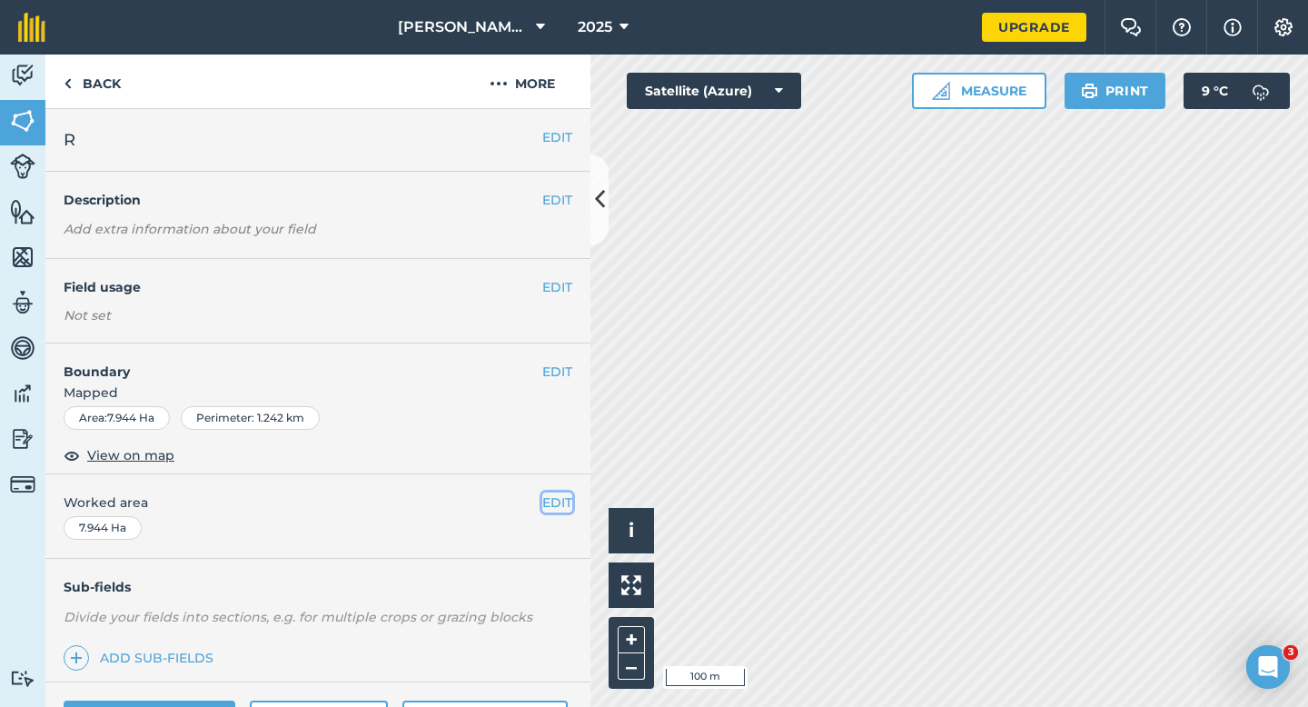
click at [557, 501] on button "EDIT" at bounding box center [557, 502] width 30 height 20
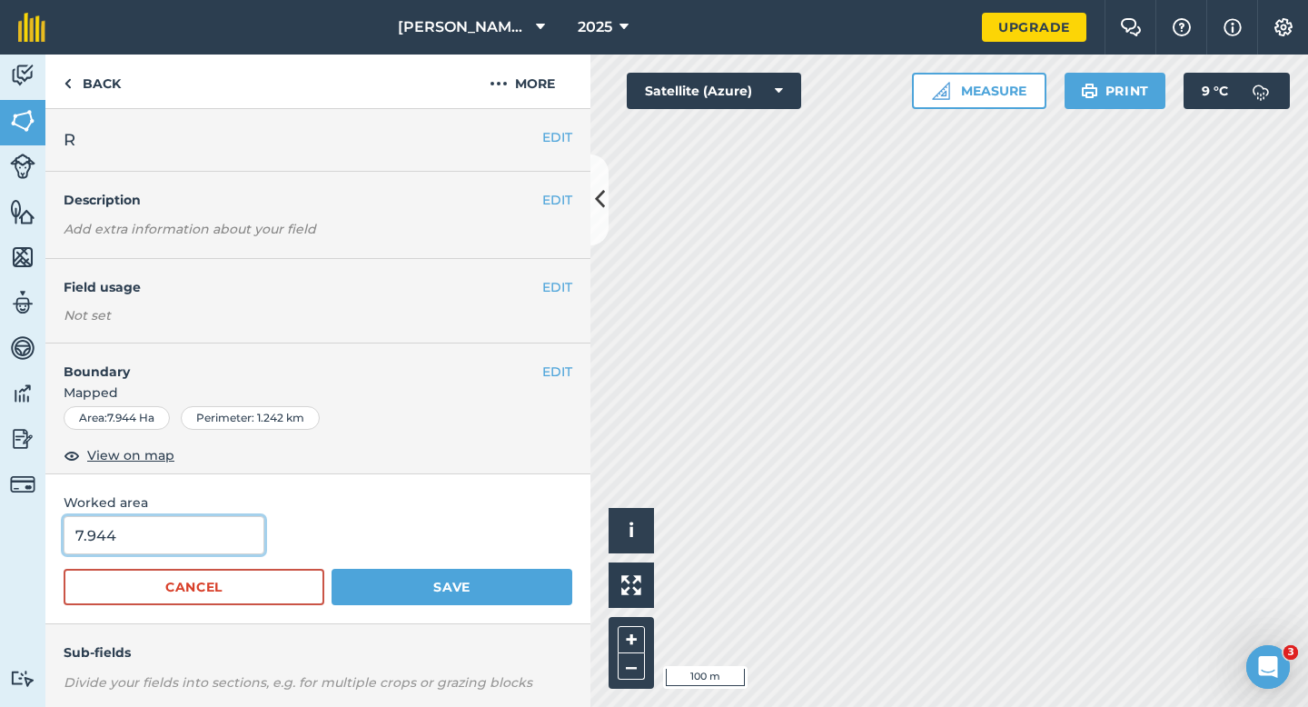
click at [187, 530] on input "7.944" at bounding box center [164, 535] width 201 height 38
type input "8"
click at [332, 569] on button "Save" at bounding box center [452, 587] width 241 height 36
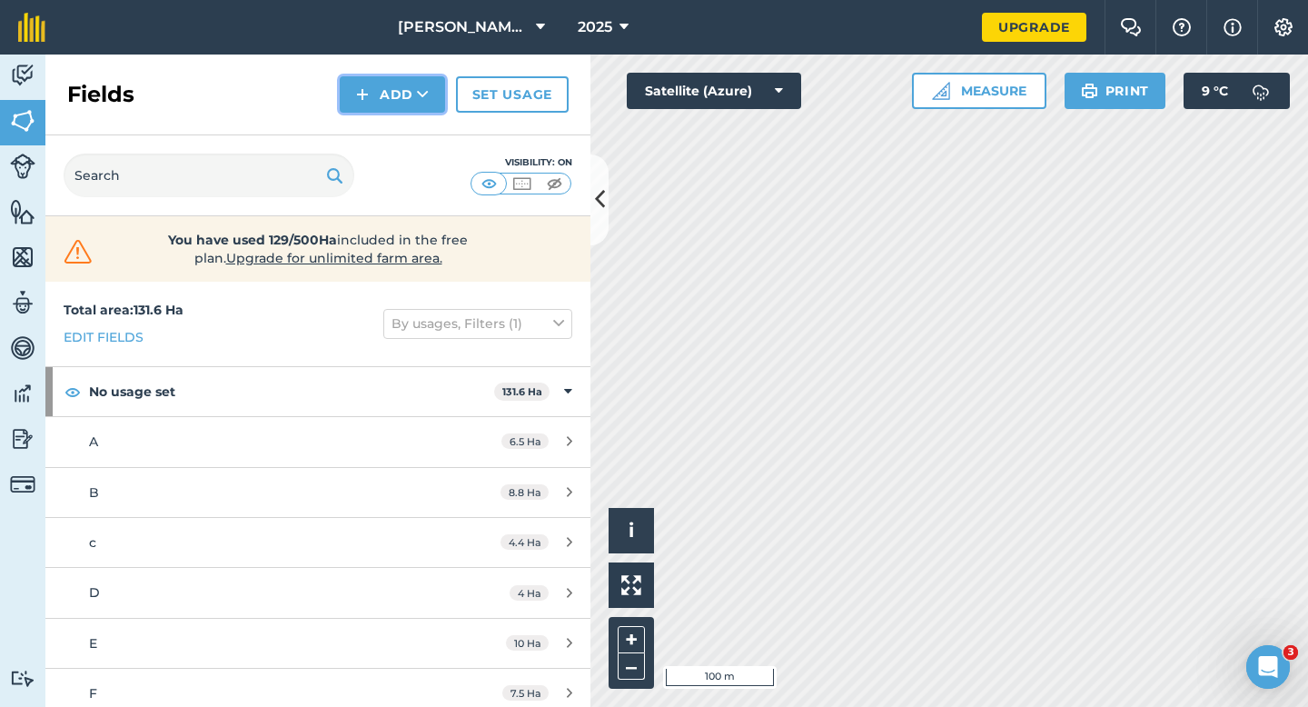
click at [360, 112] on button "Add" at bounding box center [392, 94] width 105 height 36
click at [382, 143] on link "Draw" at bounding box center [392, 135] width 100 height 40
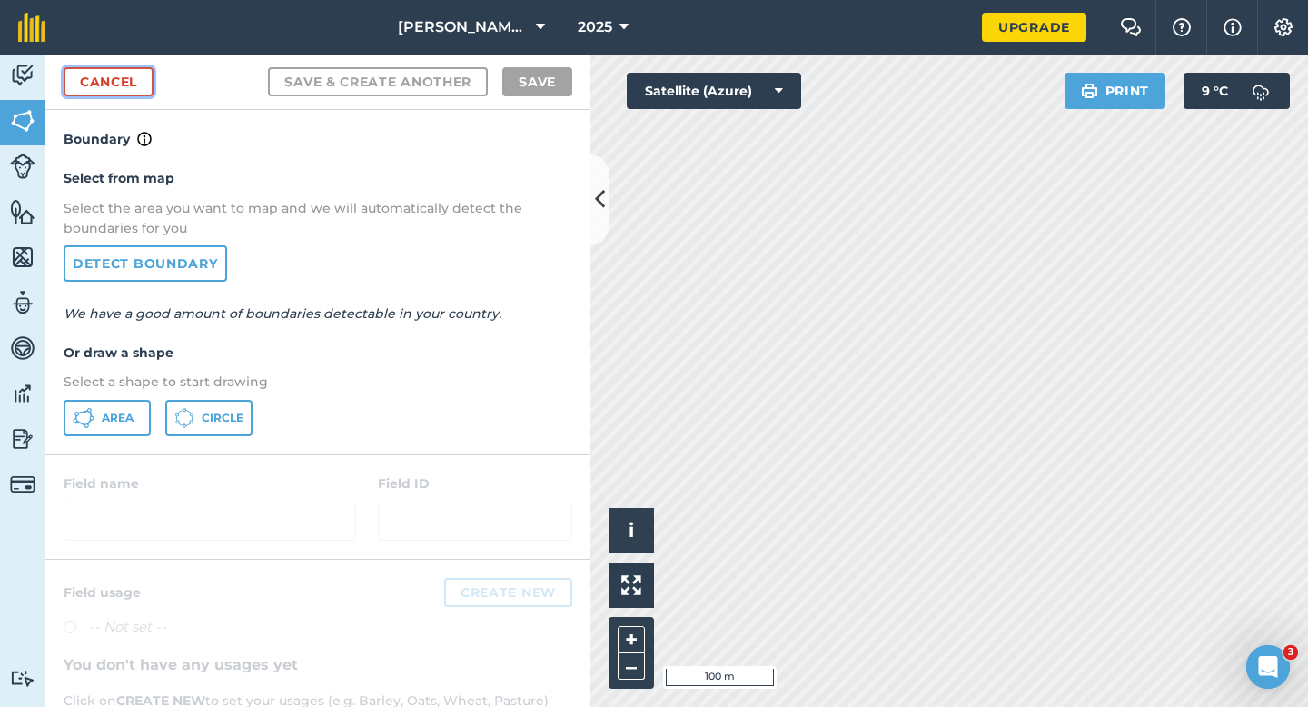
click at [84, 84] on link "Cancel" at bounding box center [109, 81] width 90 height 29
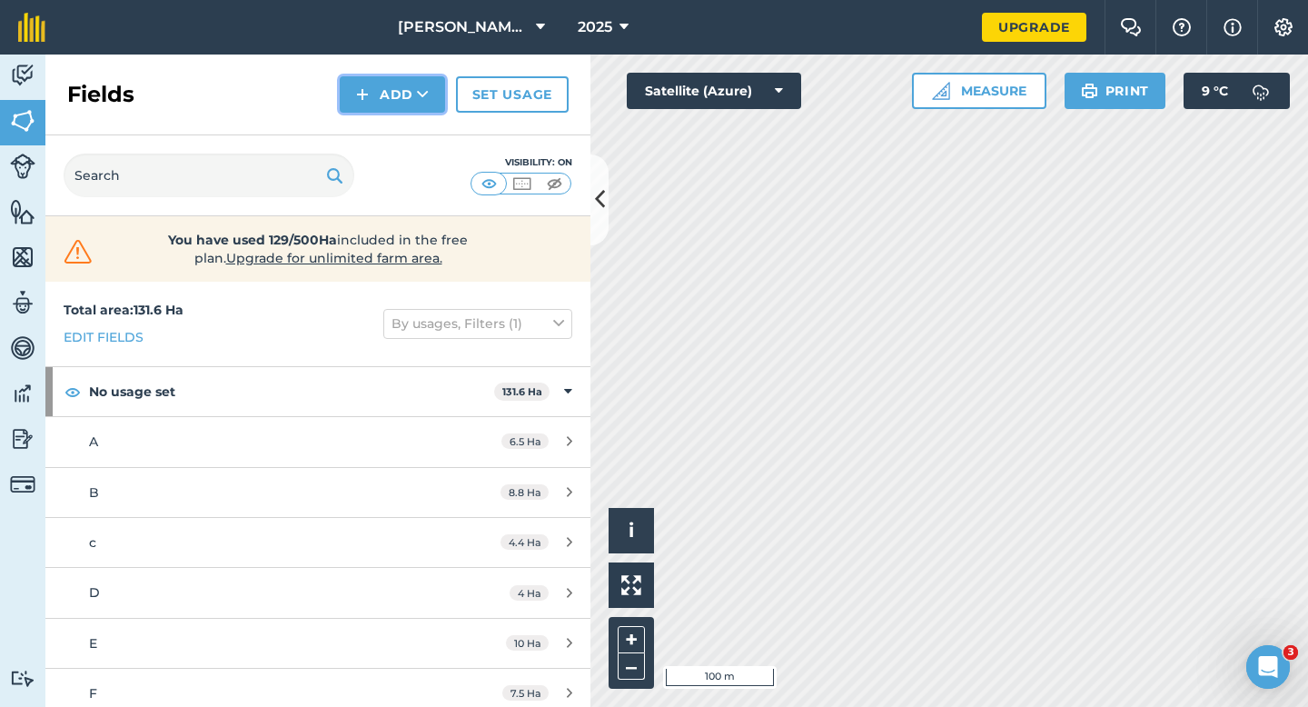
click at [369, 91] on img at bounding box center [362, 95] width 13 height 22
click at [369, 126] on link "Draw" at bounding box center [392, 135] width 100 height 40
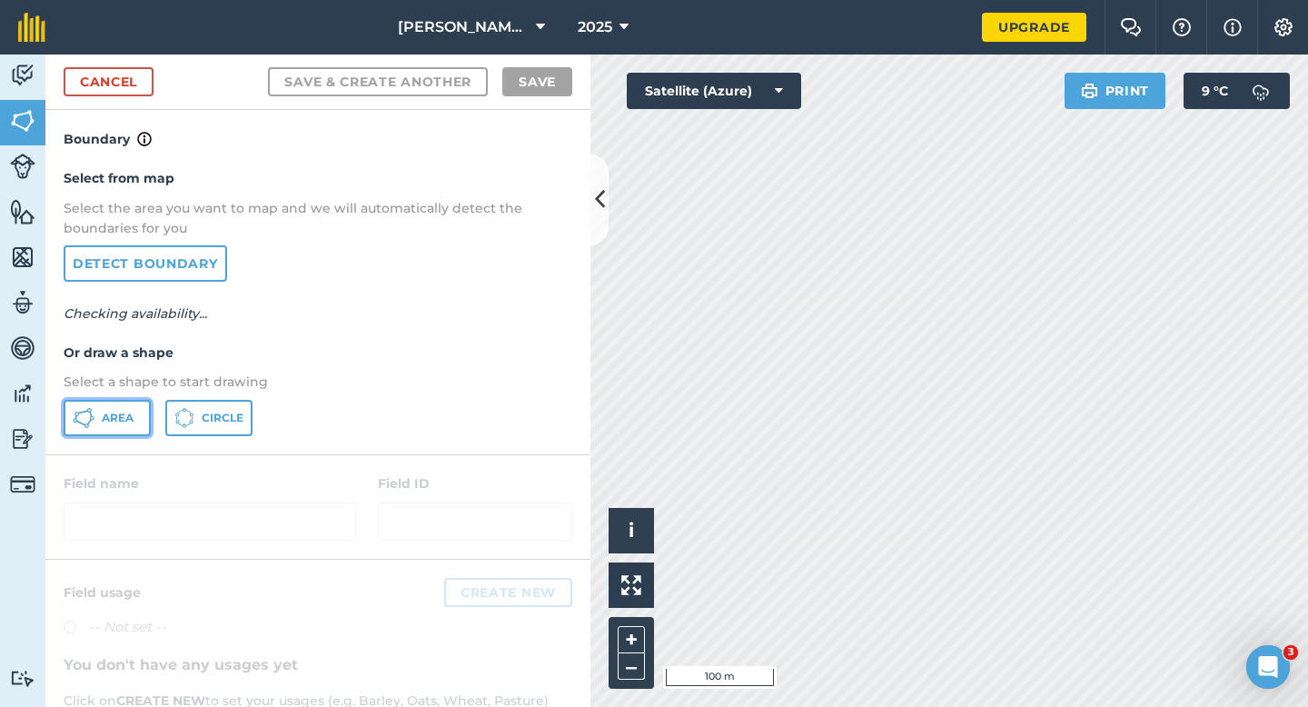
click at [94, 426] on button "Area" at bounding box center [107, 418] width 87 height 36
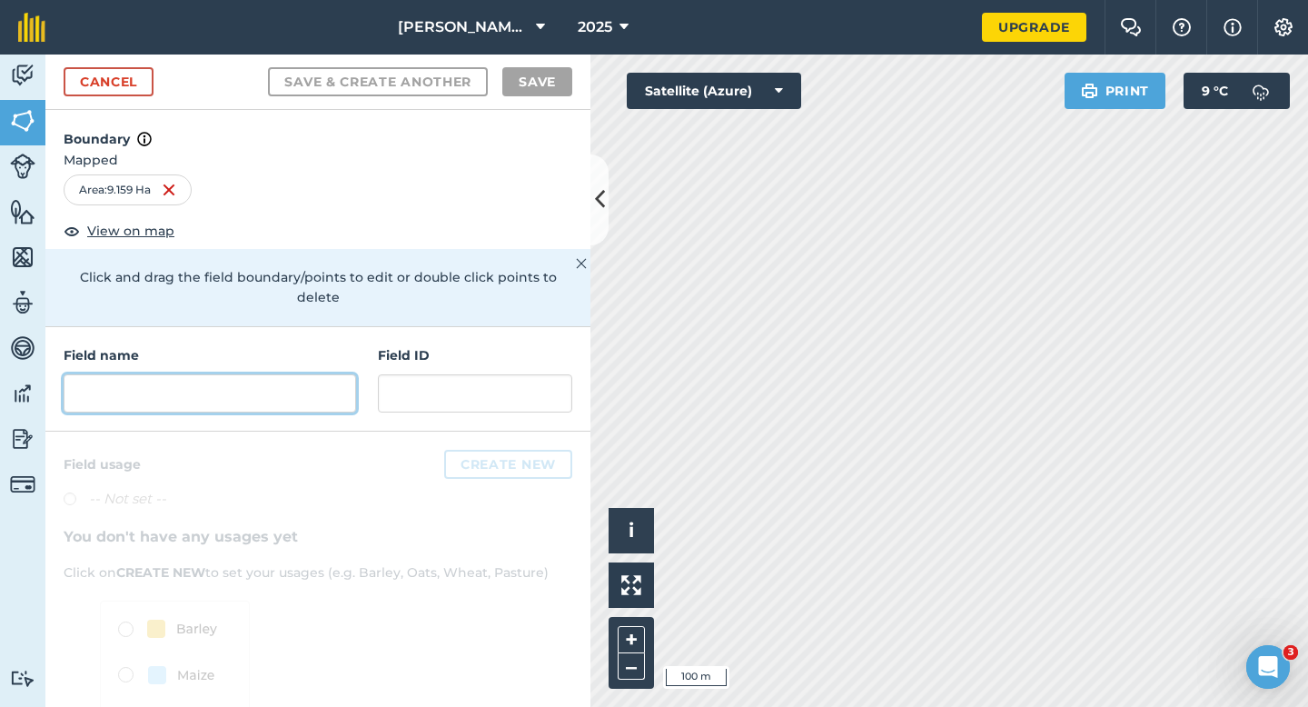
click at [297, 382] on input "text" at bounding box center [210, 393] width 292 height 38
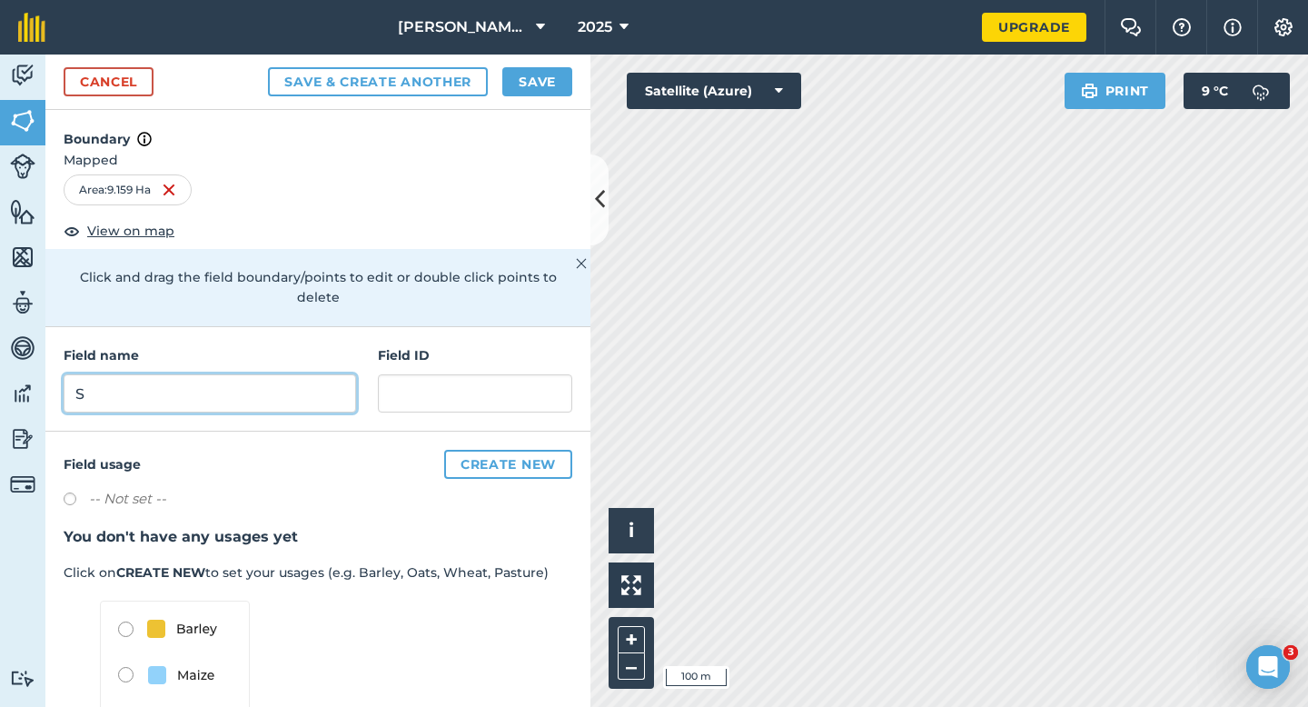
type input "S"
click at [515, 78] on button "Save" at bounding box center [537, 81] width 70 height 29
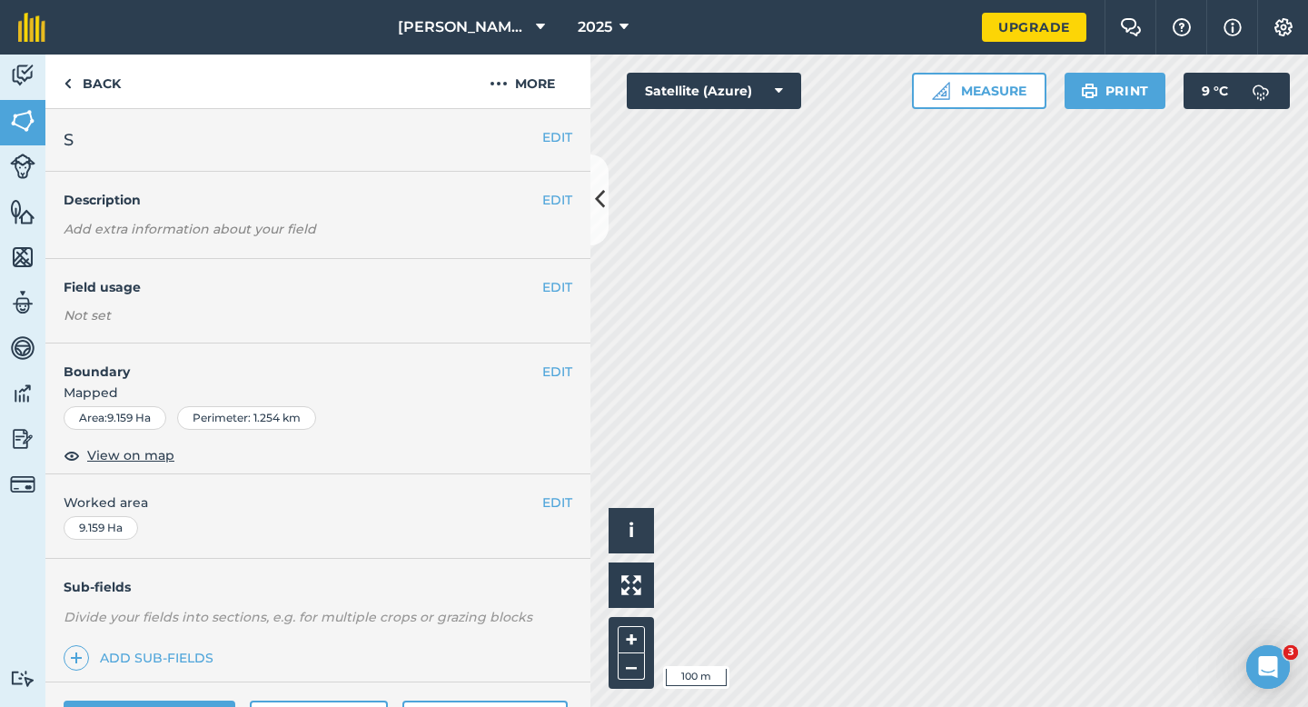
click at [564, 512] on div "EDIT Worked area 9.159 Ha" at bounding box center [317, 516] width 545 height 84
click at [545, 500] on button "EDIT" at bounding box center [557, 502] width 30 height 20
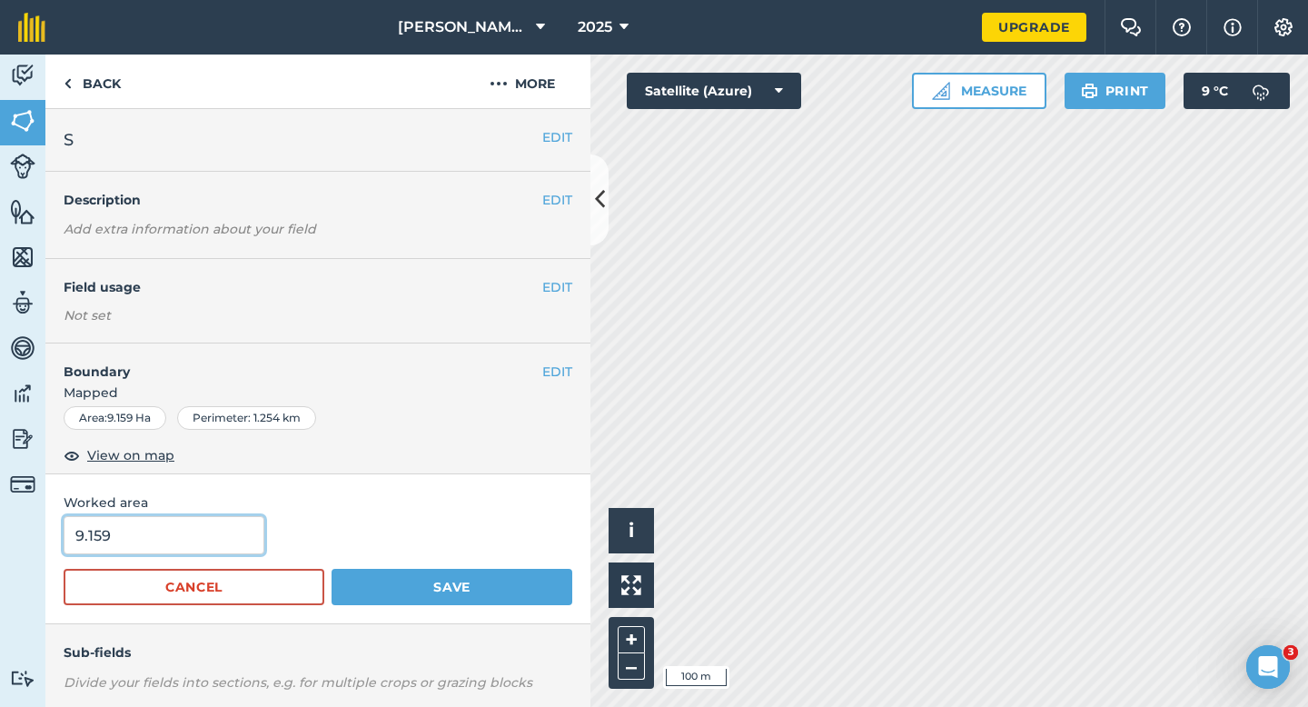
click at [158, 519] on input "9.159" at bounding box center [164, 535] width 201 height 38
type input "9"
click at [332, 569] on button "Save" at bounding box center [452, 587] width 241 height 36
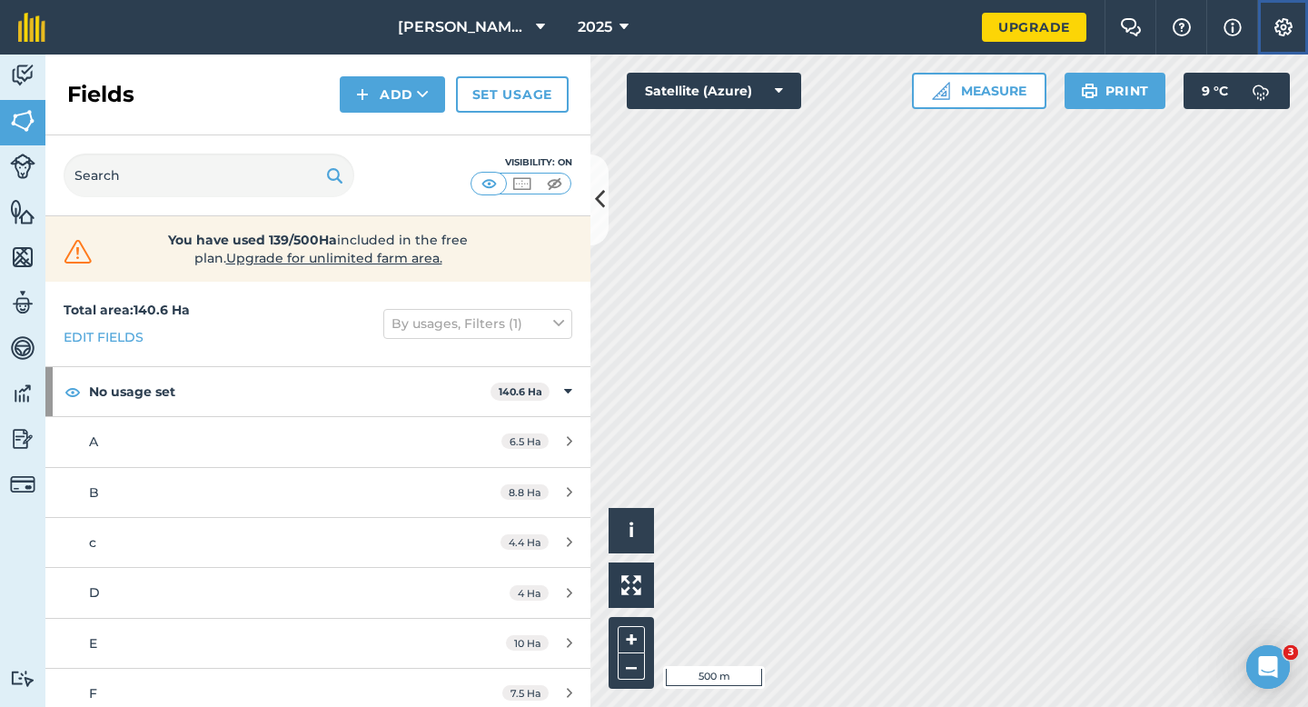
click at [1296, 43] on button "Settings" at bounding box center [1282, 27] width 51 height 54
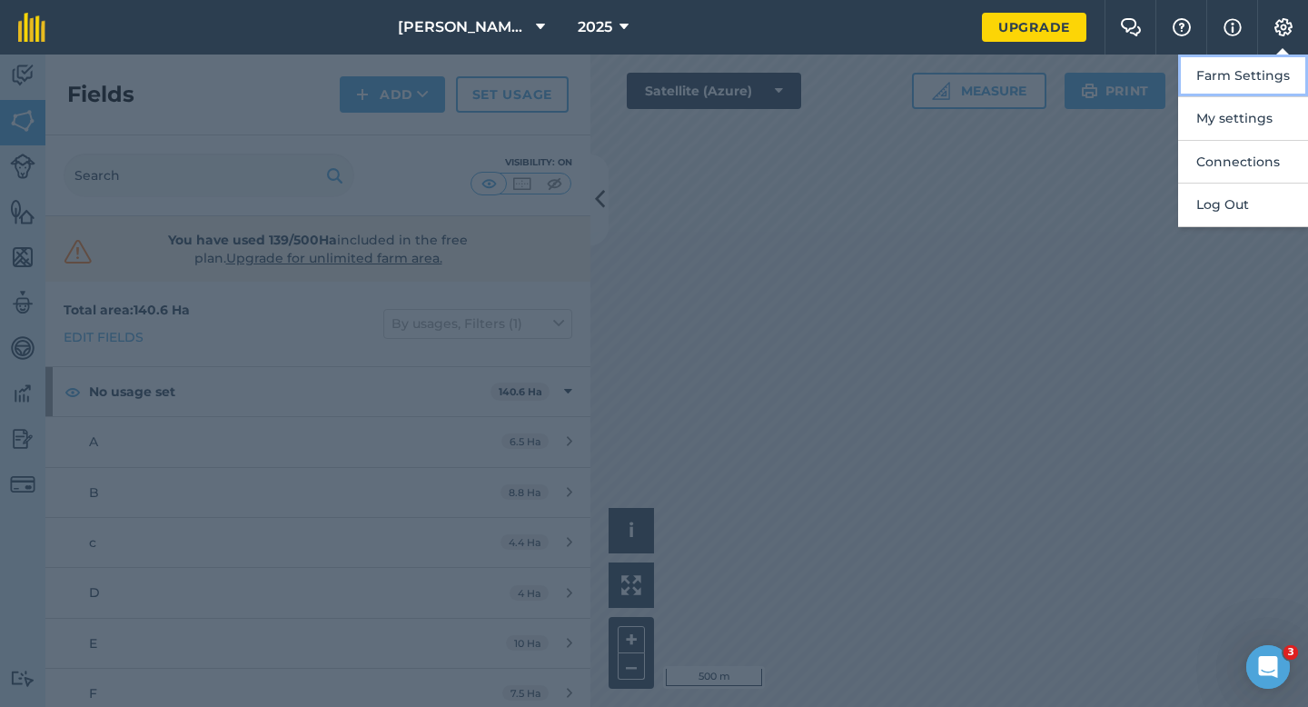
click at [1296, 77] on button "Farm Settings" at bounding box center [1243, 75] width 130 height 43
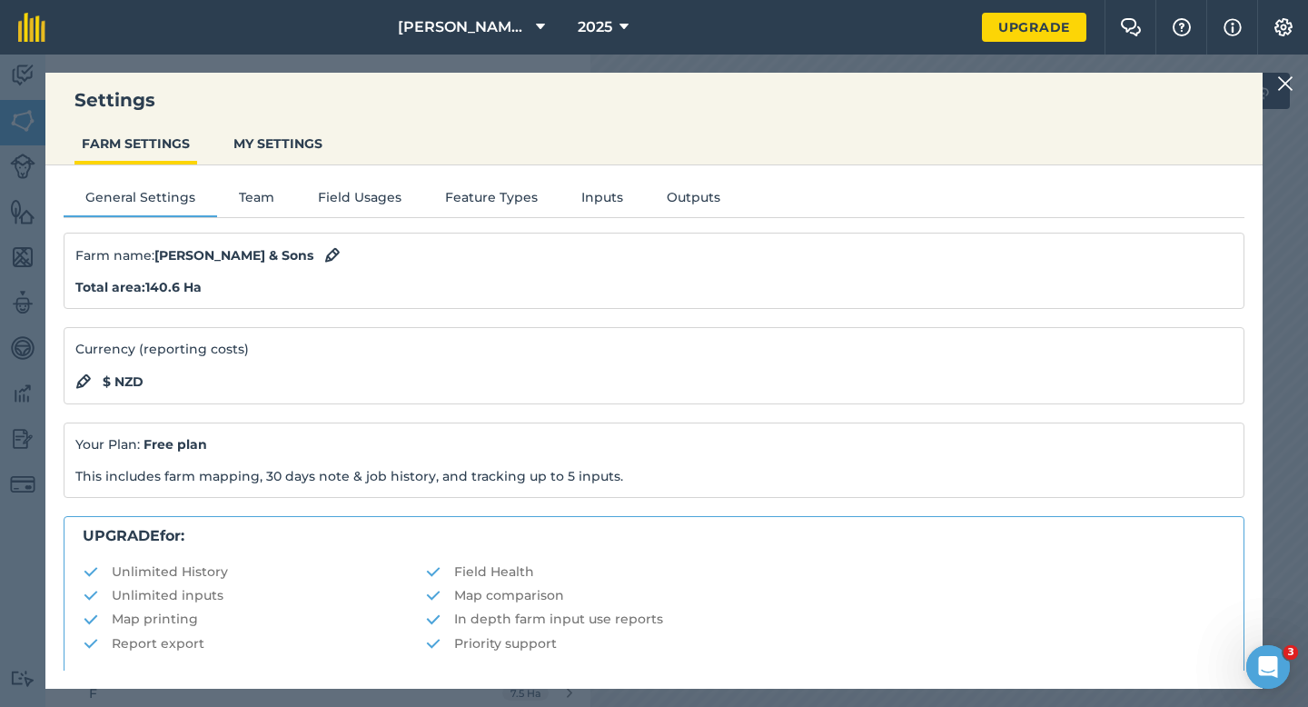
scroll to position [349, 0]
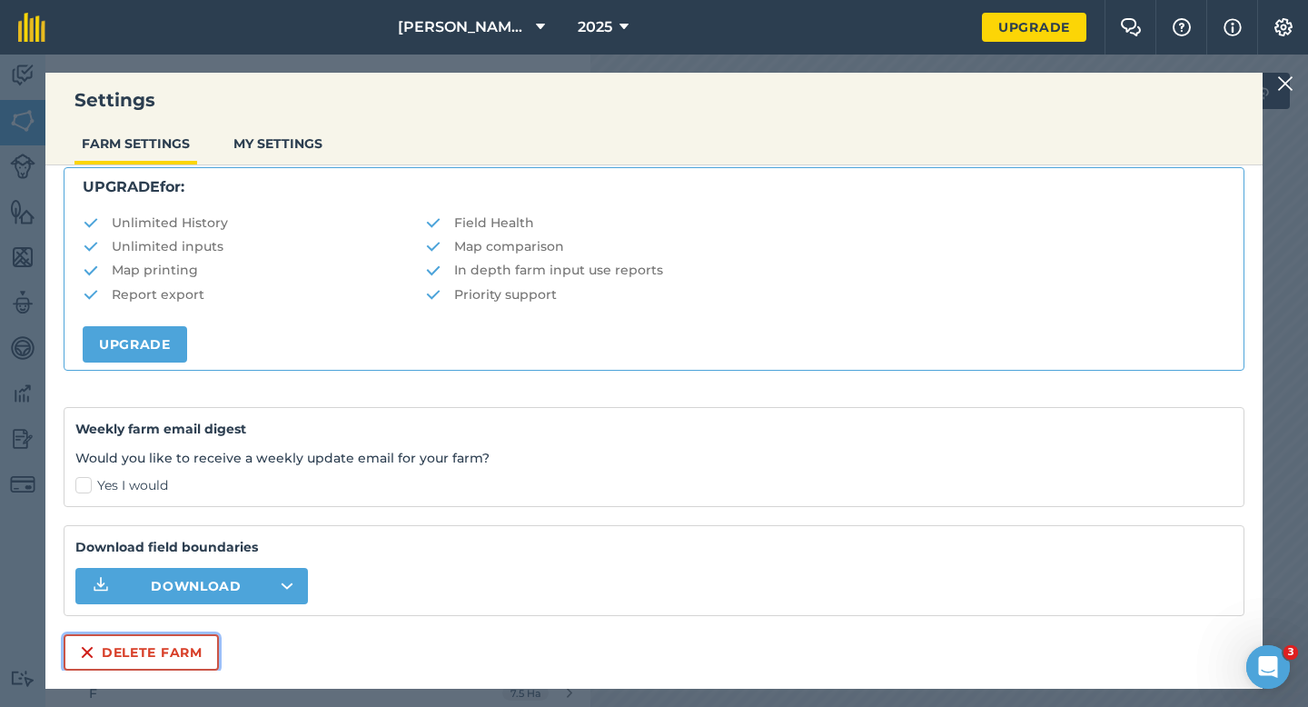
click at [183, 647] on button "Delete farm" at bounding box center [141, 652] width 155 height 36
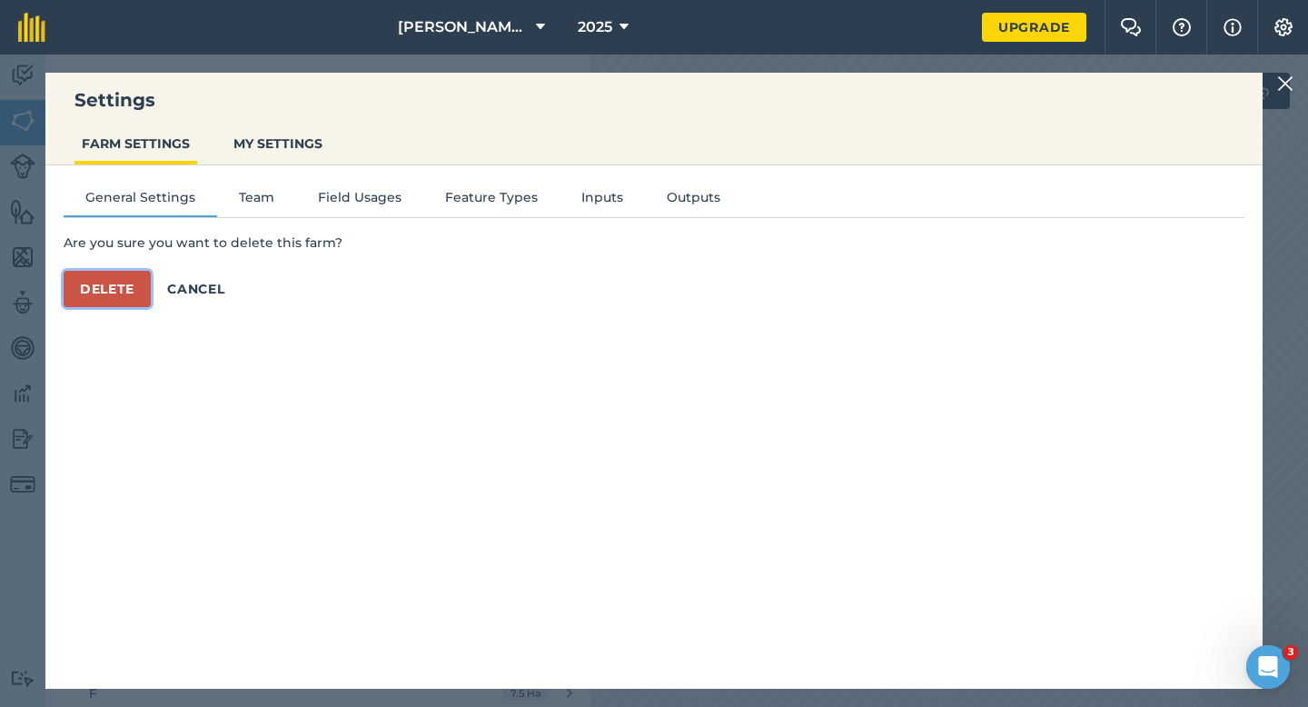
click at [122, 284] on button "Delete" at bounding box center [107, 289] width 87 height 36
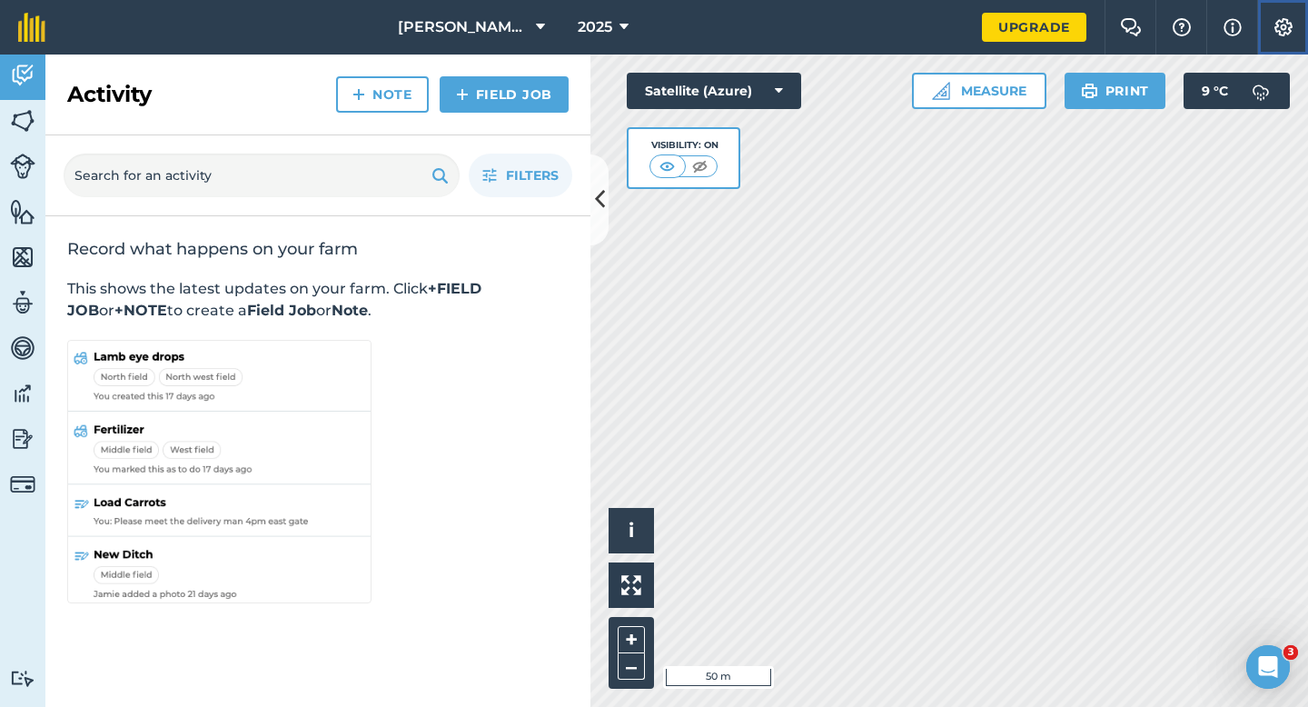
click at [1286, 25] on img at bounding box center [1283, 27] width 22 height 18
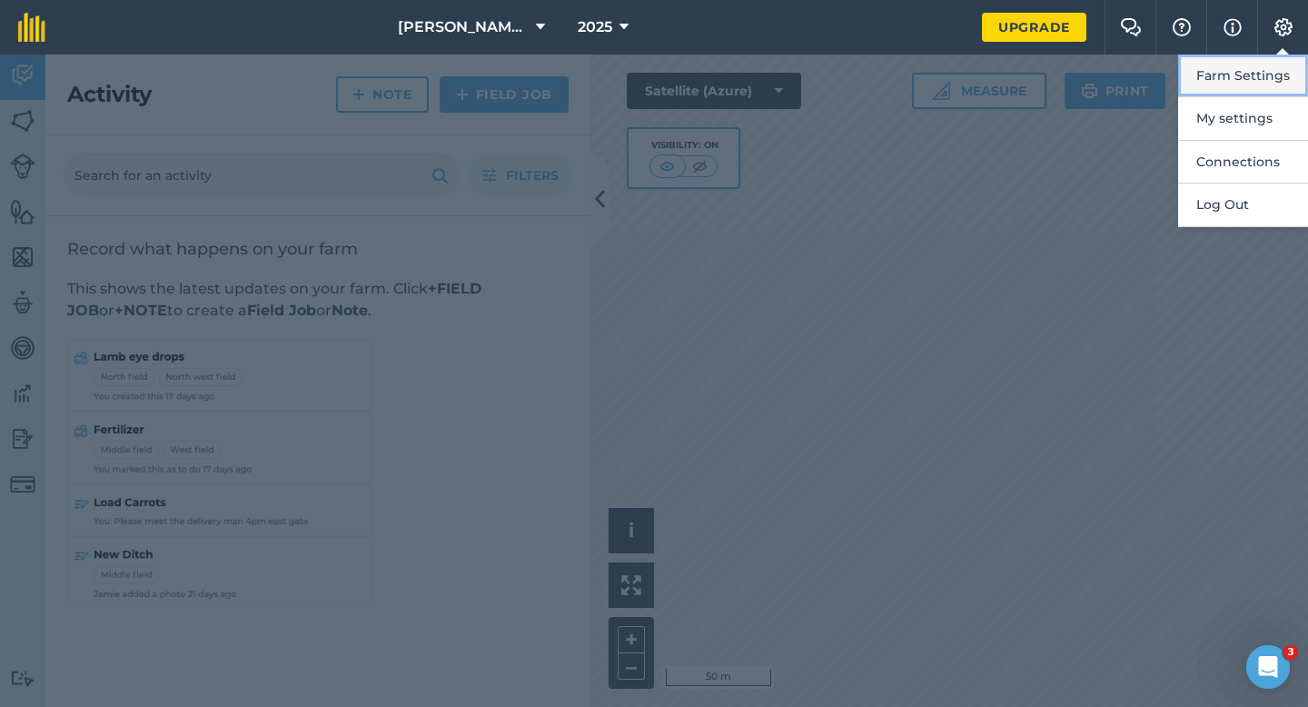
click at [1285, 80] on button "Farm Settings" at bounding box center [1243, 75] width 130 height 43
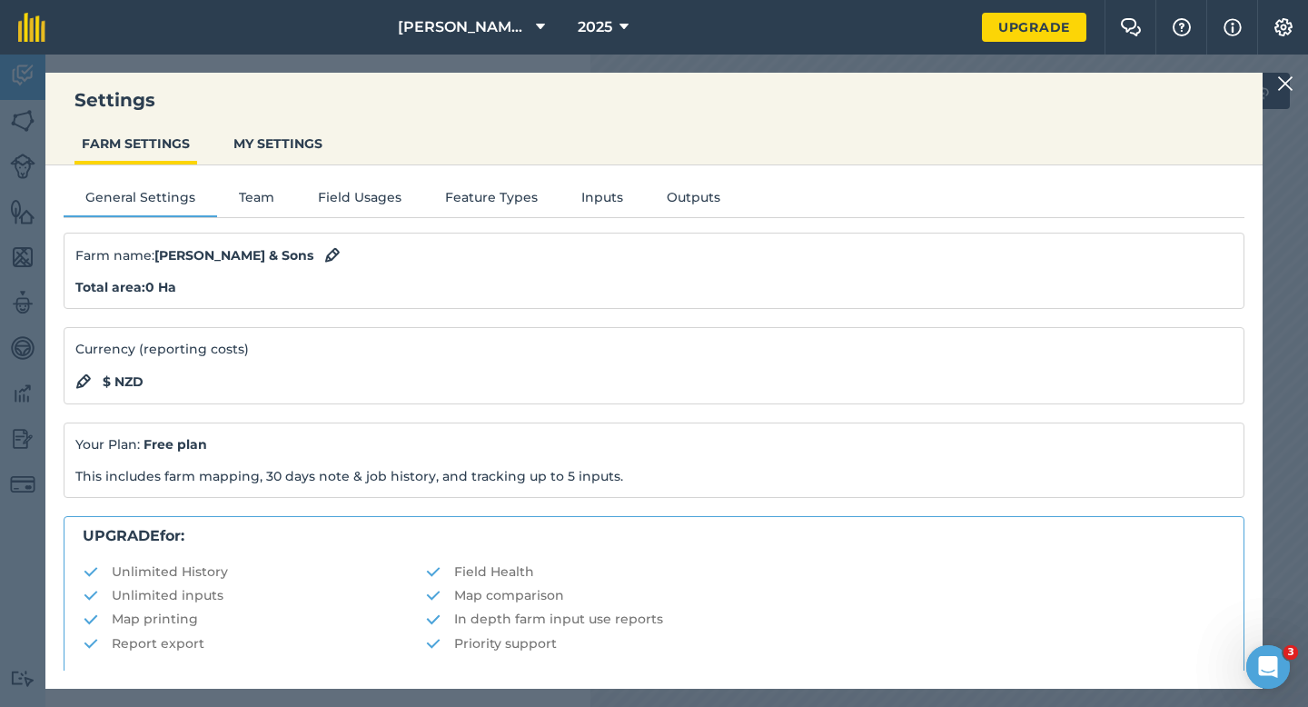
scroll to position [349, 0]
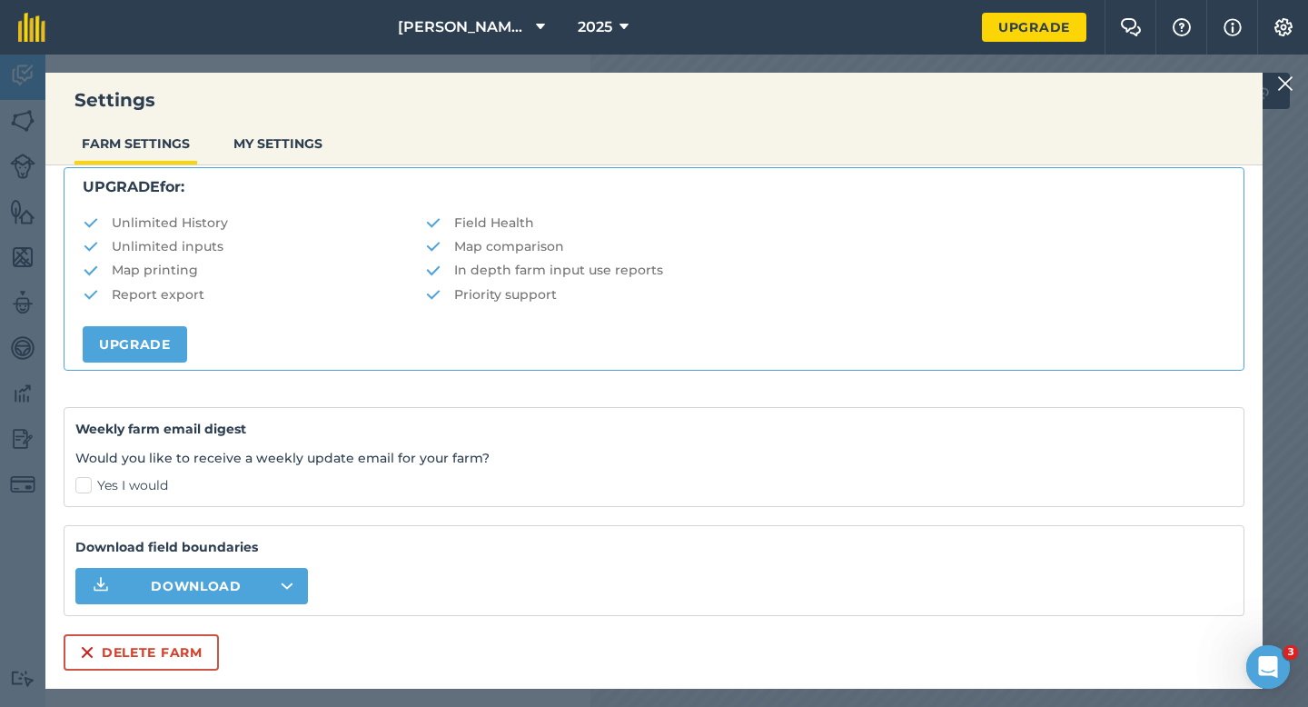
click at [176, 631] on div "Farm name : [PERSON_NAME] & Sons Total area : 0 Ha Currency (reporting costs) $…" at bounding box center [654, 277] width 1181 height 787
click at [146, 647] on button "Delete farm" at bounding box center [141, 652] width 155 height 36
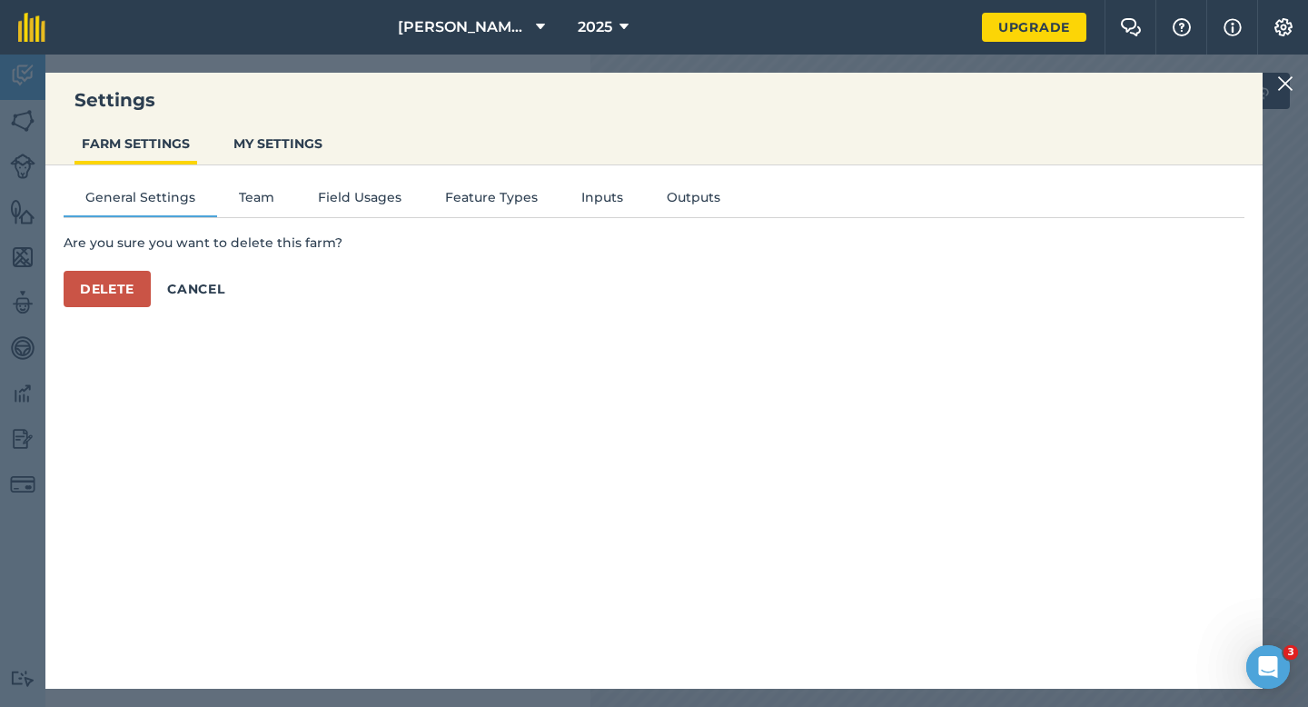
click at [60, 291] on div "General Settings Team Field Usages Feature Types Inputs Outputs Are you sure yo…" at bounding box center [653, 417] width 1217 height 505
click at [89, 291] on button "Delete" at bounding box center [107, 289] width 87 height 36
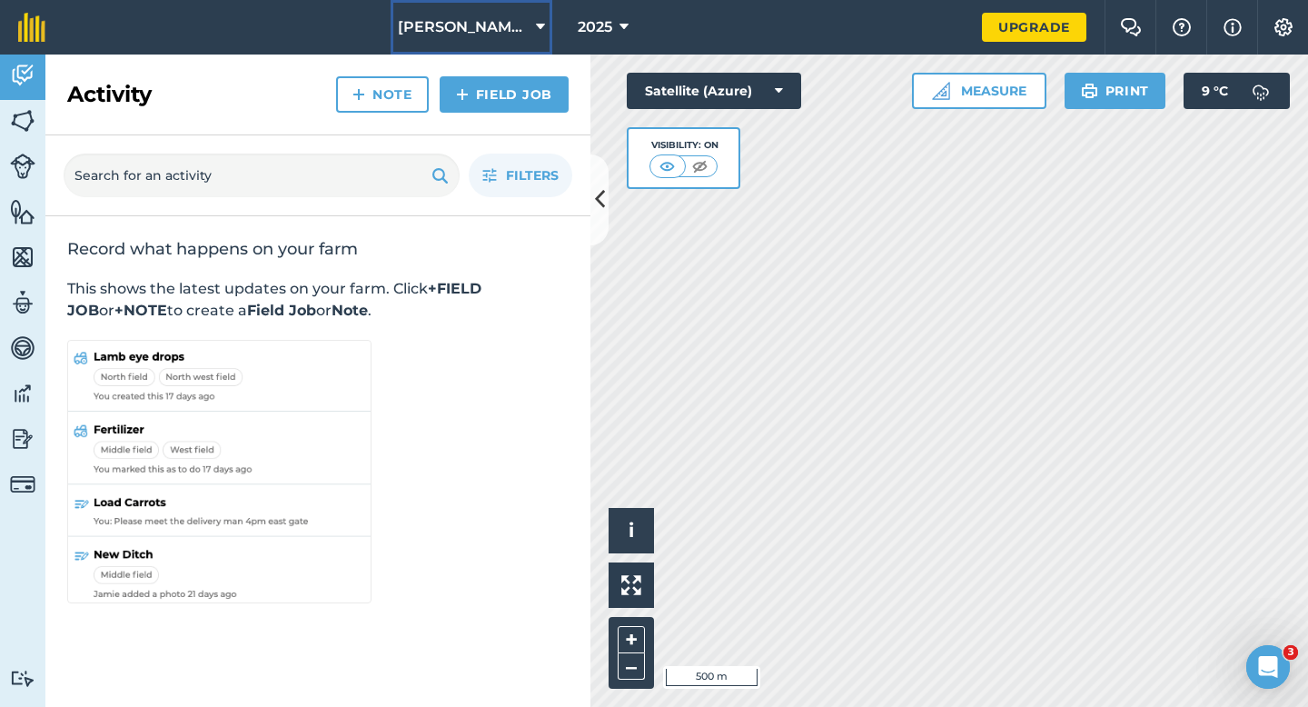
click at [479, 48] on button "[PERSON_NAME] Farming LTD" at bounding box center [472, 27] width 162 height 54
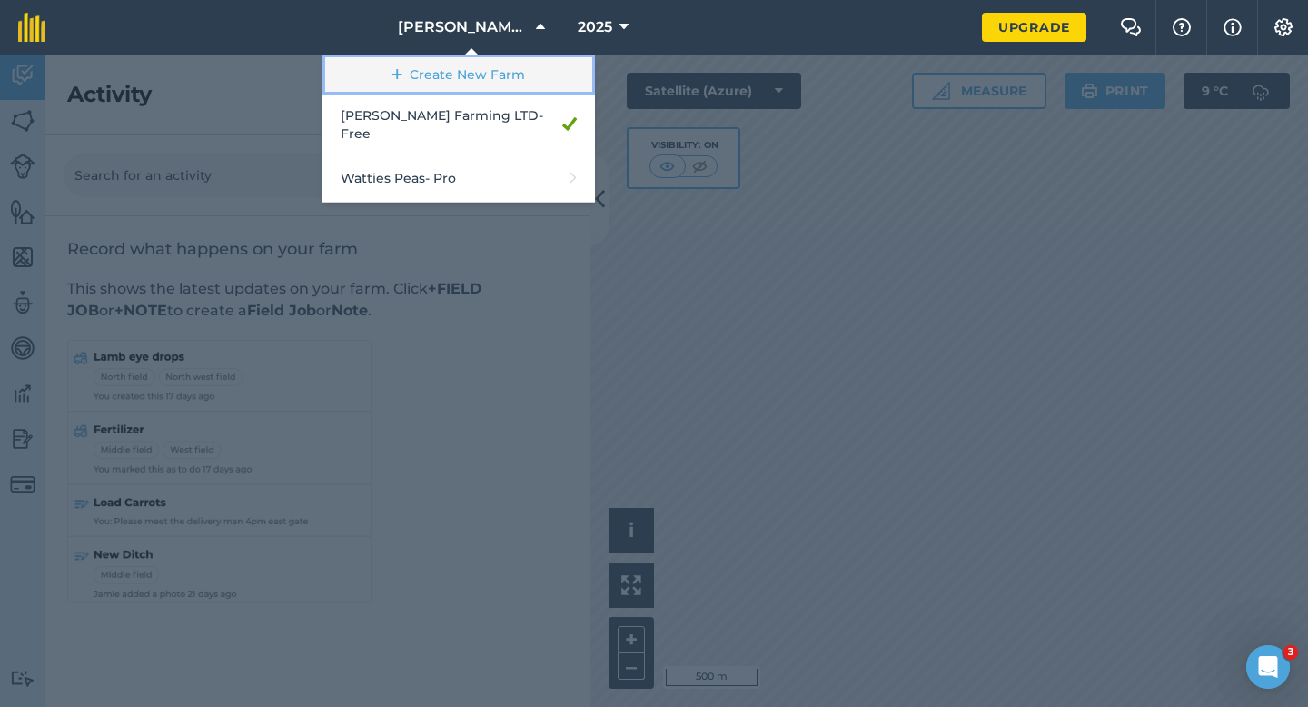
click at [478, 64] on link "Create New Farm" at bounding box center [458, 74] width 272 height 41
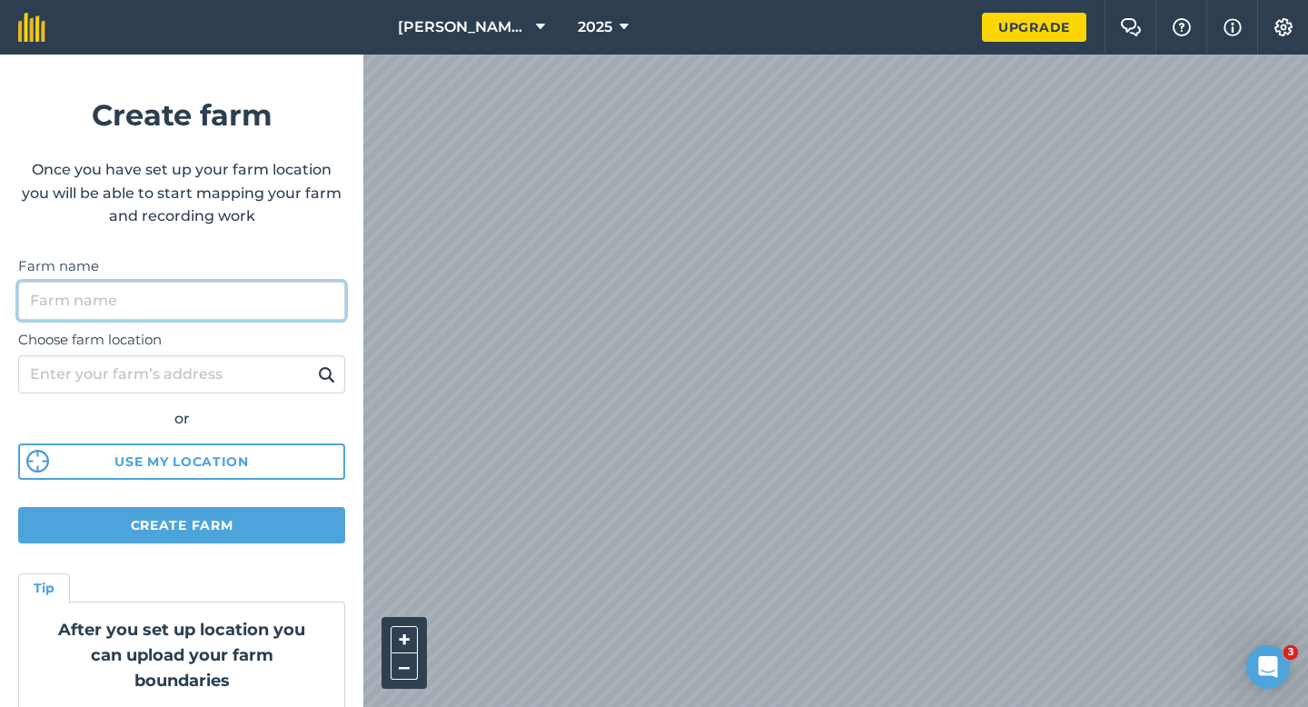
click at [263, 302] on input "Farm name" at bounding box center [181, 301] width 327 height 38
type input "[PERSON_NAME] & Sons Farming"
